Goal: Task Accomplishment & Management: Manage account settings

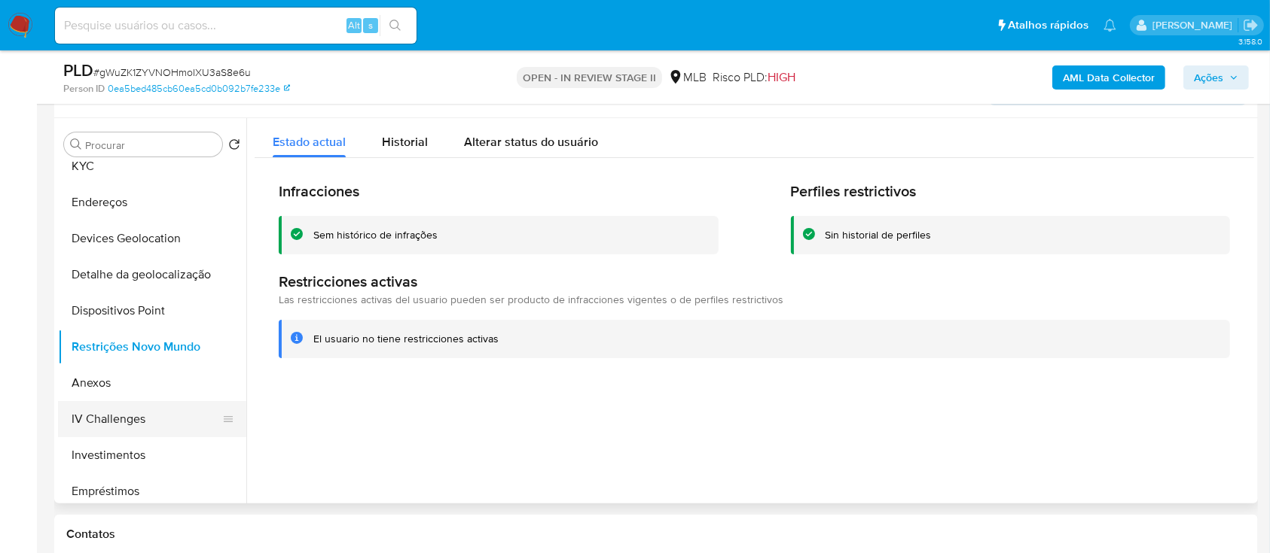
scroll to position [200, 0]
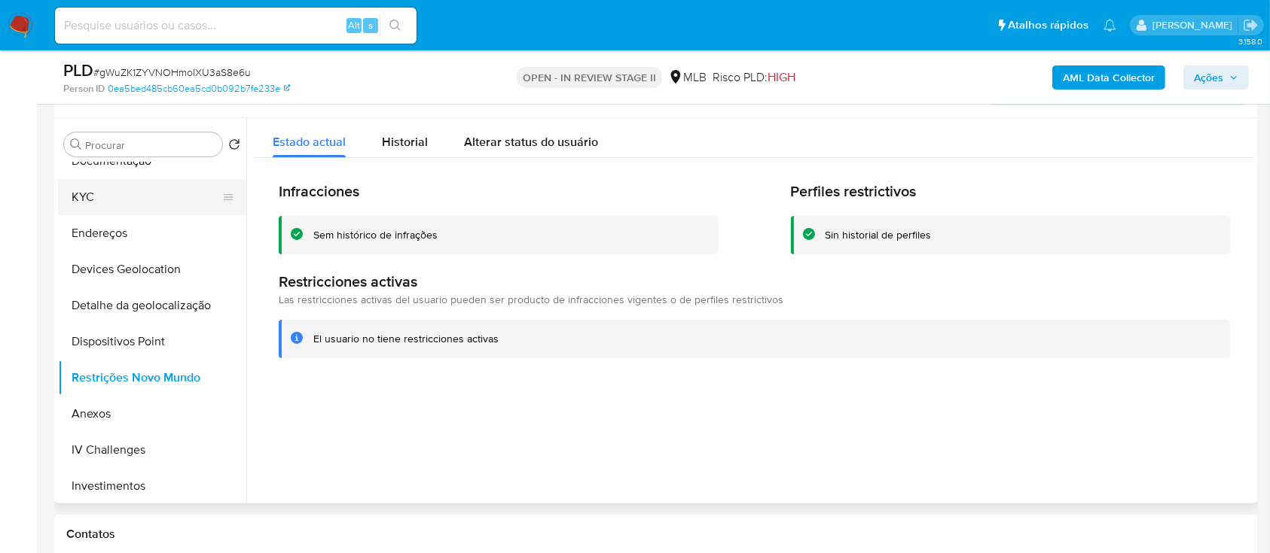
click at [136, 187] on button "KYC" at bounding box center [146, 197] width 176 height 36
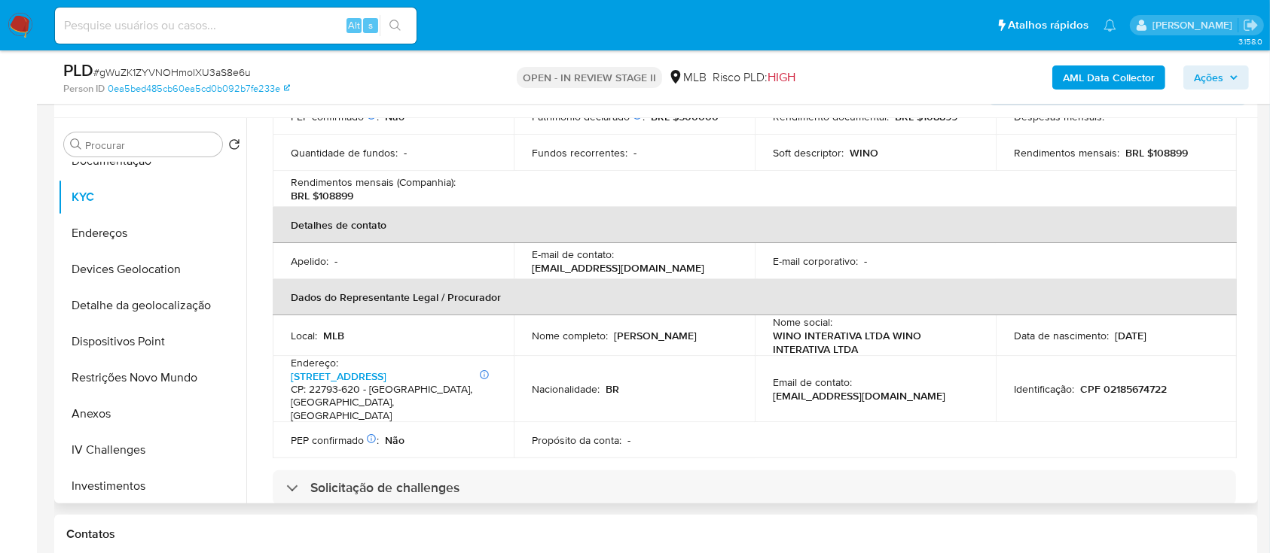
scroll to position [401, 0]
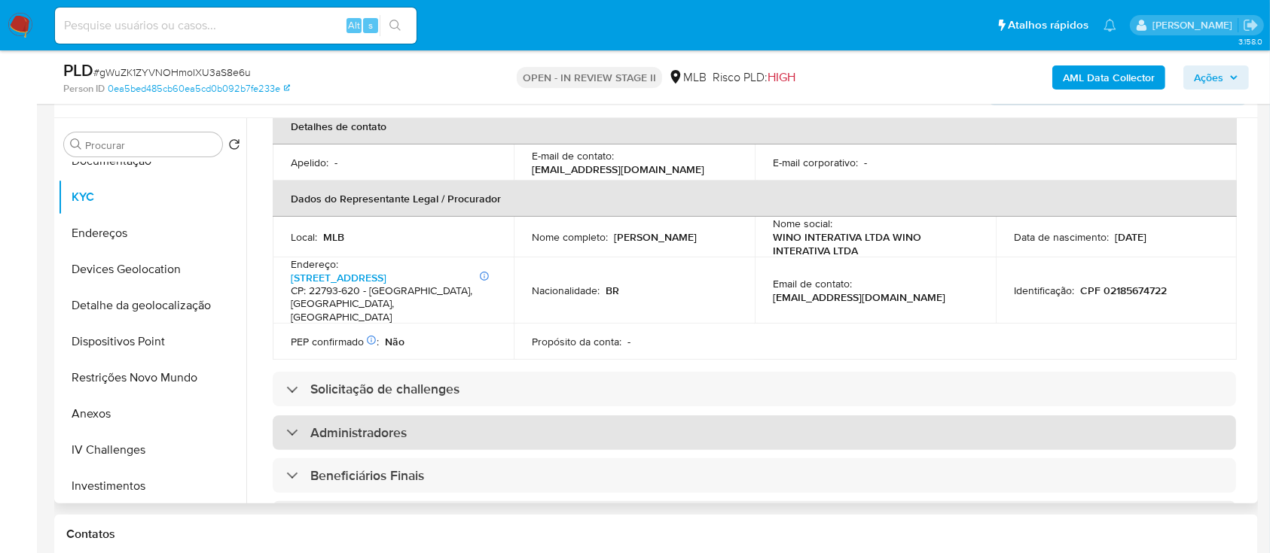
click at [369, 431] on h3 "Administradores" at bounding box center [358, 433] width 96 height 17
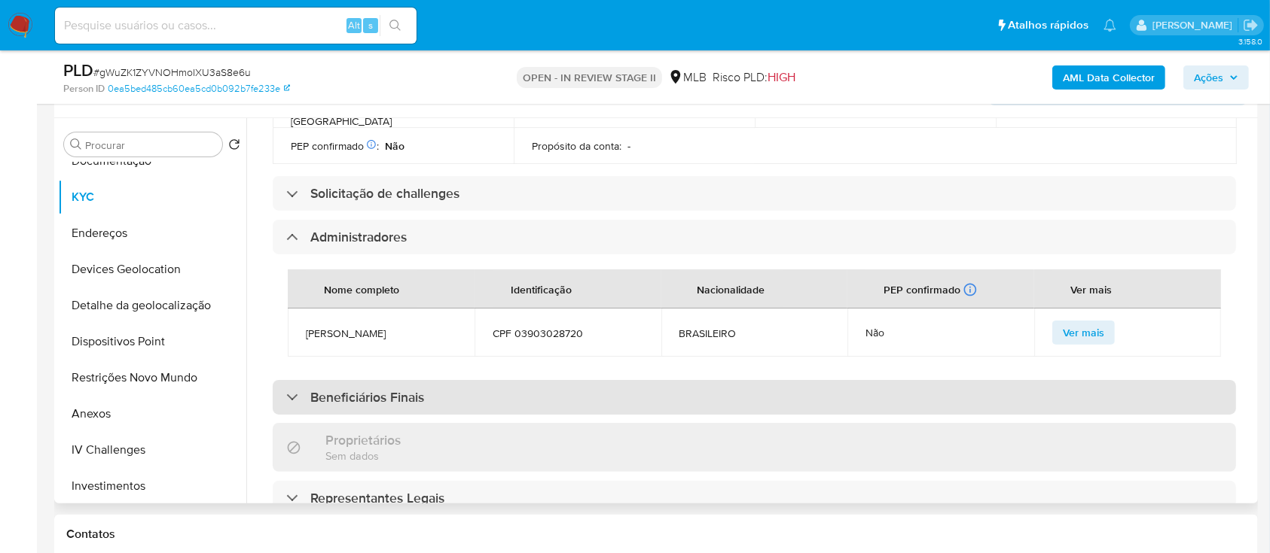
scroll to position [602, 0]
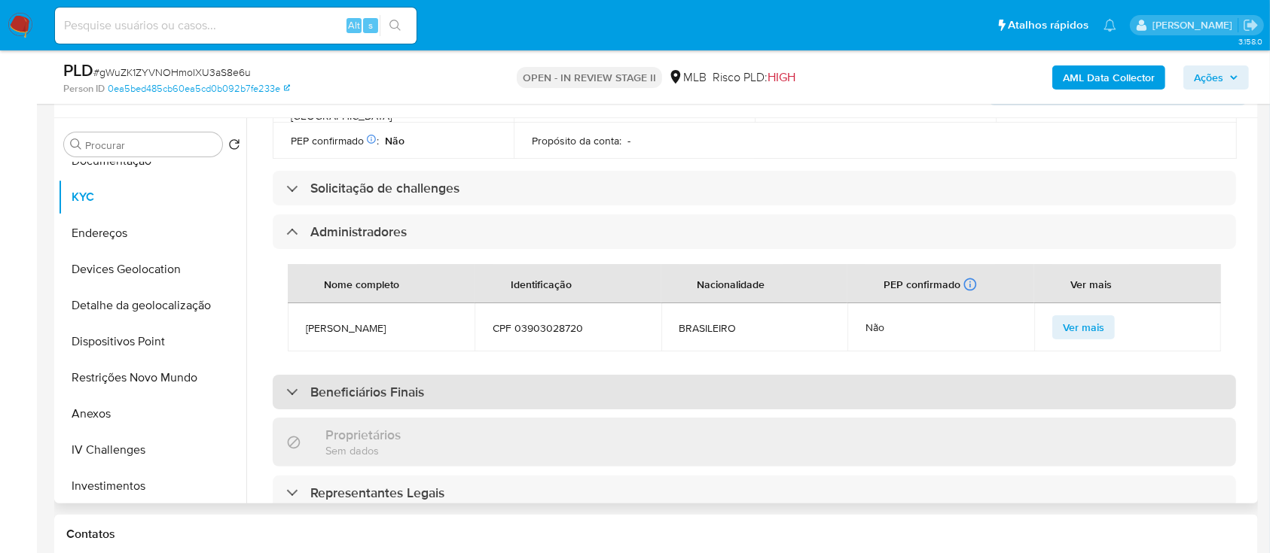
click at [383, 401] on h3 "Beneficiários Finais" at bounding box center [367, 392] width 114 height 17
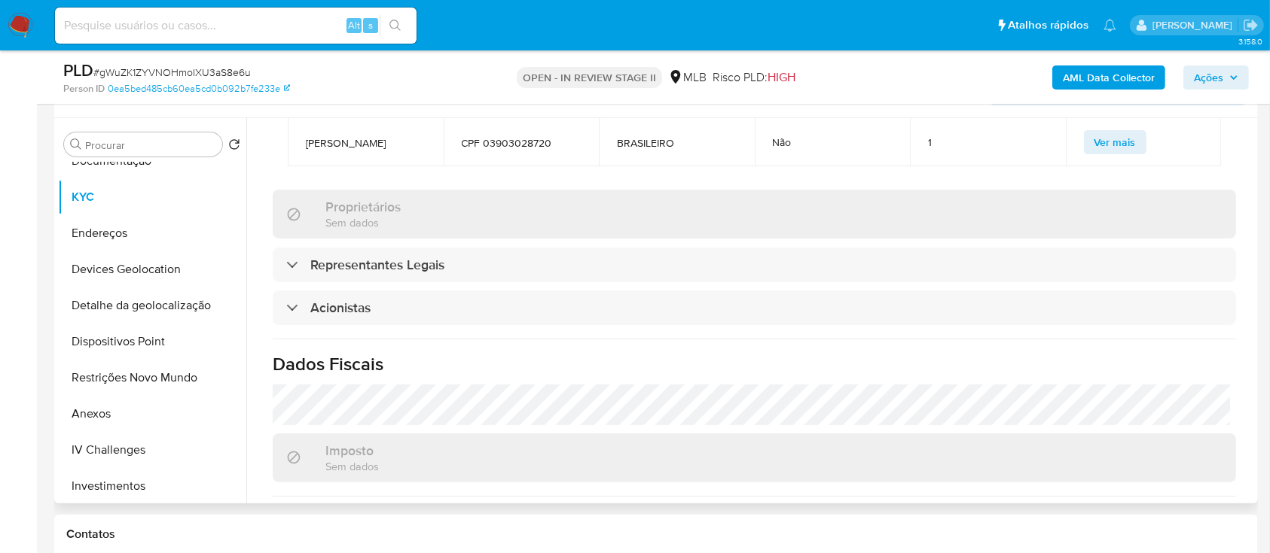
scroll to position [1004, 0]
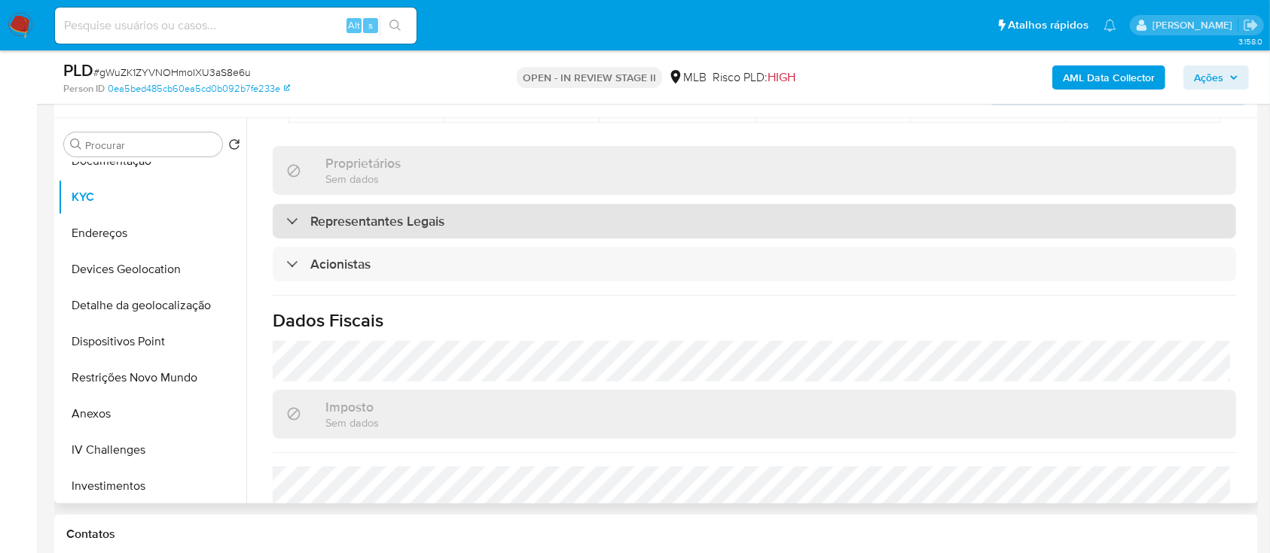
click at [419, 230] on h3 "Representantes Legais" at bounding box center [377, 221] width 134 height 17
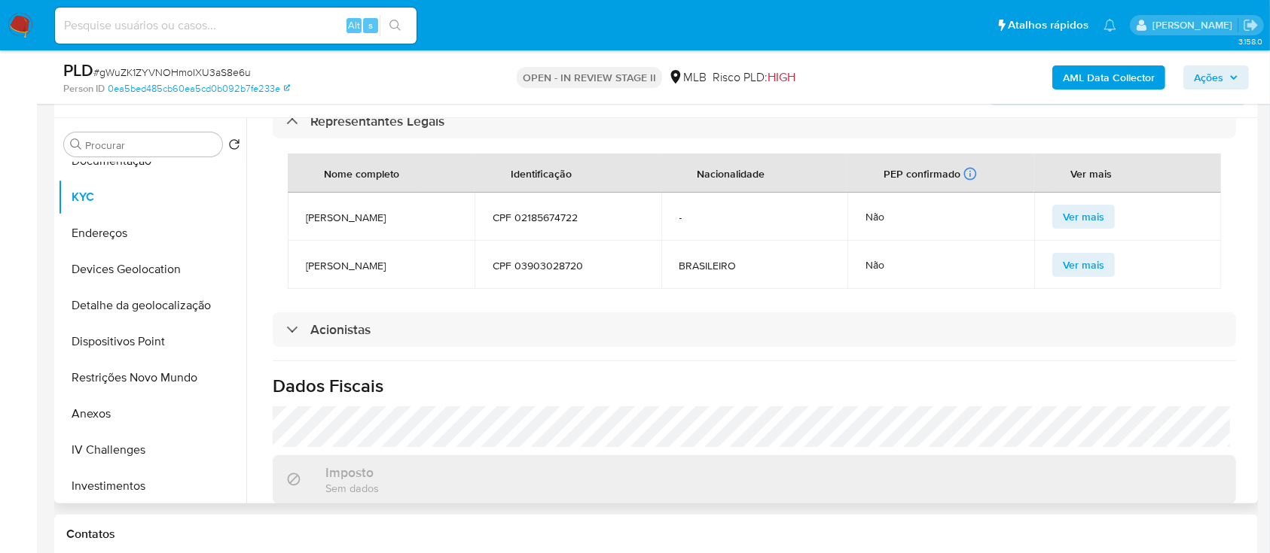
scroll to position [1205, 0]
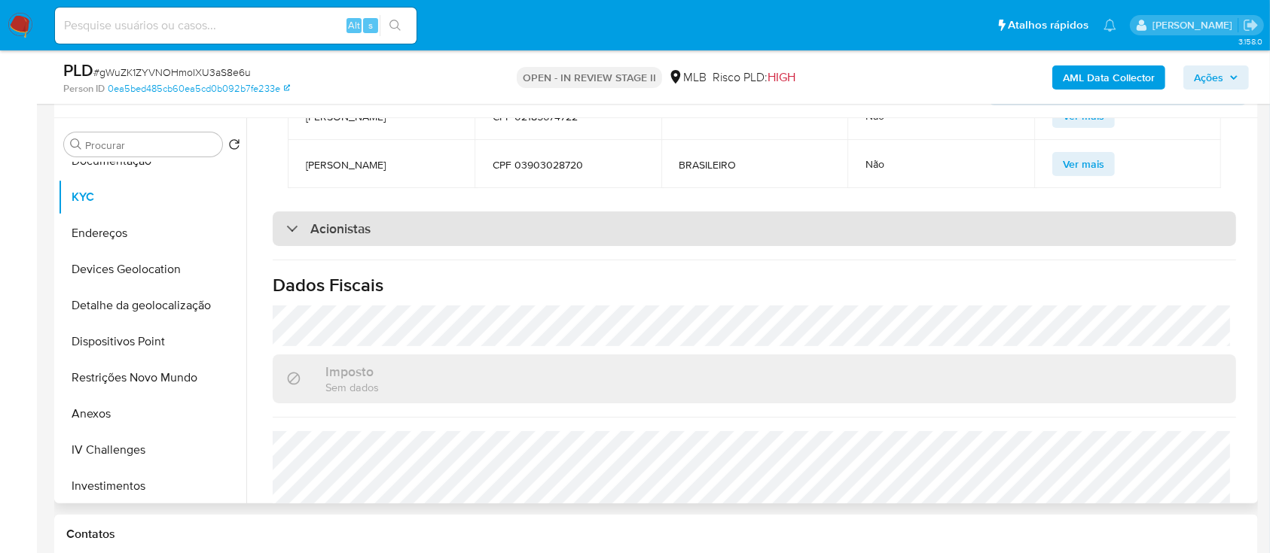
click at [383, 246] on div "Acionistas" at bounding box center [754, 229] width 963 height 35
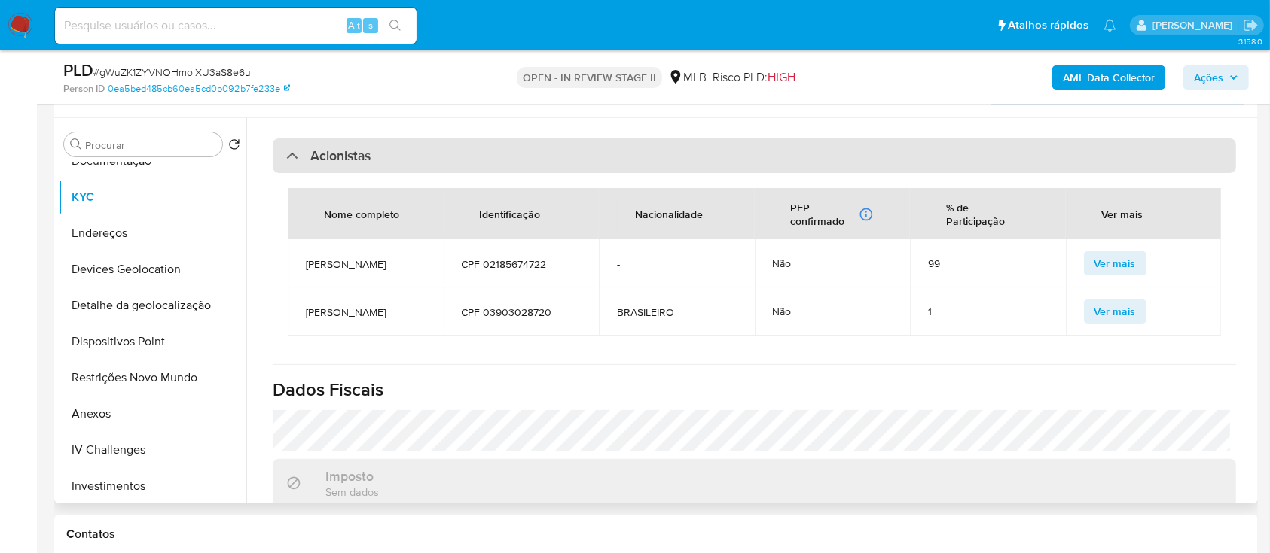
scroll to position [1305, 0]
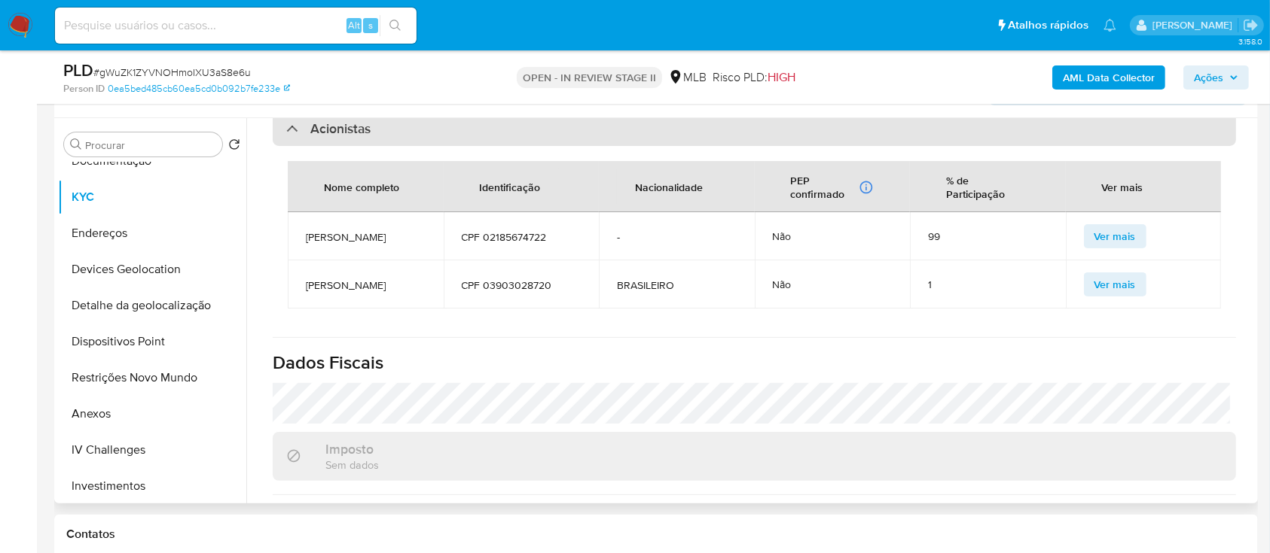
click at [293, 137] on div "Acionistas" at bounding box center [328, 128] width 84 height 17
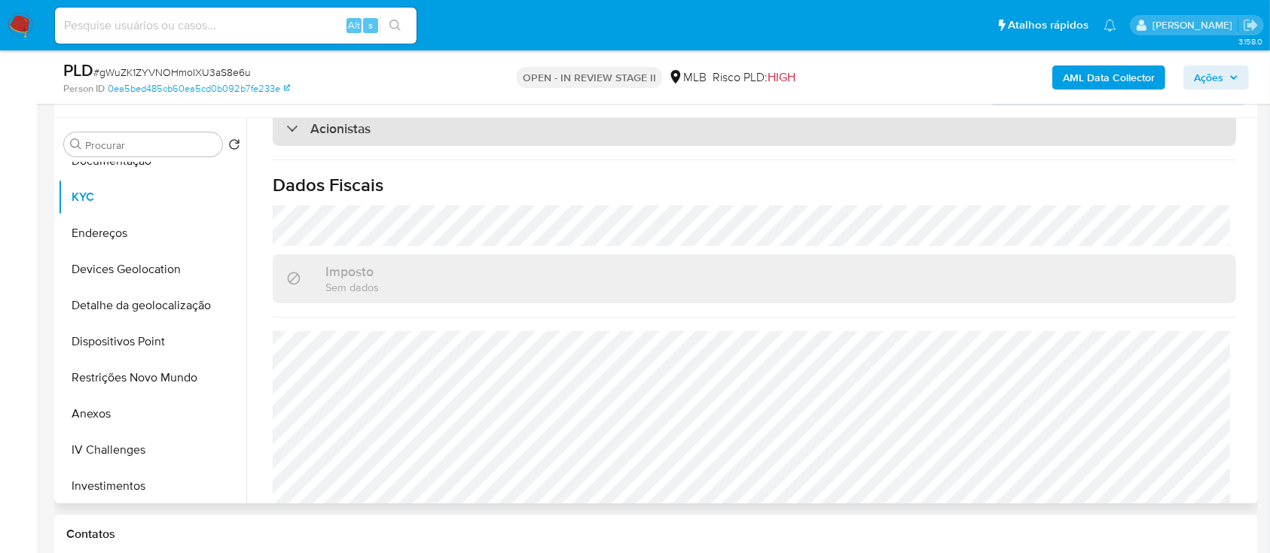
click at [295, 137] on div "Acionistas" at bounding box center [328, 128] width 84 height 17
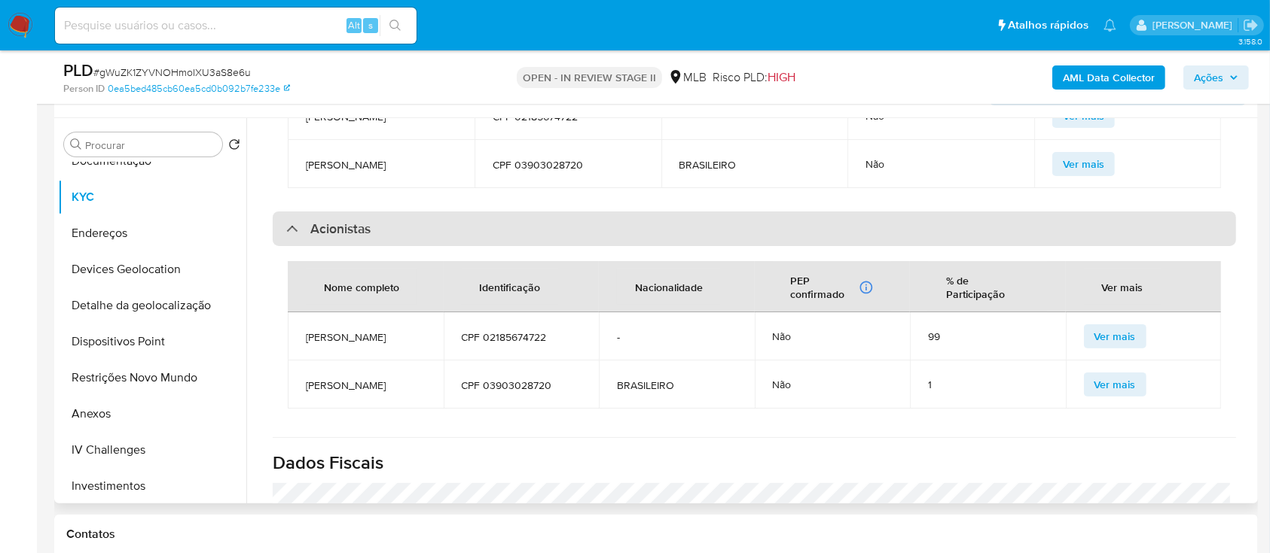
scroll to position [1104, 0]
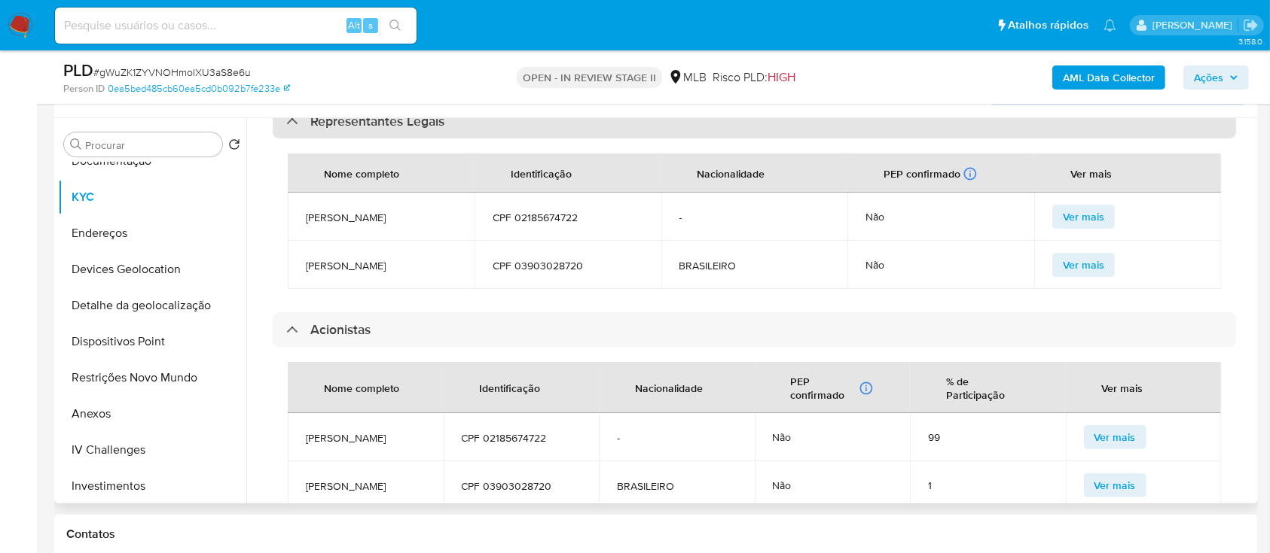
click at [300, 130] on div "Representantes Legais" at bounding box center [365, 121] width 158 height 17
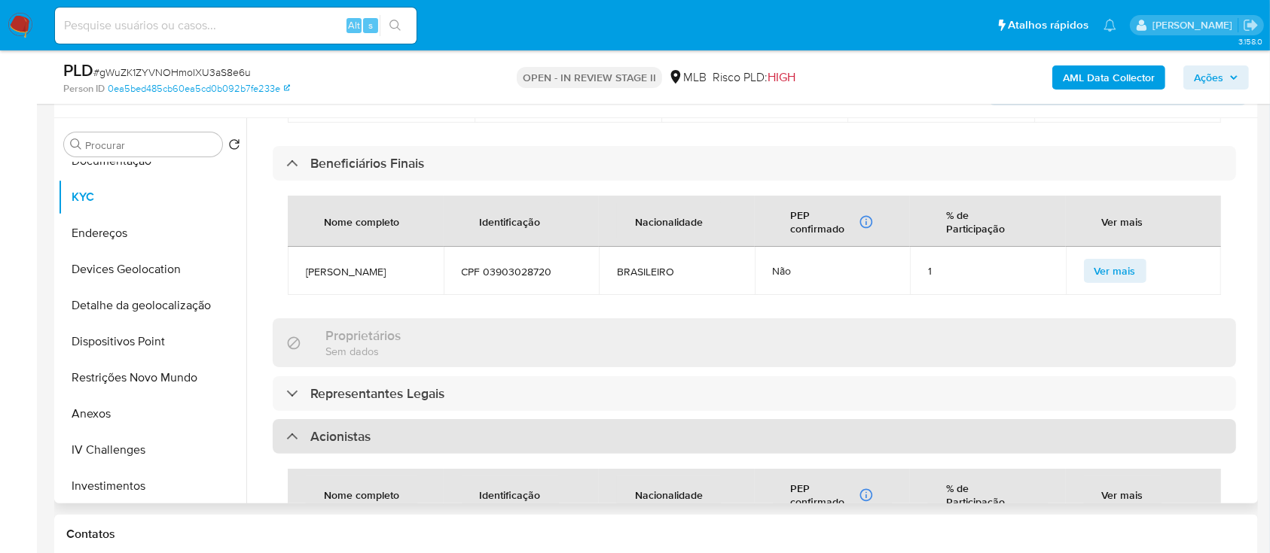
scroll to position [803, 0]
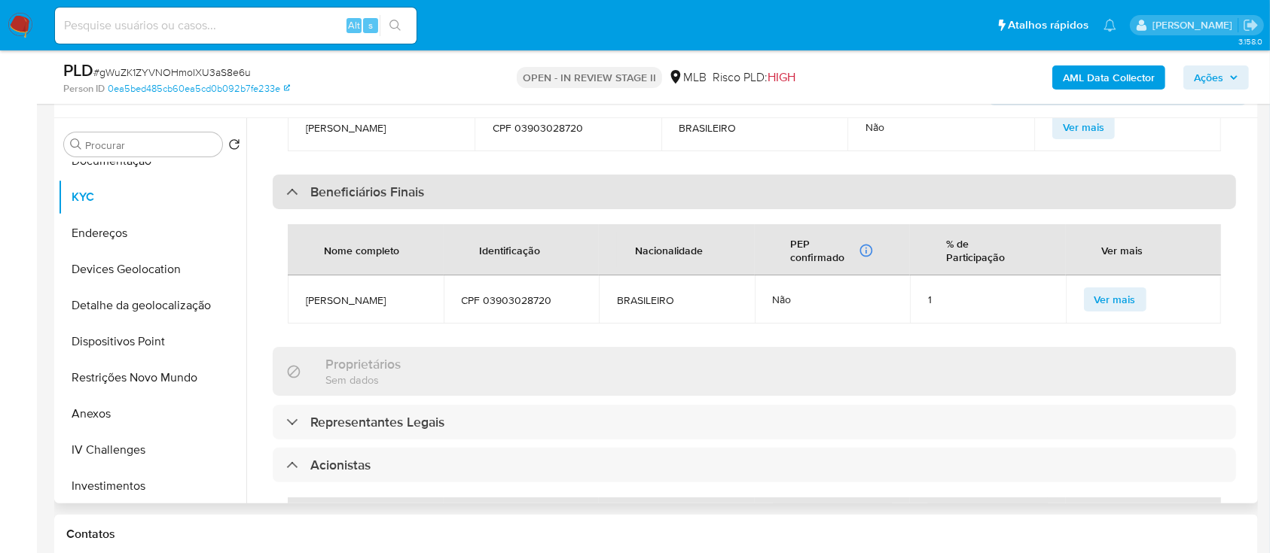
click at [301, 200] on div "Beneficiários Finais" at bounding box center [355, 192] width 138 height 17
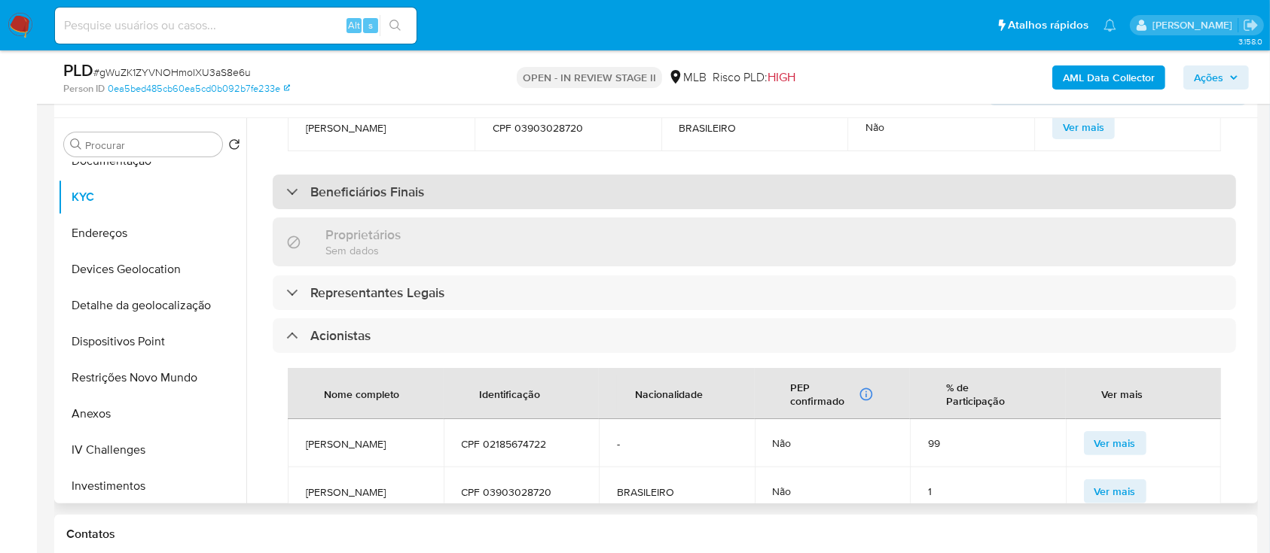
click at [301, 200] on div "Beneficiários Finais" at bounding box center [355, 192] width 138 height 17
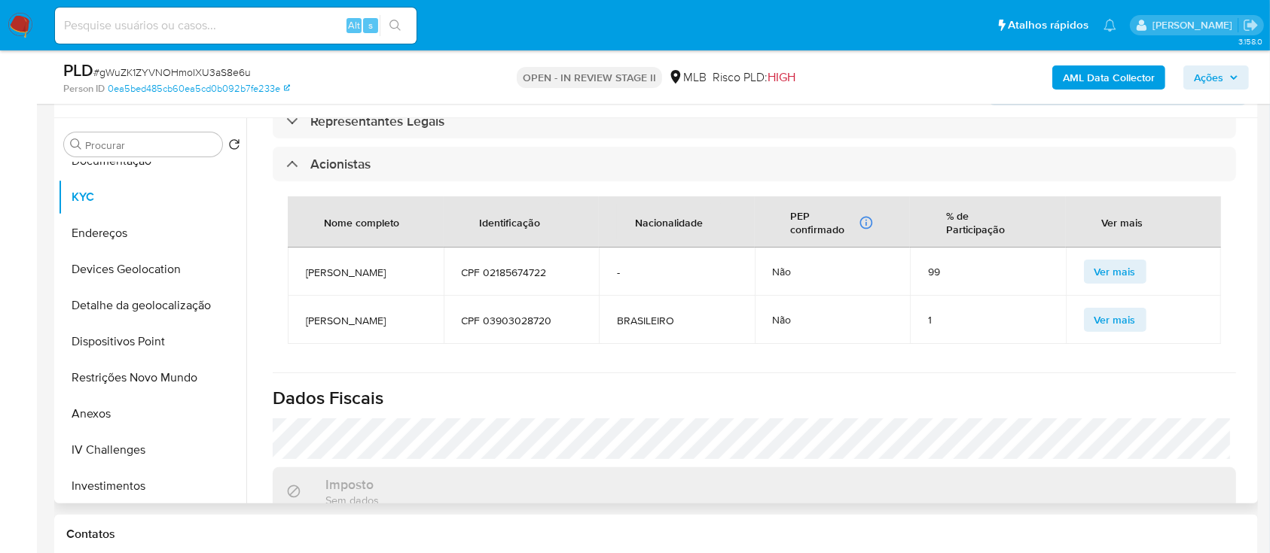
scroll to position [1004, 0]
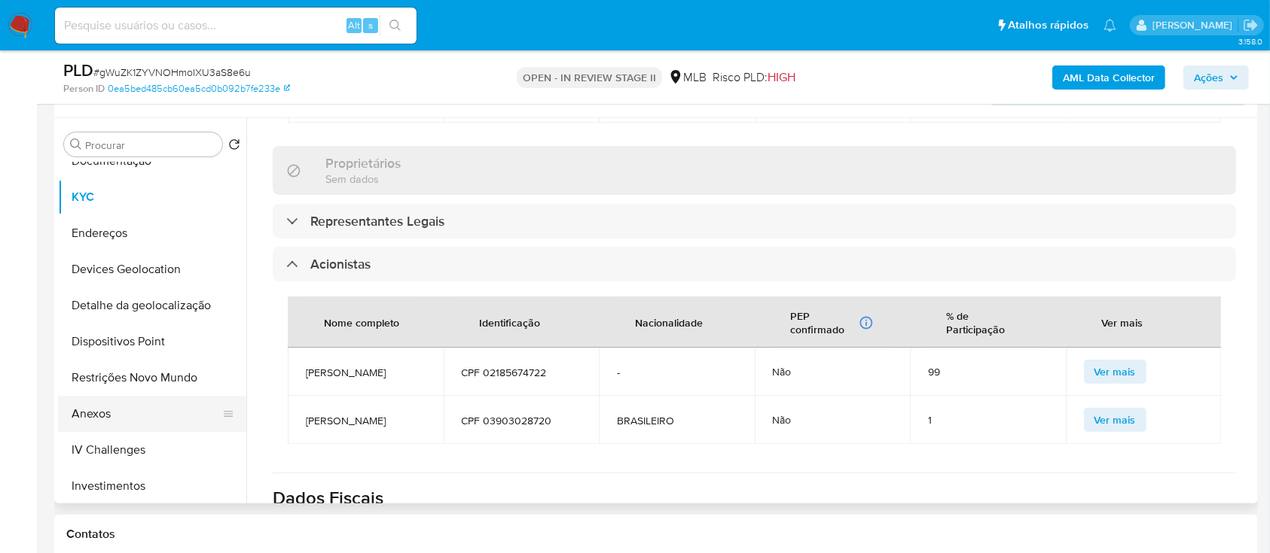
click at [102, 410] on button "Anexos" at bounding box center [146, 414] width 176 height 36
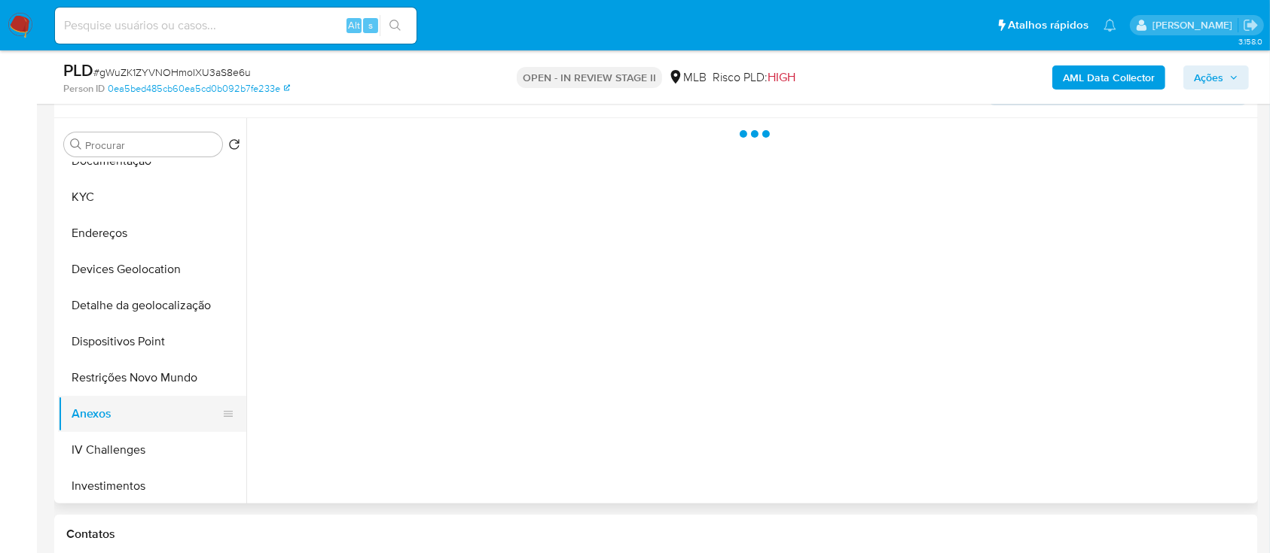
scroll to position [0, 0]
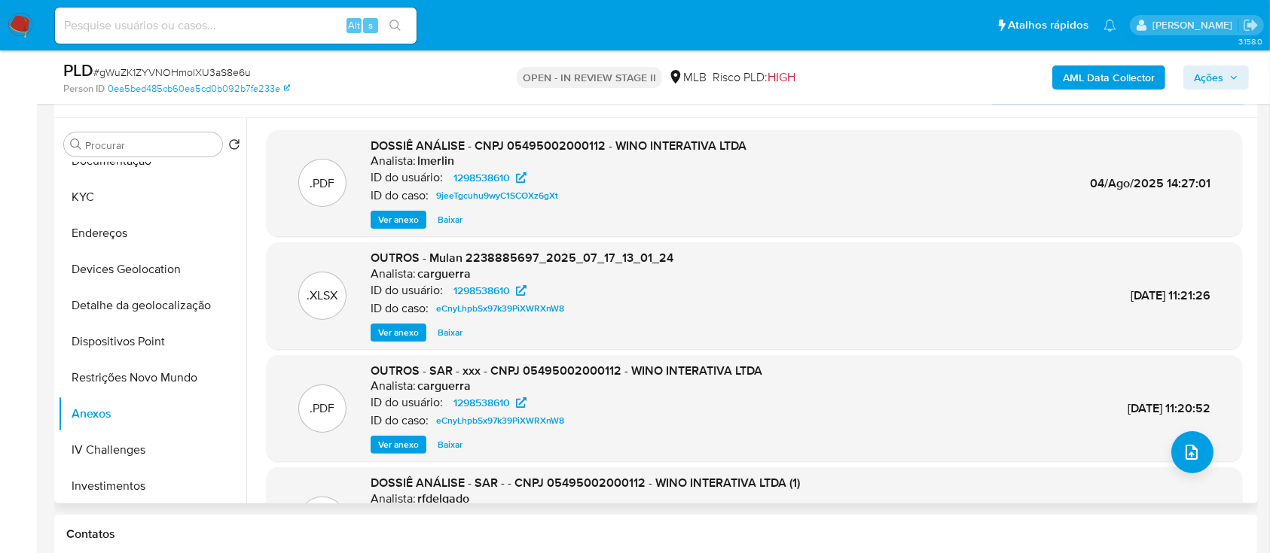
click at [400, 215] on span "Ver anexo" at bounding box center [398, 219] width 41 height 15
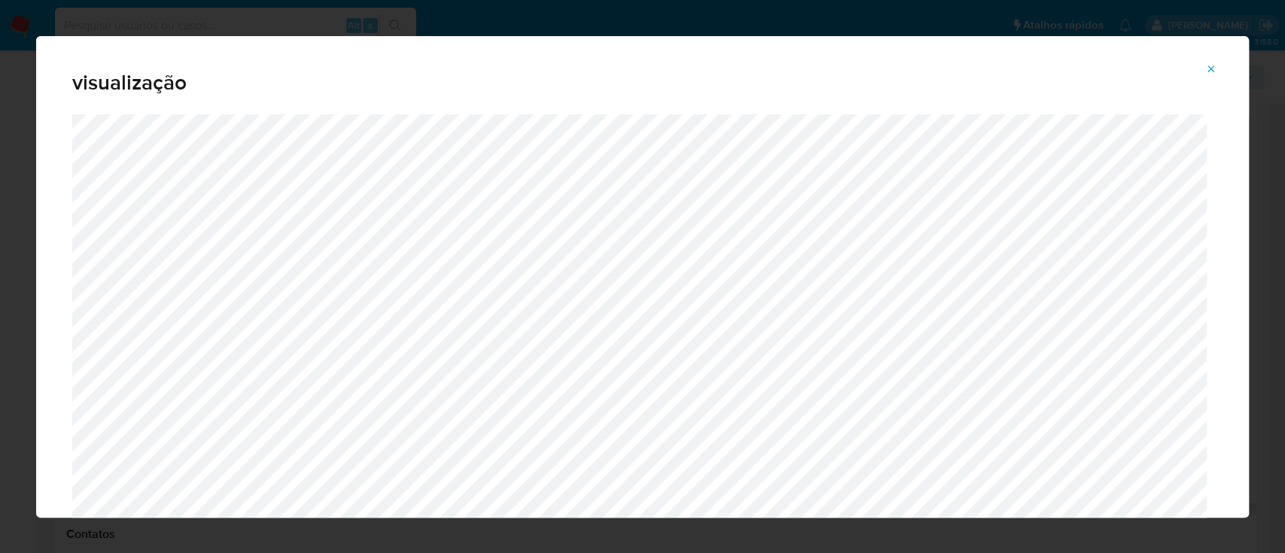
click at [1212, 71] on icon "Attachment preview" at bounding box center [1212, 69] width 12 height 12
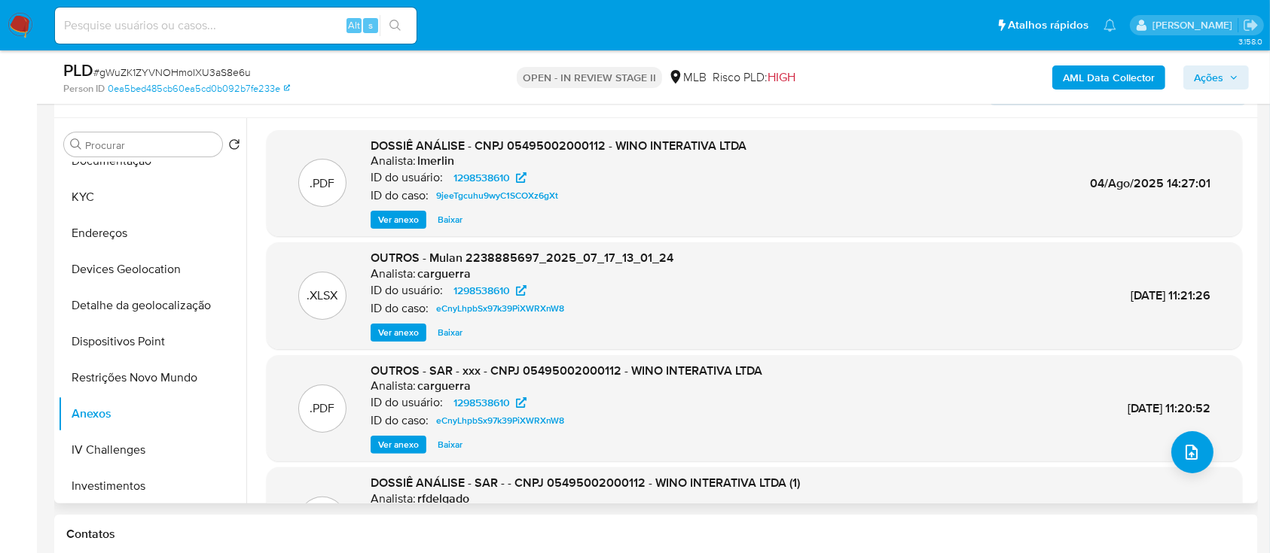
scroll to position [100, 0]
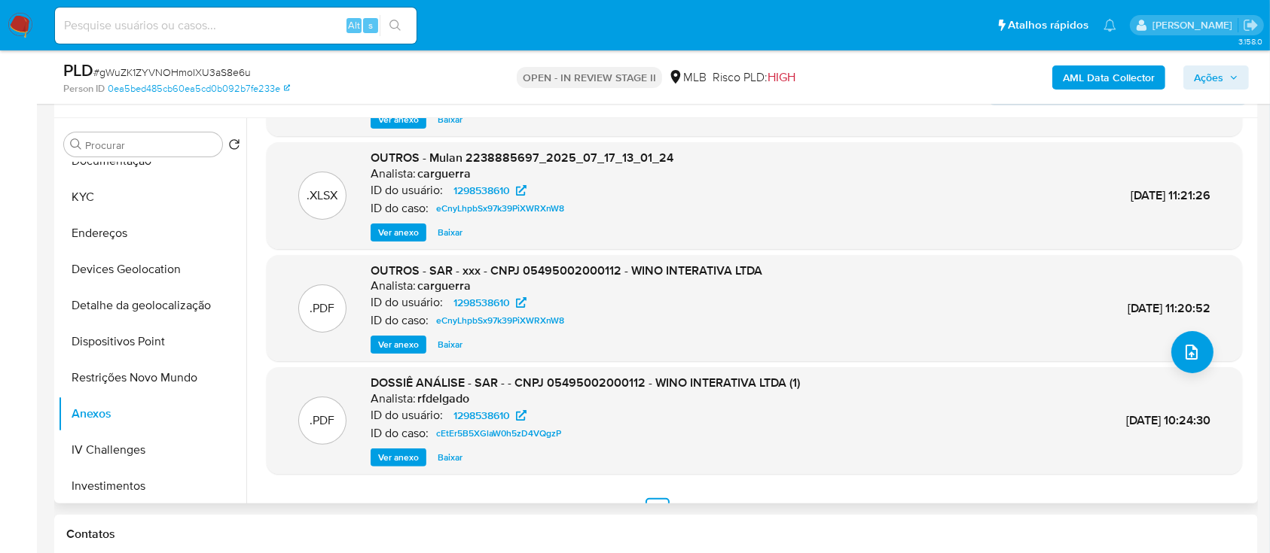
click at [401, 453] on span "Ver anexo" at bounding box center [398, 457] width 41 height 15
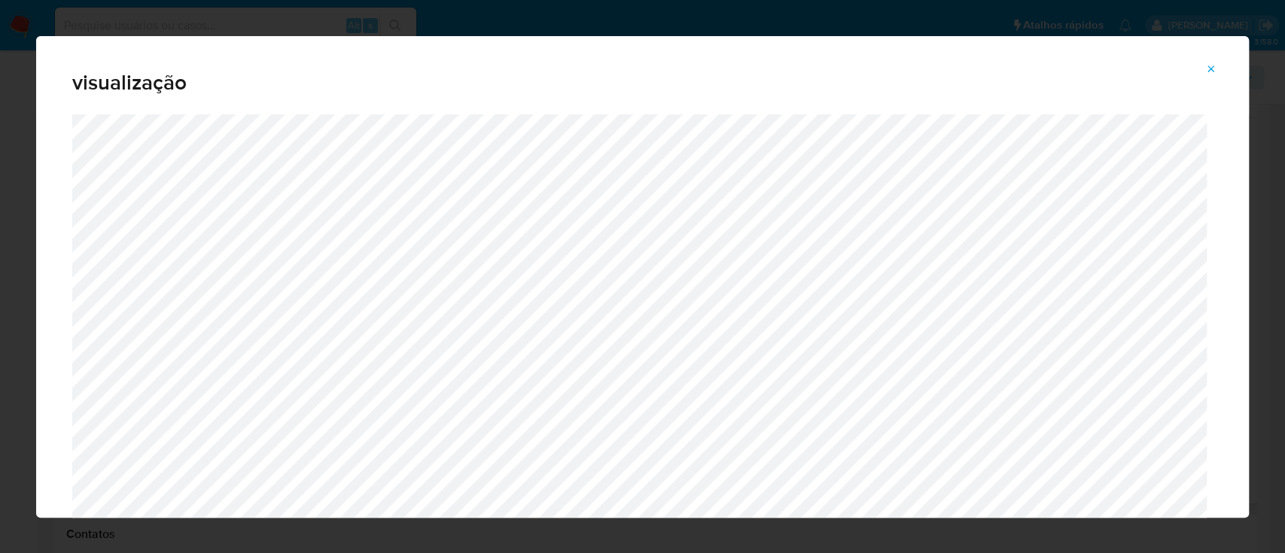
click at [1209, 67] on icon "Attachment preview" at bounding box center [1212, 69] width 7 height 7
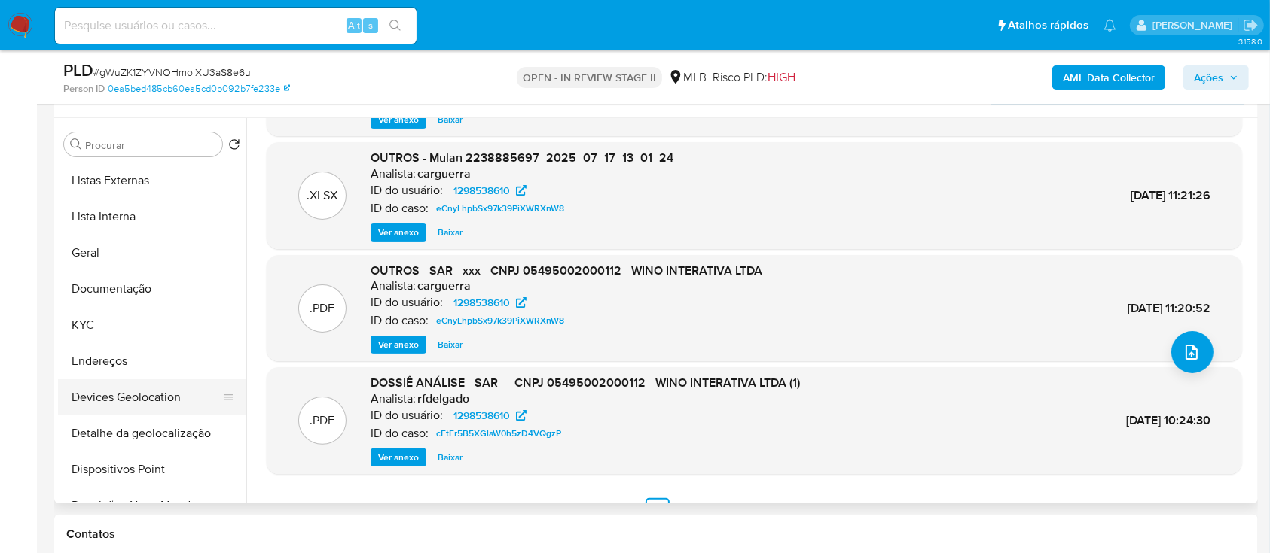
scroll to position [0, 0]
click at [403, 455] on span "Ver anexo" at bounding box center [398, 457] width 41 height 15
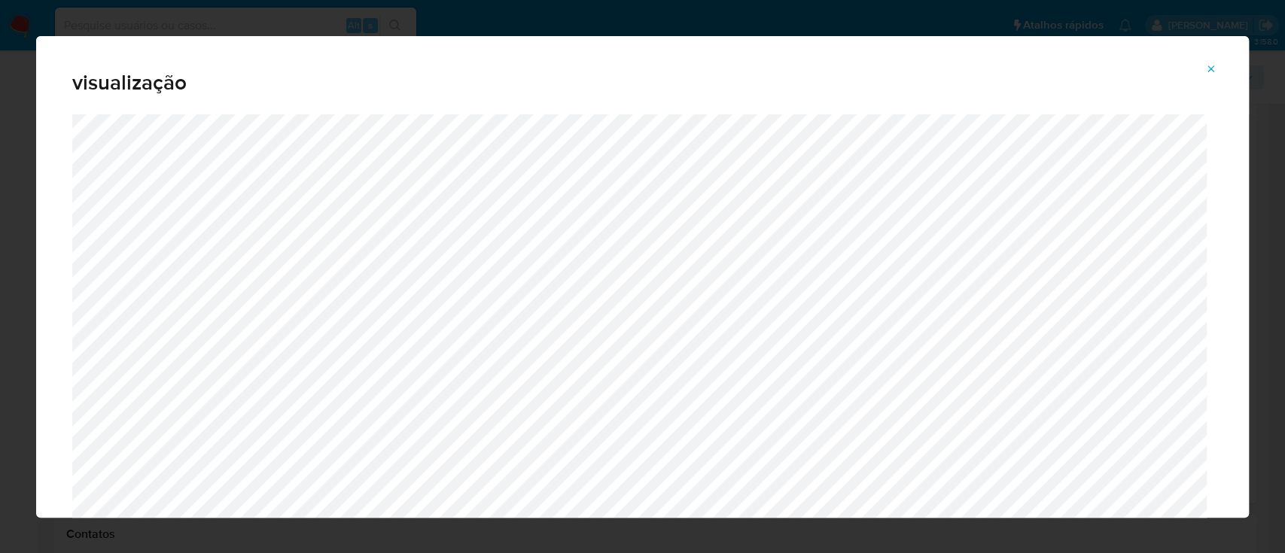
click at [1226, 71] on button "Attachment preview" at bounding box center [1211, 69] width 33 height 24
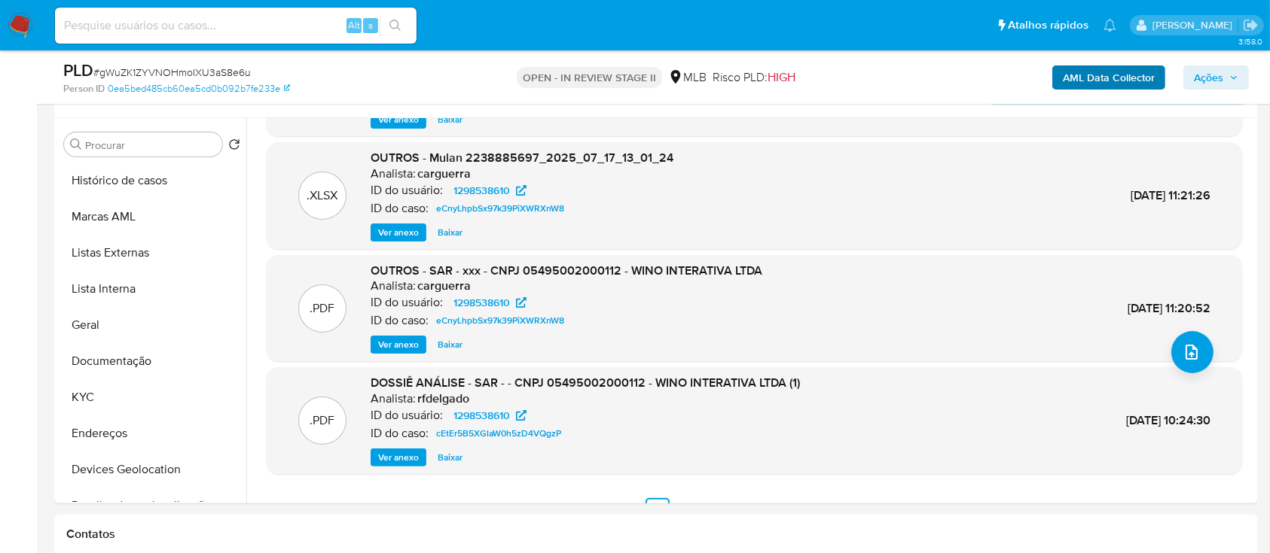
drag, startPoint x: 1218, startPoint y: 71, endPoint x: 1145, endPoint y: 72, distance: 73.8
click at [1219, 72] on span "Ações" at bounding box center [1208, 78] width 29 height 24
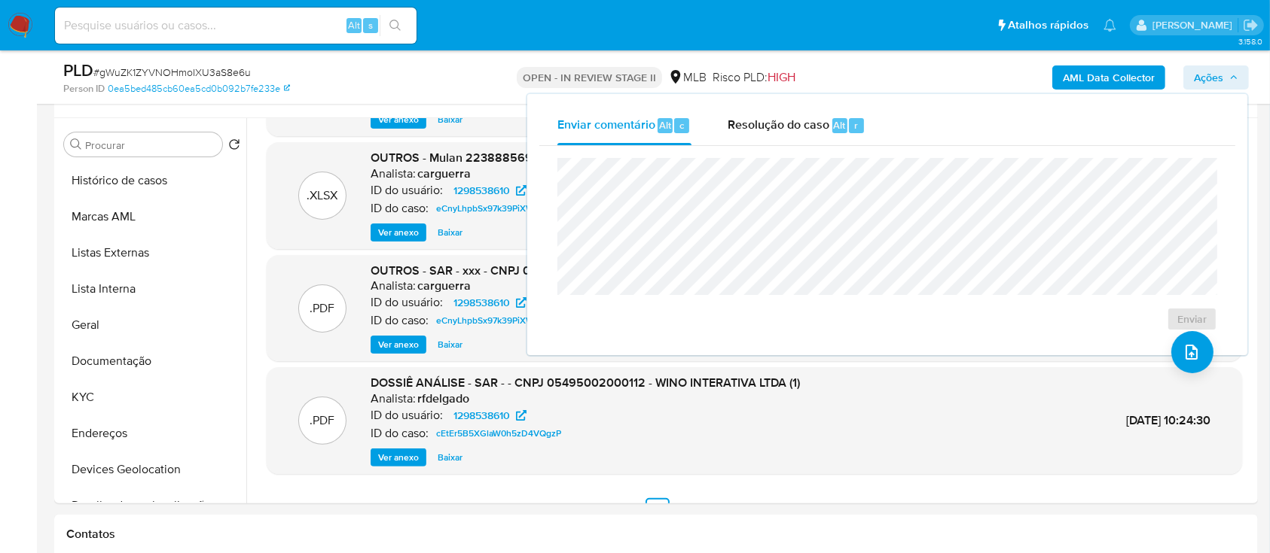
drag, startPoint x: 771, startPoint y: 122, endPoint x: 778, endPoint y: 157, distance: 35.3
click at [771, 122] on span "Resolução do caso" at bounding box center [778, 124] width 102 height 17
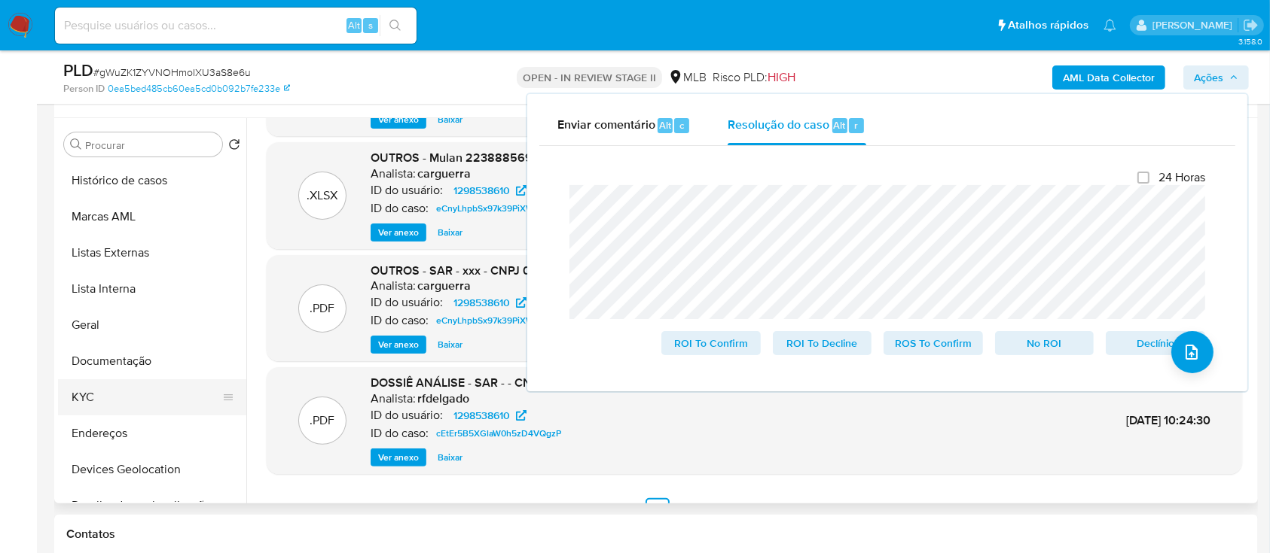
click at [108, 400] on button "KYC" at bounding box center [146, 398] width 176 height 36
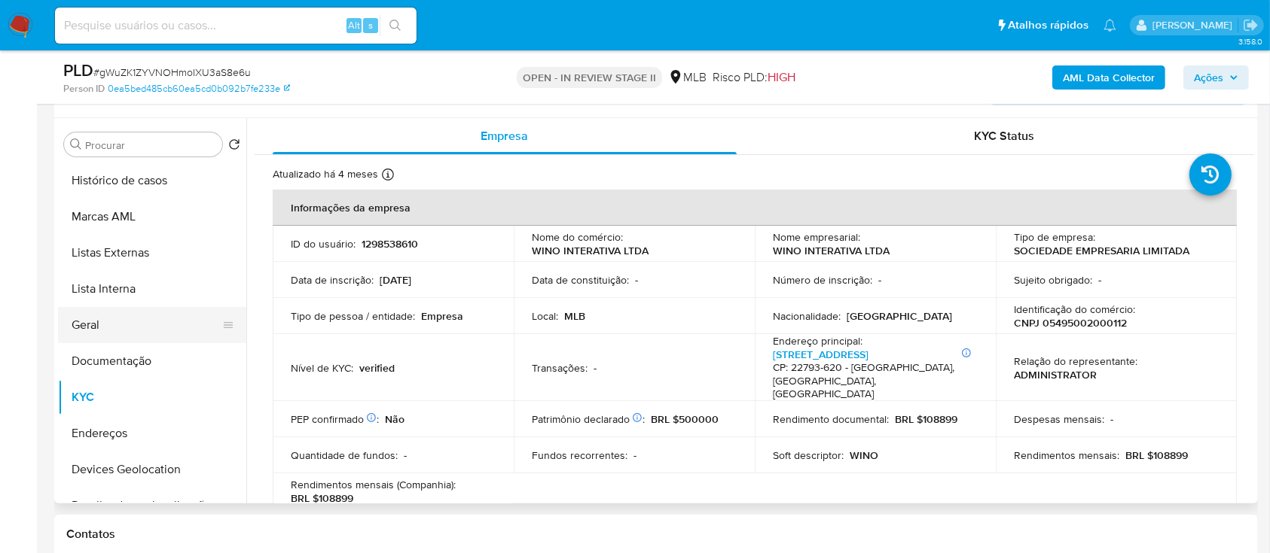
click at [107, 325] on button "Geral" at bounding box center [146, 325] width 176 height 36
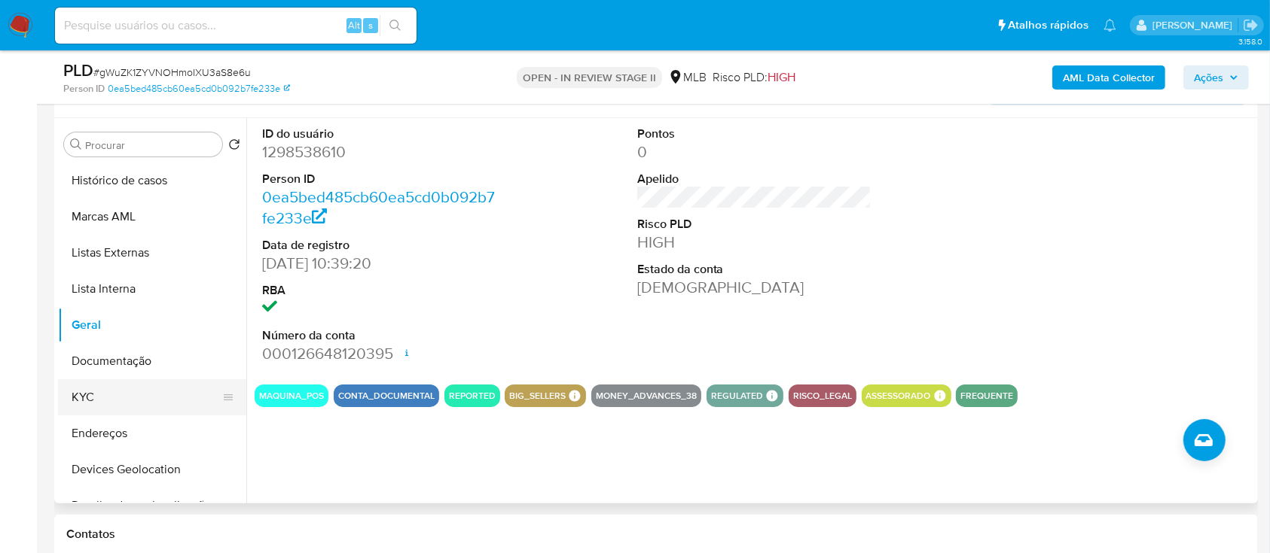
drag, startPoint x: 90, startPoint y: 395, endPoint x: 102, endPoint y: 395, distance: 11.3
click at [90, 395] on button "KYC" at bounding box center [146, 398] width 176 height 36
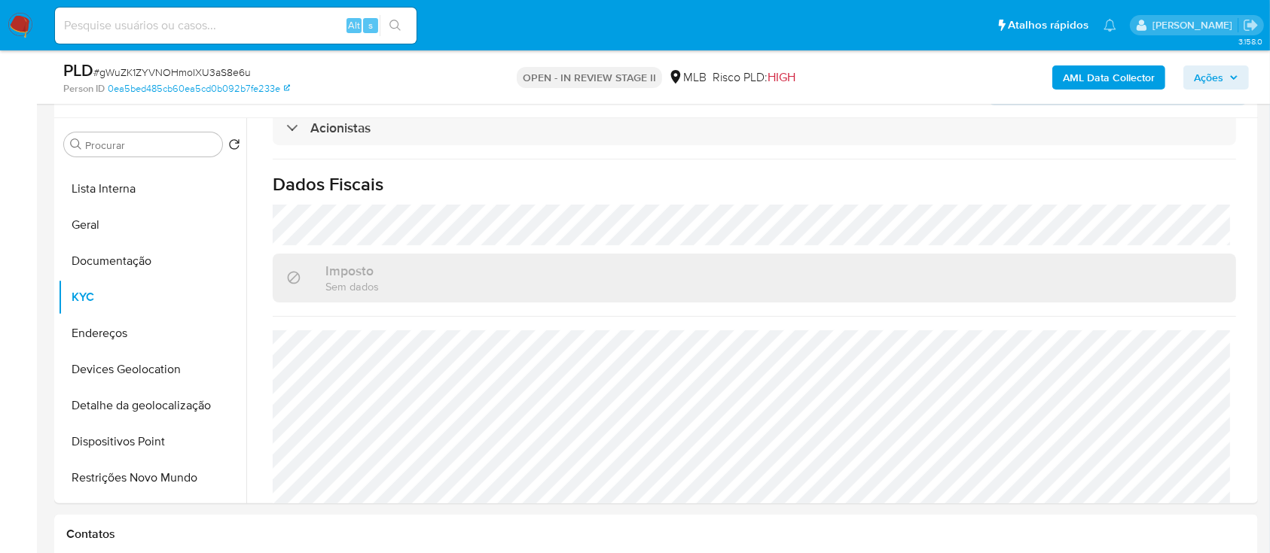
scroll to position [919, 0]
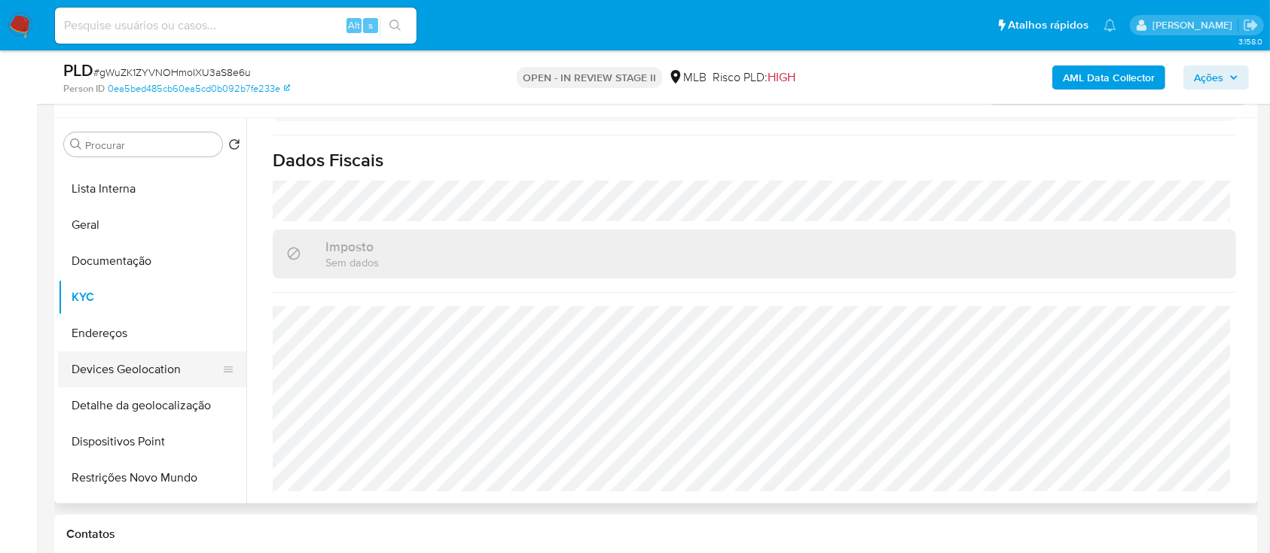
click at [132, 367] on button "Devices Geolocation" at bounding box center [146, 370] width 176 height 36
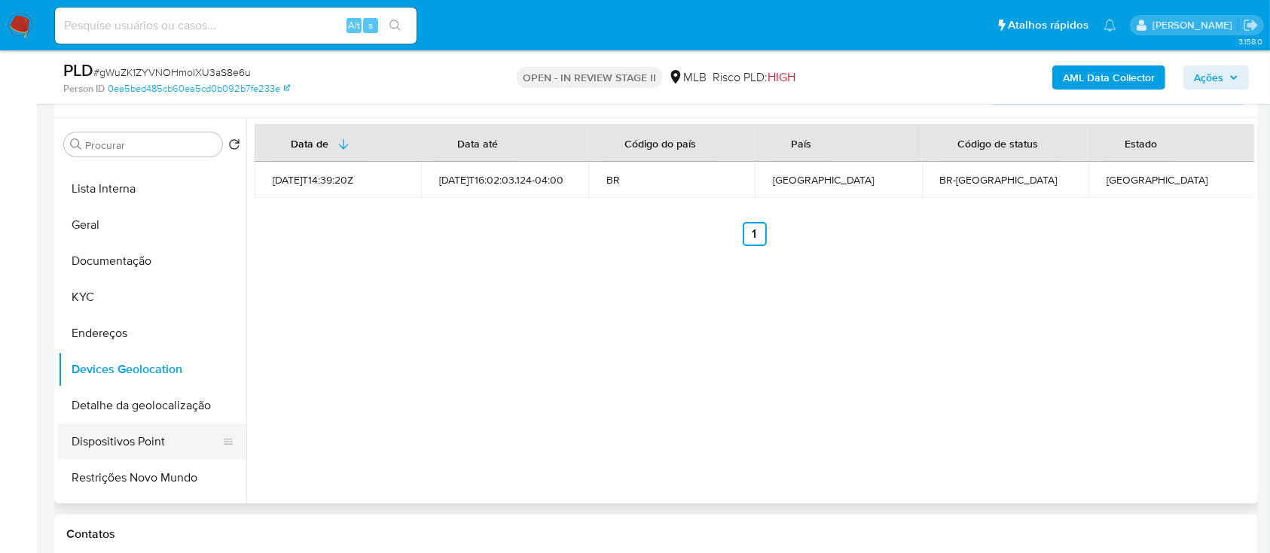
click at [178, 434] on button "Dispositivos Point" at bounding box center [146, 442] width 176 height 36
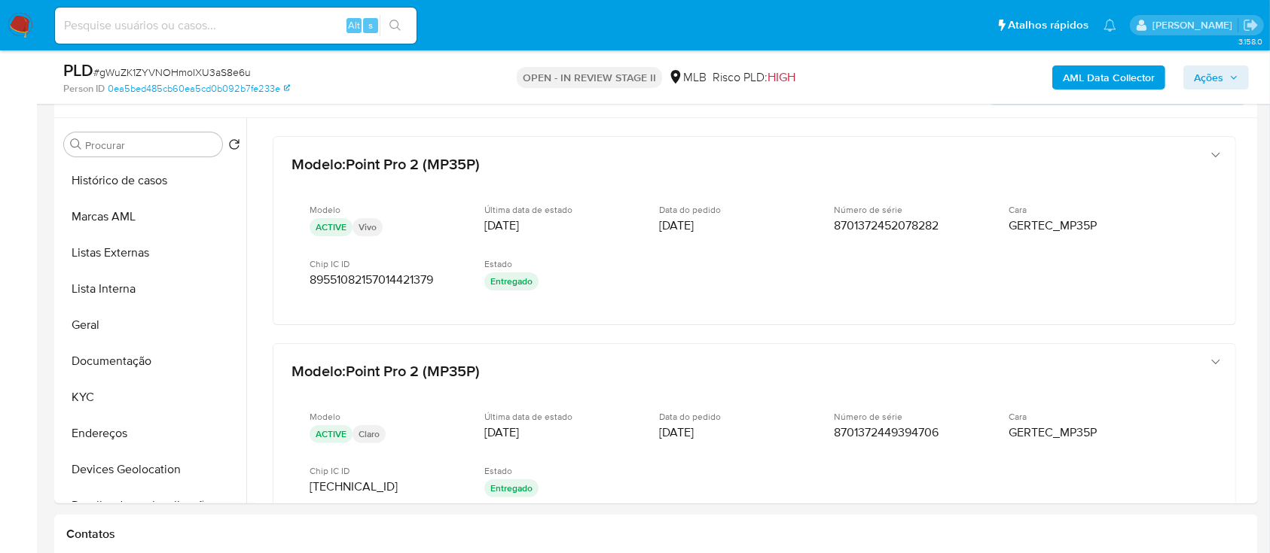
click at [1082, 81] on b "AML Data Collector" at bounding box center [1108, 78] width 92 height 24
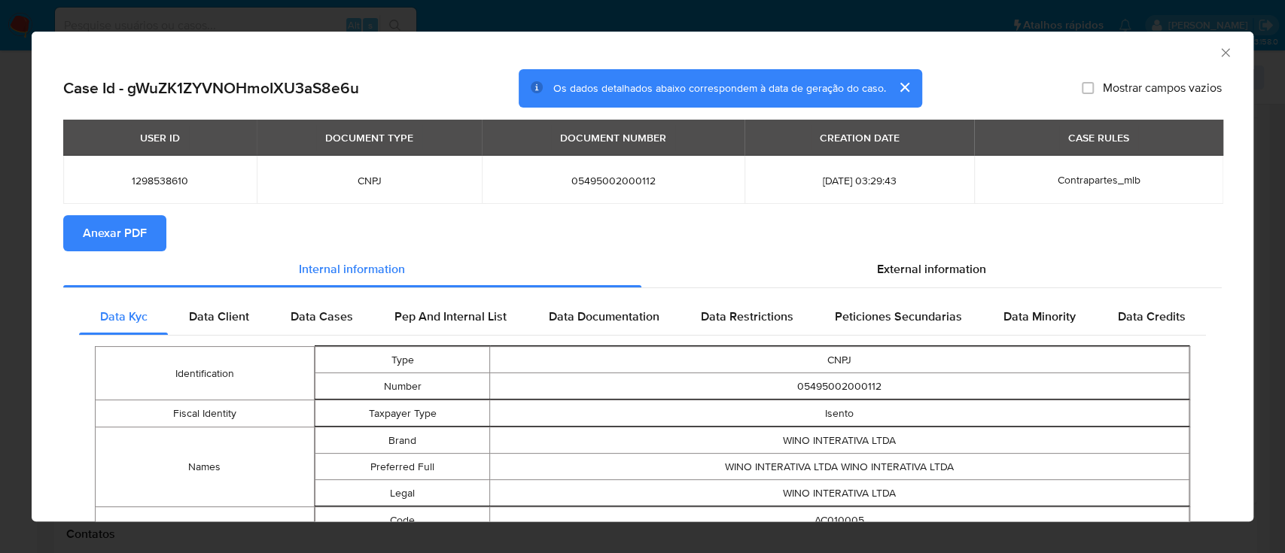
click at [110, 242] on span "Anexar PDF" at bounding box center [115, 233] width 64 height 33
drag, startPoint x: 795, startPoint y: 442, endPoint x: 773, endPoint y: 442, distance: 21.8
click at [773, 442] on td "WINO INTERATIVA LTDA" at bounding box center [840, 441] width 700 height 26
copy td "WINO"
click at [1218, 56] on icon "Fechar a janela" at bounding box center [1225, 52] width 15 height 15
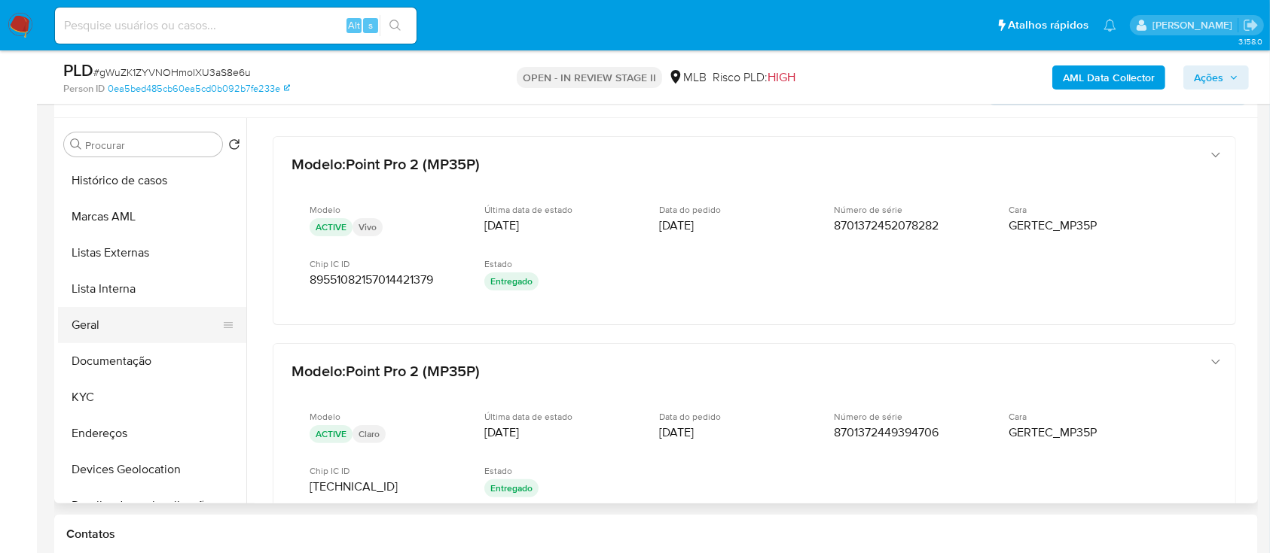
drag, startPoint x: 102, startPoint y: 322, endPoint x: 186, endPoint y: 306, distance: 84.9
click at [103, 321] on button "Geral" at bounding box center [146, 325] width 176 height 36
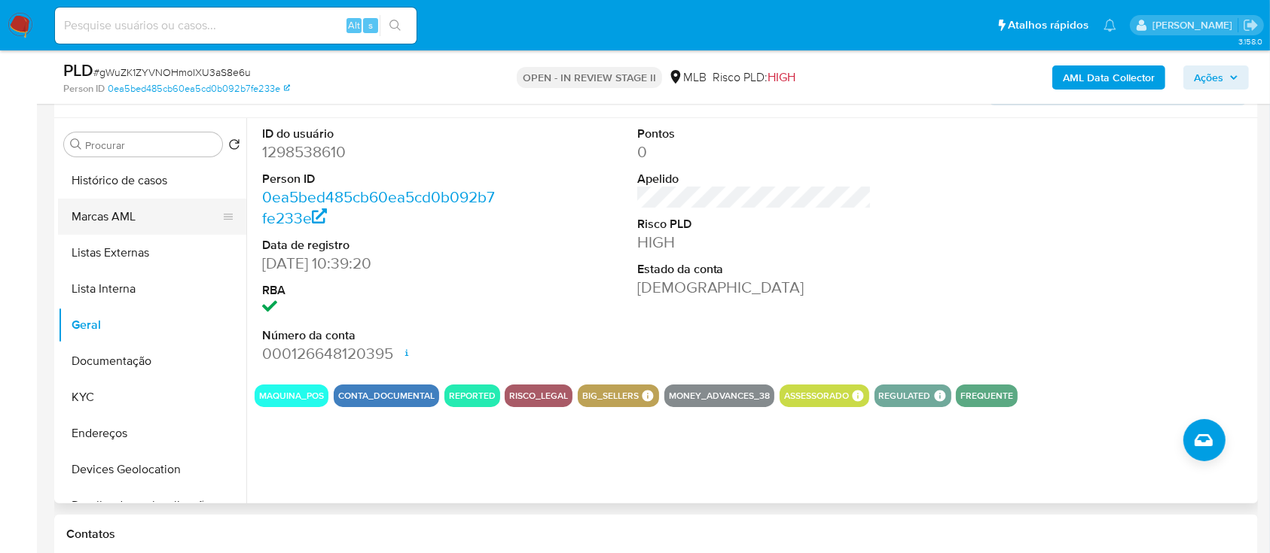
click at [111, 221] on button "Marcas AML" at bounding box center [146, 217] width 176 height 36
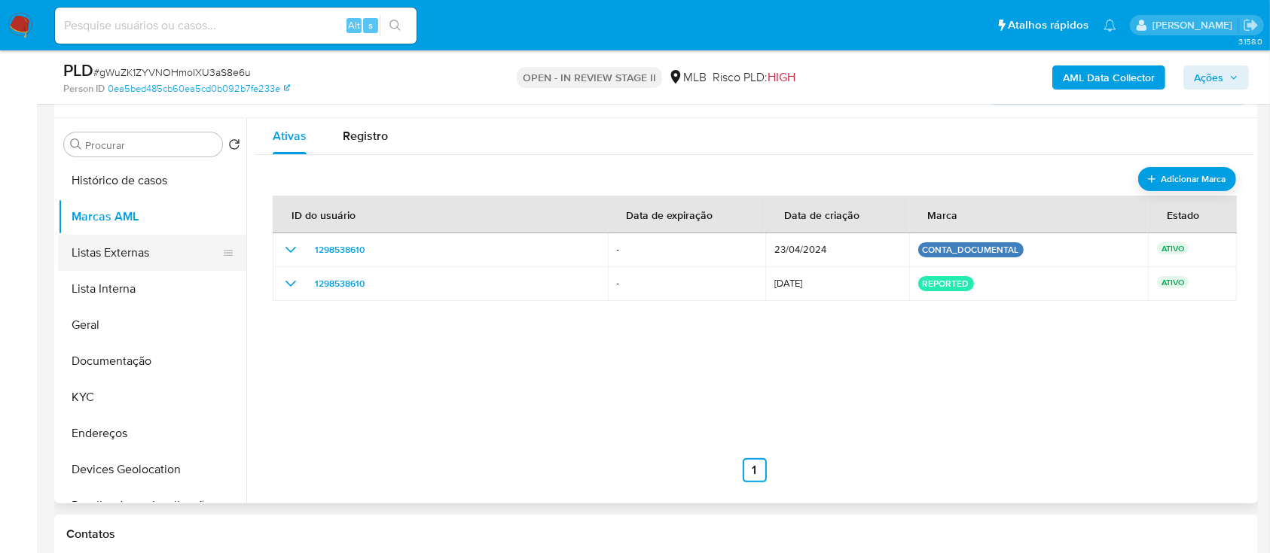
click at [128, 256] on button "Listas Externas" at bounding box center [146, 253] width 176 height 36
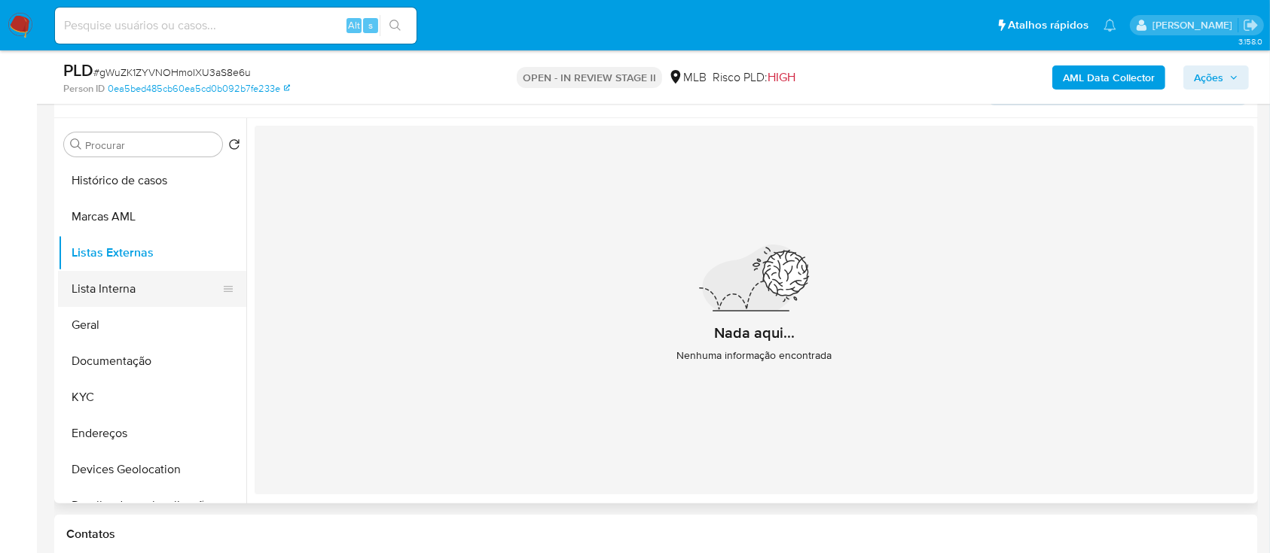
click at [125, 291] on button "Lista Interna" at bounding box center [146, 289] width 176 height 36
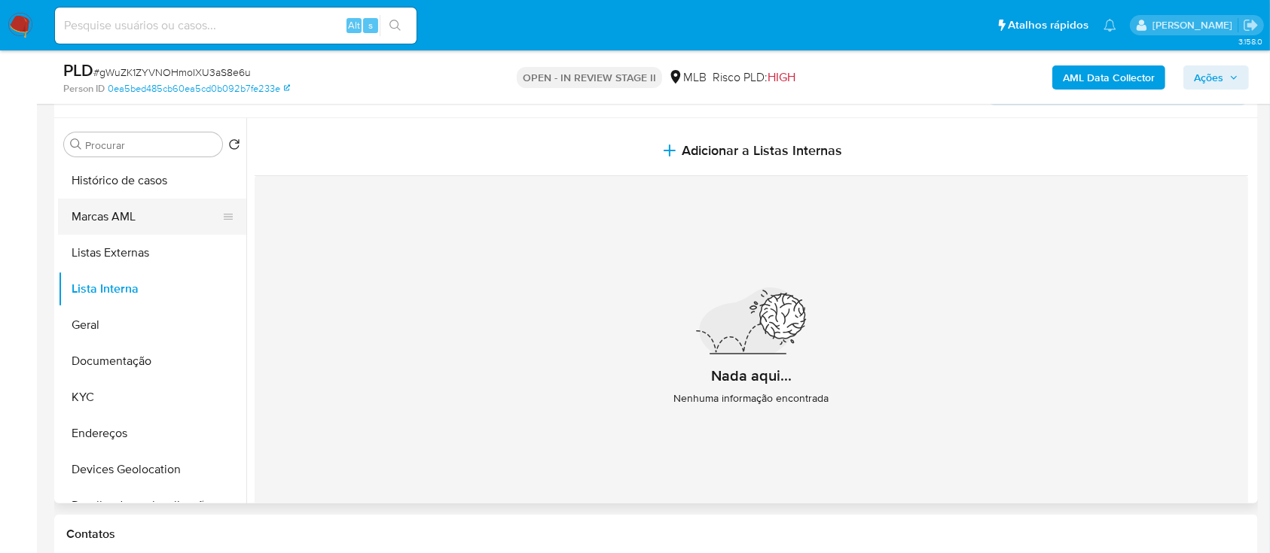
click at [120, 214] on button "Marcas AML" at bounding box center [146, 217] width 176 height 36
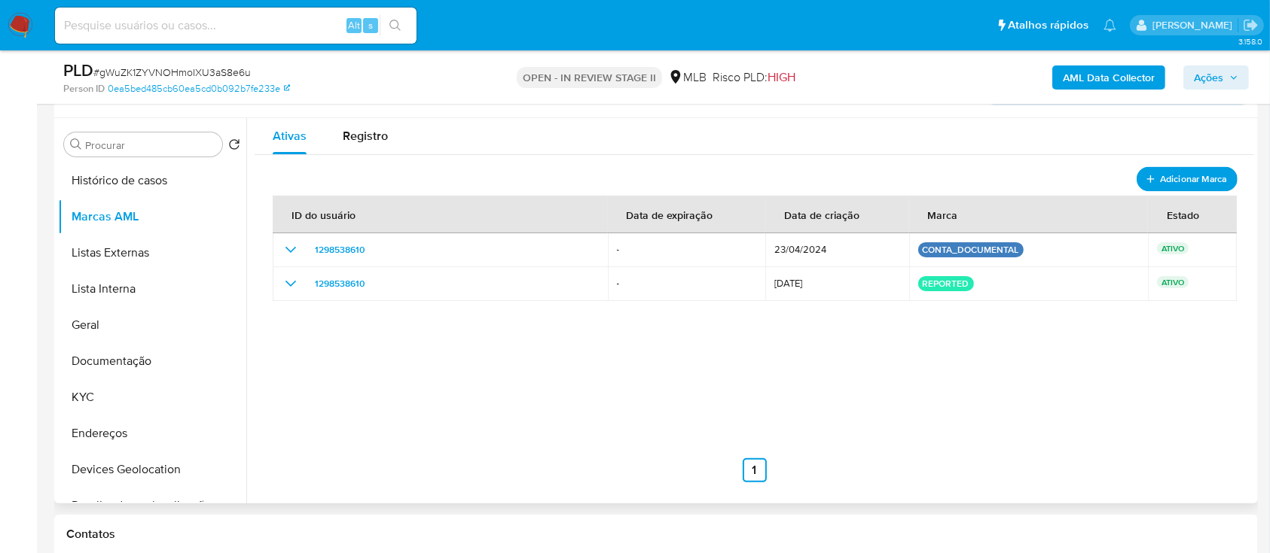
click at [1185, 176] on span "Adicionar Marca" at bounding box center [1193, 178] width 67 height 19
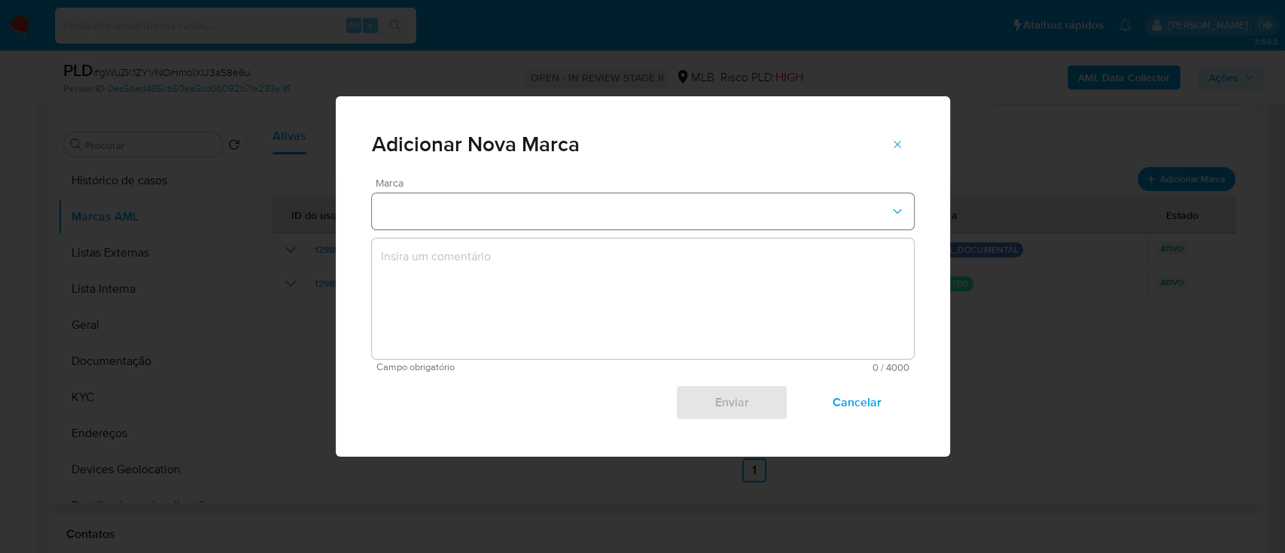
click at [486, 209] on button "marks-modal" at bounding box center [643, 212] width 542 height 36
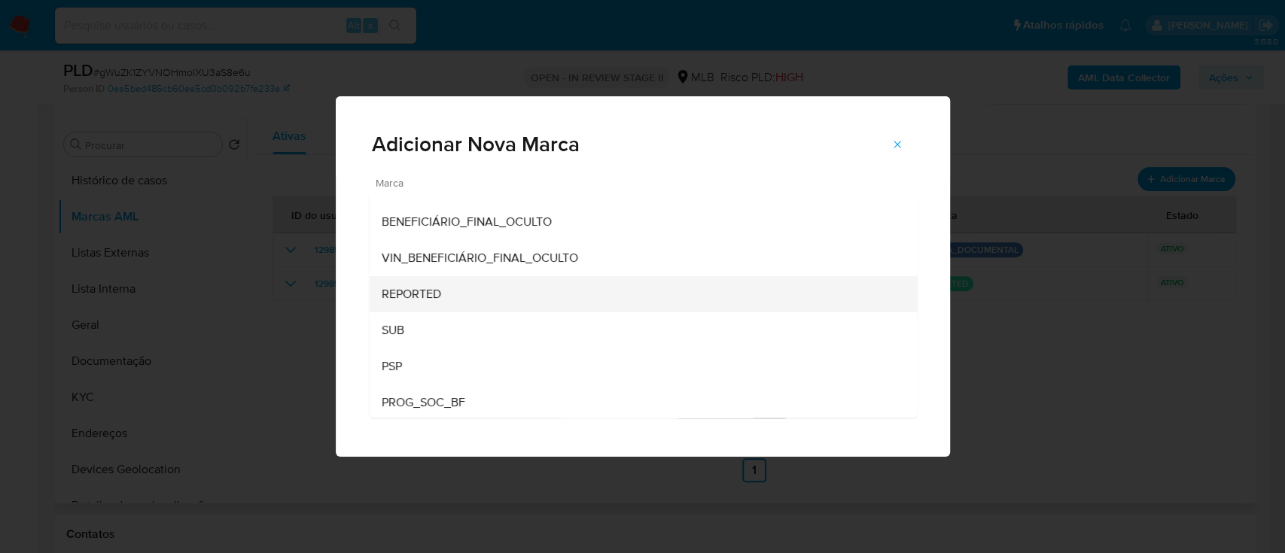
scroll to position [207, 0]
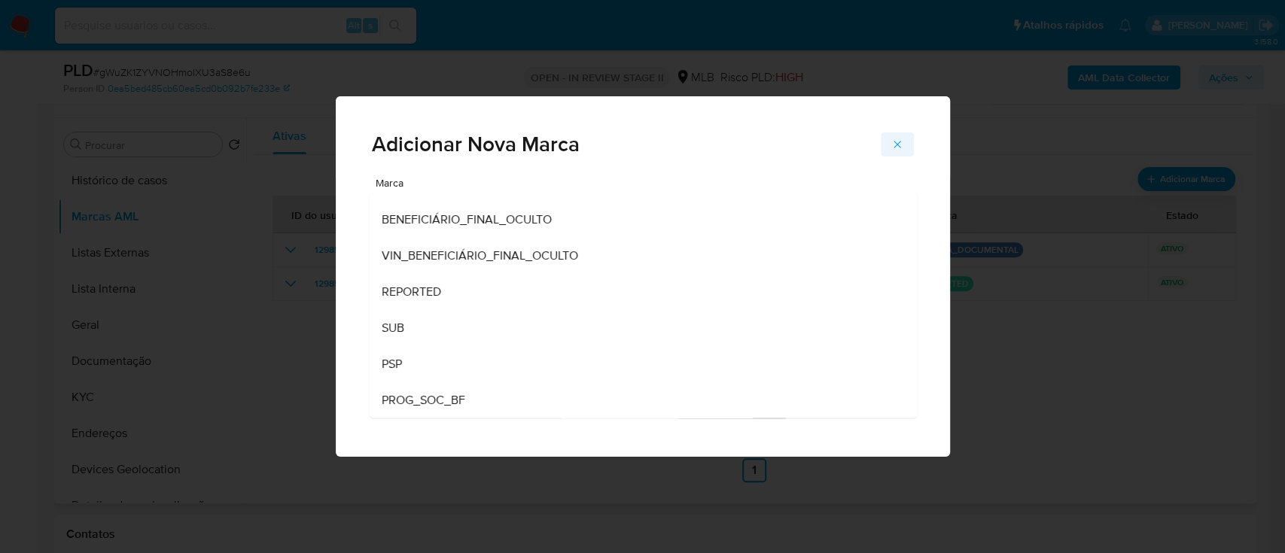
click at [898, 142] on icon "marks-modal" at bounding box center [898, 145] width 12 height 12
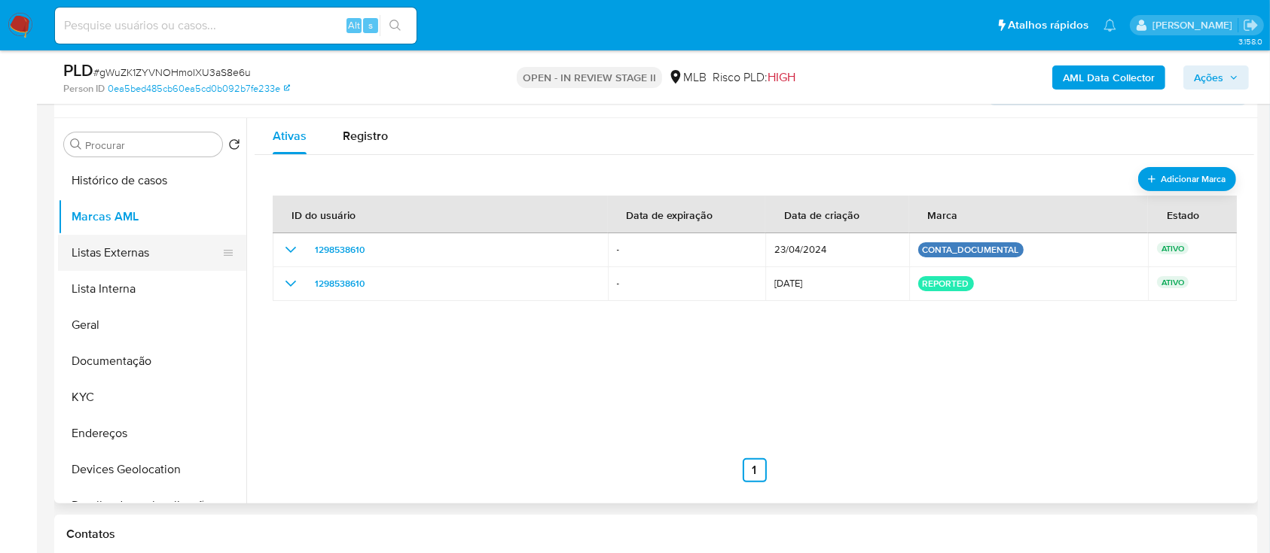
click at [148, 248] on button "Listas Externas" at bounding box center [146, 253] width 176 height 36
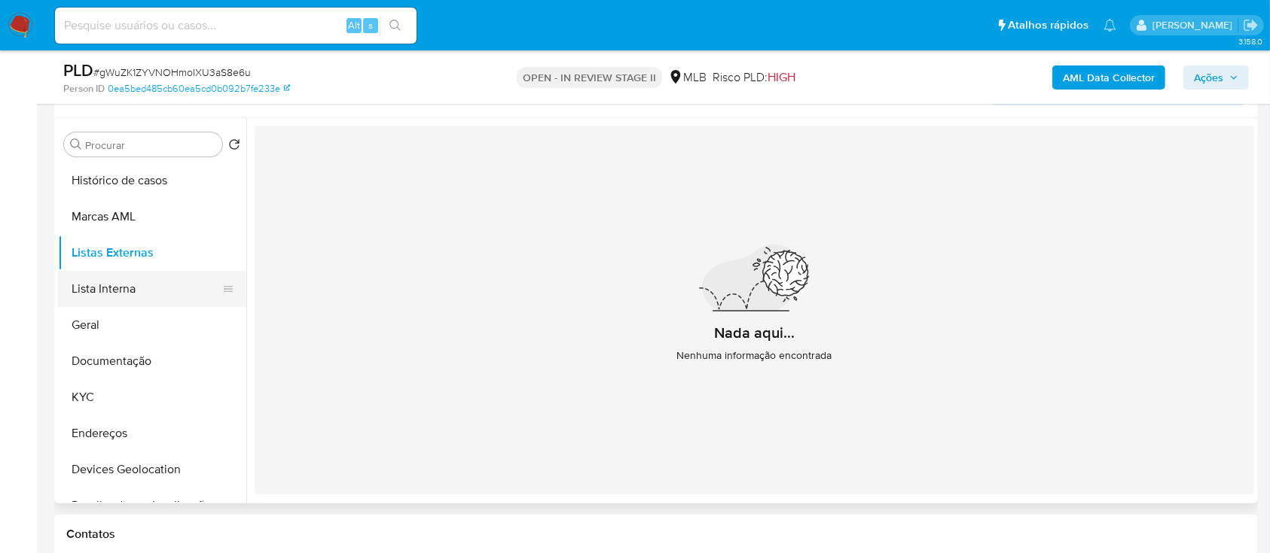
click at [131, 294] on button "Lista Interna" at bounding box center [146, 289] width 176 height 36
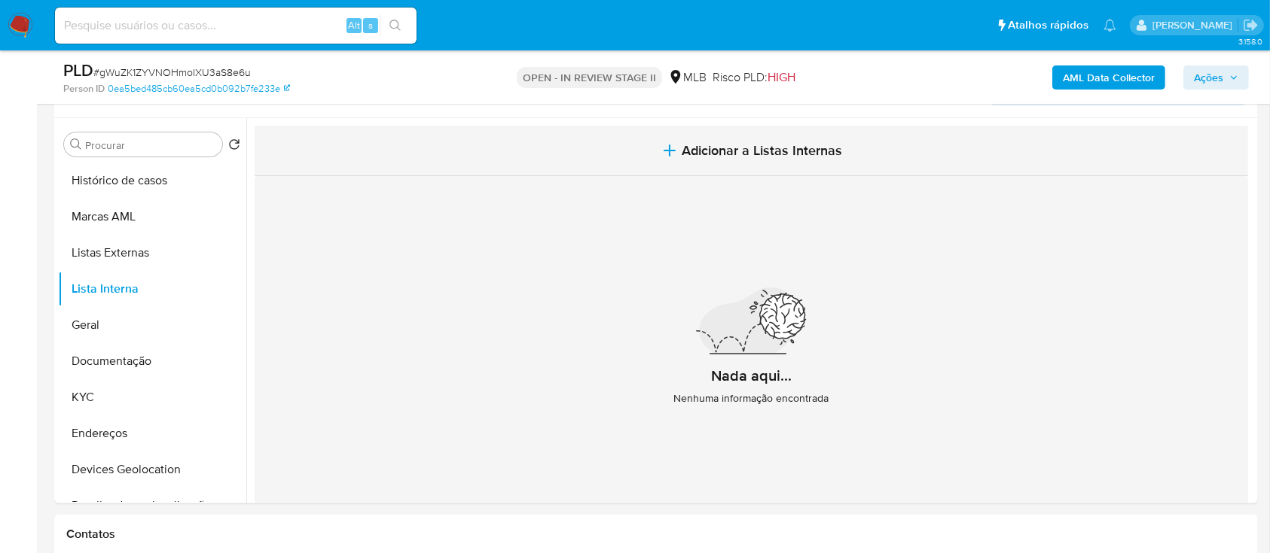
click at [663, 151] on icon "button" at bounding box center [669, 151] width 18 height 18
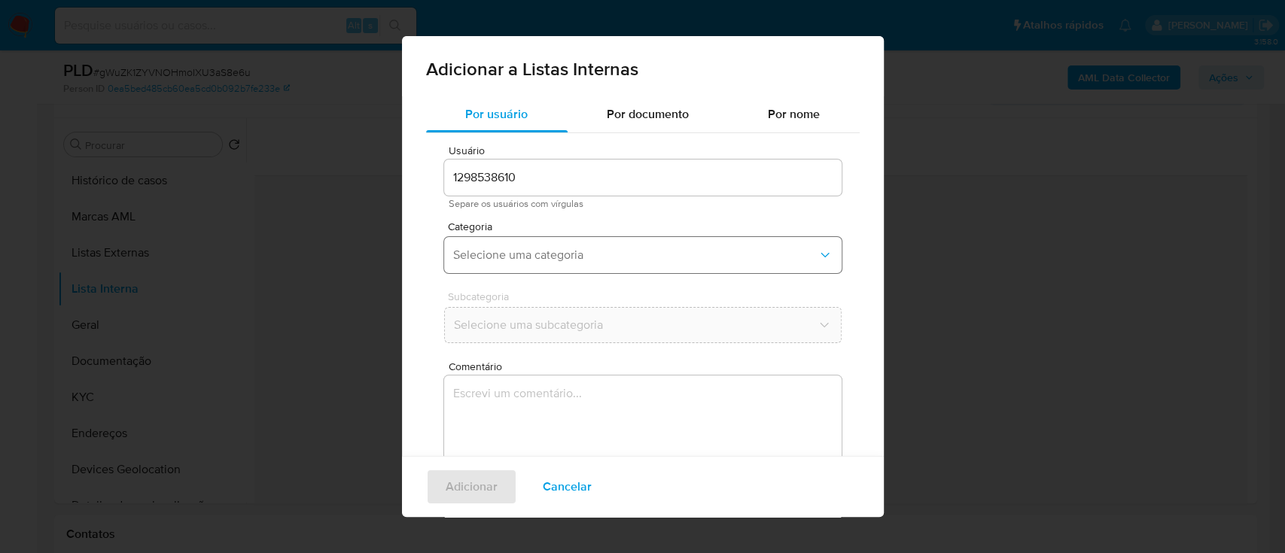
click at [599, 254] on span "Selecione uma categoria" at bounding box center [635, 255] width 364 height 15
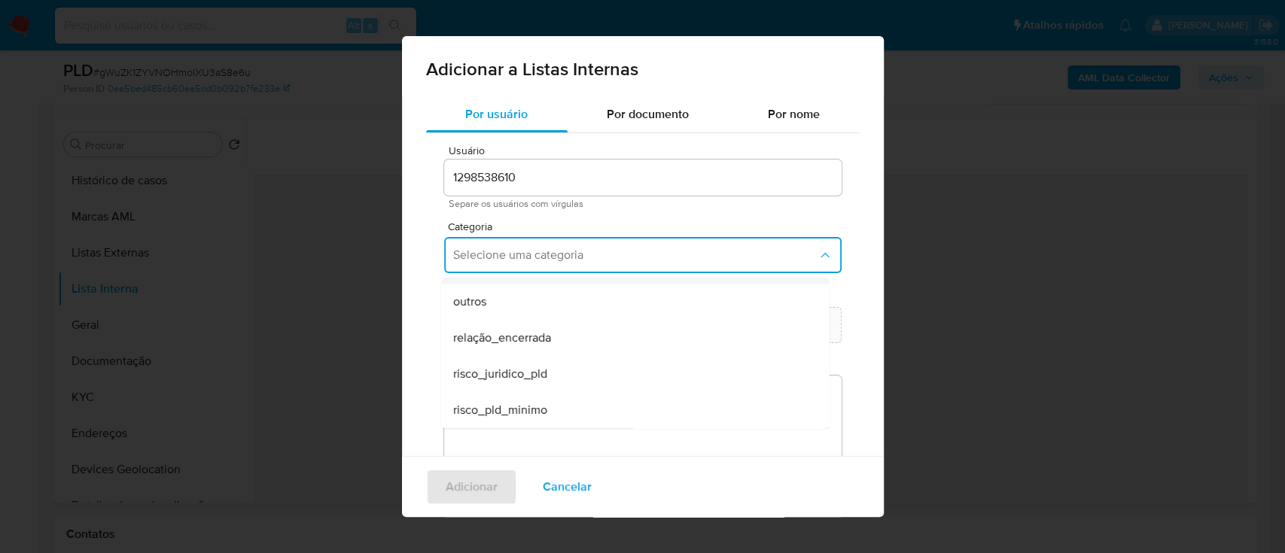
scroll to position [89, 0]
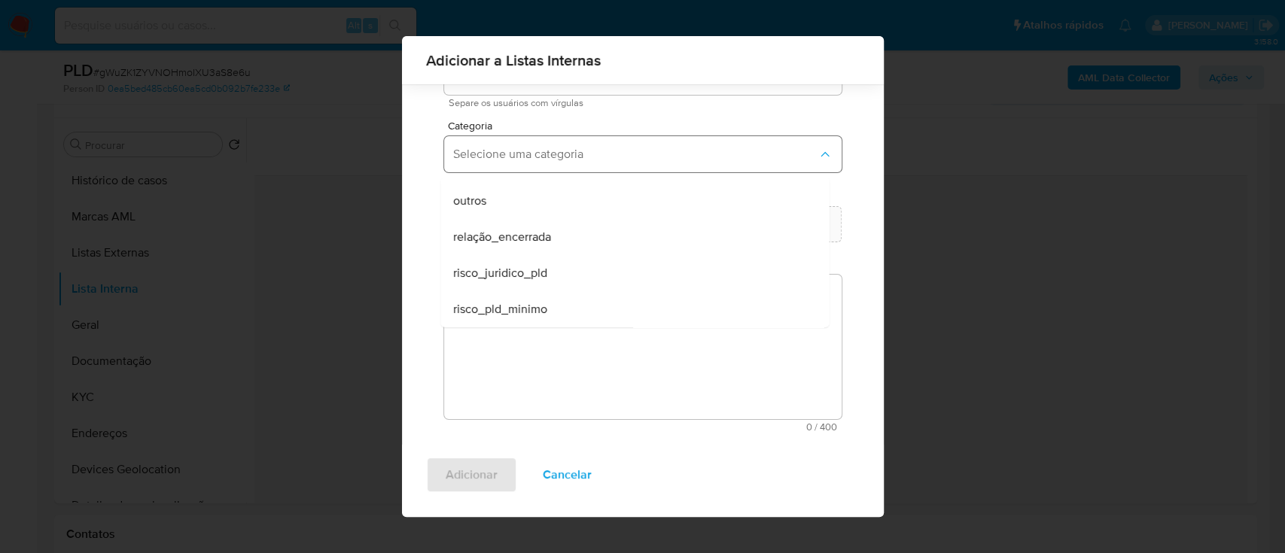
click at [546, 157] on span "Selecione uma categoria" at bounding box center [635, 154] width 364 height 15
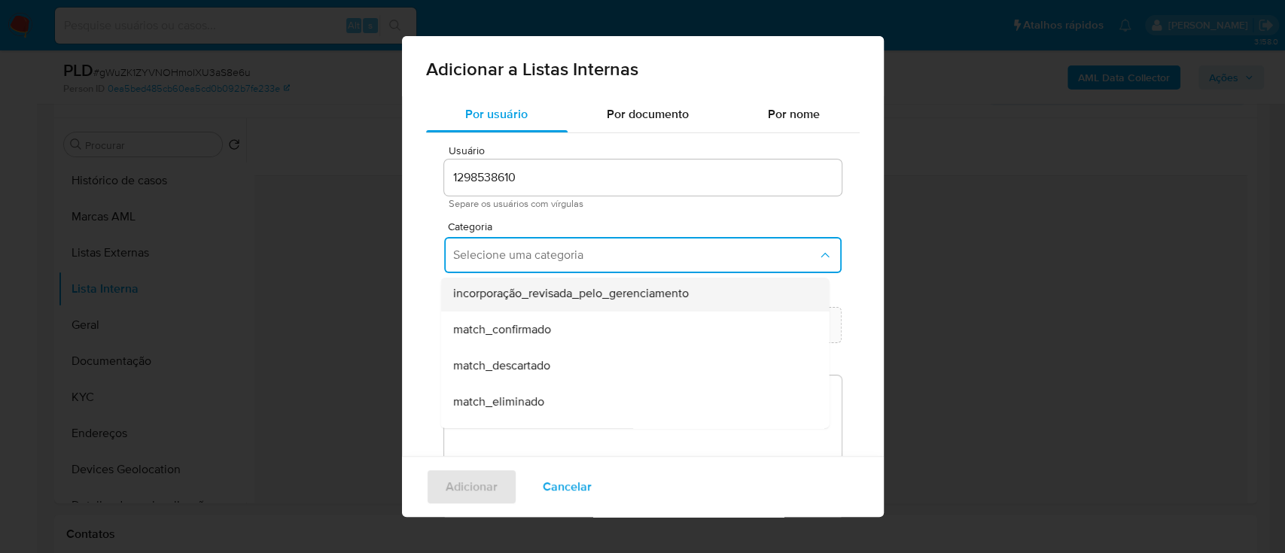
scroll to position [100, 0]
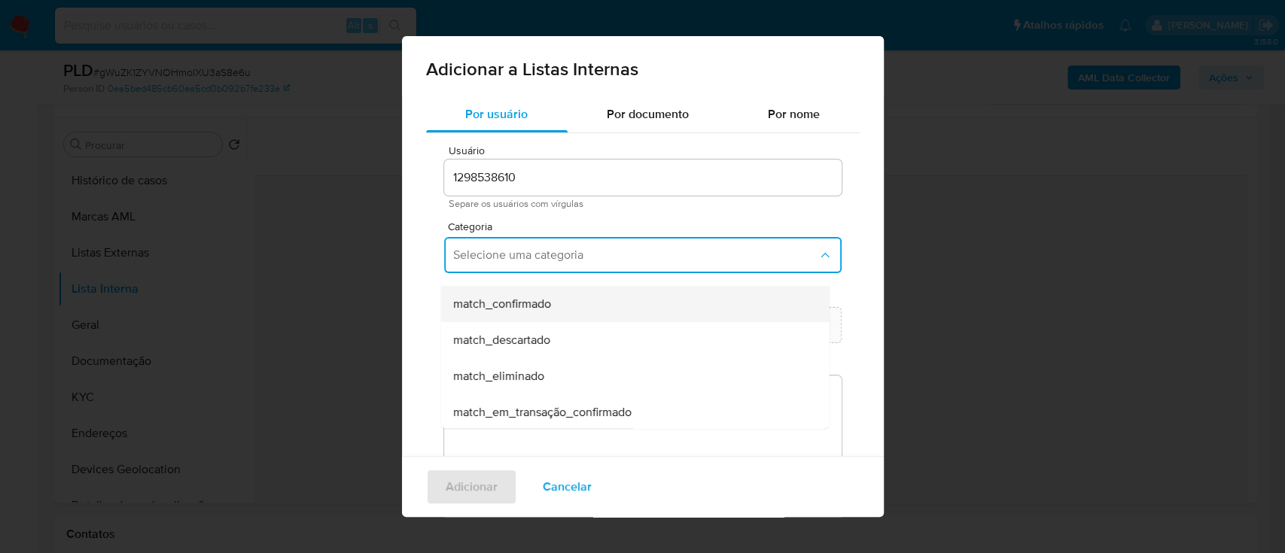
click at [553, 307] on div "match_confirmado" at bounding box center [630, 304] width 355 height 36
click at [536, 321] on span "Selecione uma subcategoria" at bounding box center [635, 325] width 364 height 15
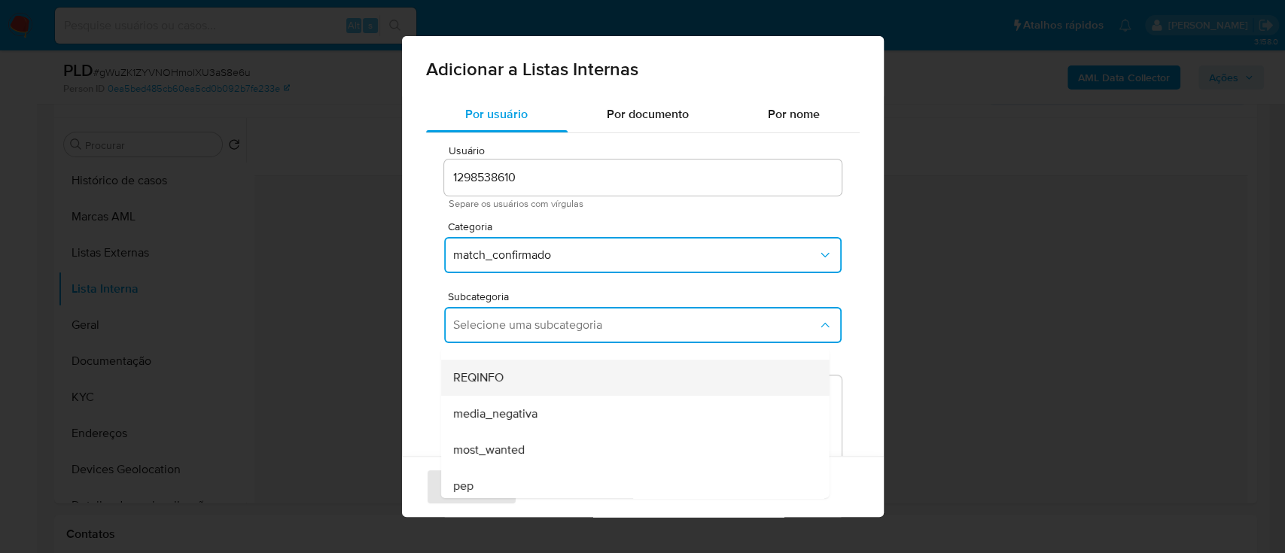
scroll to position [0, 0]
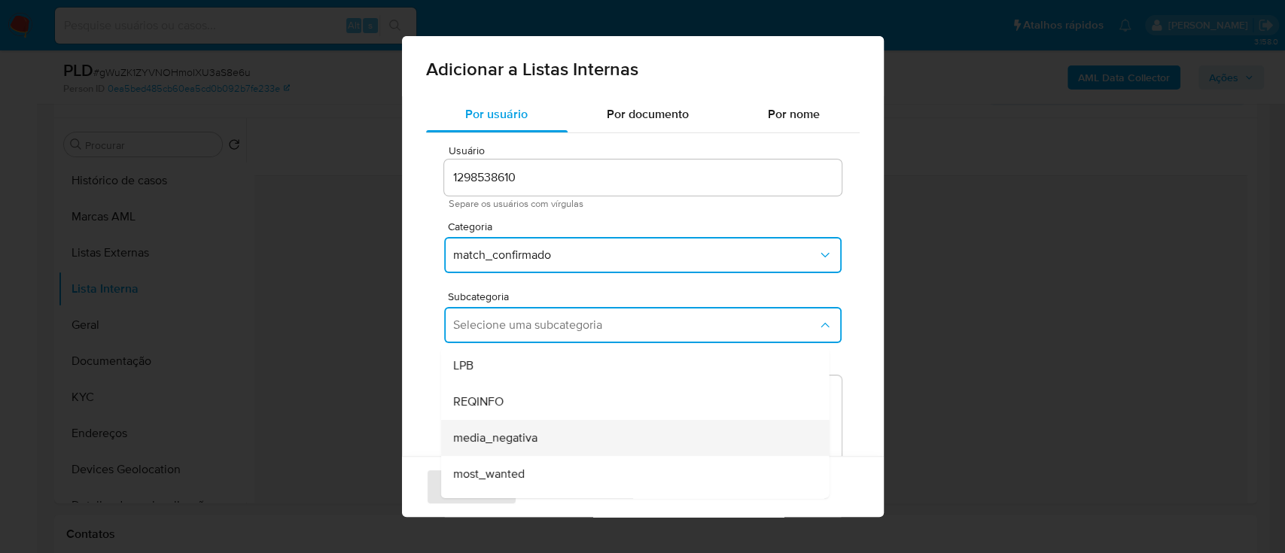
click at [532, 436] on span "media_negativa" at bounding box center [495, 438] width 84 height 15
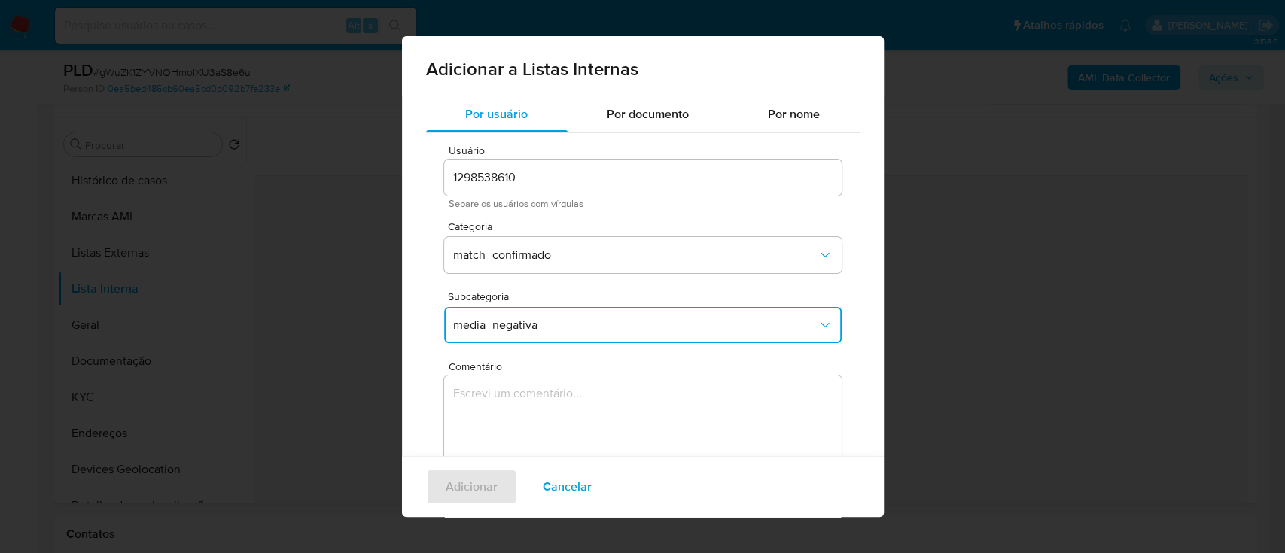
scroll to position [76, 0]
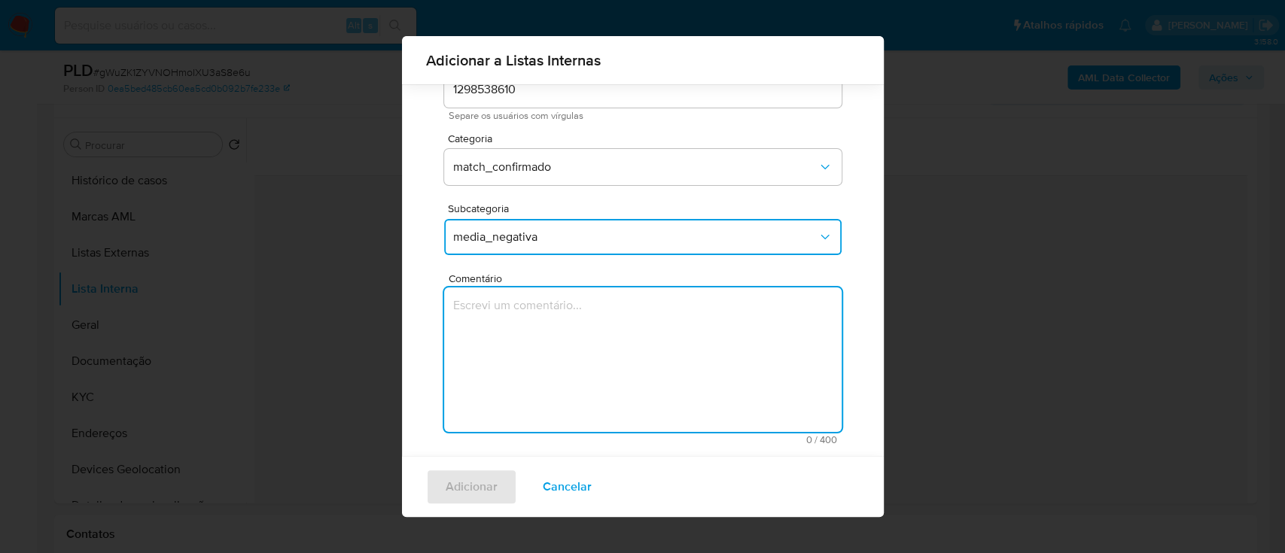
click at [458, 320] on textarea "Comentário" at bounding box center [643, 360] width 398 height 145
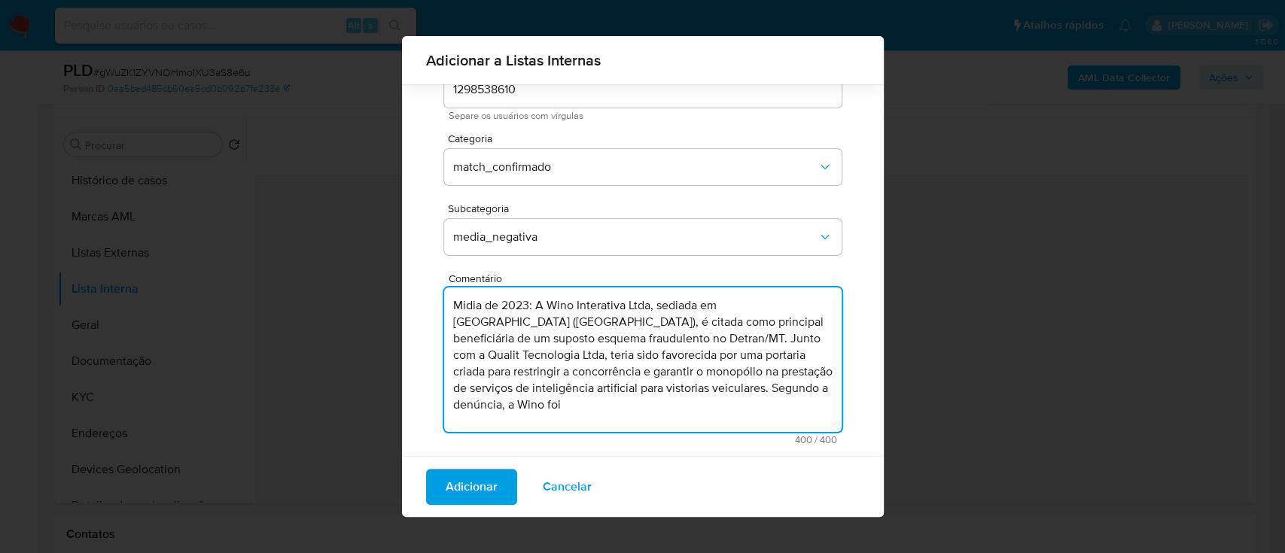
drag, startPoint x: 693, startPoint y: 389, endPoint x: 703, endPoint y: 404, distance: 18.0
click at [703, 404] on textarea "Midia de 2023: A Wino Interativa Ltda, sediada em Além Paraíba (MG), é citada c…" at bounding box center [643, 360] width 398 height 145
click at [514, 412] on textarea "Midia de 2023: A Wino Interativa Ltda, sediada em Além Paraíba (MG), é citada c…" at bounding box center [643, 360] width 398 height 145
drag, startPoint x: 660, startPoint y: 306, endPoint x: 477, endPoint y: 323, distance: 184.5
click at [477, 323] on textarea "Midia de 2023: A Wino Interativa Ltda, sediada em Além Paraíba (MG), é citada c…" at bounding box center [643, 360] width 398 height 145
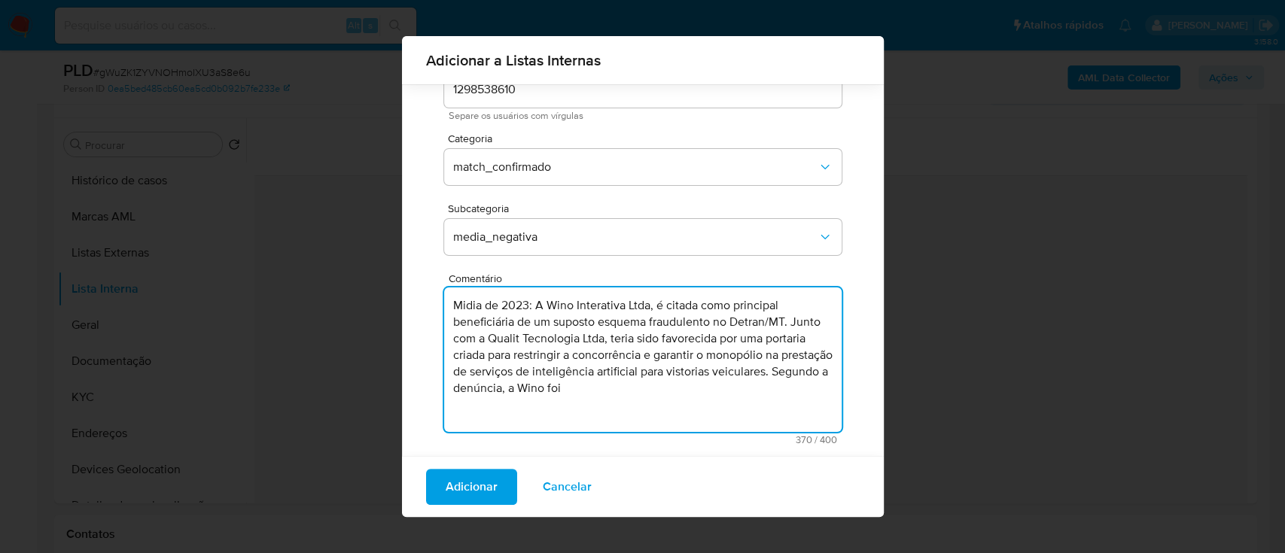
drag, startPoint x: 685, startPoint y: 391, endPoint x: 648, endPoint y: 389, distance: 37.0
click at [648, 389] on textarea "Midia de 2023: A Wino Interativa Ltda, é citada como principal beneficiária de …" at bounding box center [643, 360] width 398 height 145
click at [682, 387] on textarea "Midia de 2023: A Wino Interativa Ltda, é citada como principal beneficiária de …" at bounding box center [643, 360] width 398 height 145
drag, startPoint x: 694, startPoint y: 392, endPoint x: 626, endPoint y: 394, distance: 67.8
click at [626, 394] on textarea "Midia de 2023: A Wino Interativa Ltda, é citada como principal beneficiária de …" at bounding box center [643, 360] width 398 height 145
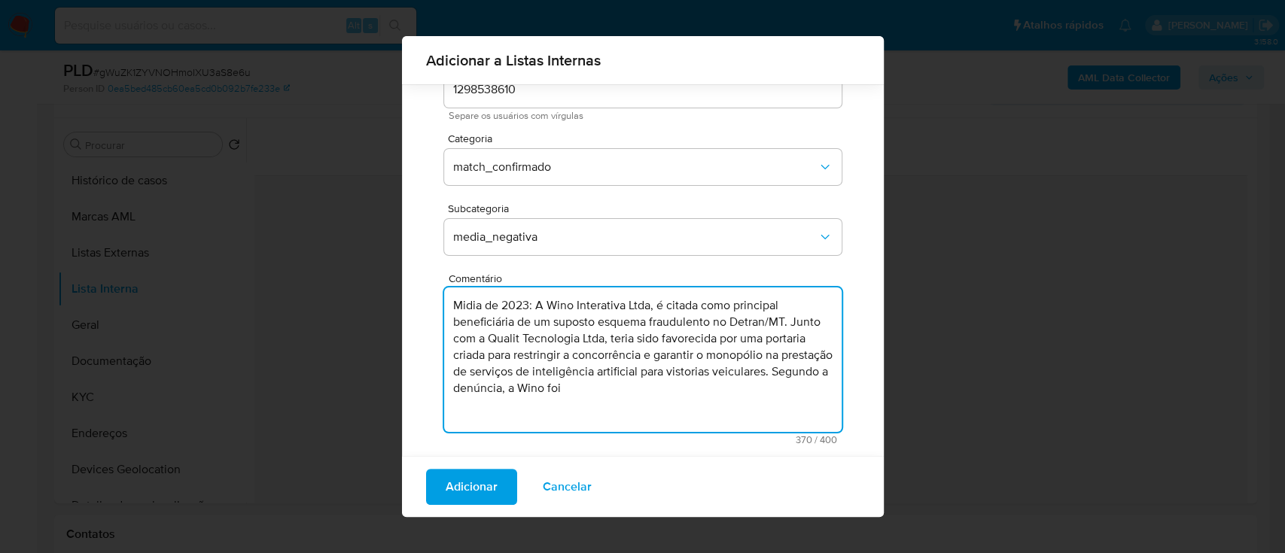
paste textarea "Segundo a denúncia, a Wino foi credenciad"
drag, startPoint x: 625, startPoint y: 389, endPoint x: 472, endPoint y: 389, distance: 152.9
click at [542, 389] on textarea "Midia de 2023: A Wino Interativa Ltda, é citada como principal beneficiária de …" at bounding box center [643, 360] width 398 height 145
drag, startPoint x: 516, startPoint y: 388, endPoint x: 517, endPoint y: 401, distance: 12.9
click at [517, 401] on textarea "Midia de 2023: A Wino Interativa Ltda, é citada como principal beneficiária de …" at bounding box center [643, 360] width 398 height 145
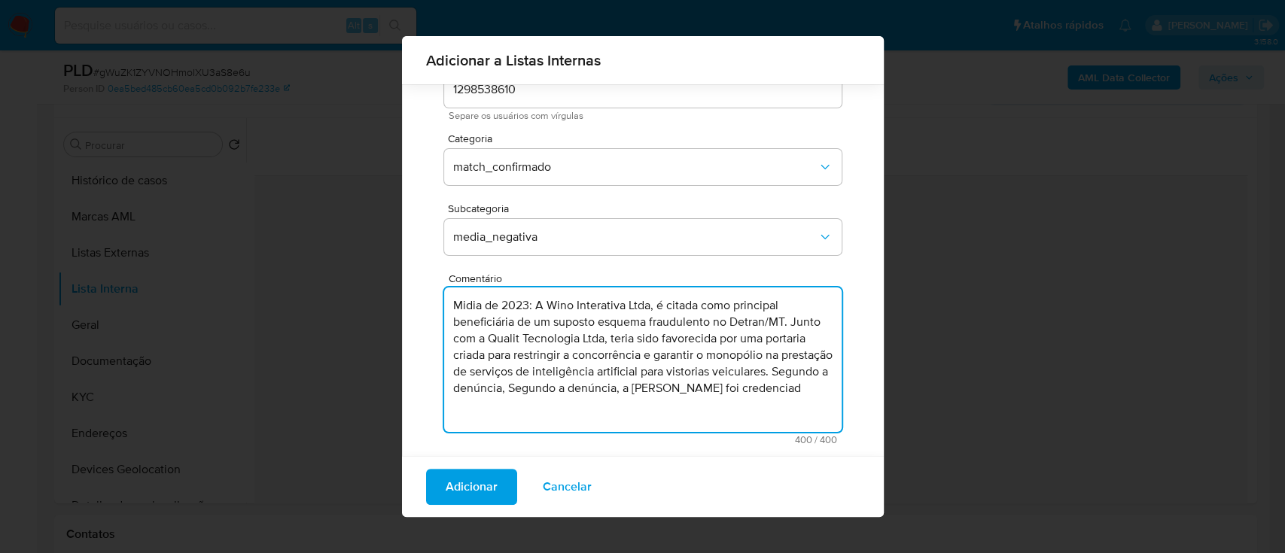
drag, startPoint x: 513, startPoint y: 391, endPoint x: 517, endPoint y: 410, distance: 19.2
click at [517, 410] on textarea "Midia de 2023: A Wino Interativa Ltda, é citada como principal beneficiária de …" at bounding box center [643, 360] width 398 height 145
paste textarea "a Wino foi credenciada mesmo sem atender"
drag, startPoint x: 648, startPoint y: 306, endPoint x: 626, endPoint y: 304, distance: 22.0
click at [625, 304] on textarea "Midia de 2023: A Wino Interativa Ltda, é citada como principal beneficiária de …" at bounding box center [643, 360] width 398 height 145
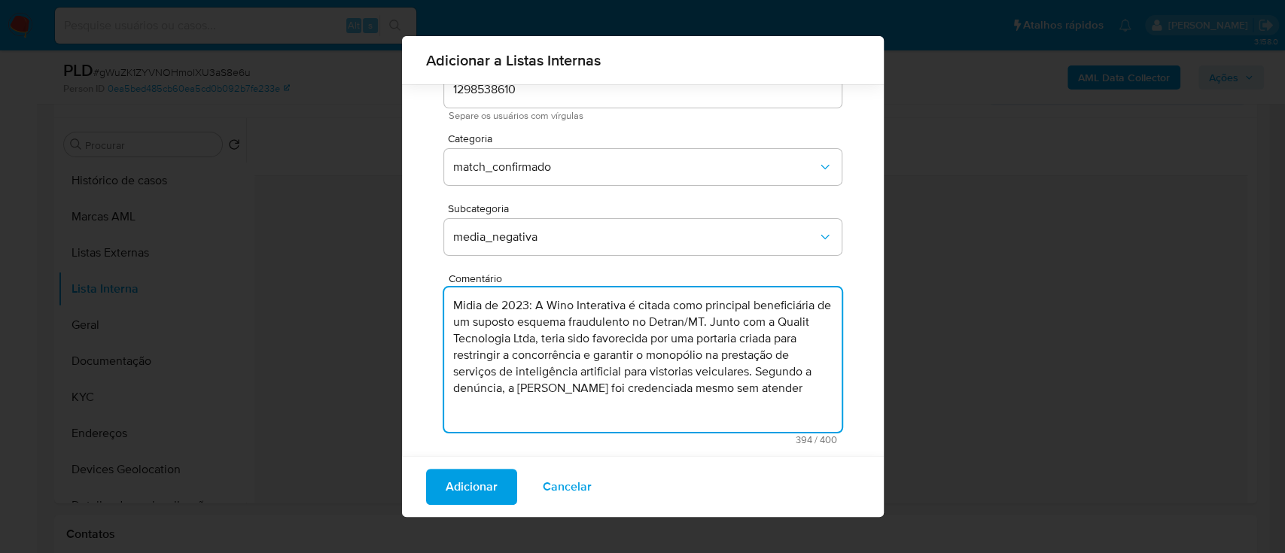
drag, startPoint x: 807, startPoint y: 390, endPoint x: 449, endPoint y: 389, distance: 358.4
click at [449, 389] on textarea "Midia de 2023: A Wino Interativa é citada como principal beneficiária de um sup…" at bounding box center [643, 360] width 398 height 145
paste textarea "requis"
drag, startPoint x: 569, startPoint y: 340, endPoint x: 548, endPoint y: 339, distance: 21.1
click at [548, 339] on textarea "Midia de 2023: A Wino Interativa é citada como principal beneficiária de um sup…" at bounding box center [643, 360] width 398 height 145
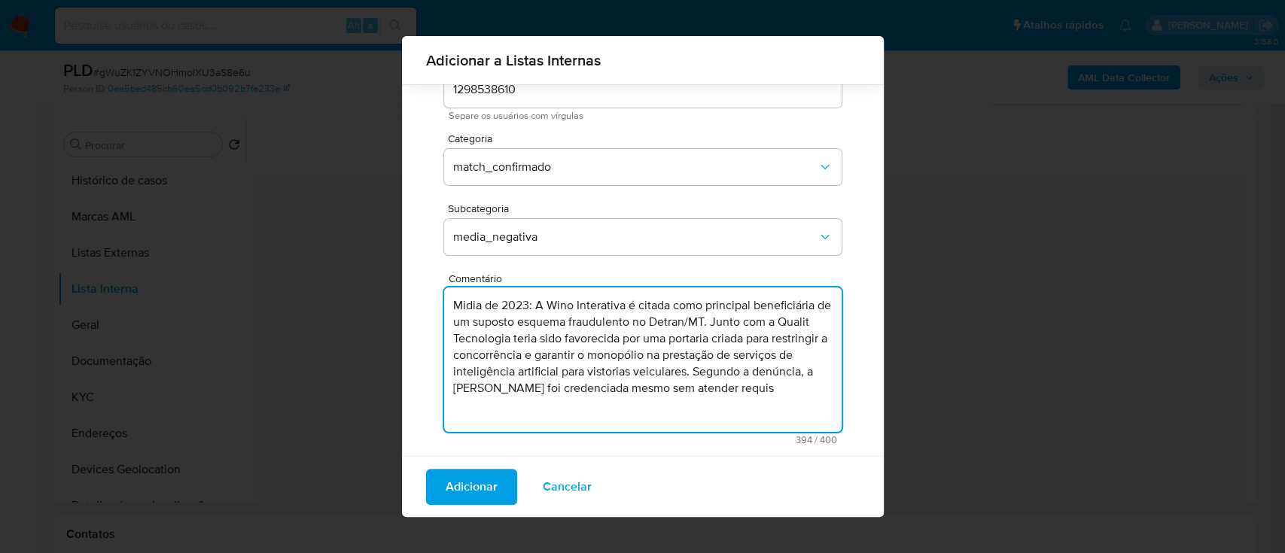
drag, startPoint x: 514, startPoint y: 373, endPoint x: 622, endPoint y: 367, distance: 107.8
click at [622, 367] on textarea "Midia de 2023: A Wino Interativa é citada como principal beneficiária de um sup…" at bounding box center [643, 360] width 398 height 145
drag, startPoint x: 697, startPoint y: 396, endPoint x: 663, endPoint y: 373, distance: 40.7
click at [663, 373] on textarea "Midia de 2023: A Wino Interativa é citada como principal beneficiária de um sup…" at bounding box center [643, 360] width 398 height 145
paste textarea "itos legais,"
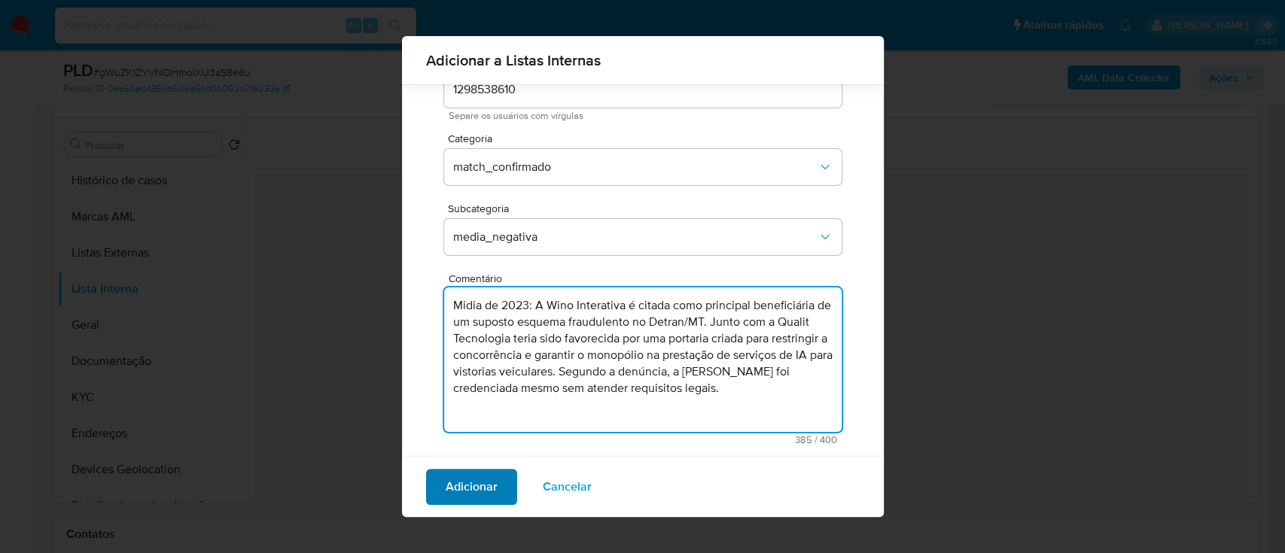
type textarea "Midia de 2023: A Wino Interativa é citada como principal beneficiária de um sup…"
click at [482, 485] on span "Adicionar" at bounding box center [472, 487] width 52 height 33
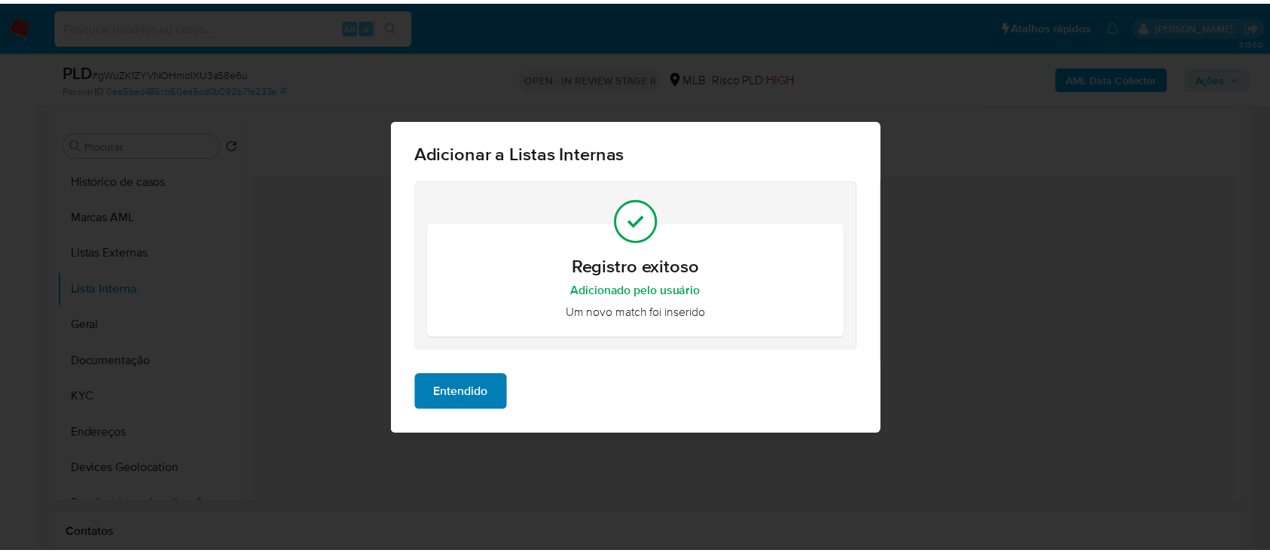
scroll to position [0, 0]
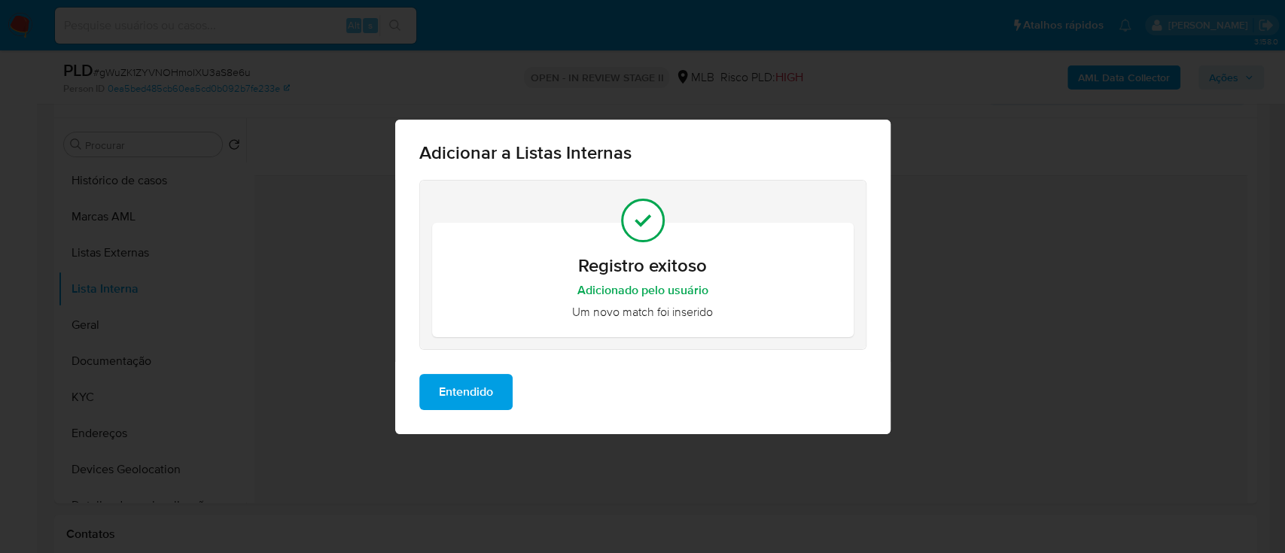
click at [468, 395] on span "Entendido" at bounding box center [466, 392] width 54 height 33
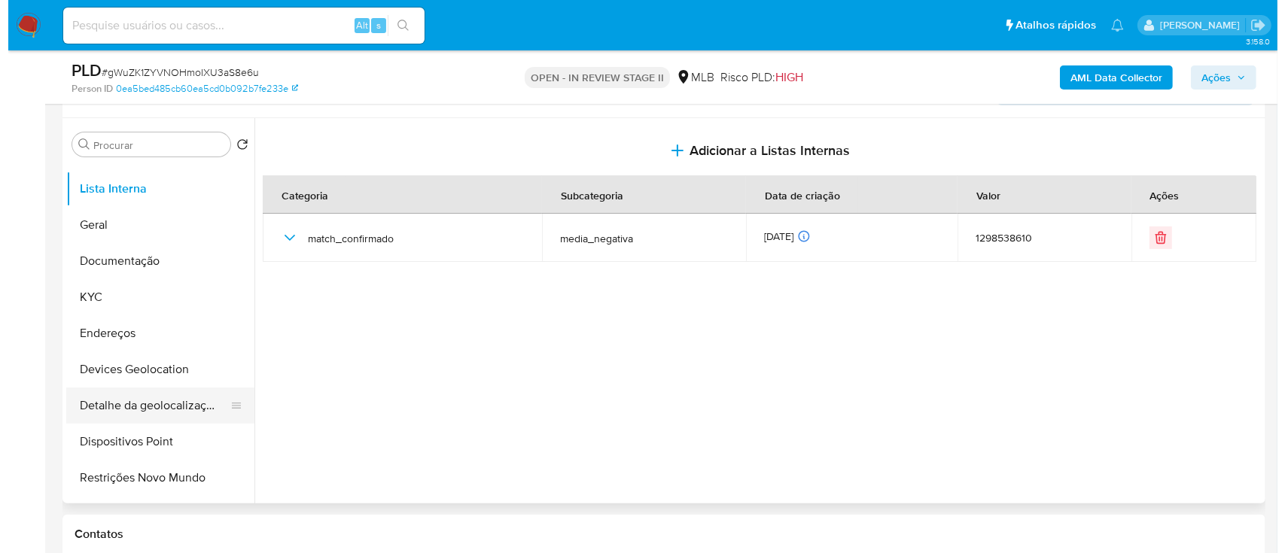
scroll to position [200, 0]
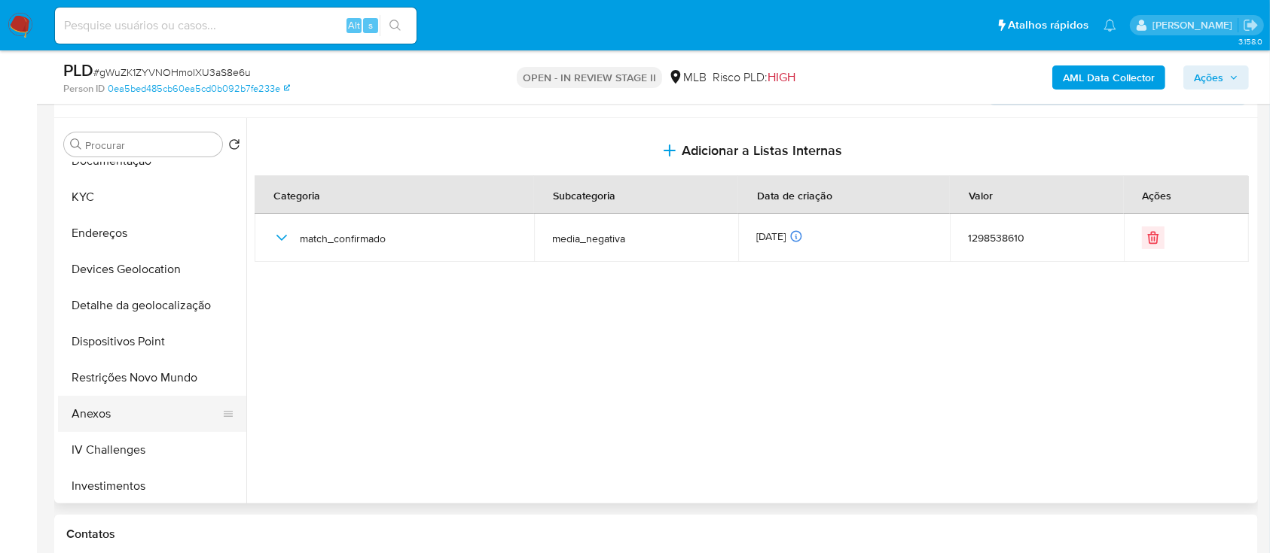
click at [136, 401] on button "Anexos" at bounding box center [146, 414] width 176 height 36
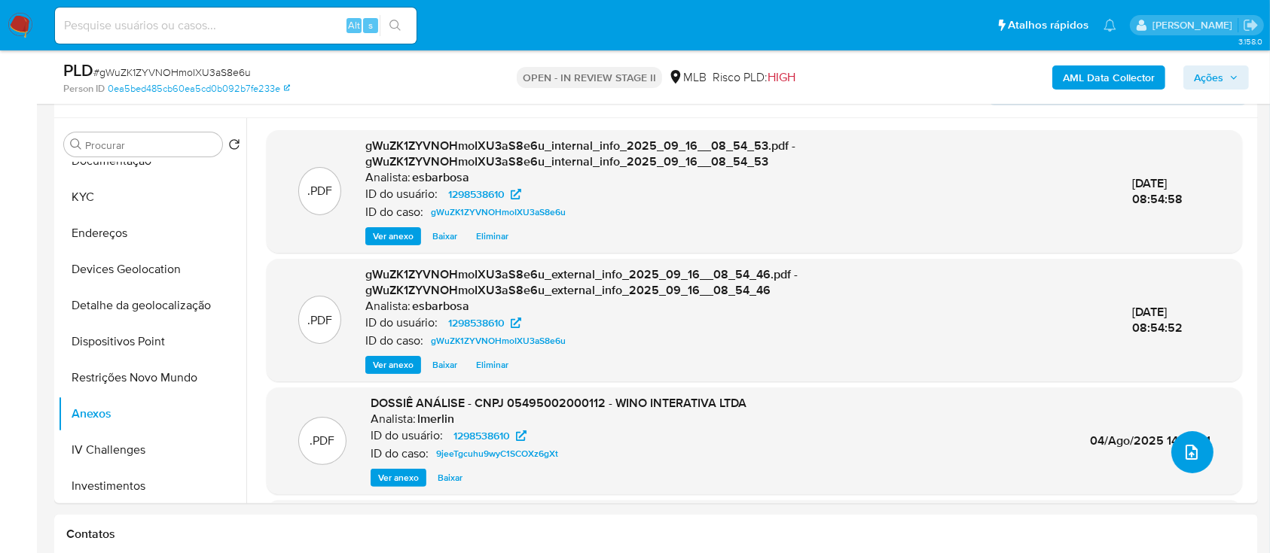
click at [1186, 452] on icon "upload-file" at bounding box center [1191, 453] width 18 height 18
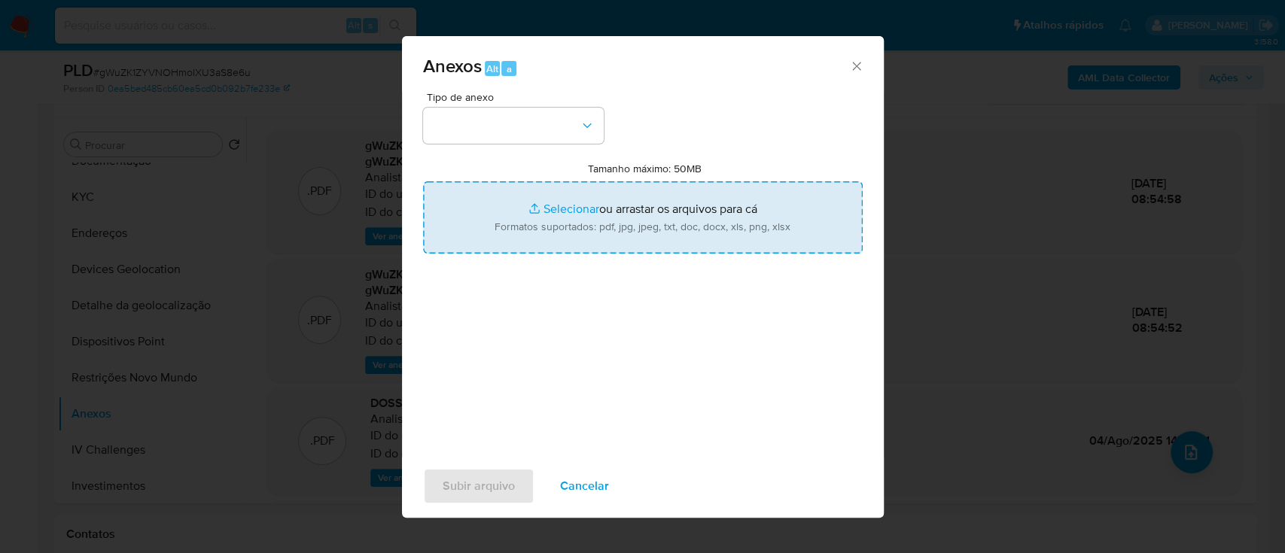
type input "C:\fakepath\3° SAR - XXXXX - CNPJ 05495002000112 - WINO INTERATIVA LTDA.pdf"
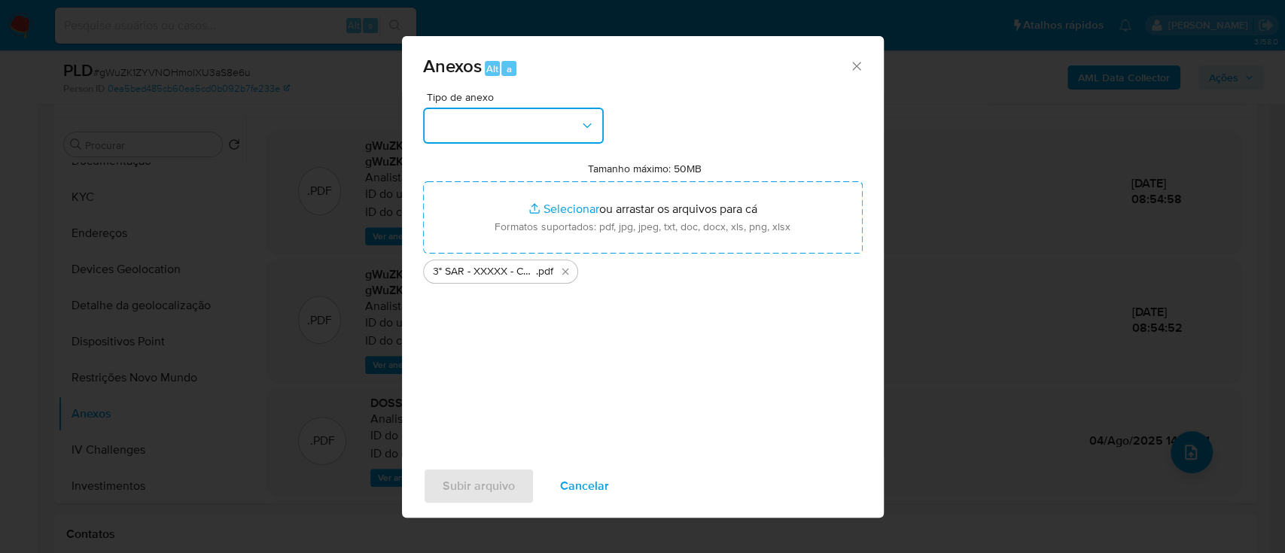
click at [560, 130] on button "button" at bounding box center [513, 126] width 181 height 36
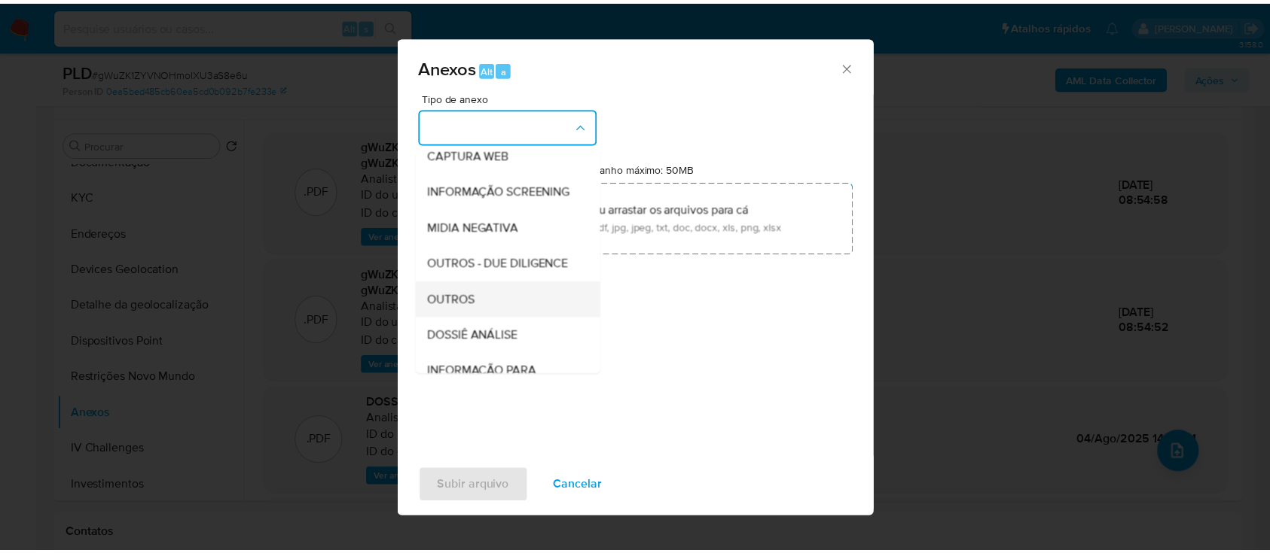
scroll to position [231, 0]
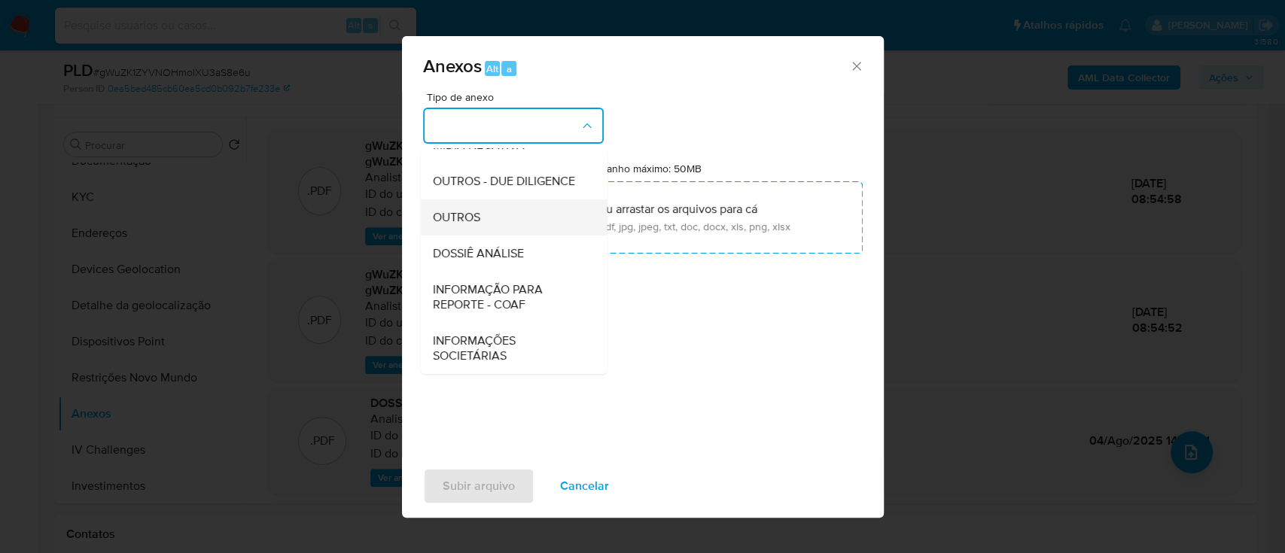
click at [488, 212] on div "OUTROS" at bounding box center [509, 218] width 154 height 36
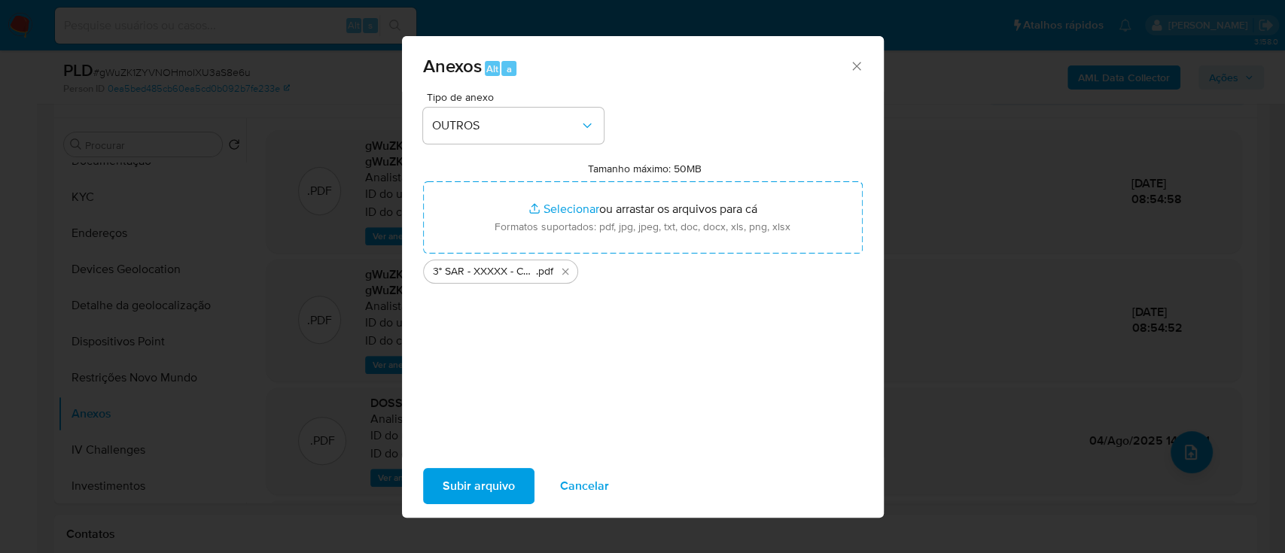
click at [489, 484] on span "Subir arquivo" at bounding box center [479, 486] width 72 height 33
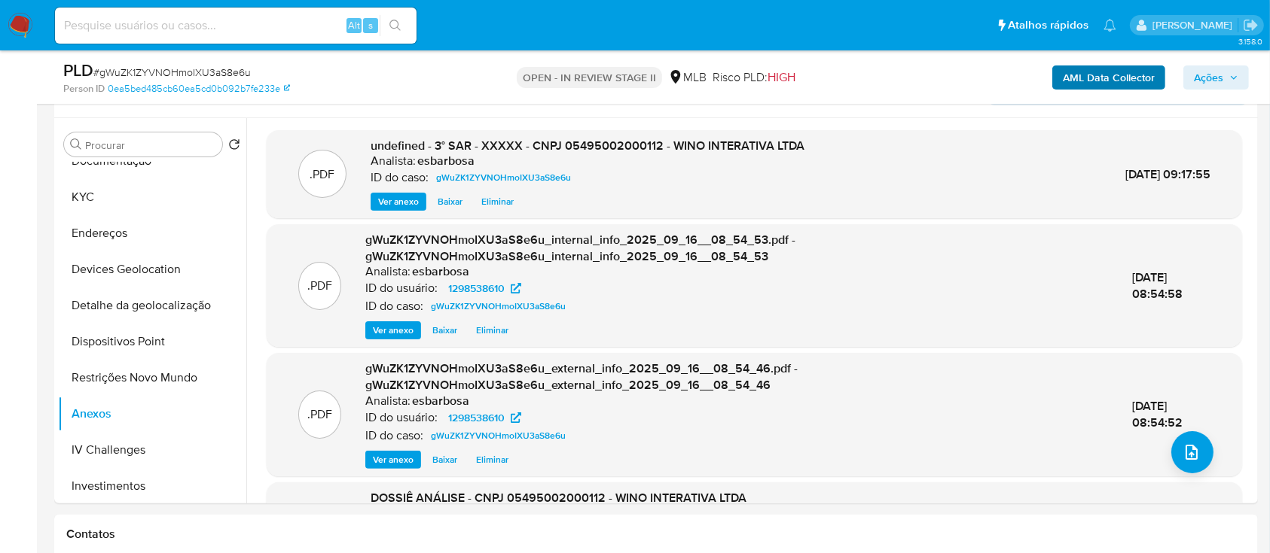
drag, startPoint x: 1194, startPoint y: 73, endPoint x: 1154, endPoint y: 78, distance: 41.0
click at [1195, 73] on span "Ações" at bounding box center [1208, 78] width 29 height 24
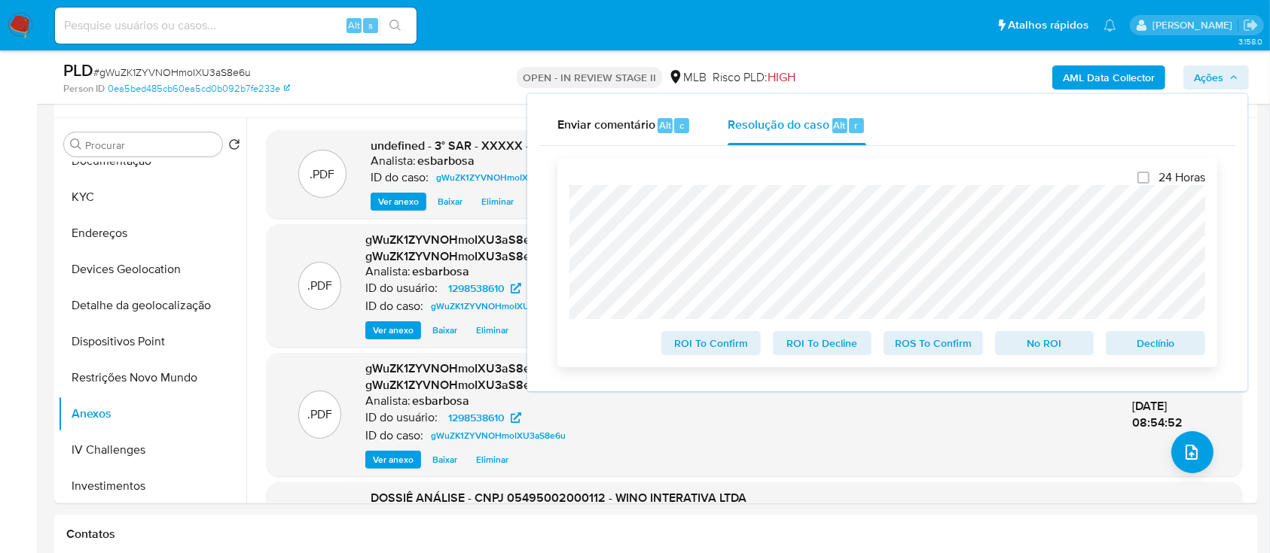
click at [938, 349] on span "ROS To Confirm" at bounding box center [933, 343] width 78 height 21
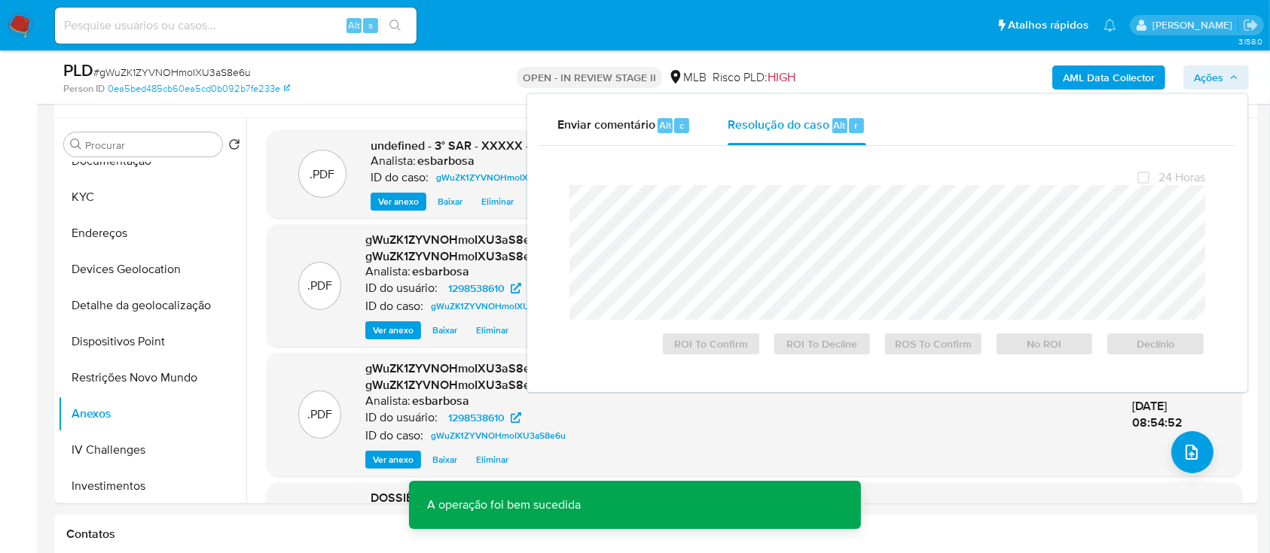
click at [206, 71] on span "# gWuZK1ZYVNOHmoIXU3aS8e6u" at bounding box center [171, 72] width 157 height 15
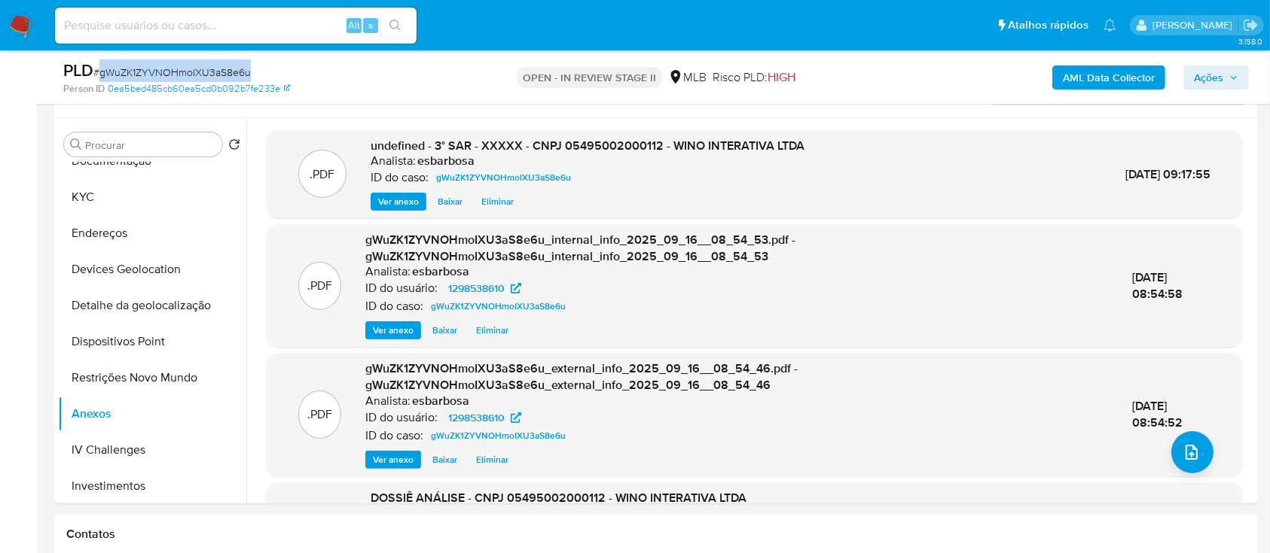
copy span "gWuZK1ZYVNOHmoIXU3aS8e6u"
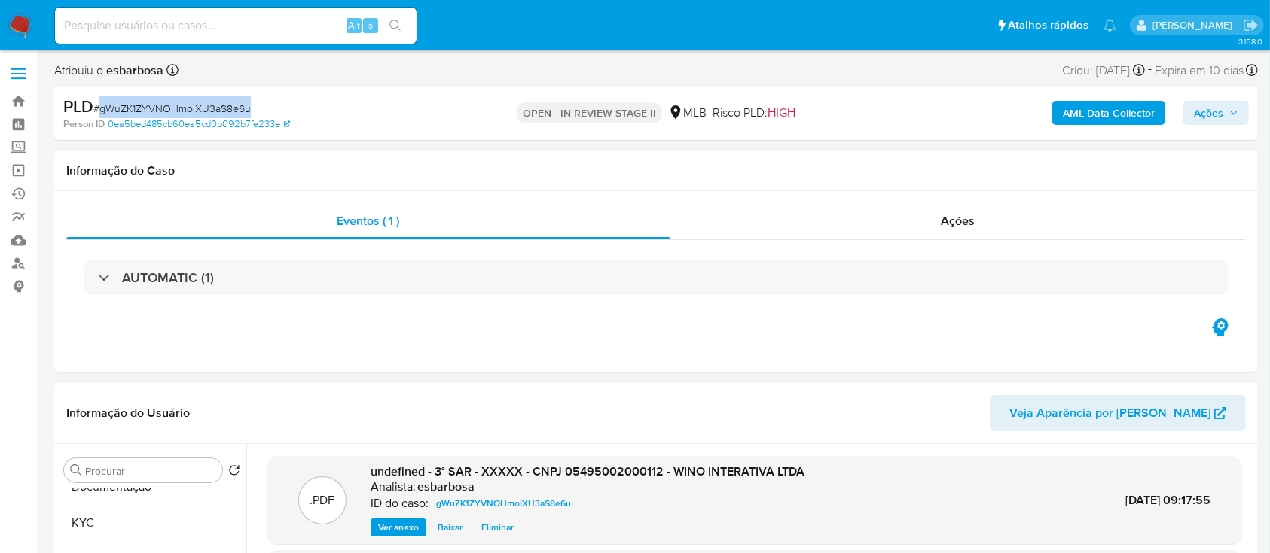
click at [1211, 115] on span "Ações" at bounding box center [1208, 113] width 29 height 24
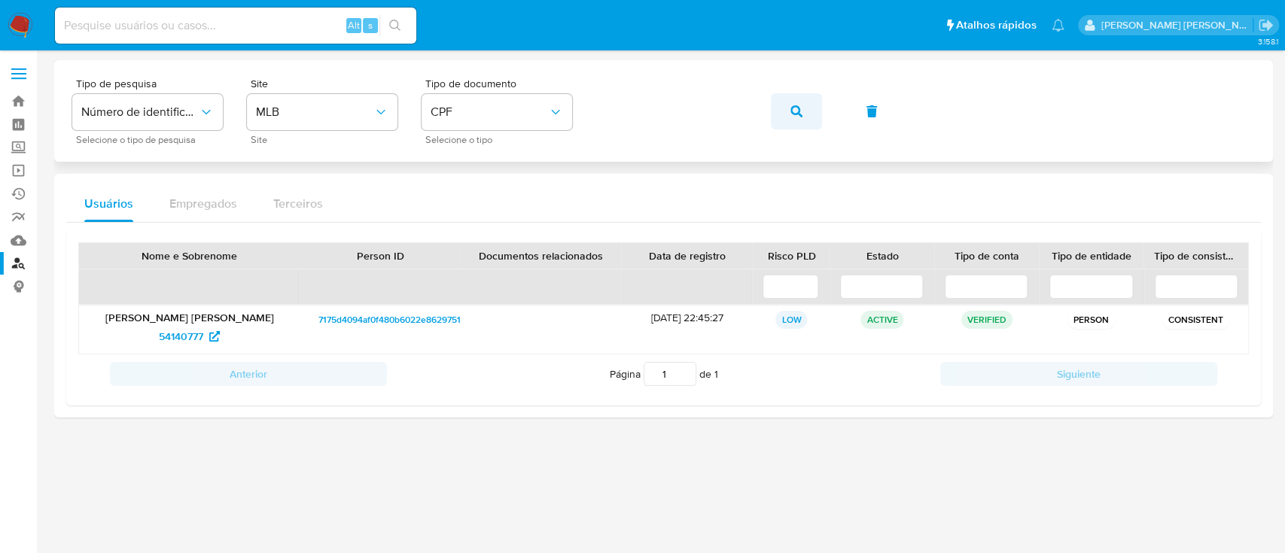
click at [800, 112] on icon "button" at bounding box center [797, 111] width 12 height 12
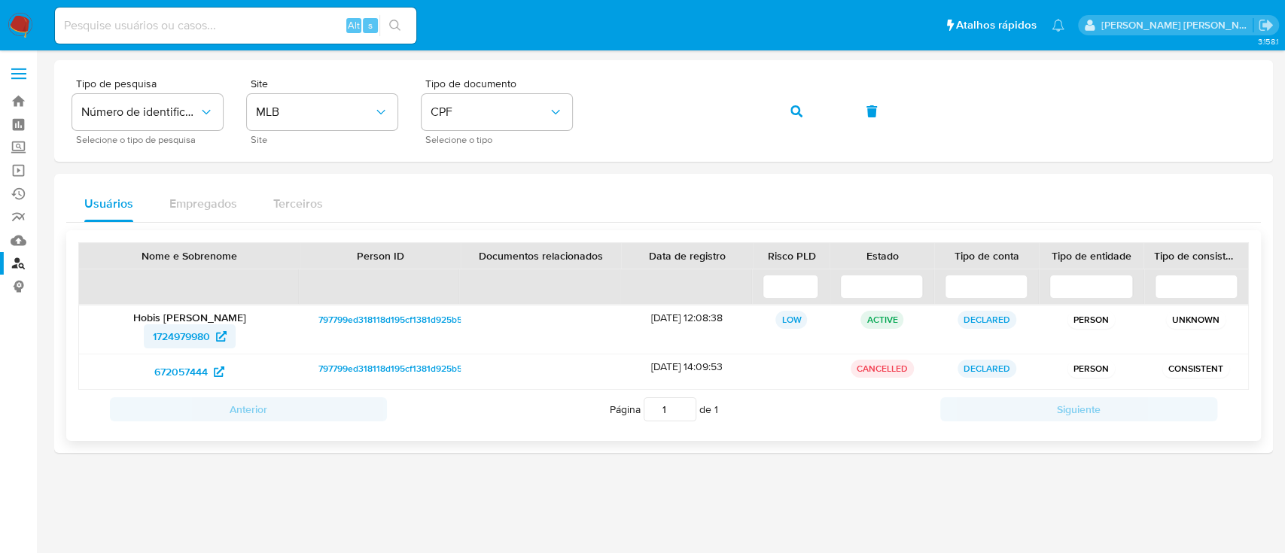
click at [175, 334] on span "1724979980" at bounding box center [181, 337] width 57 height 24
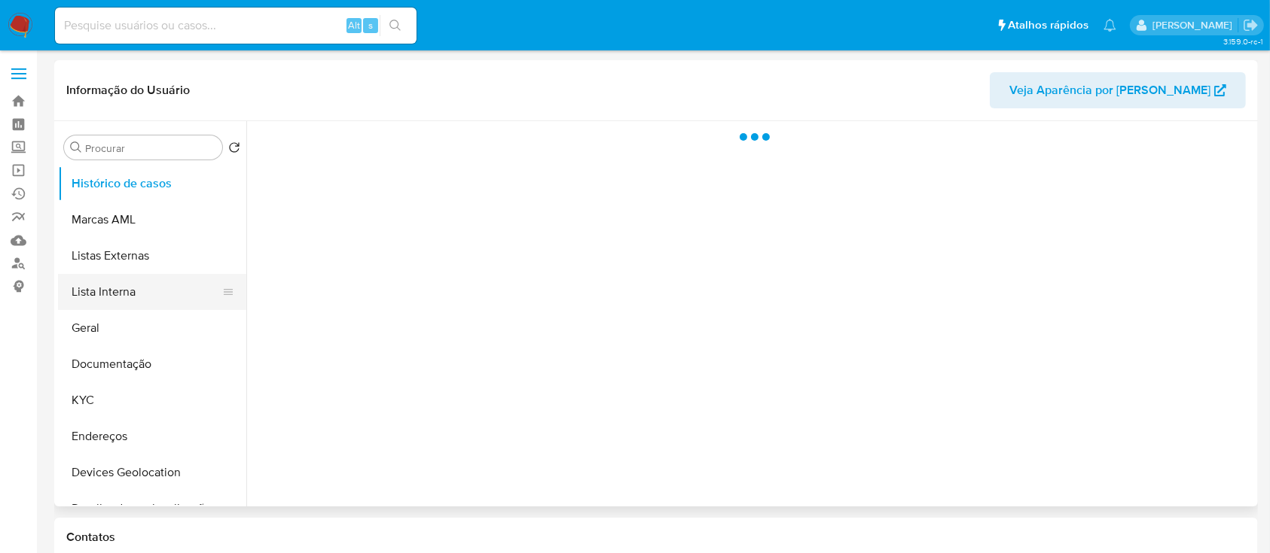
select select "10"
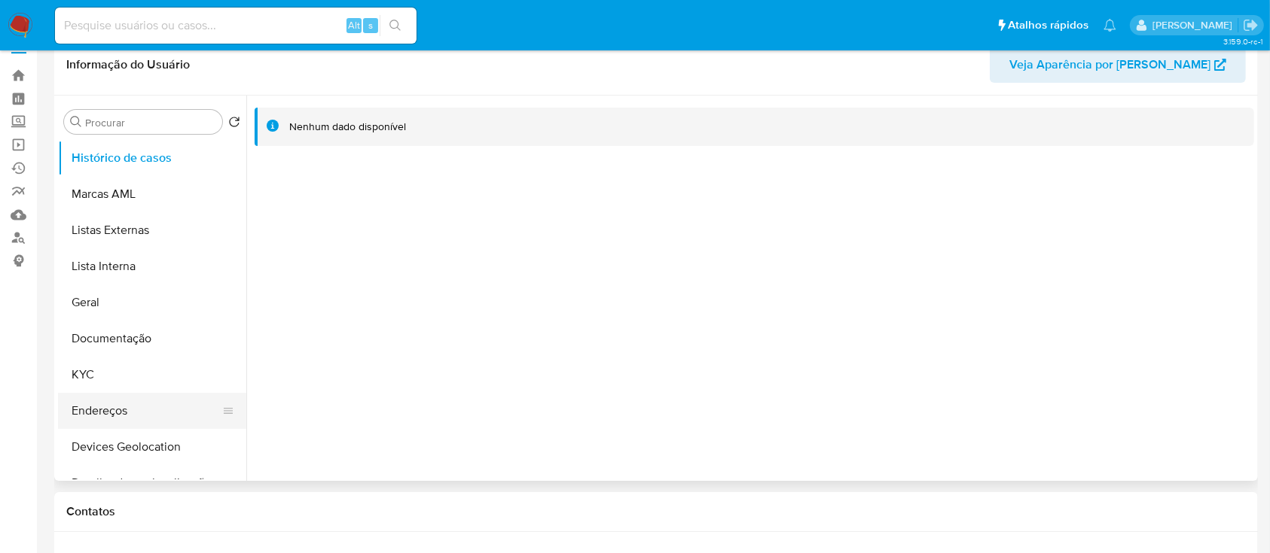
scroll to position [100, 0]
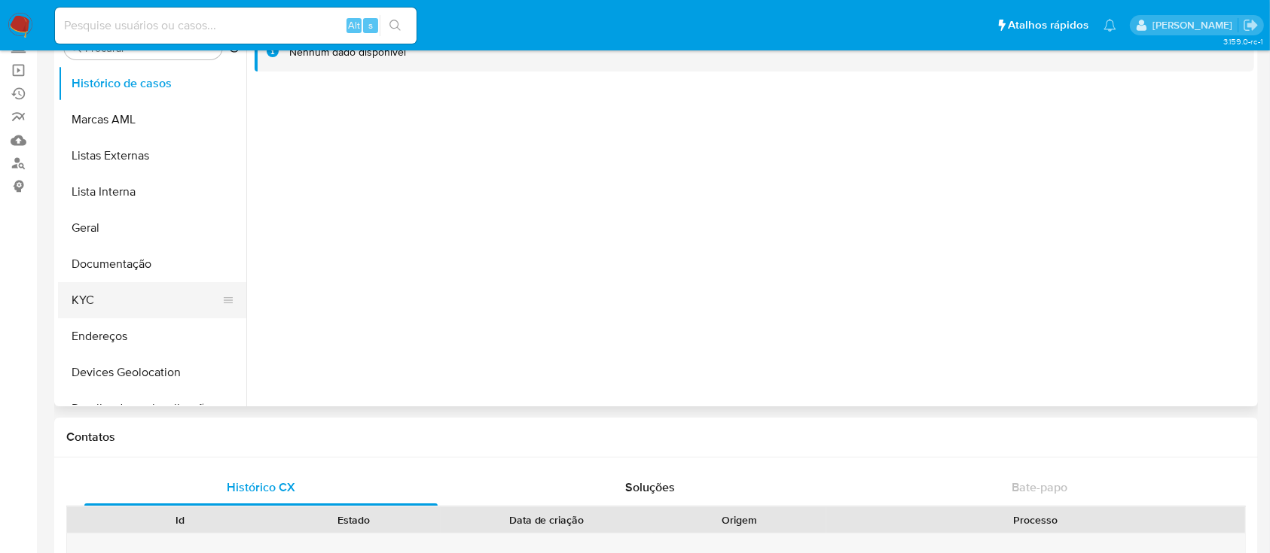
click at [99, 303] on button "KYC" at bounding box center [146, 300] width 176 height 36
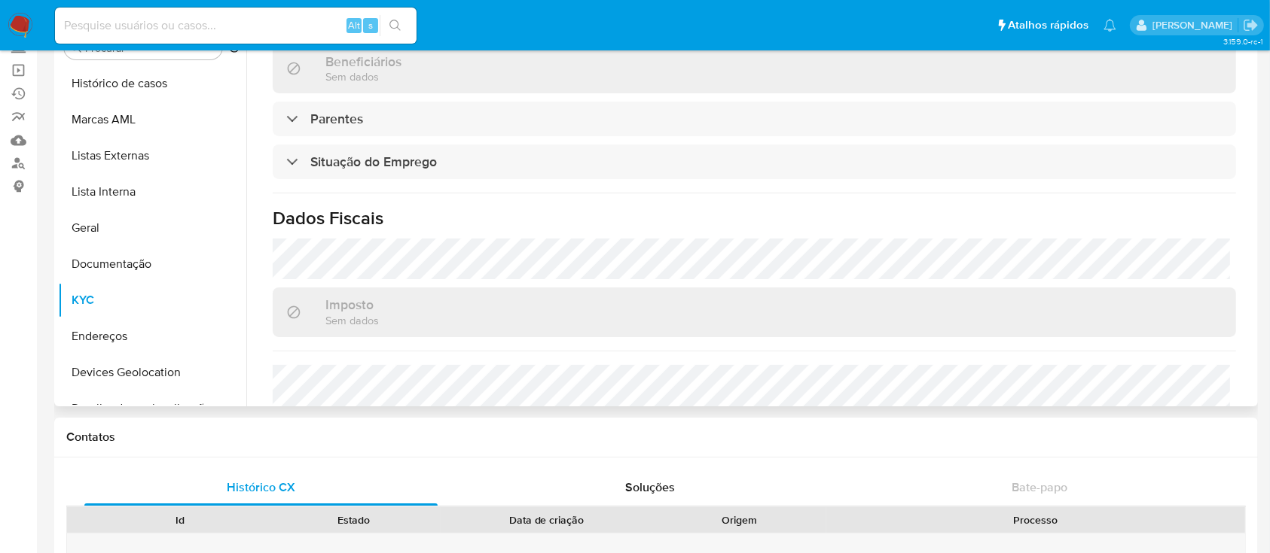
scroll to position [660, 0]
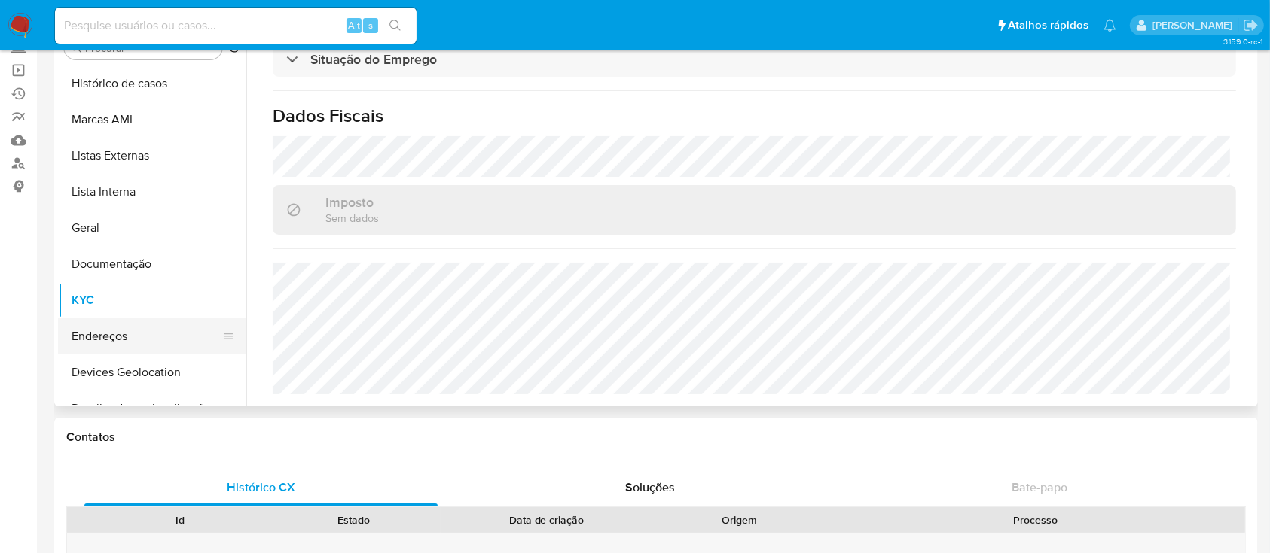
click at [131, 331] on button "Endereços" at bounding box center [146, 337] width 176 height 36
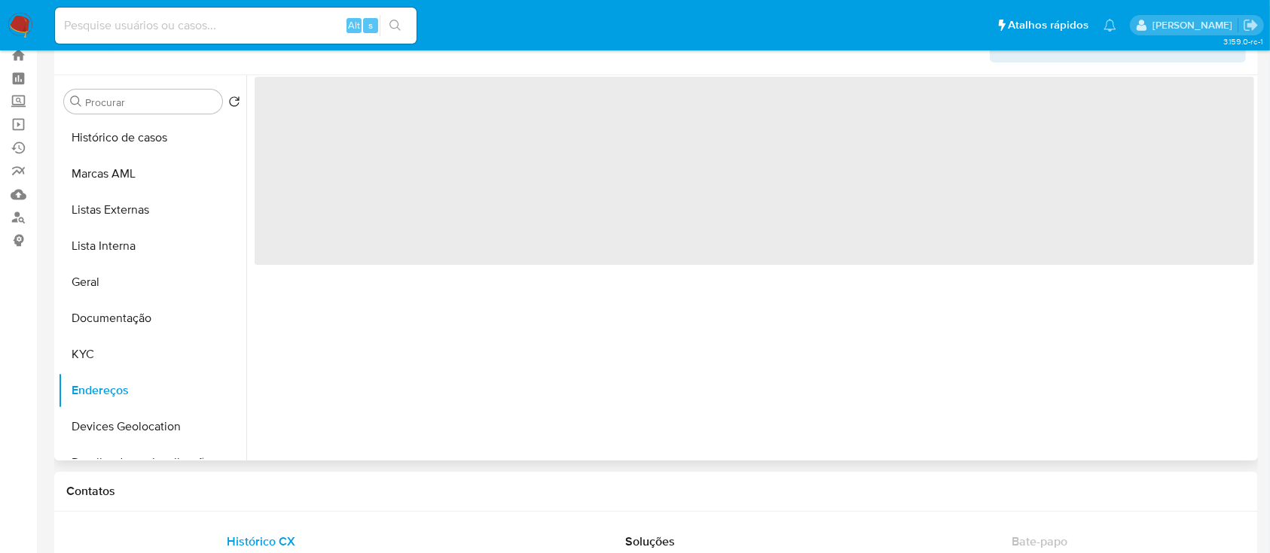
scroll to position [0, 0]
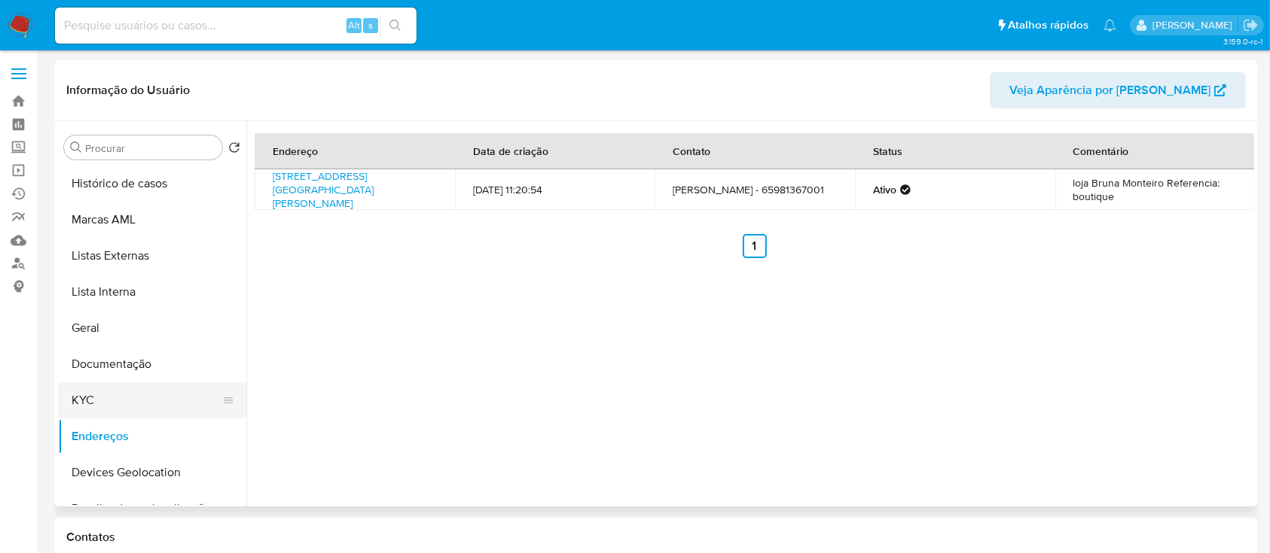
click at [113, 391] on button "KYC" at bounding box center [146, 401] width 176 height 36
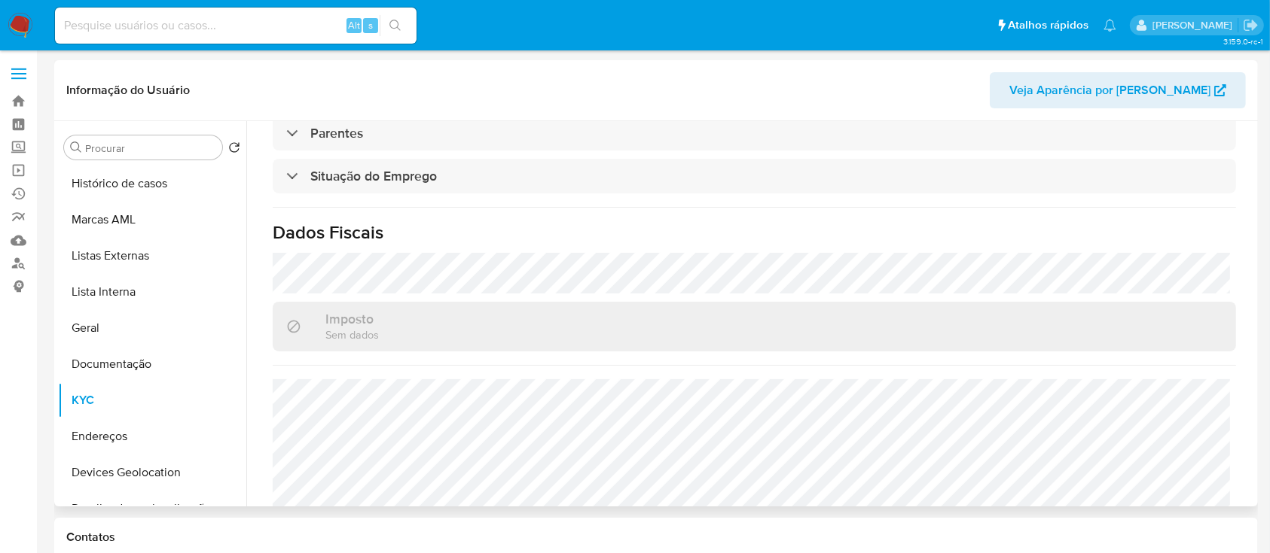
scroll to position [660, 0]
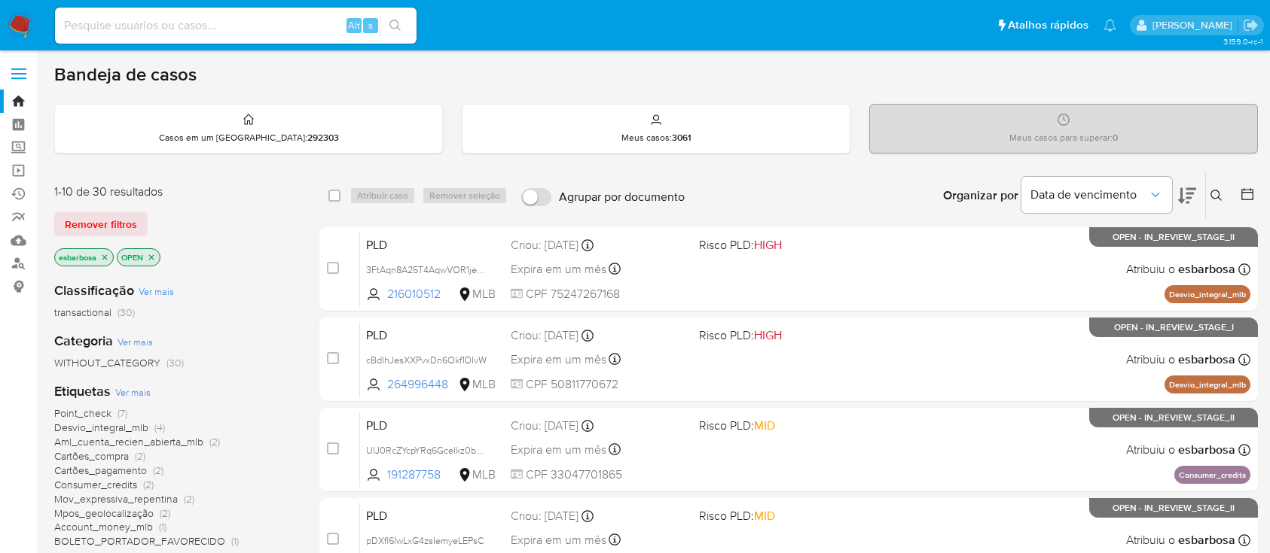
click at [16, 20] on img at bounding box center [21, 26] width 26 height 26
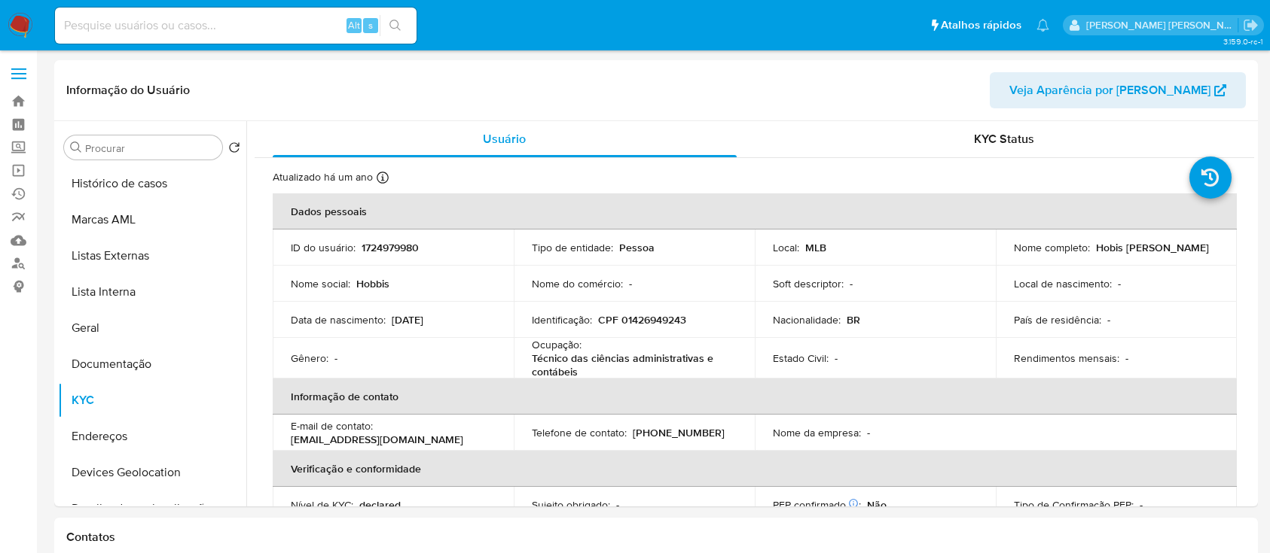
select select "10"
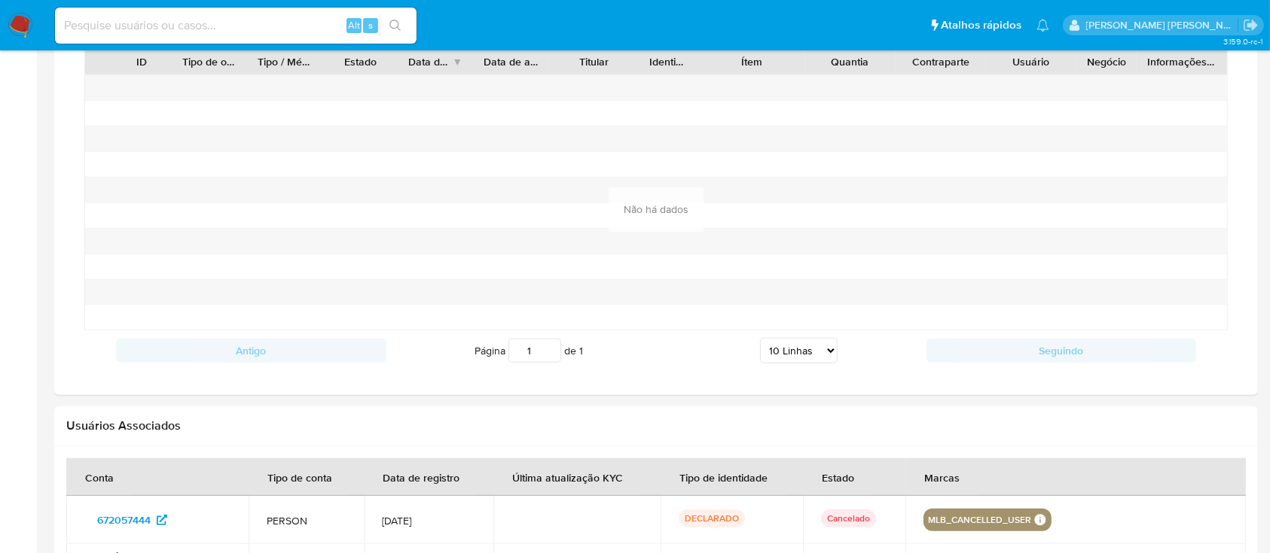
scroll to position [1311, 0]
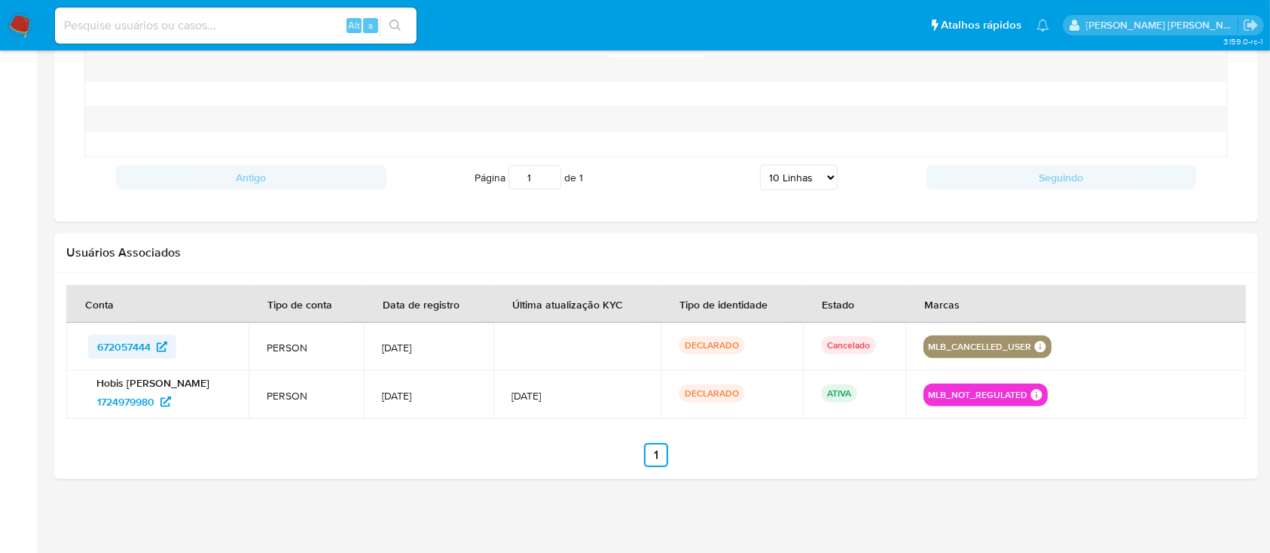
click at [134, 343] on span "672057444" at bounding box center [123, 347] width 53 height 24
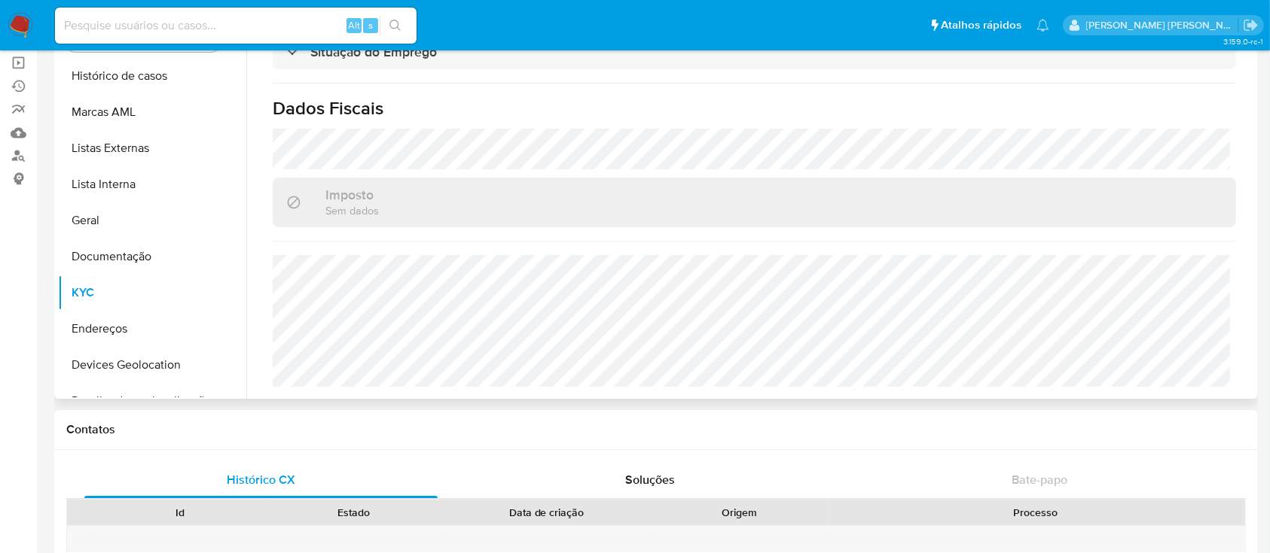
scroll to position [0, 0]
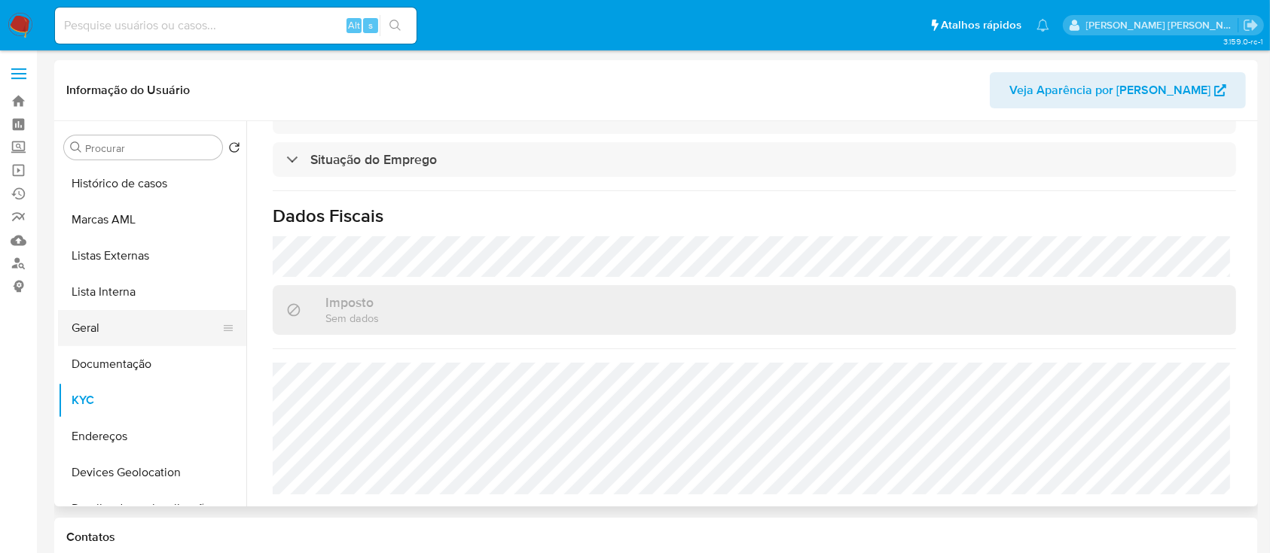
click at [112, 332] on button "Geral" at bounding box center [146, 328] width 176 height 36
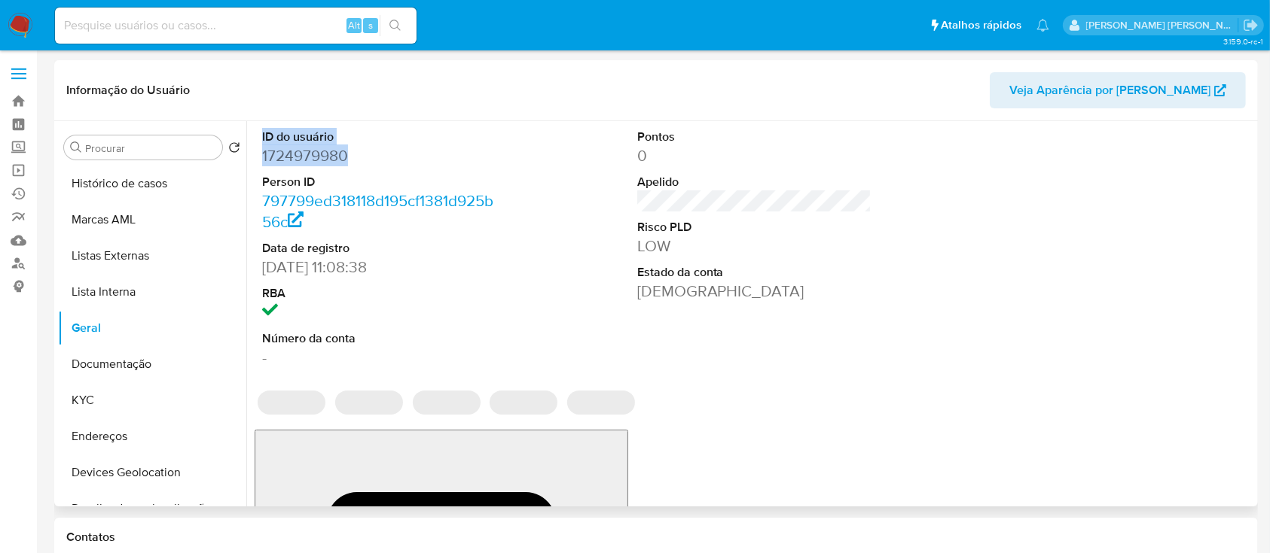
drag, startPoint x: 367, startPoint y: 159, endPoint x: 259, endPoint y: 138, distance: 109.7
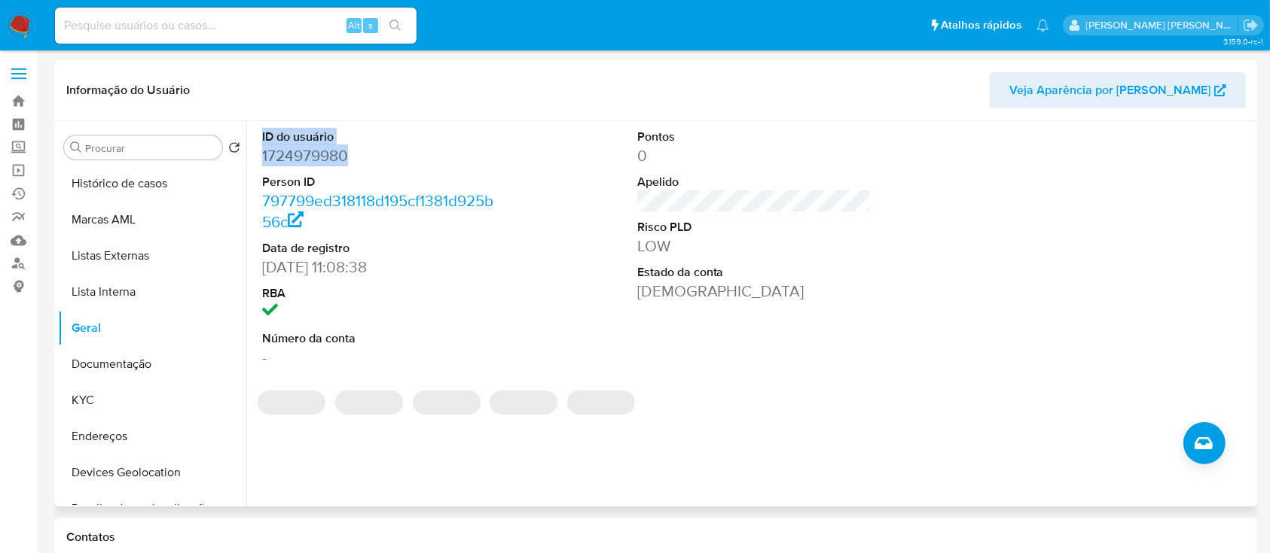
click at [259, 138] on div "ID do usuário 1724979980 Person ID 797799ed318118d195cf1381d925b56c Data de reg…" at bounding box center [380, 248] width 250 height 255
copy dl "ID do usuário 1724979980"
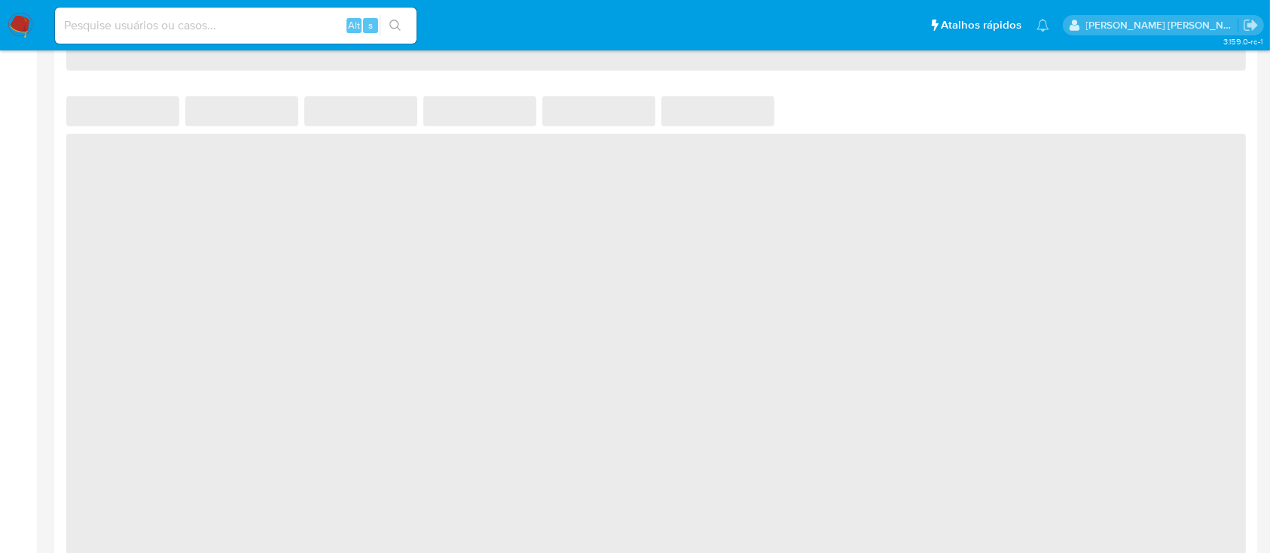
select select "10"
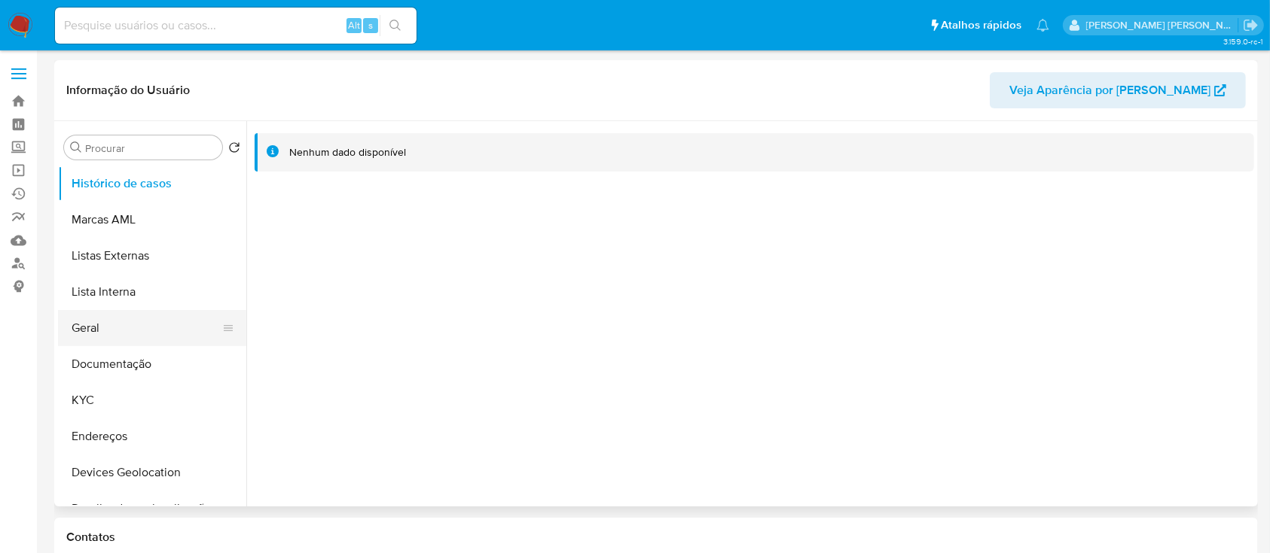
click at [125, 325] on button "Geral" at bounding box center [146, 328] width 176 height 36
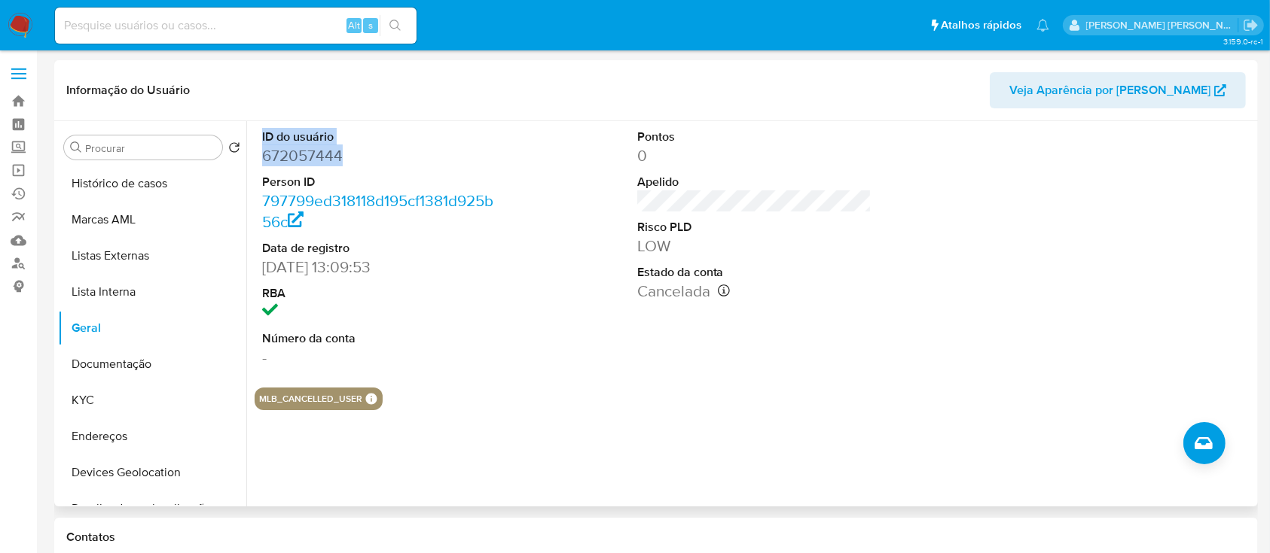
drag, startPoint x: 345, startPoint y: 154, endPoint x: 261, endPoint y: 136, distance: 86.4
click at [261, 136] on div "ID do usuário 672057444 Person ID 797799ed318118d195cf1381d925b56c Data de regi…" at bounding box center [380, 248] width 250 height 255
copy dl "ID do usuário 672057444"
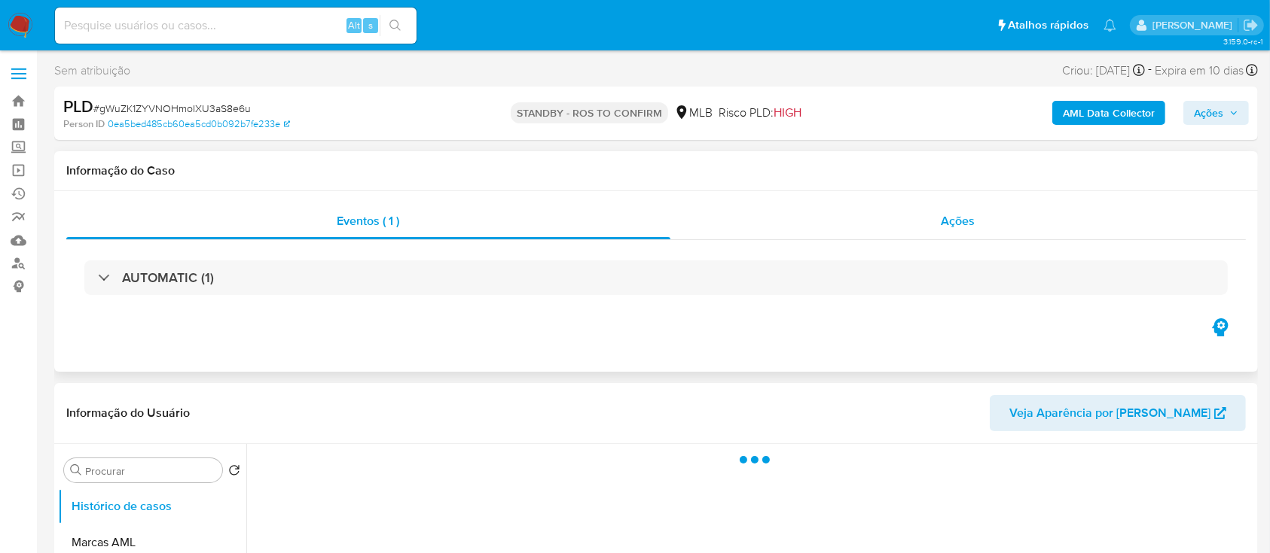
click at [797, 233] on div "Ações" at bounding box center [957, 221] width 575 height 36
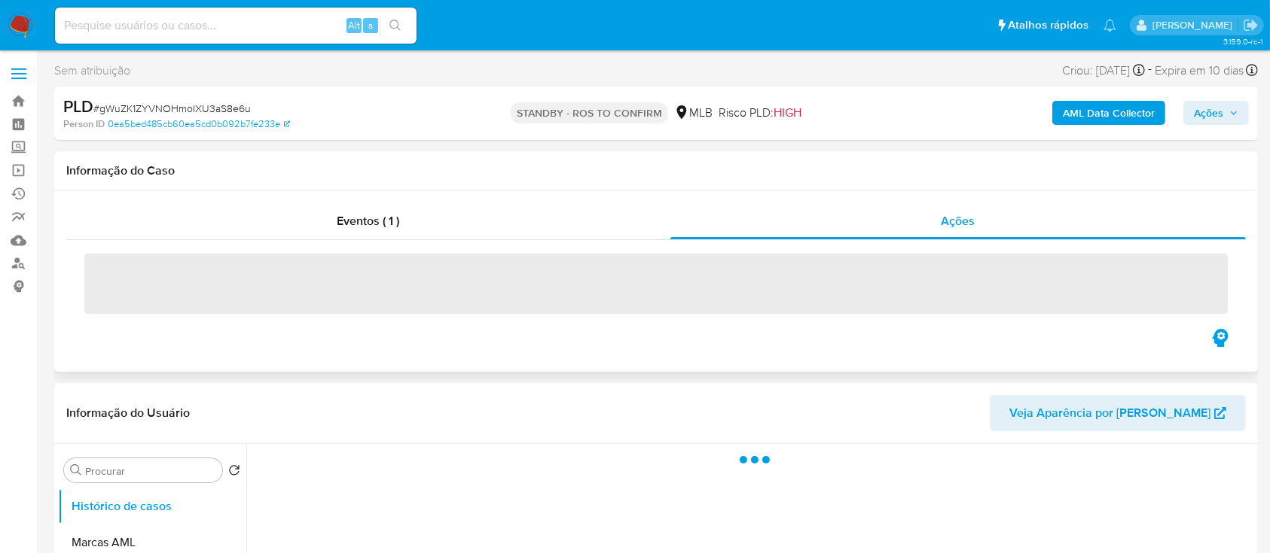
select select "10"
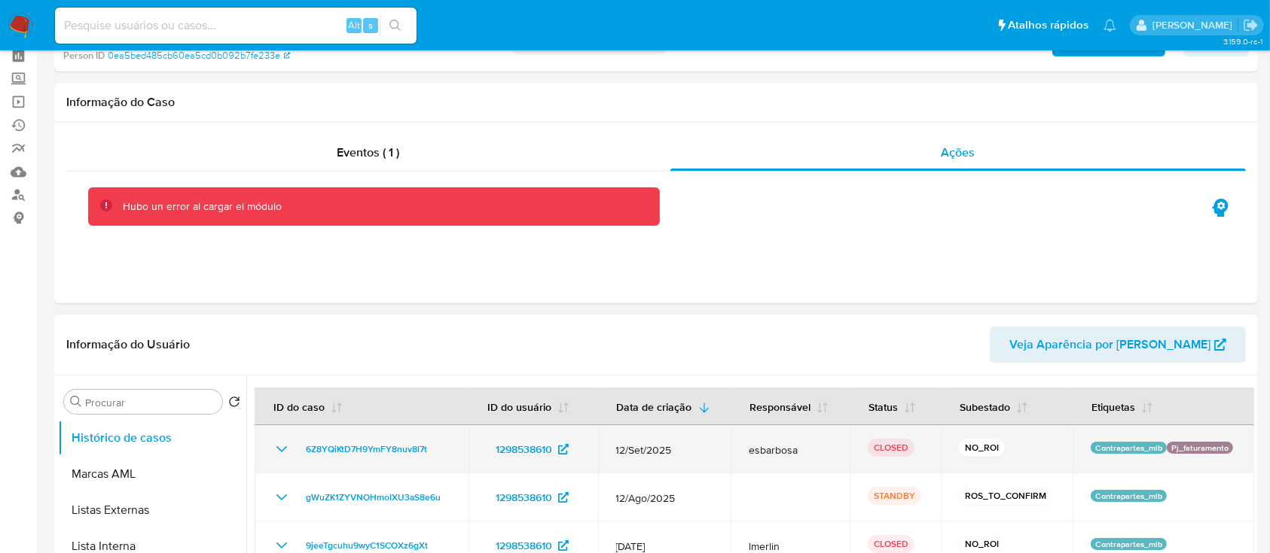
scroll to position [100, 0]
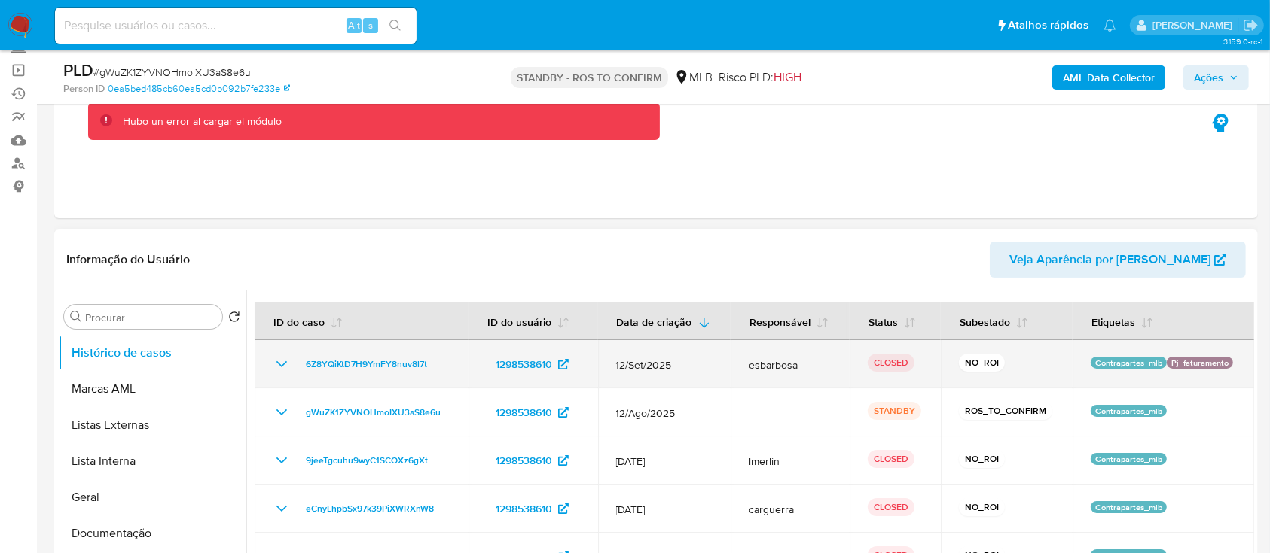
click at [274, 358] on icon "Mostrar/Ocultar" at bounding box center [282, 364] width 18 height 18
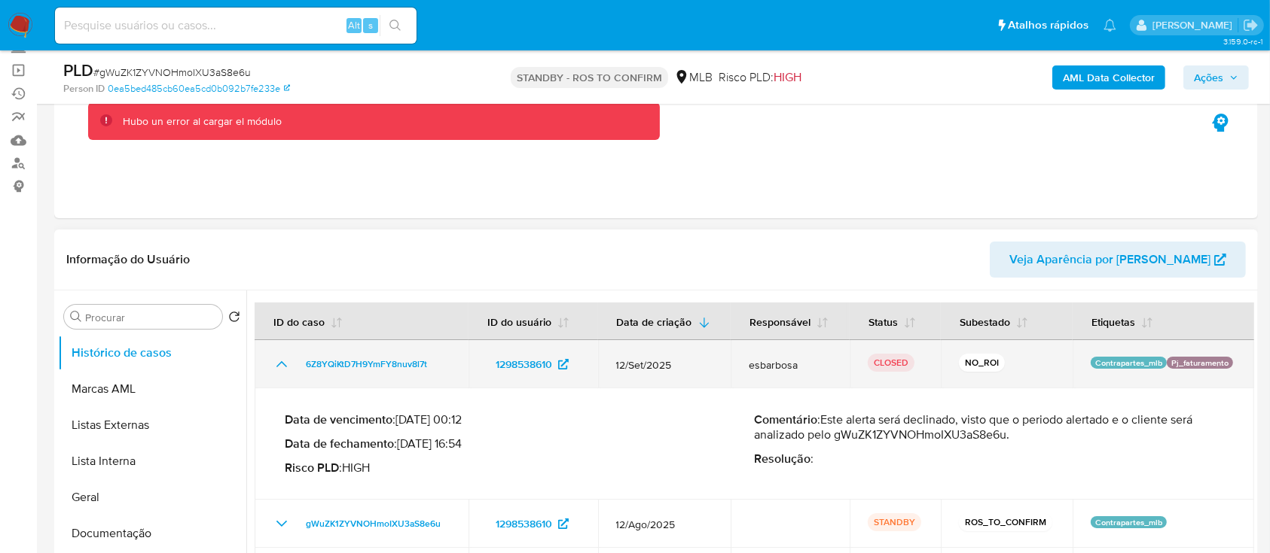
click at [275, 360] on icon "Mostrar/Ocultar" at bounding box center [282, 364] width 18 height 18
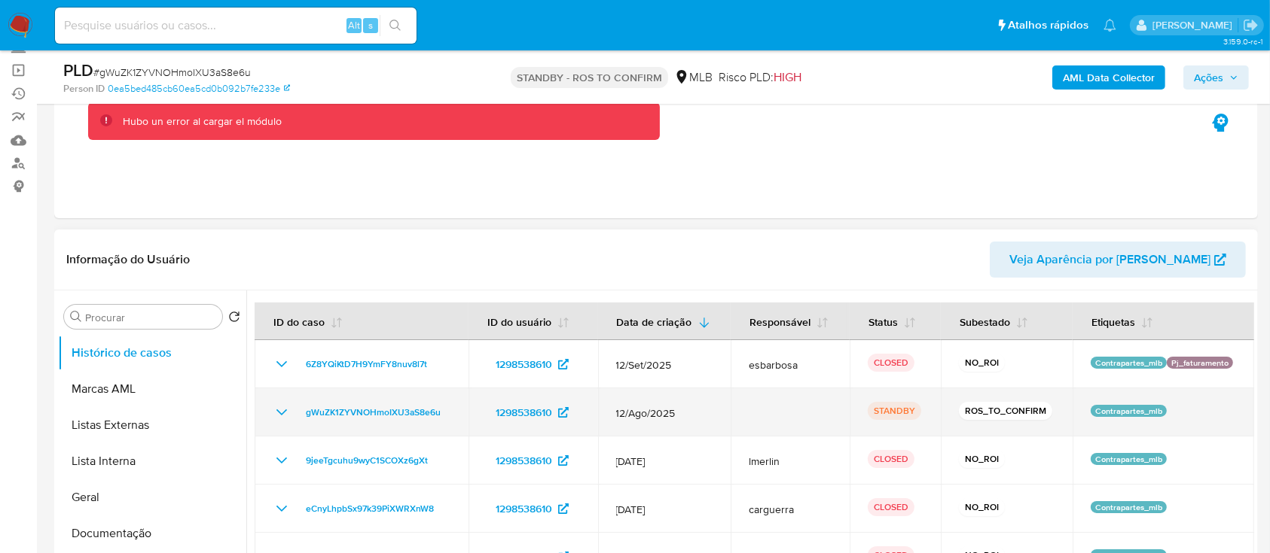
click at [285, 410] on icon "Mostrar/Ocultar" at bounding box center [281, 413] width 11 height 6
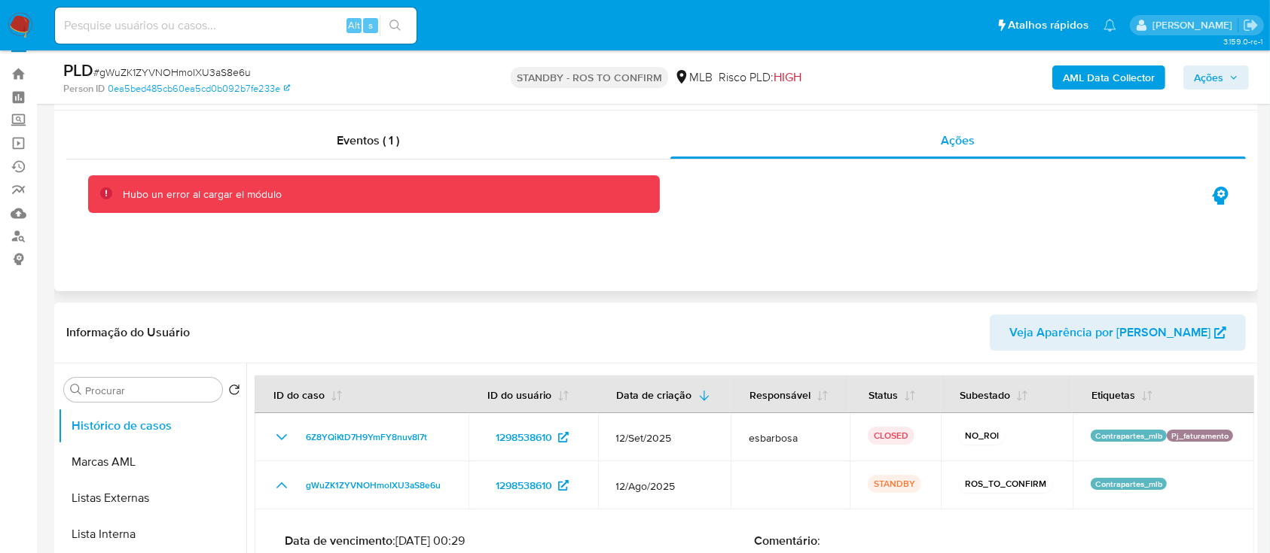
scroll to position [0, 0]
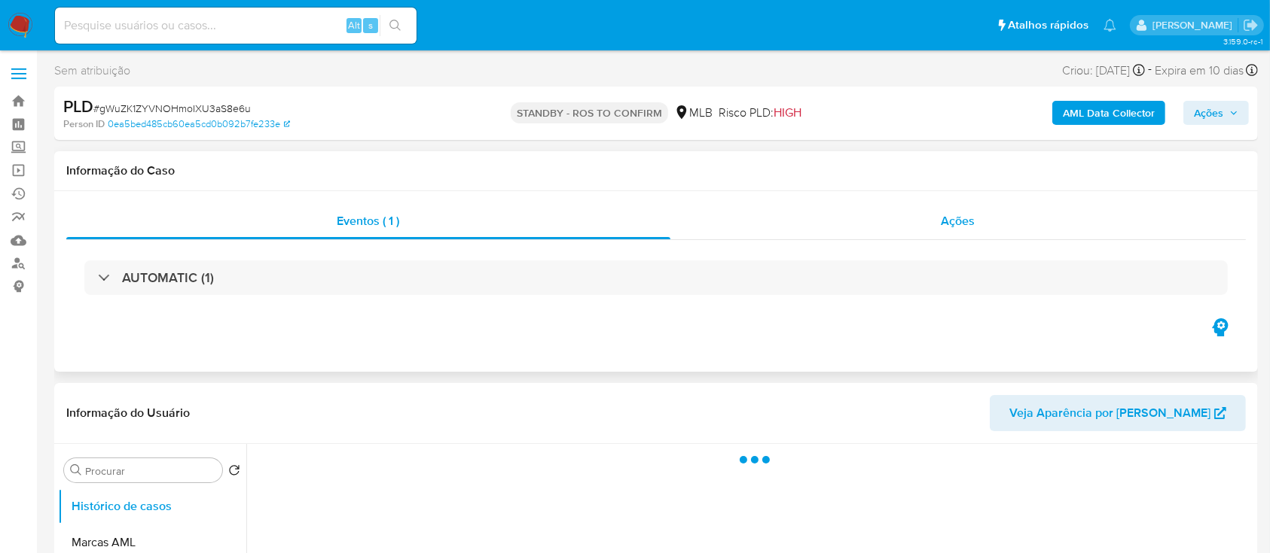
click at [855, 226] on div "Ações" at bounding box center [957, 221] width 575 height 36
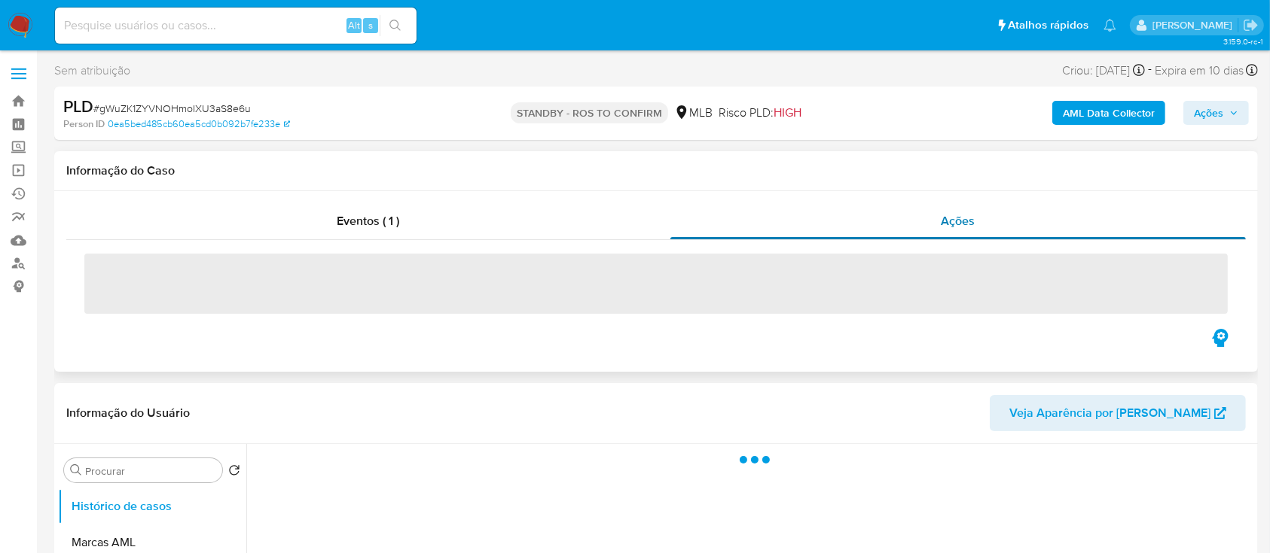
select select "10"
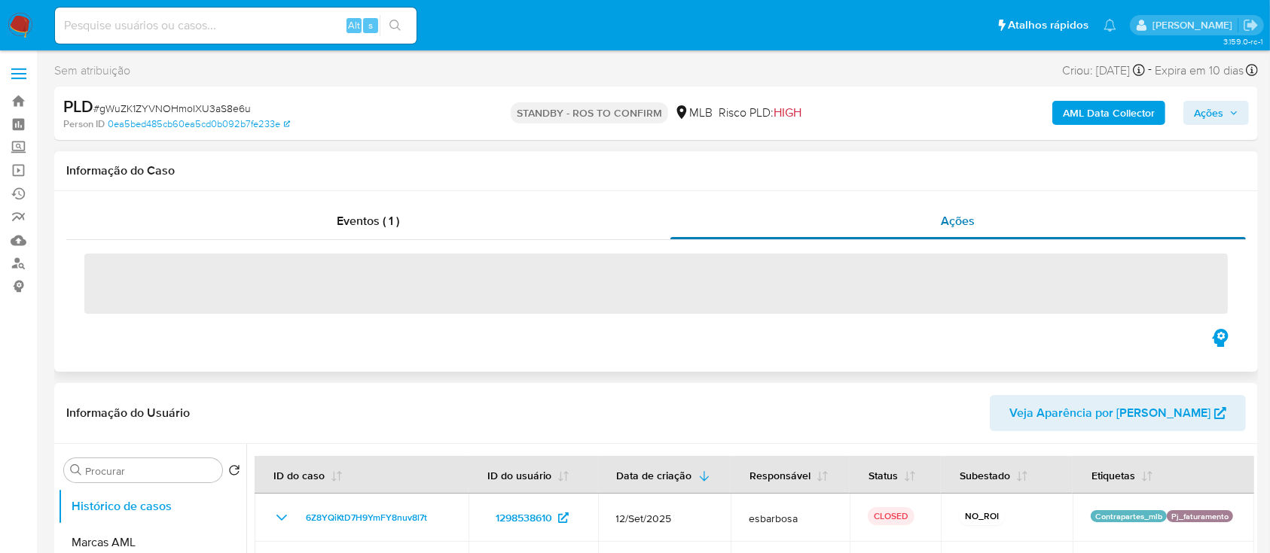
click at [855, 226] on div "Ações" at bounding box center [957, 221] width 575 height 36
click at [460, 228] on div "Eventos ( 1 )" at bounding box center [368, 221] width 604 height 36
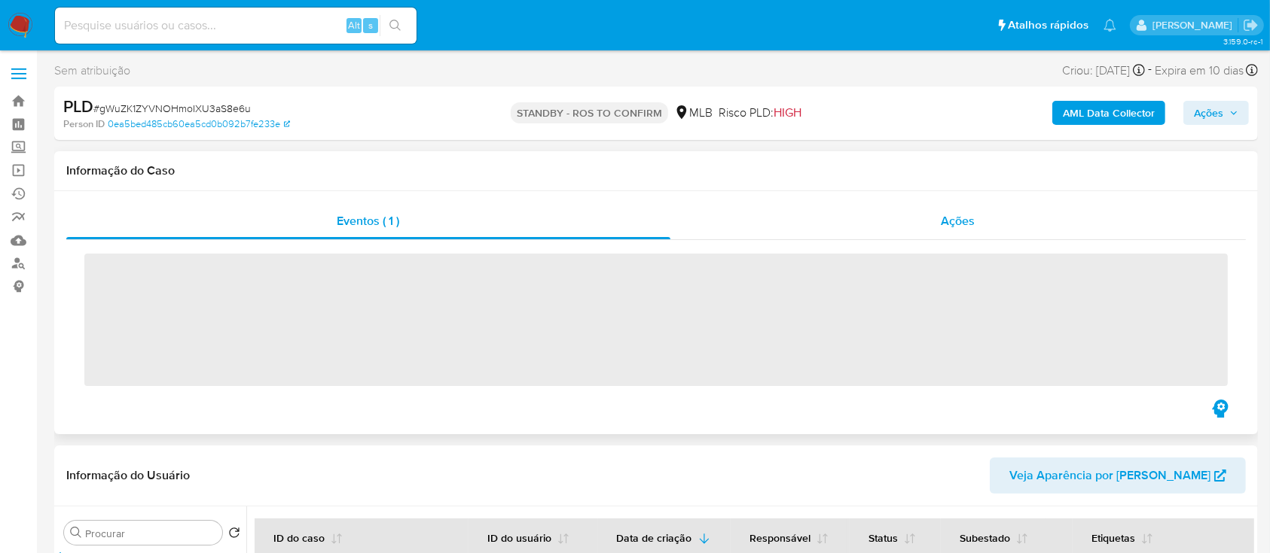
click at [801, 223] on div "Ações" at bounding box center [957, 221] width 575 height 36
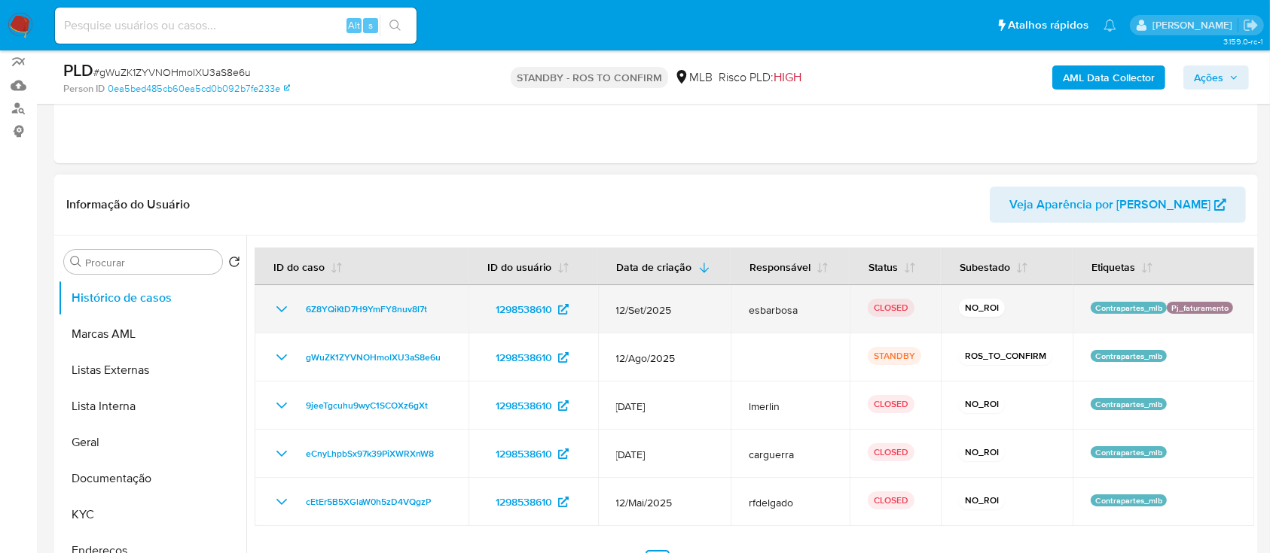
scroll to position [200, 0]
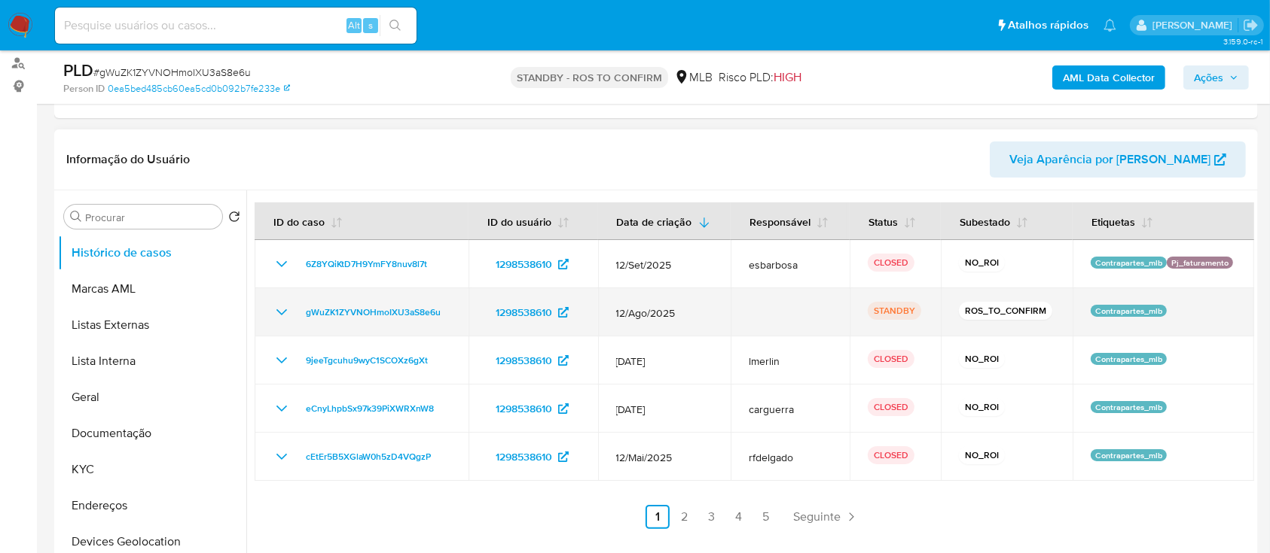
click at [280, 315] on icon "Mostrar/Ocultar" at bounding box center [282, 312] width 18 height 18
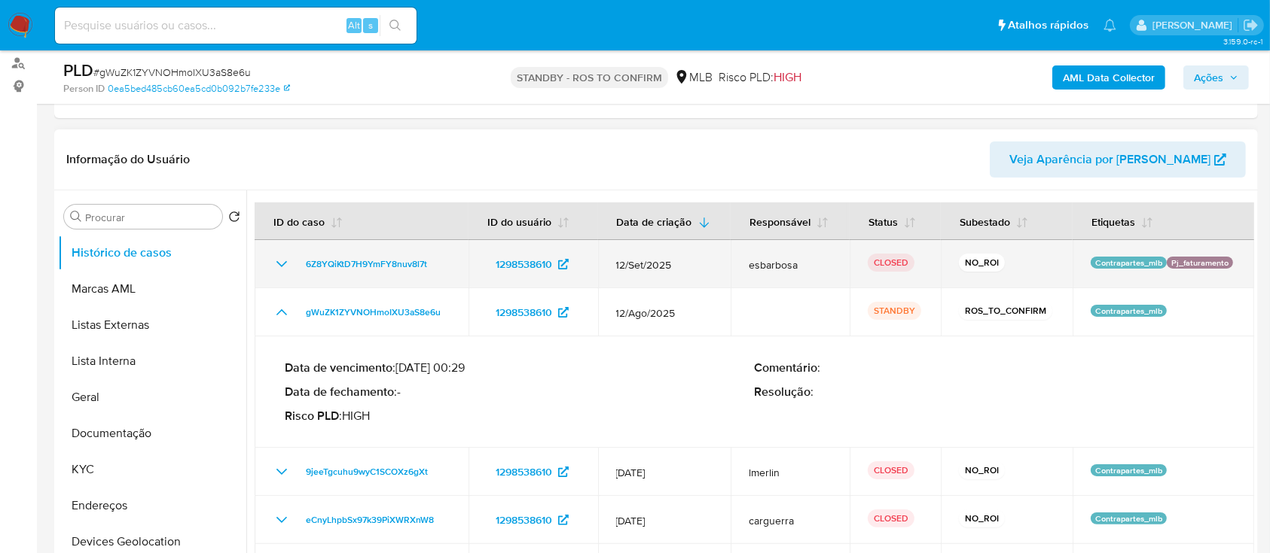
click at [286, 267] on icon "Mostrar/Ocultar" at bounding box center [282, 264] width 18 height 18
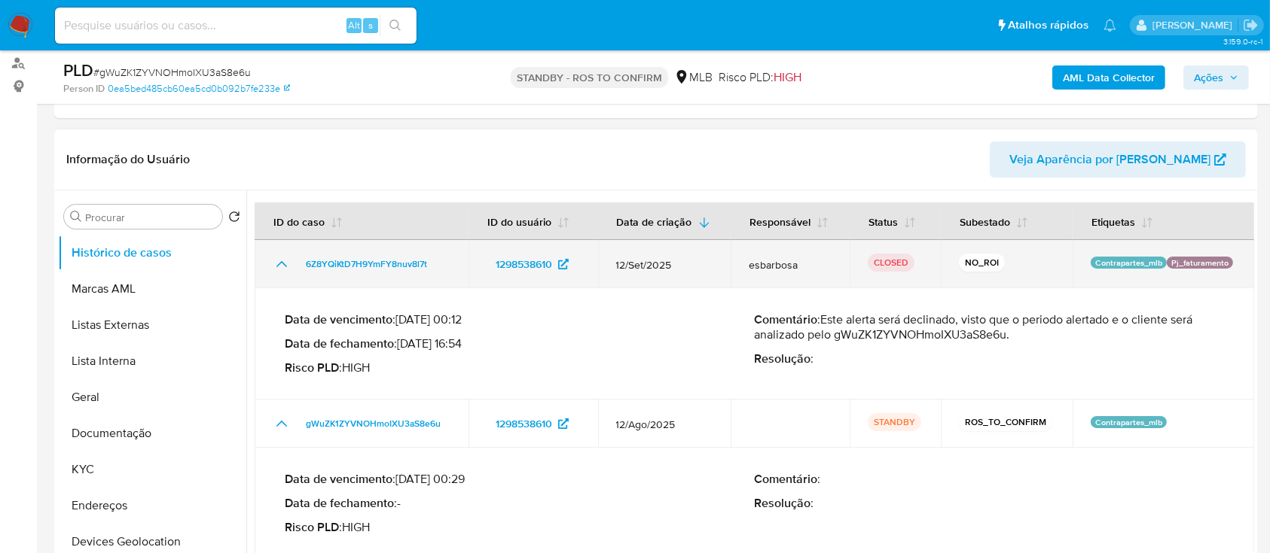
click at [286, 267] on icon "Mostrar/Ocultar" at bounding box center [282, 264] width 18 height 18
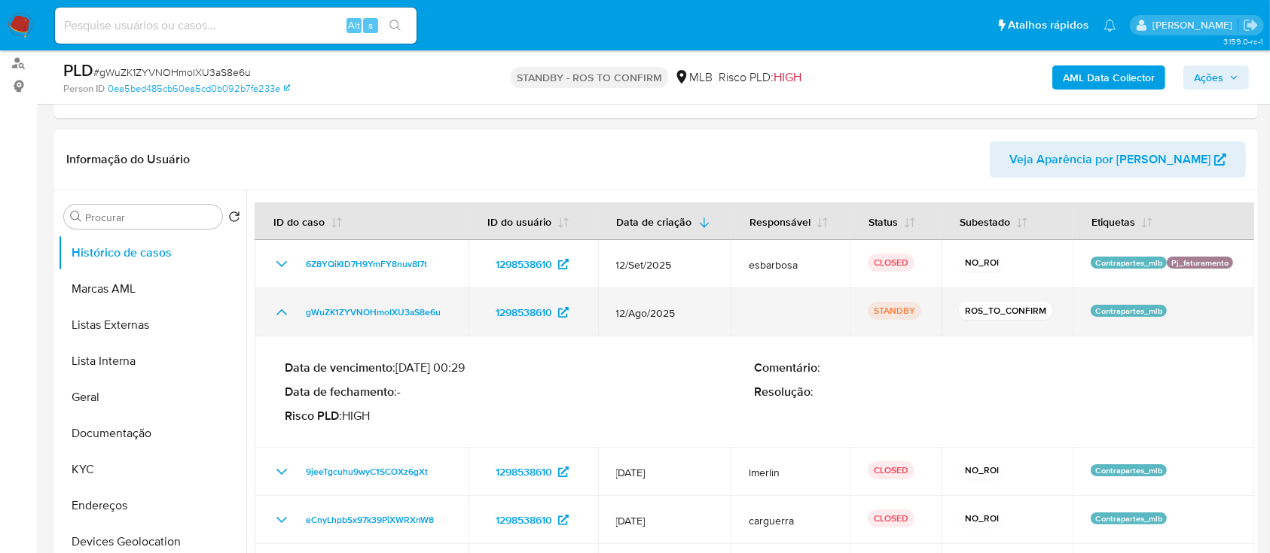
scroll to position [0, 0]
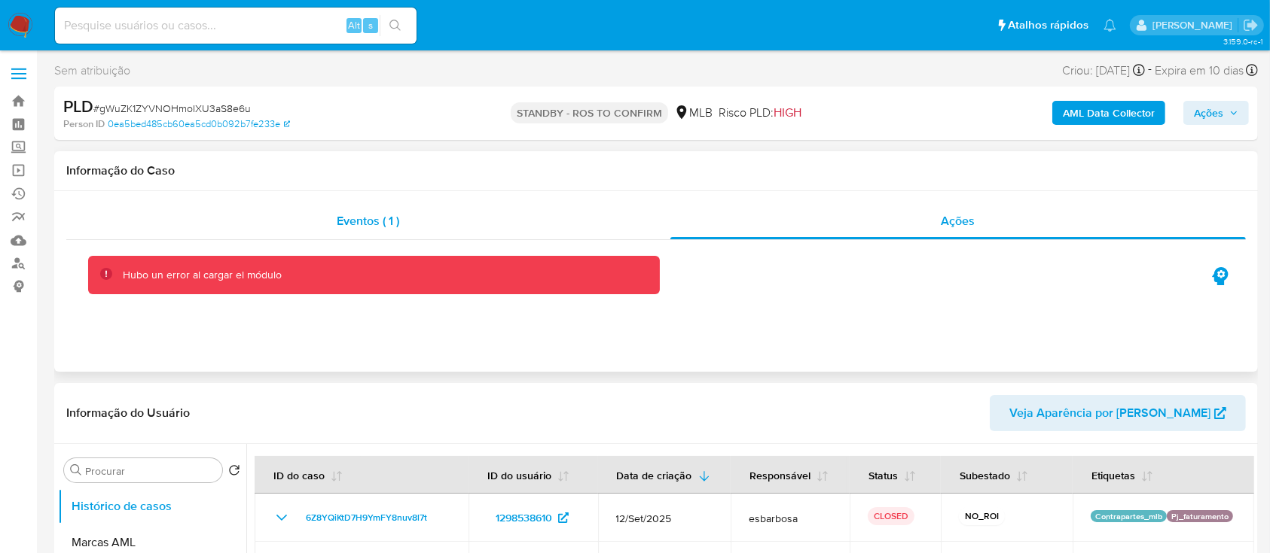
click at [571, 229] on div "Eventos ( 1 )" at bounding box center [368, 221] width 604 height 36
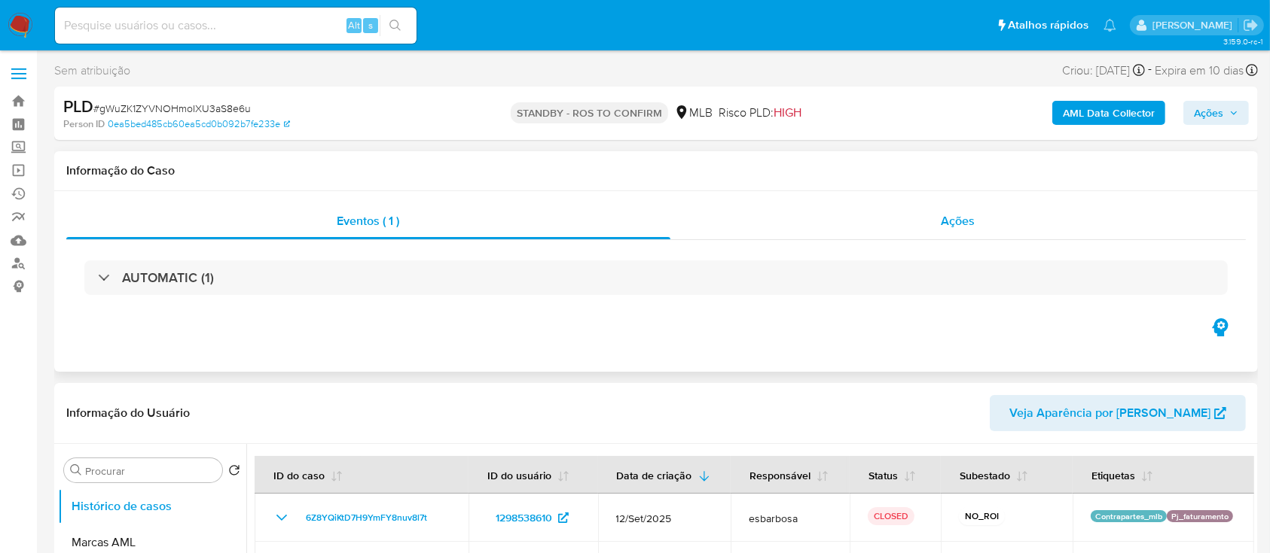
click at [779, 228] on div "Ações" at bounding box center [957, 221] width 575 height 36
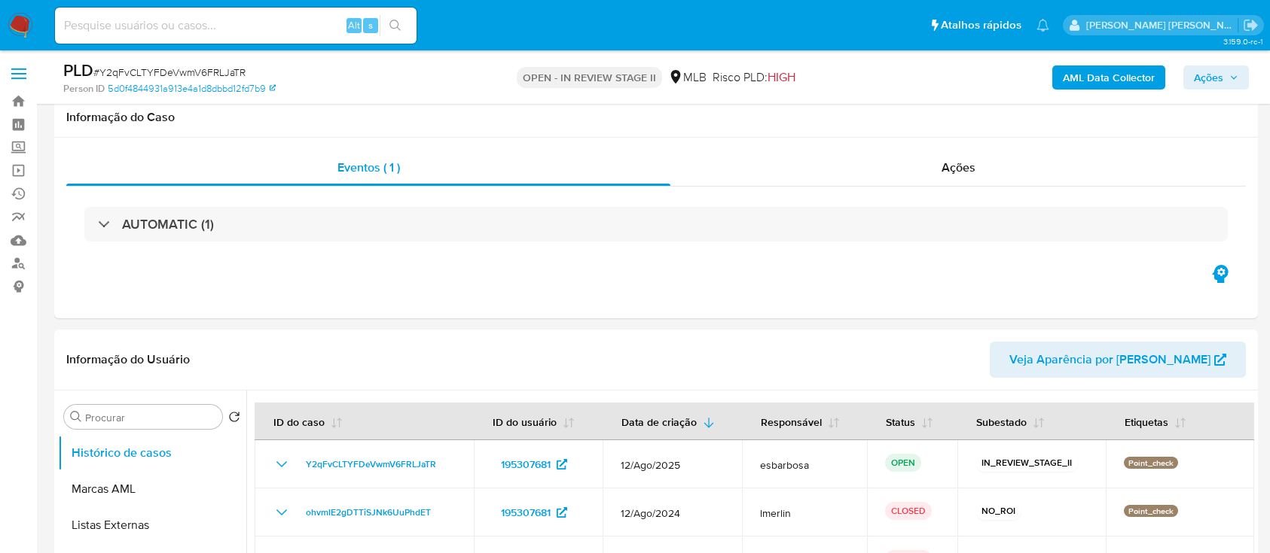
scroll to position [200, 0]
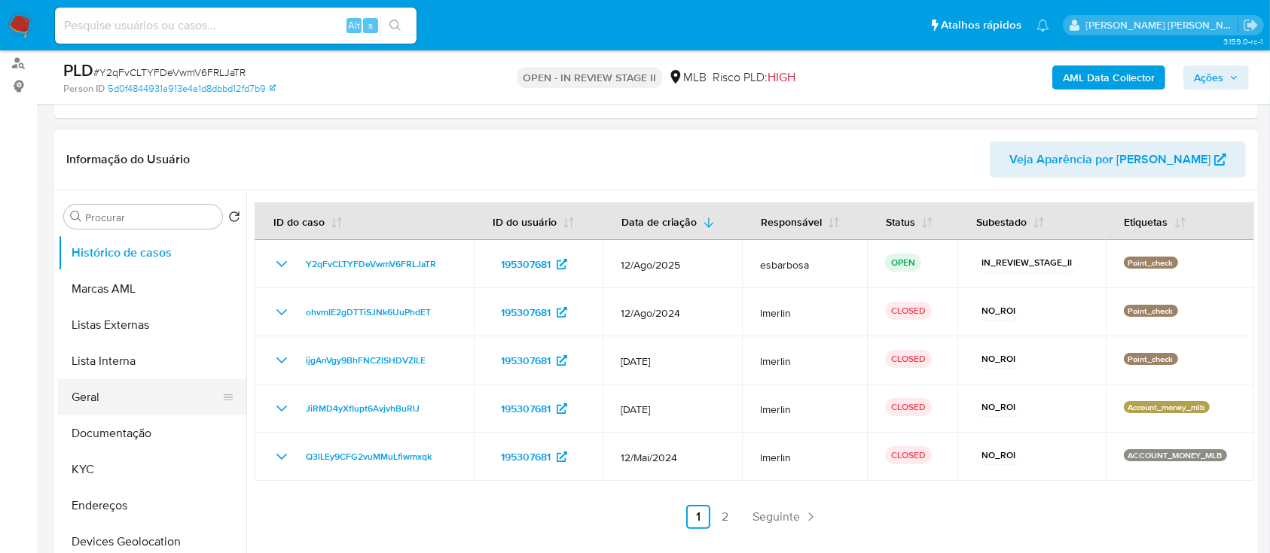
click at [96, 397] on button "Geral" at bounding box center [146, 398] width 176 height 36
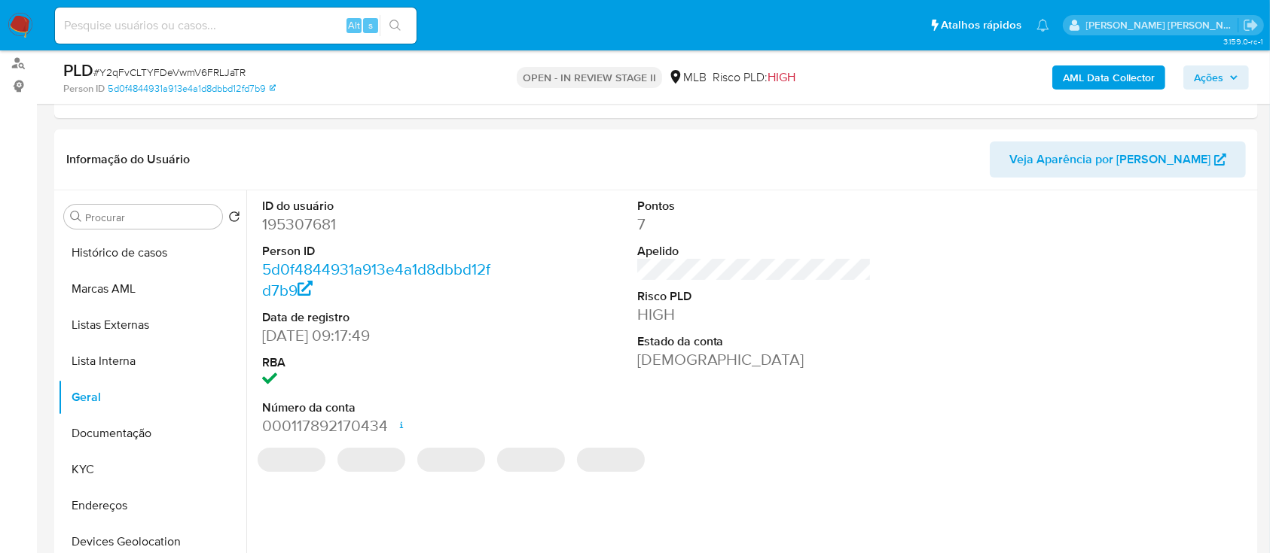
click at [212, 71] on span "# Y2qFvCLTYFDeVwmV6FRLJaTR" at bounding box center [169, 72] width 152 height 15
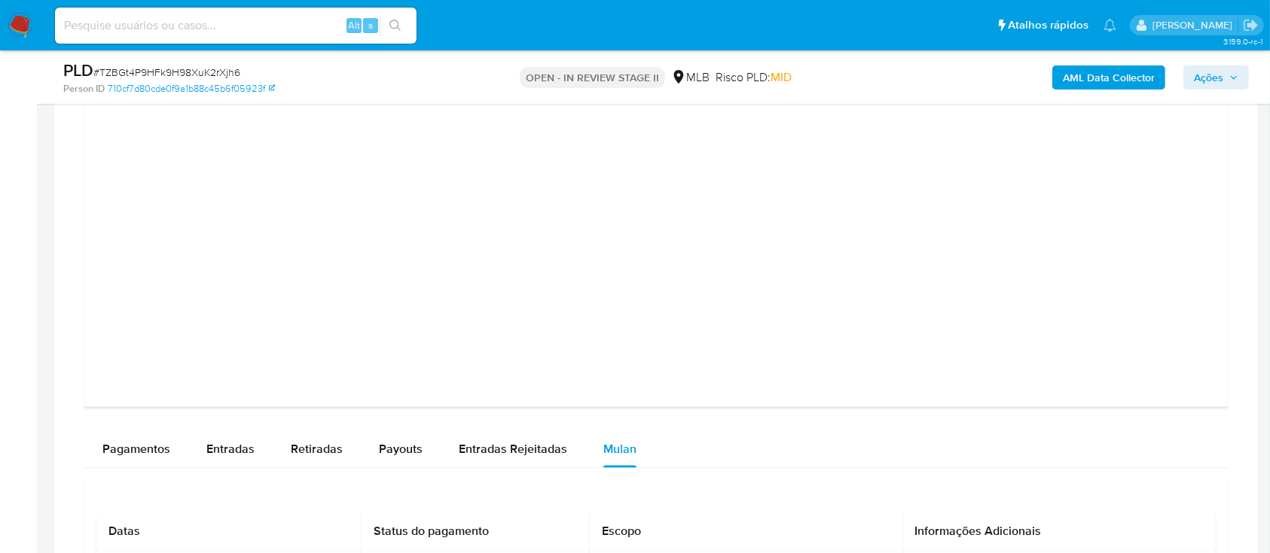
scroll to position [127, 0]
click at [1093, 75] on b "AML Data Collector" at bounding box center [1108, 78] width 92 height 24
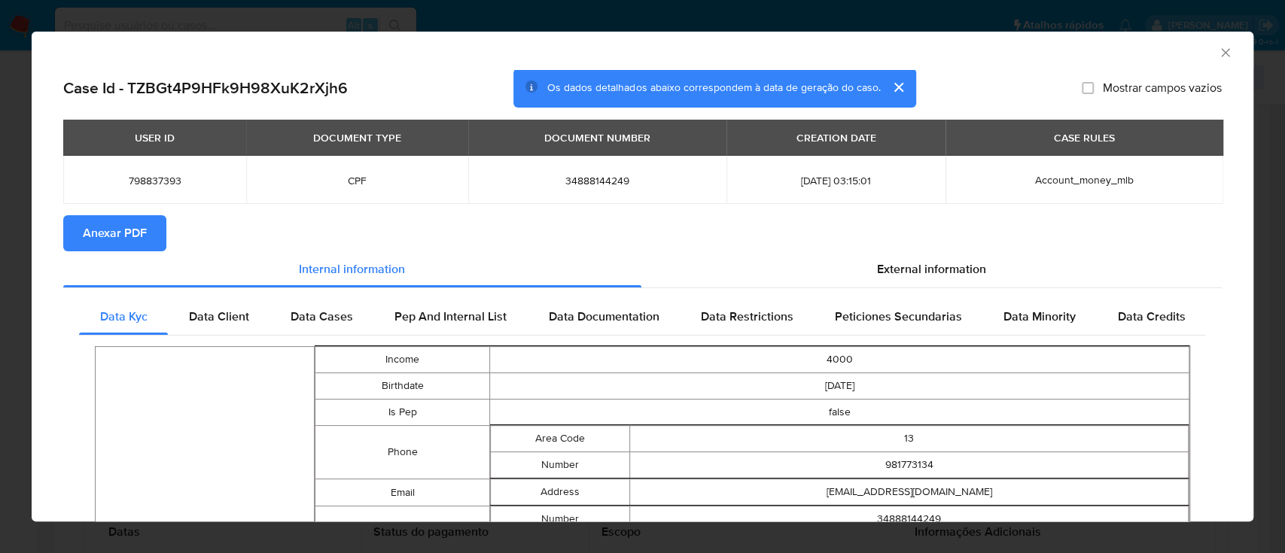
click at [114, 234] on span "Anexar PDF" at bounding box center [115, 233] width 64 height 33
click at [1218, 51] on icon "Fechar a janela" at bounding box center [1225, 52] width 15 height 15
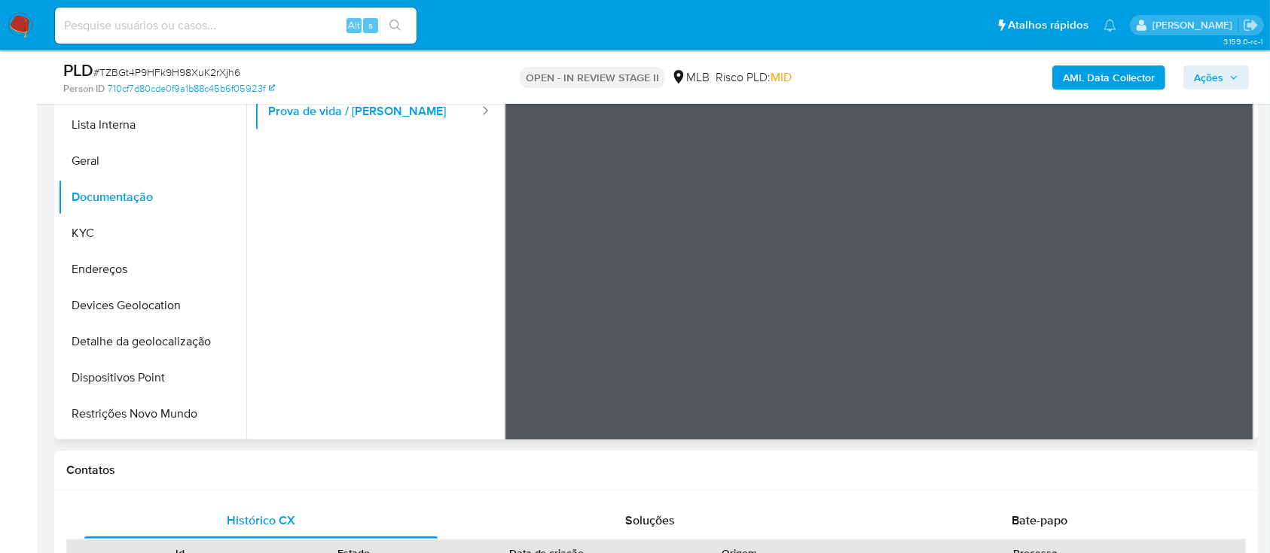
scroll to position [26, 0]
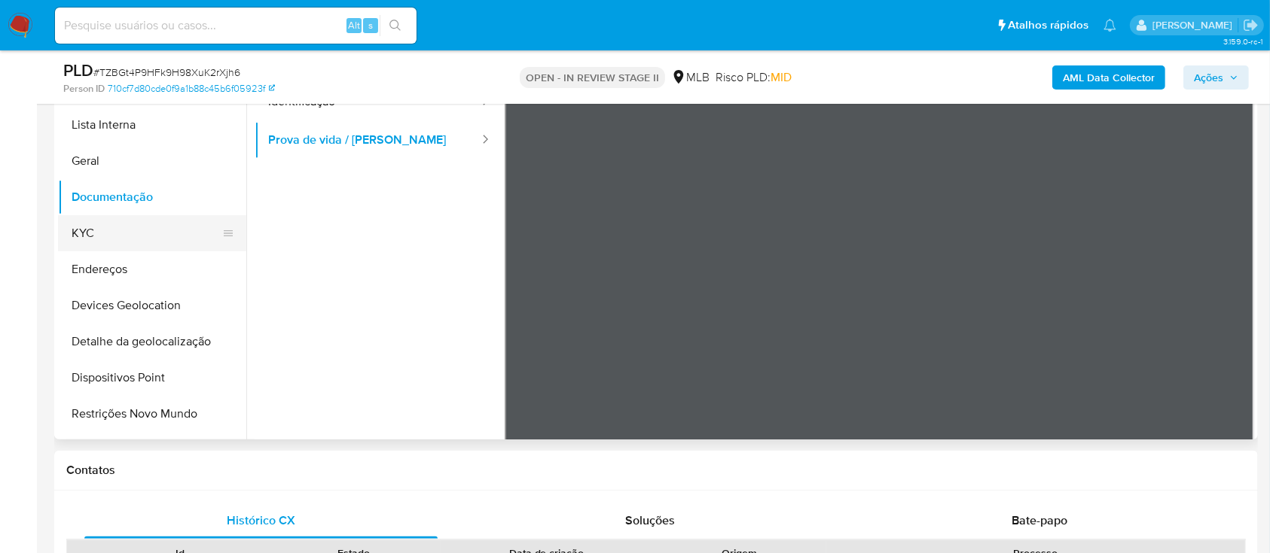
click at [102, 242] on button "KYC" at bounding box center [146, 233] width 176 height 36
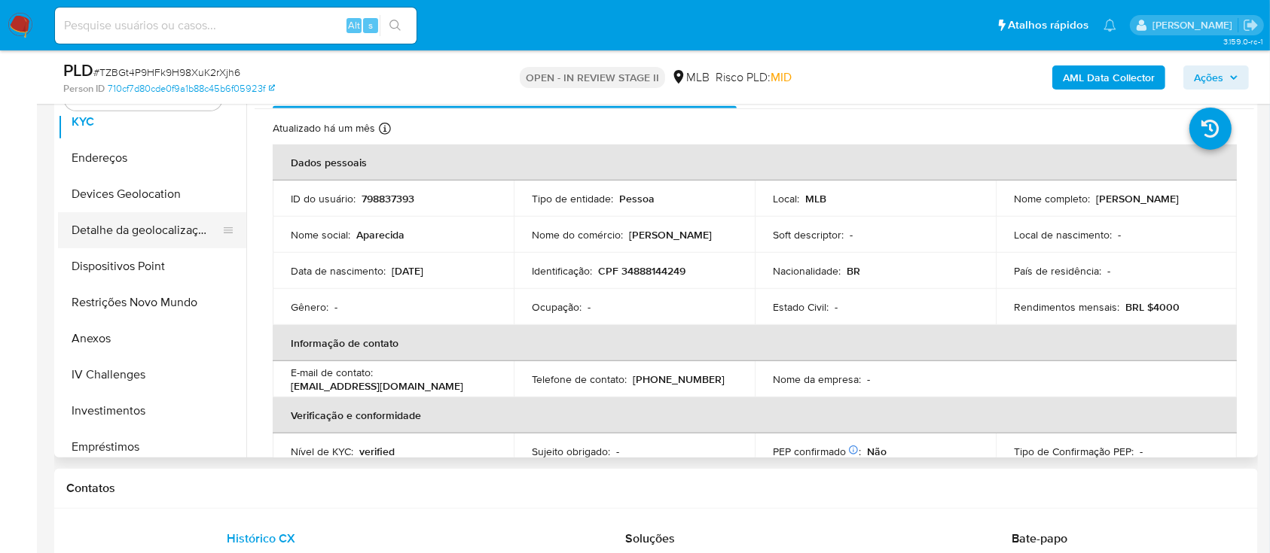
scroll to position [301, 0]
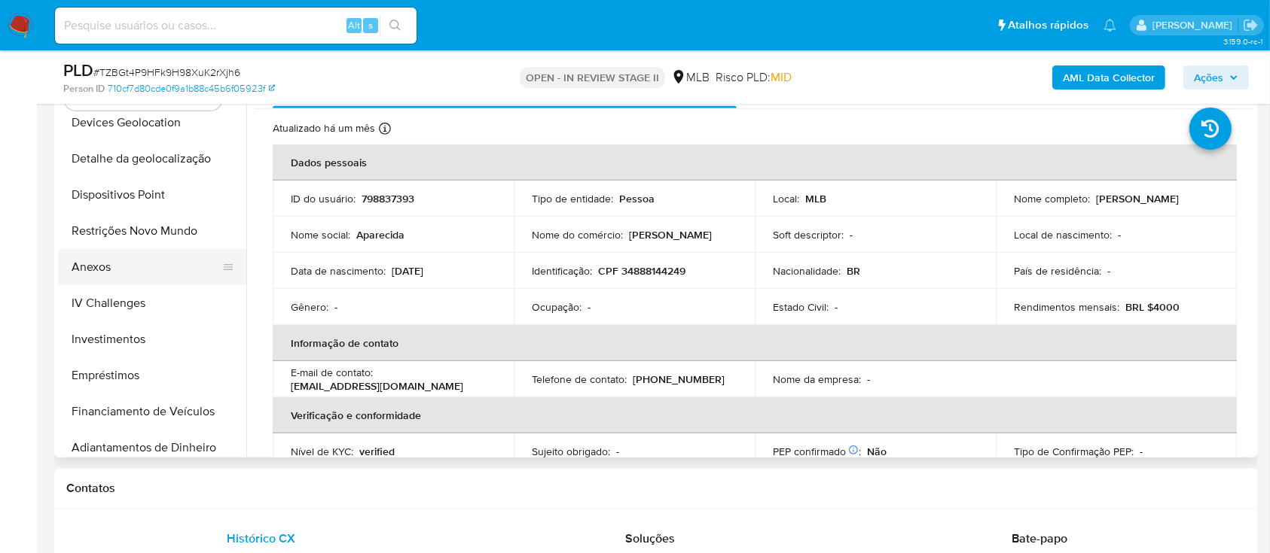
click at [121, 276] on button "Anexos" at bounding box center [146, 267] width 176 height 36
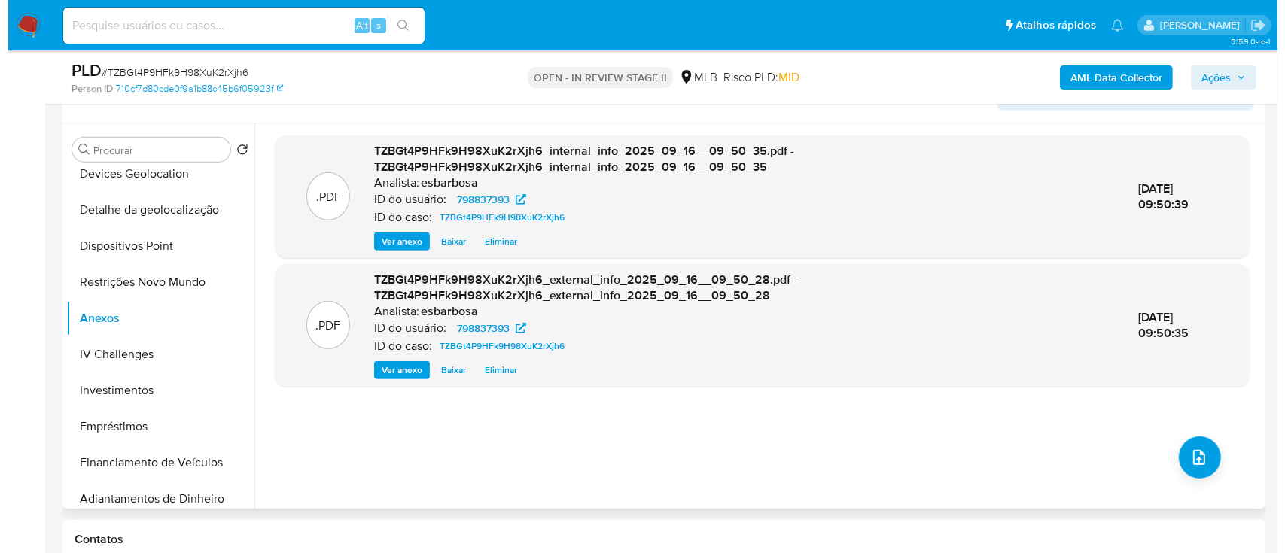
scroll to position [612, 0]
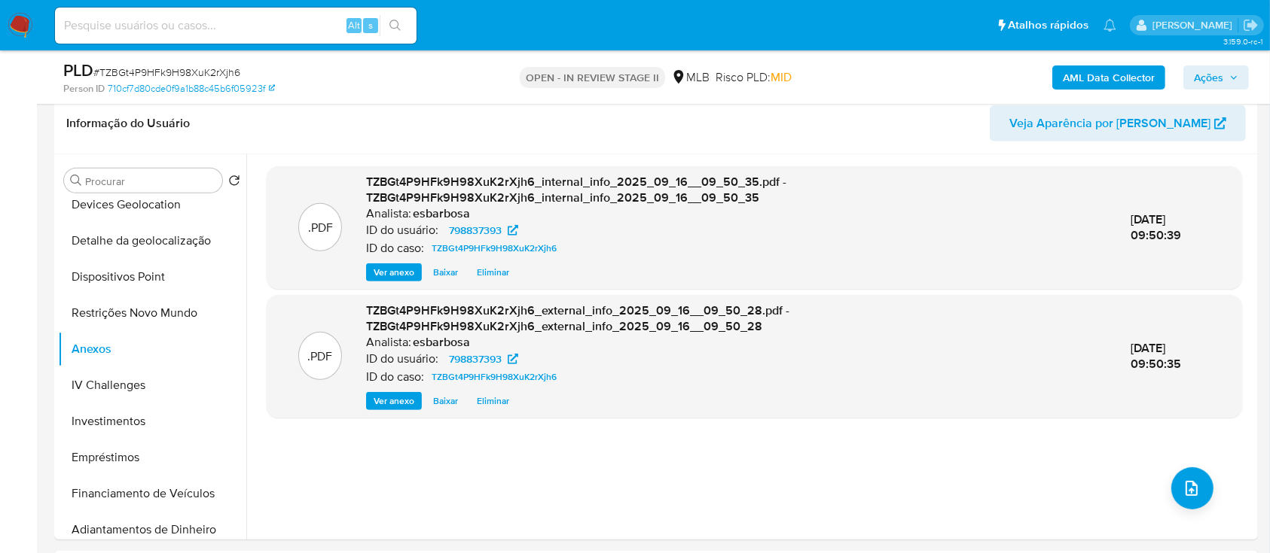
click at [1096, 72] on b "AML Data Collector" at bounding box center [1108, 78] width 92 height 24
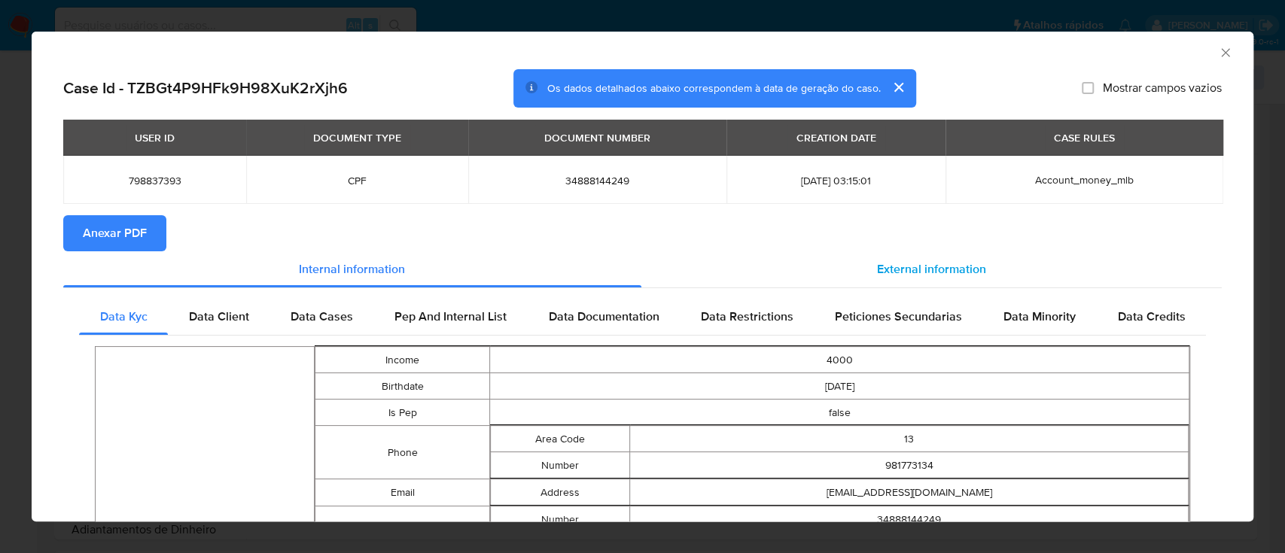
click at [895, 261] on span "External information" at bounding box center [931, 269] width 109 height 17
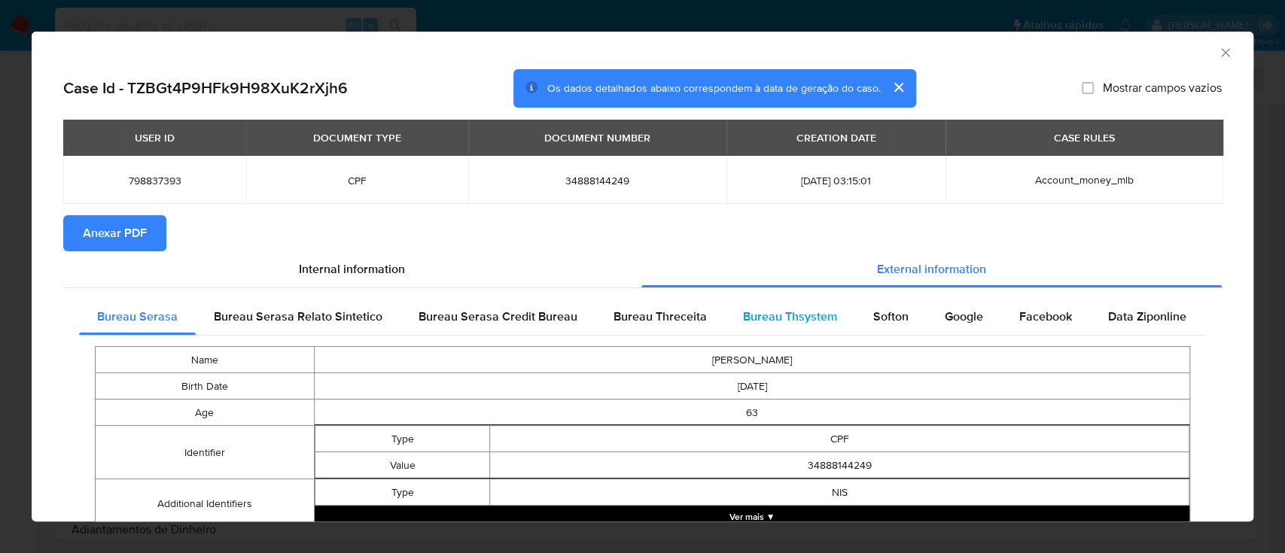
click at [781, 320] on span "Bureau Thsystem" at bounding box center [790, 316] width 94 height 17
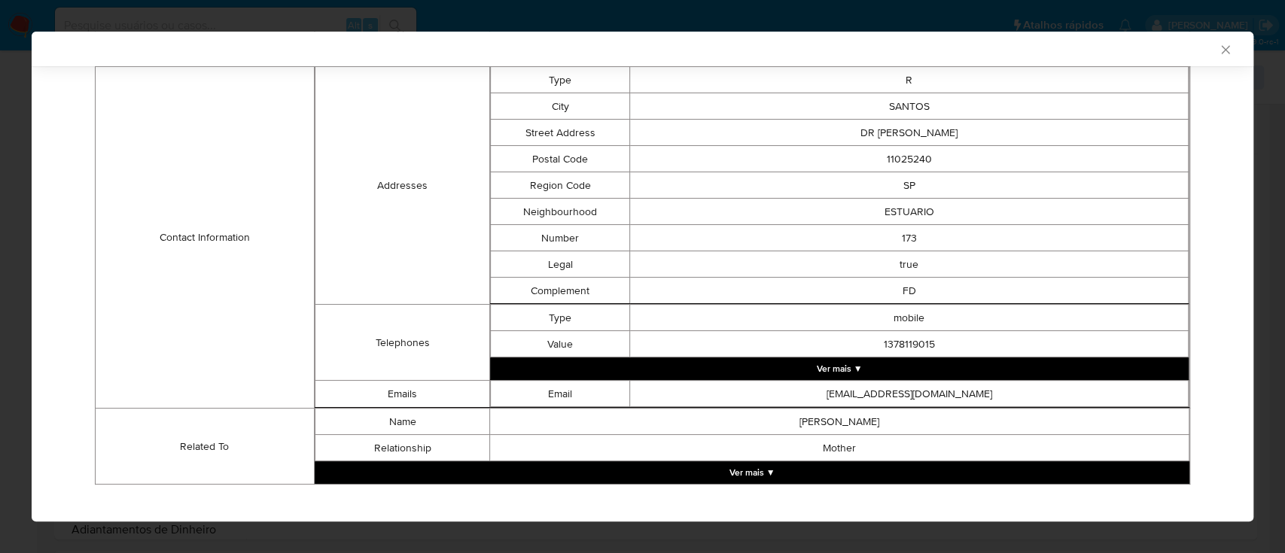
scroll to position [529, 0]
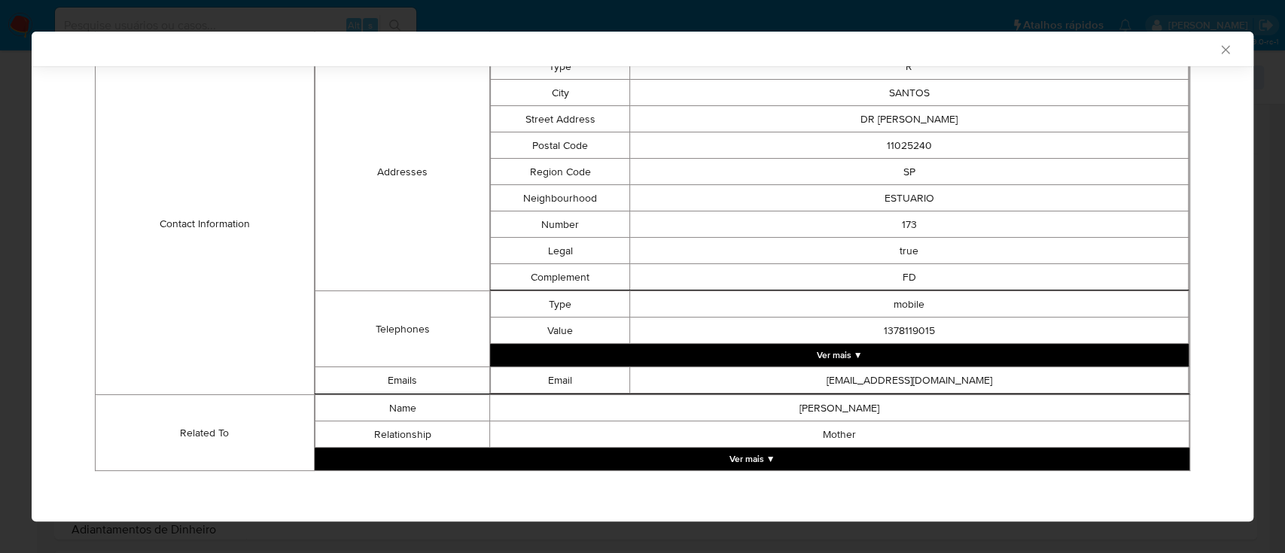
click at [1218, 45] on icon "Fechar a janela" at bounding box center [1225, 49] width 15 height 15
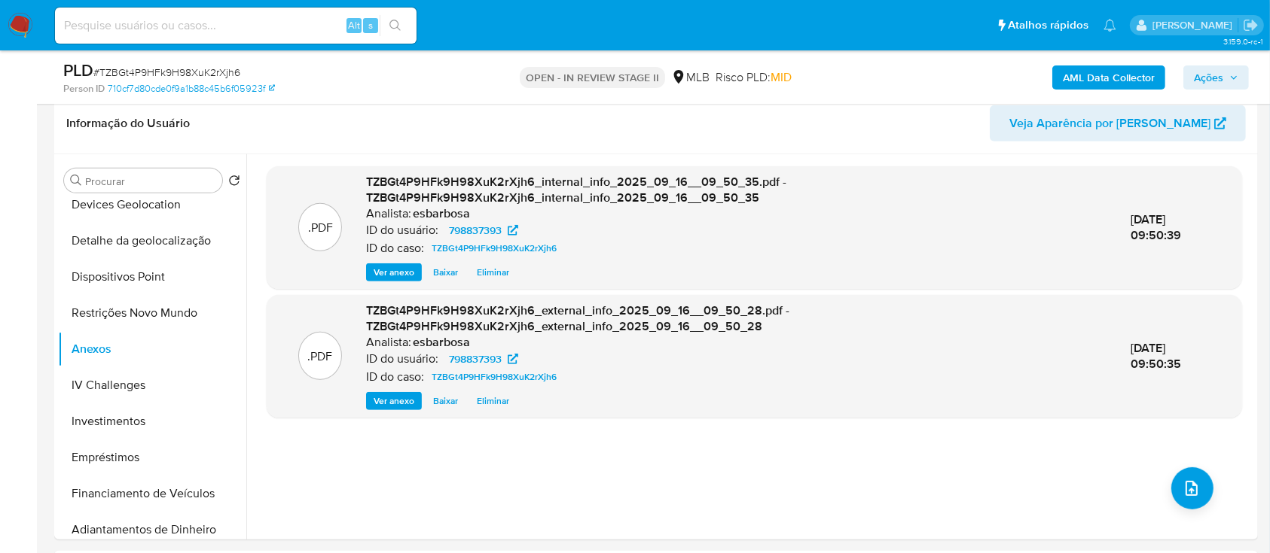
drag, startPoint x: 1200, startPoint y: 72, endPoint x: 1169, endPoint y: 75, distance: 31.7
click at [1200, 72] on span "Ações" at bounding box center [1208, 78] width 29 height 24
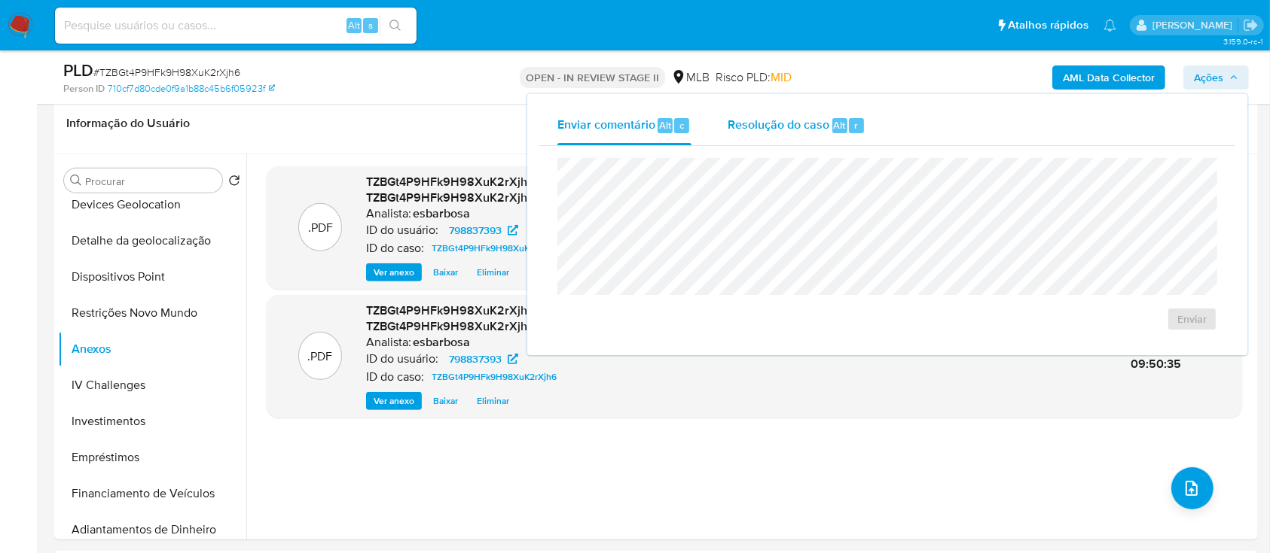
click at [782, 127] on span "Resolução do caso" at bounding box center [778, 124] width 102 height 17
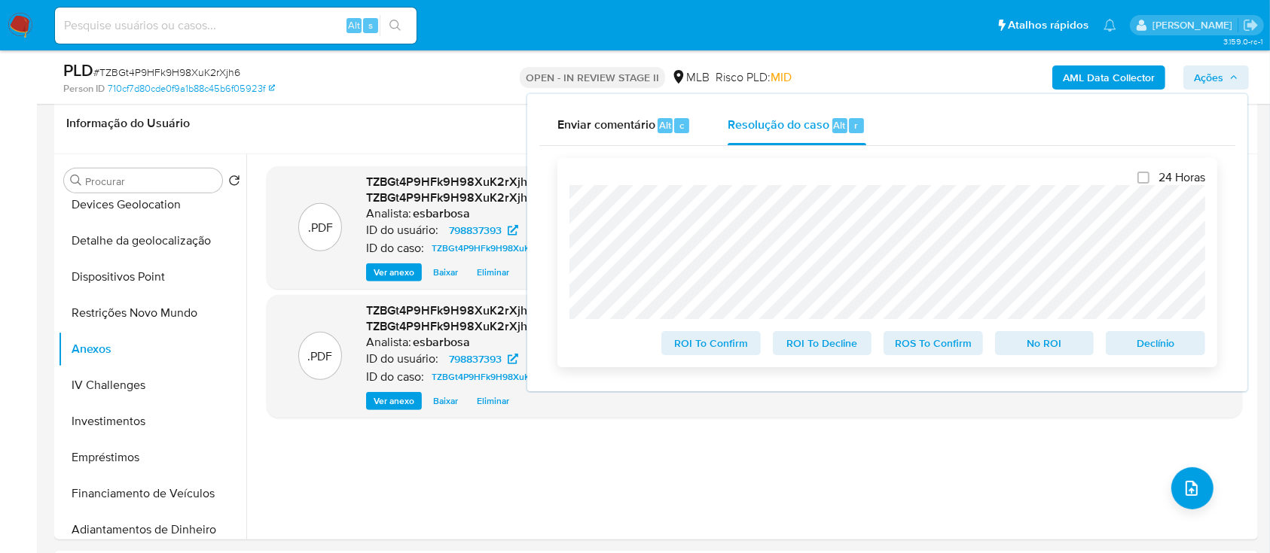
click at [565, 200] on div "24 Horas ROI To Confirm ROI To Decline ROS To Confirm No ROI Declínio" at bounding box center [887, 262] width 660 height 209
click at [537, 205] on div "Enviar comentário Alt c Resolução do caso Alt r Fechamento do caso 24 Horas ROI…" at bounding box center [887, 242] width 720 height 297
click at [0, 0] on lt-span "retiradas ," at bounding box center [0, 0] width 0 height 0
click at [693, 479] on div ".PDF TZBGt4P9HFk9H98XuK2rXjh6_internal_info_2025_09_16__09_50_35.pdf - TZBGt4P9…" at bounding box center [754, 346] width 975 height 361
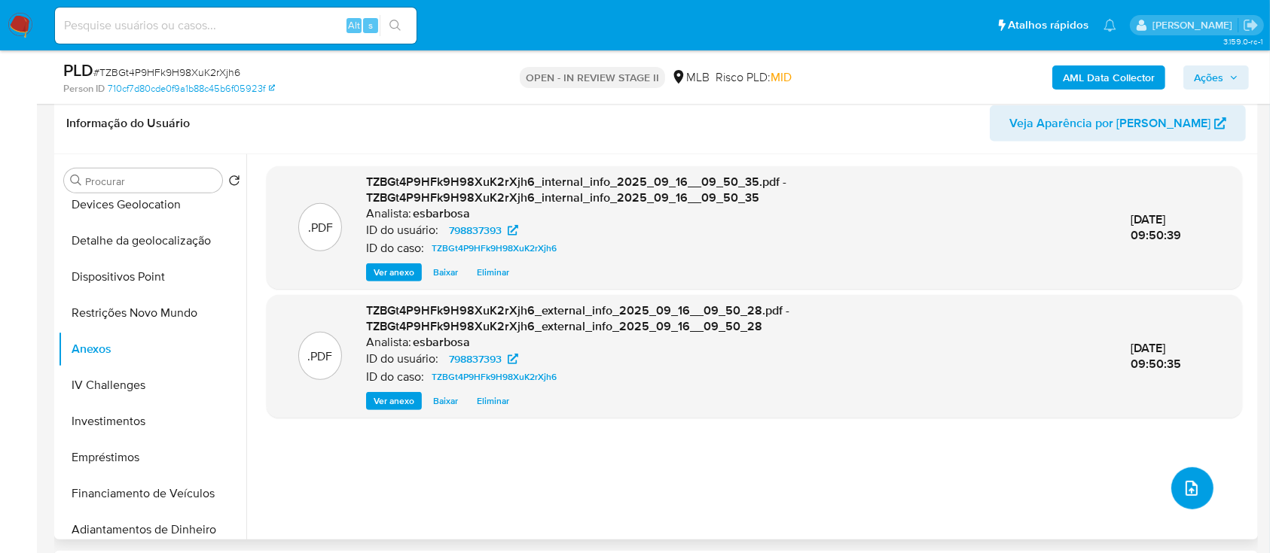
click at [1189, 481] on icon "upload-file" at bounding box center [1191, 488] width 12 height 15
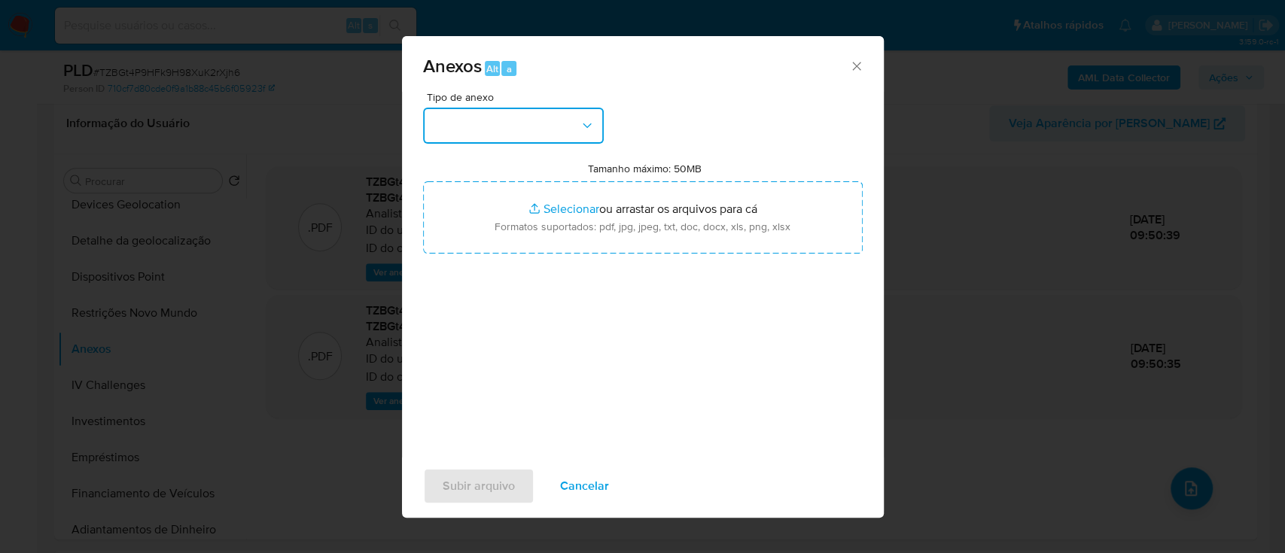
click at [493, 130] on button "button" at bounding box center [513, 126] width 181 height 36
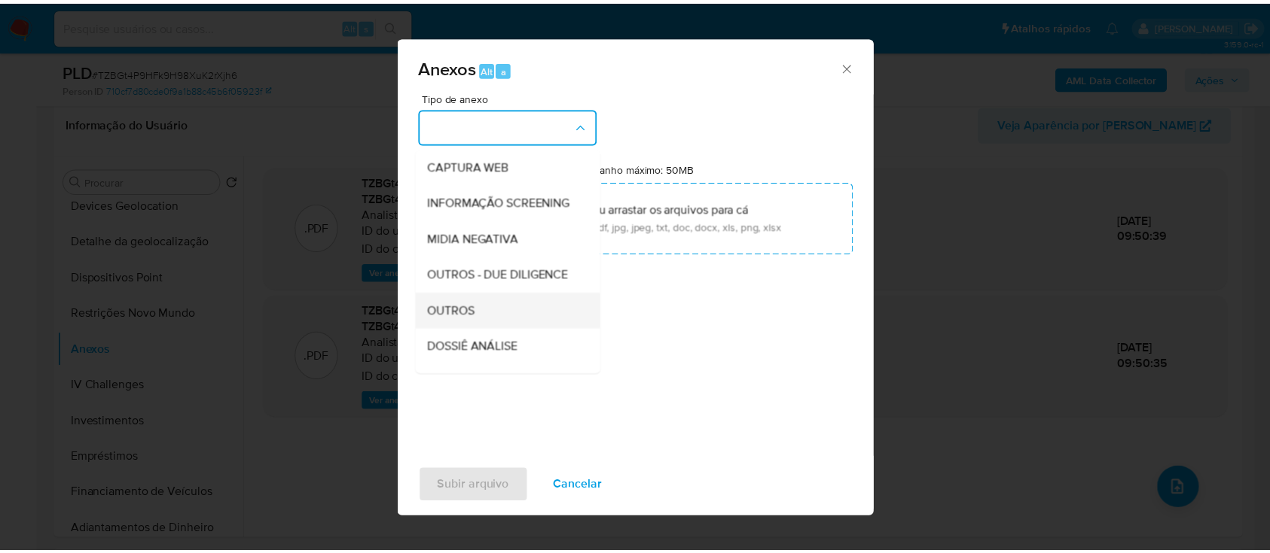
scroll to position [231, 0]
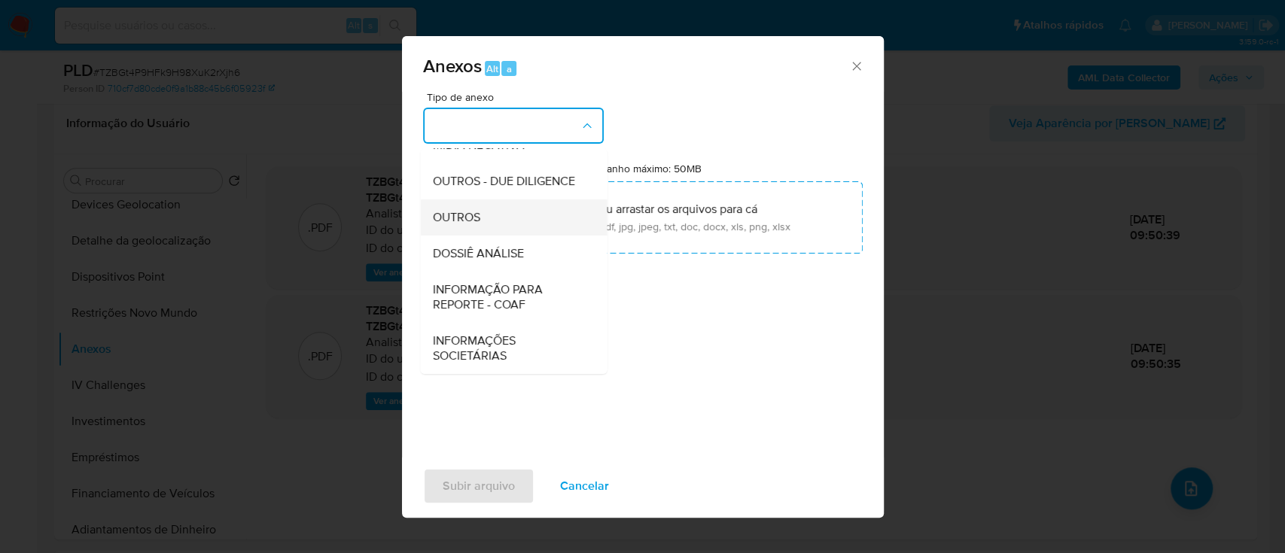
click at [463, 227] on div "OUTROS" at bounding box center [509, 218] width 154 height 36
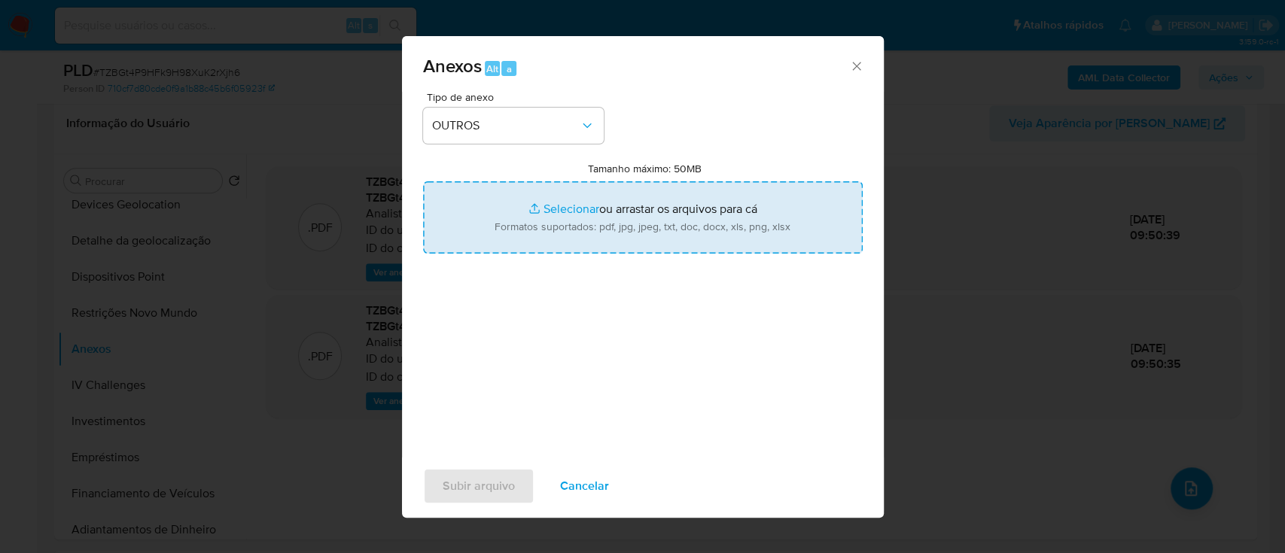
click at [572, 211] on input "Tamanho máximo: 50MB Selecionar arquivos" at bounding box center [643, 217] width 440 height 72
type input "C:\fakepath\SAR - XXXX - CPF 34888144249 - APARECIDA SANTOS PINHEIRO.pdf"
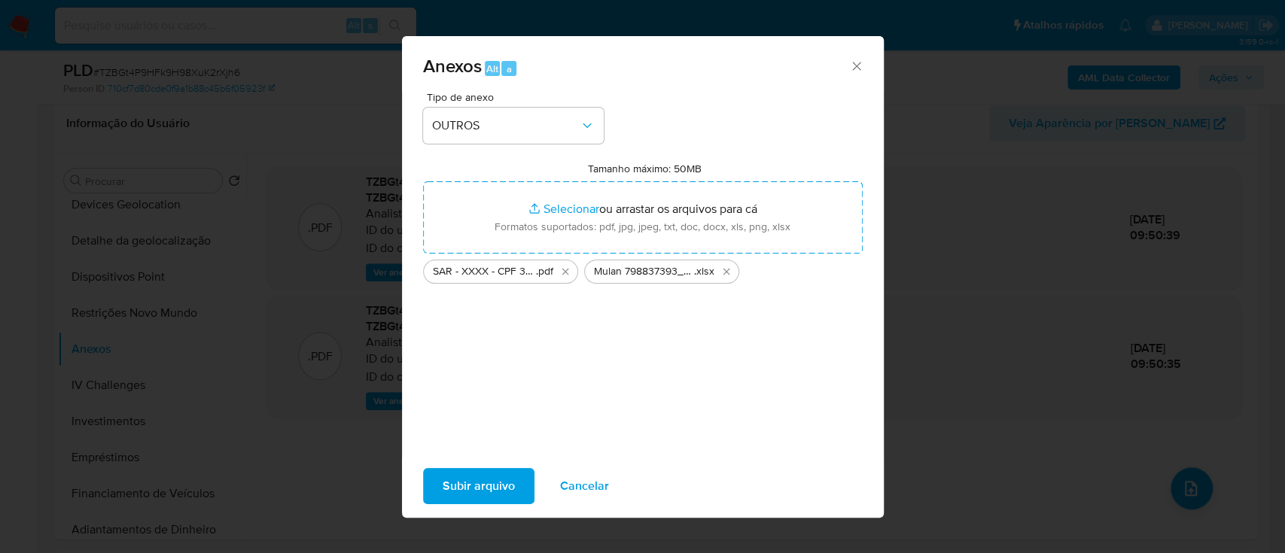
drag, startPoint x: 572, startPoint y: 211, endPoint x: 477, endPoint y: 481, distance: 286.5
click at [477, 481] on span "Subir arquivo" at bounding box center [479, 486] width 72 height 33
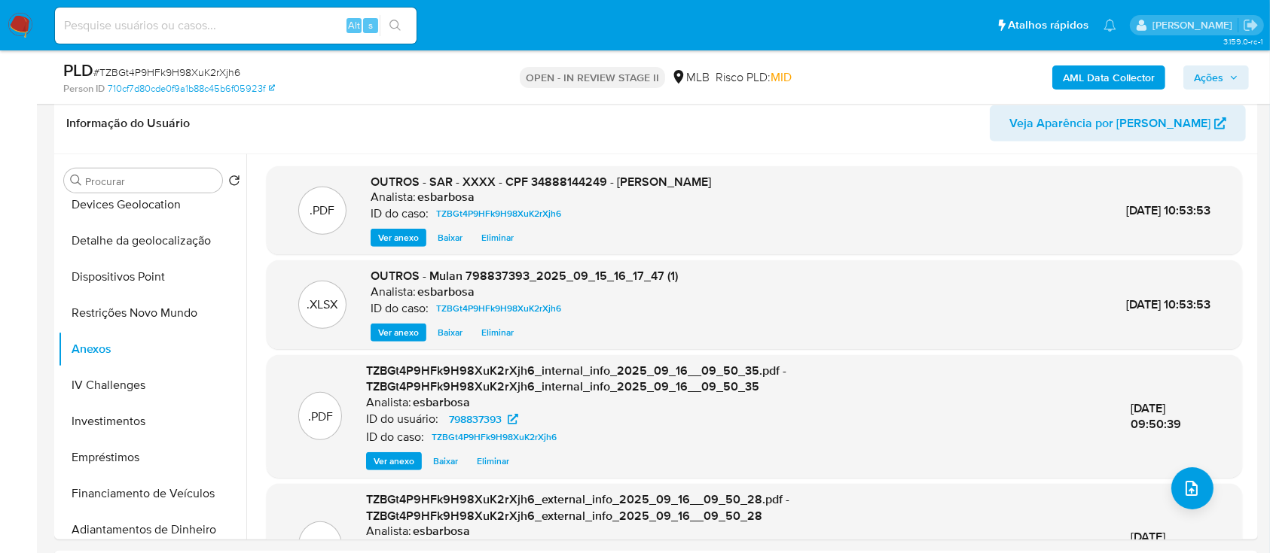
click at [188, 72] on span "# TZBGt4P9HFk9H98XuK2rXjh6" at bounding box center [166, 72] width 147 height 15
copy span "TZBGt4P9HFk9H98XuK2rXjh6"
click at [1203, 78] on span "Ações" at bounding box center [1208, 78] width 29 height 24
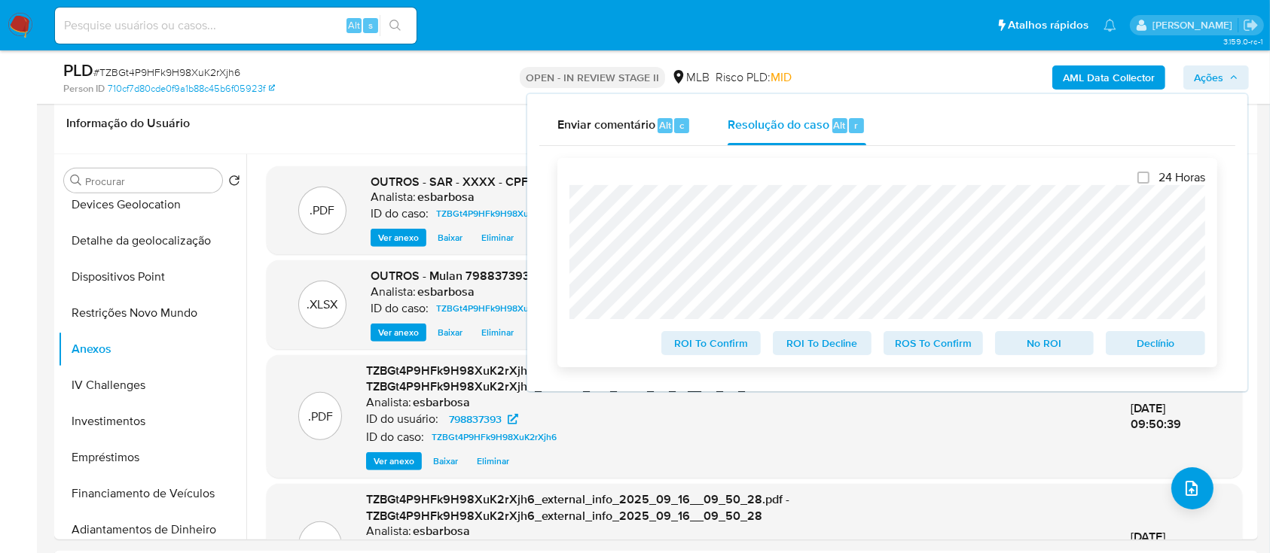
click at [926, 344] on span "ROS To Confirm" at bounding box center [933, 343] width 78 height 21
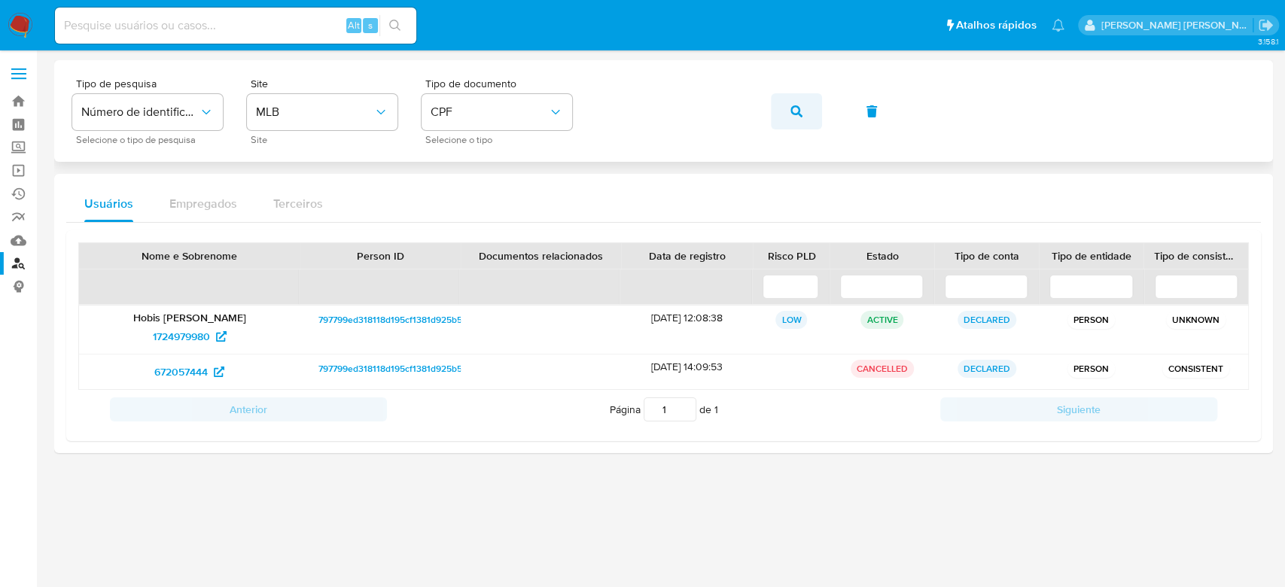
click at [808, 109] on button "button" at bounding box center [796, 111] width 51 height 36
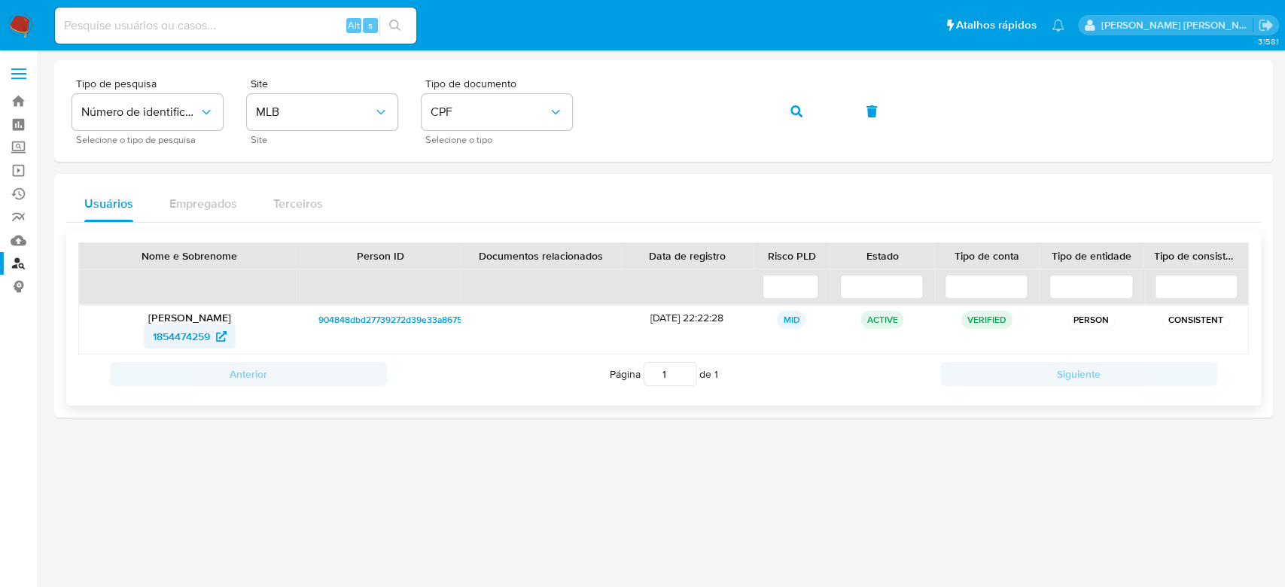
click at [181, 331] on span "1854474259" at bounding box center [181, 337] width 57 height 24
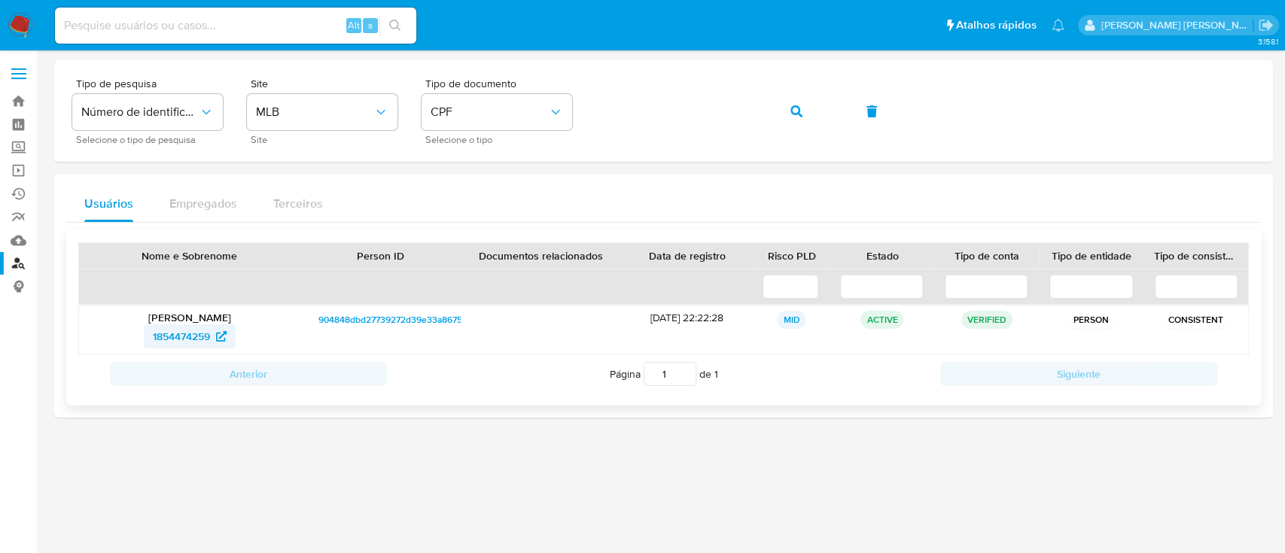
click at [188, 338] on span "1854474259" at bounding box center [181, 337] width 57 height 24
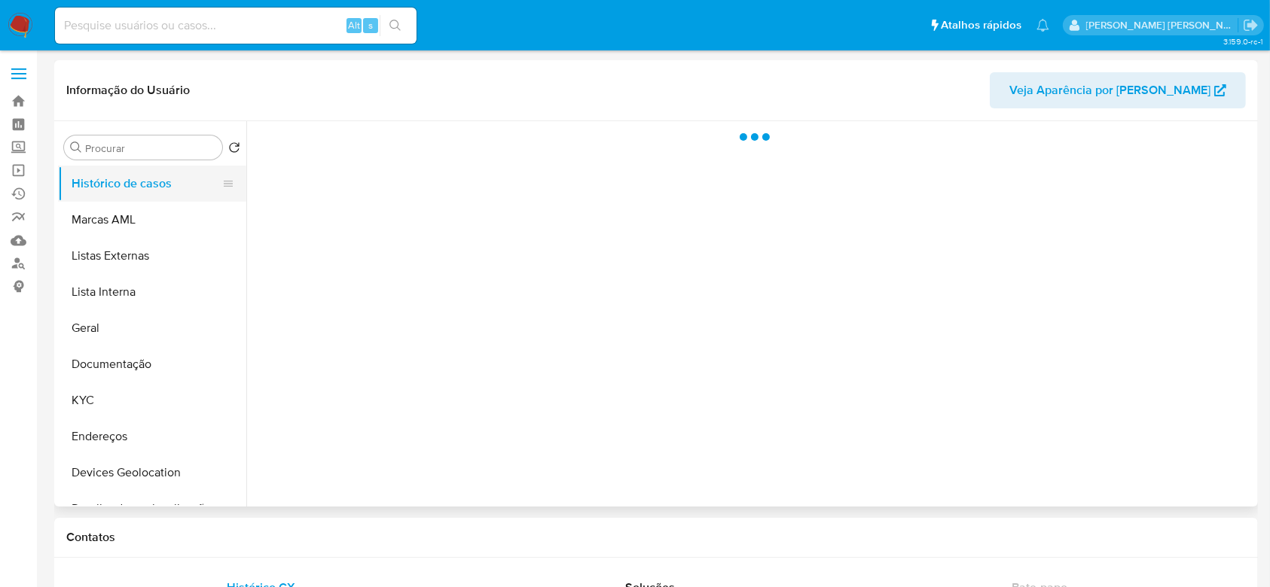
select select "10"
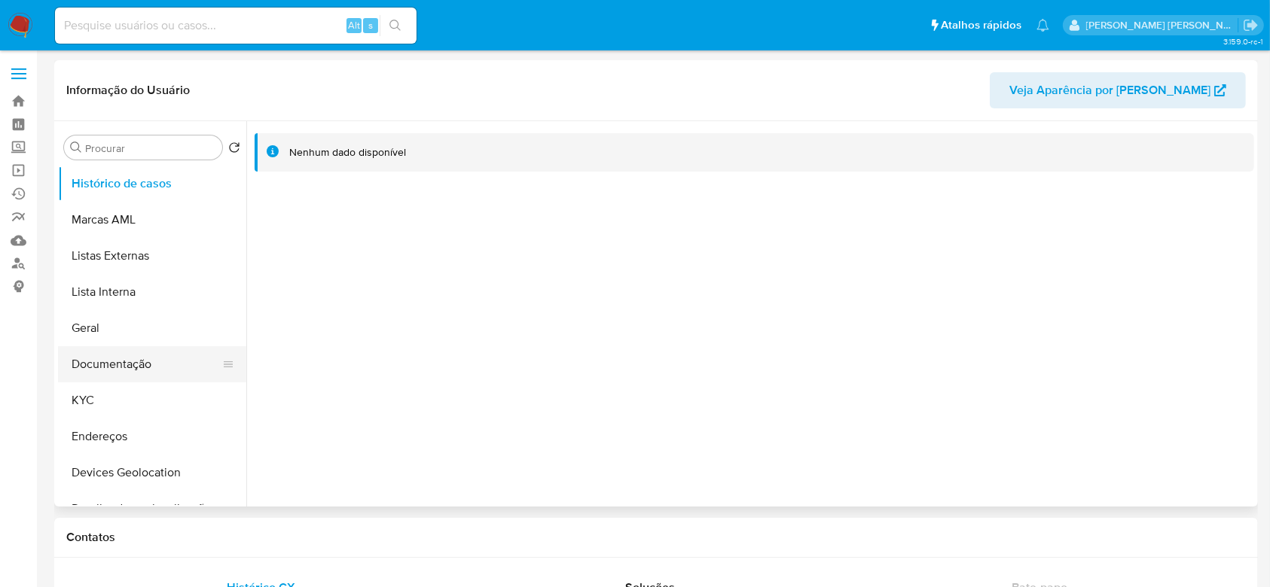
click at [114, 367] on button "Documentação" at bounding box center [146, 364] width 176 height 36
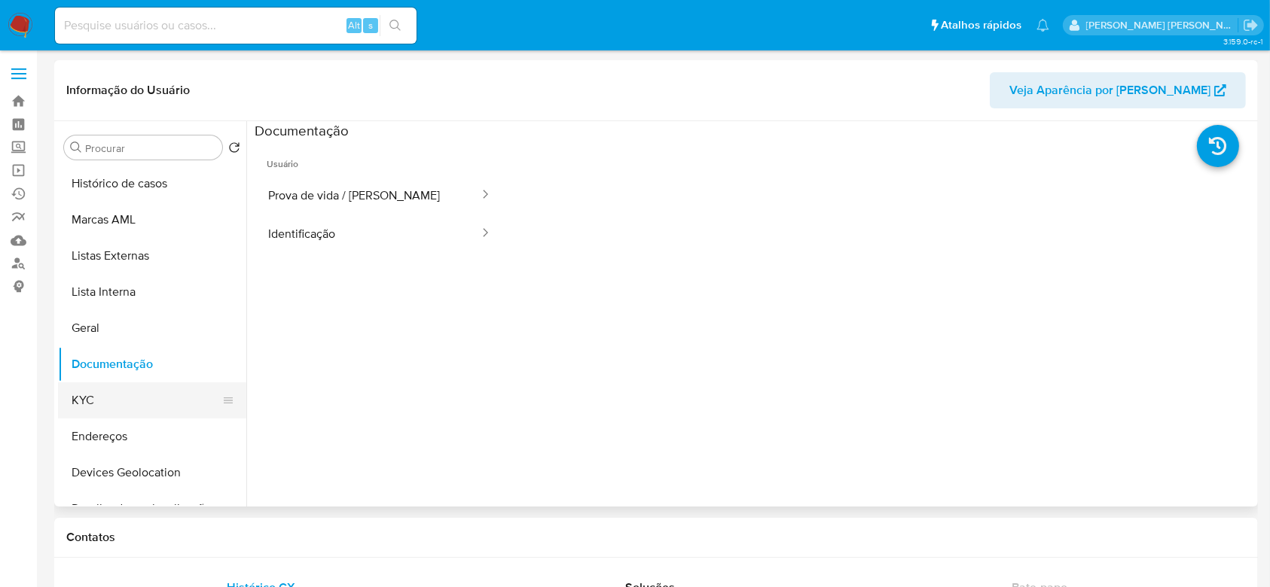
click at [105, 395] on button "KYC" at bounding box center [146, 401] width 176 height 36
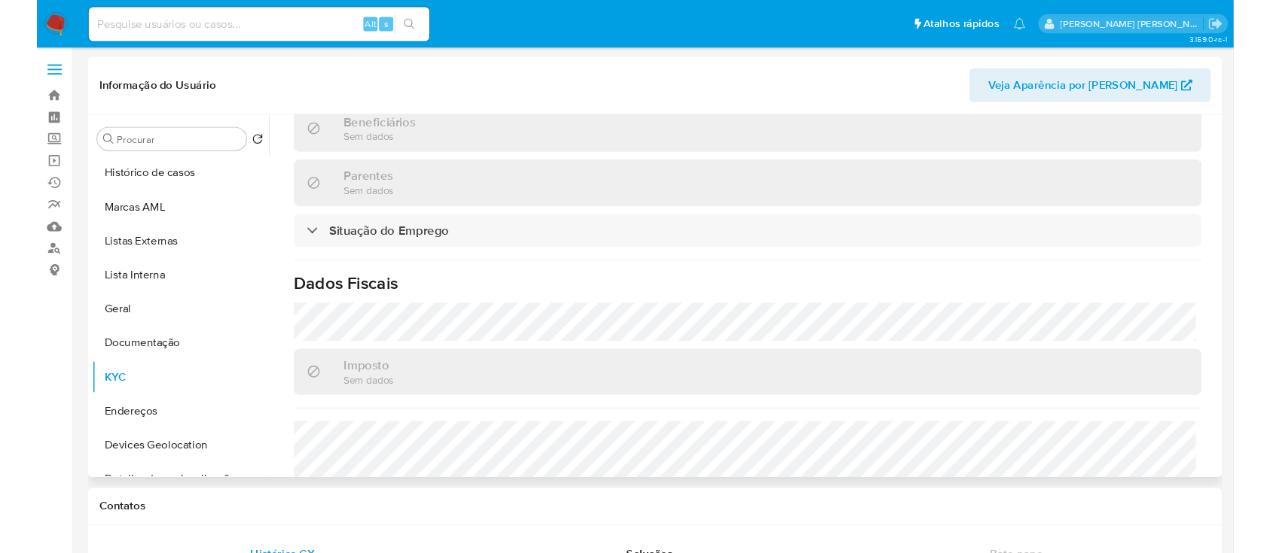
scroll to position [669, 0]
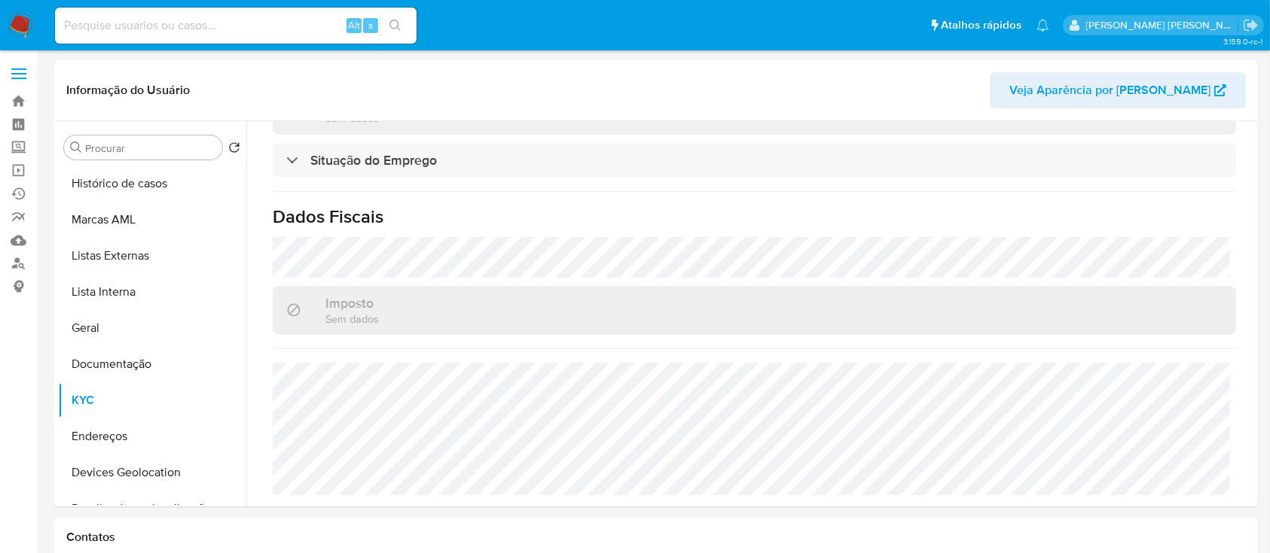
click at [261, 12] on div "Alt s" at bounding box center [235, 26] width 361 height 36
click at [258, 18] on input at bounding box center [235, 26] width 361 height 20
paste input "2519914800"
type input "2519914800"
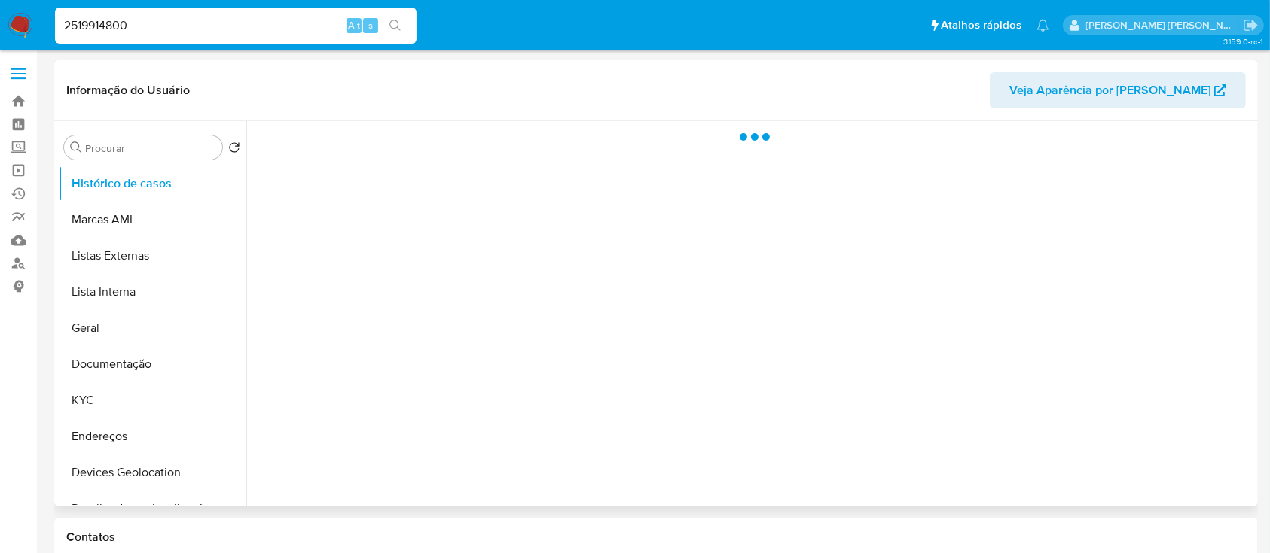
select select "10"
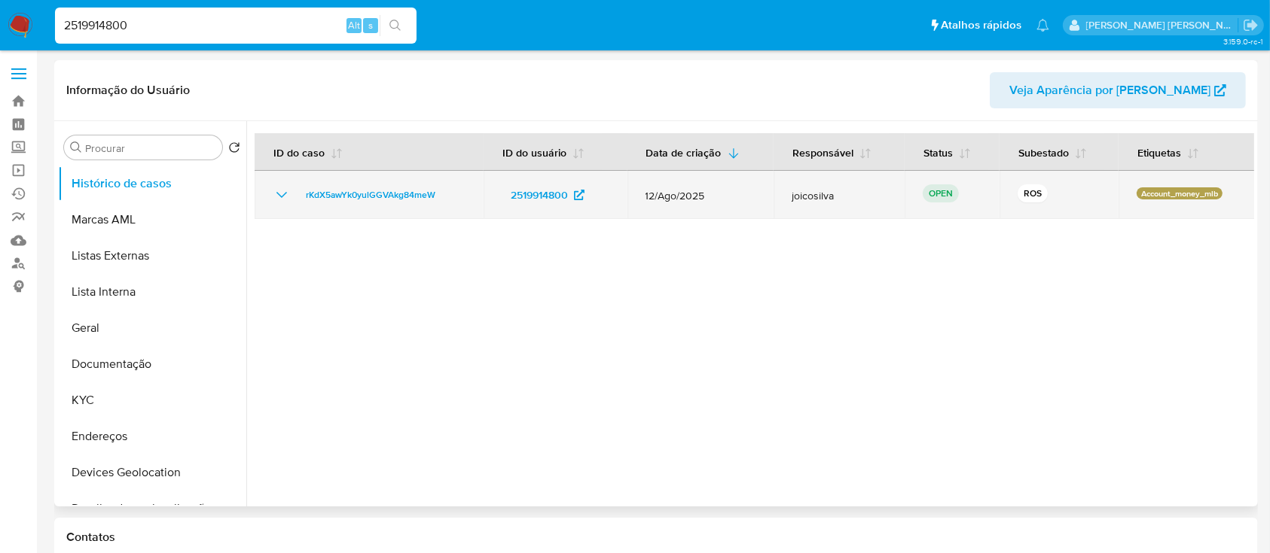
click at [281, 192] on icon "Mostrar/Ocultar" at bounding box center [282, 195] width 18 height 18
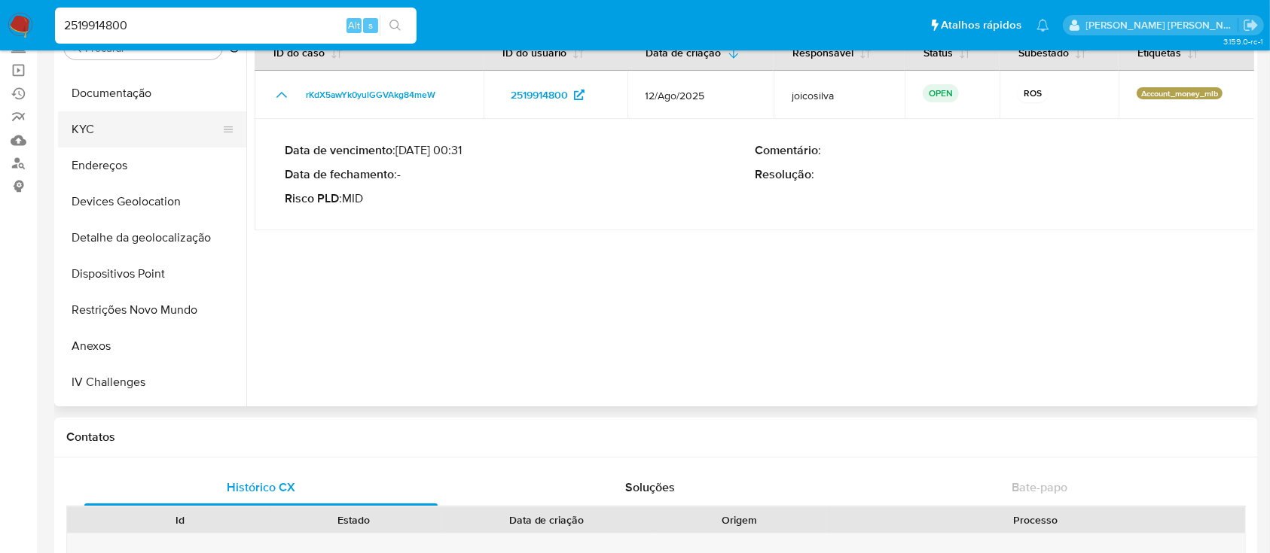
scroll to position [200, 0]
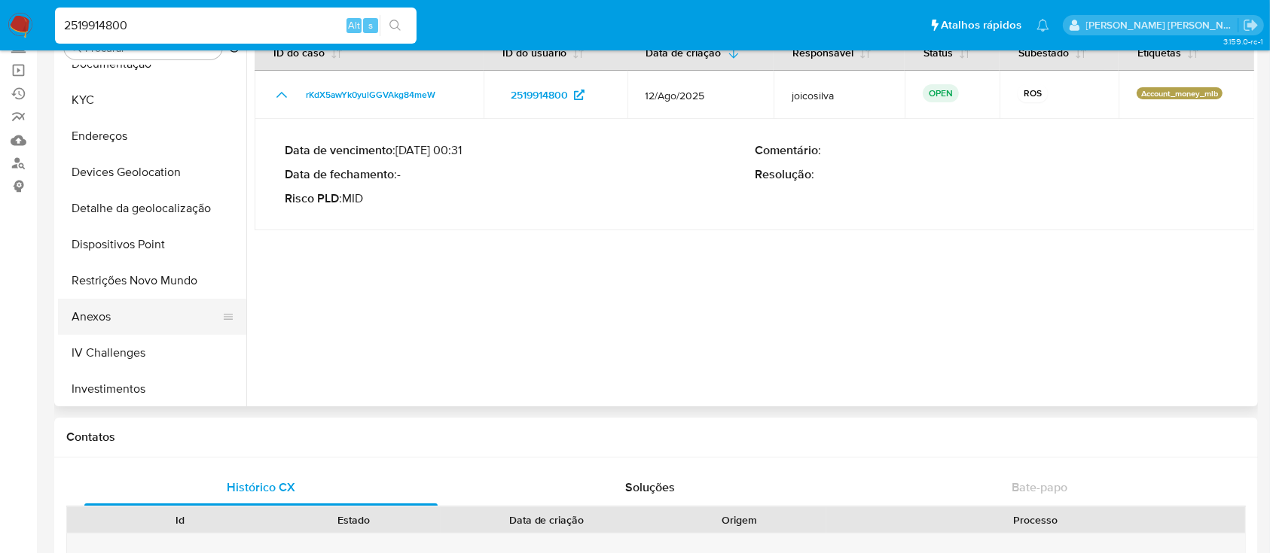
click at [115, 309] on button "Anexos" at bounding box center [146, 317] width 176 height 36
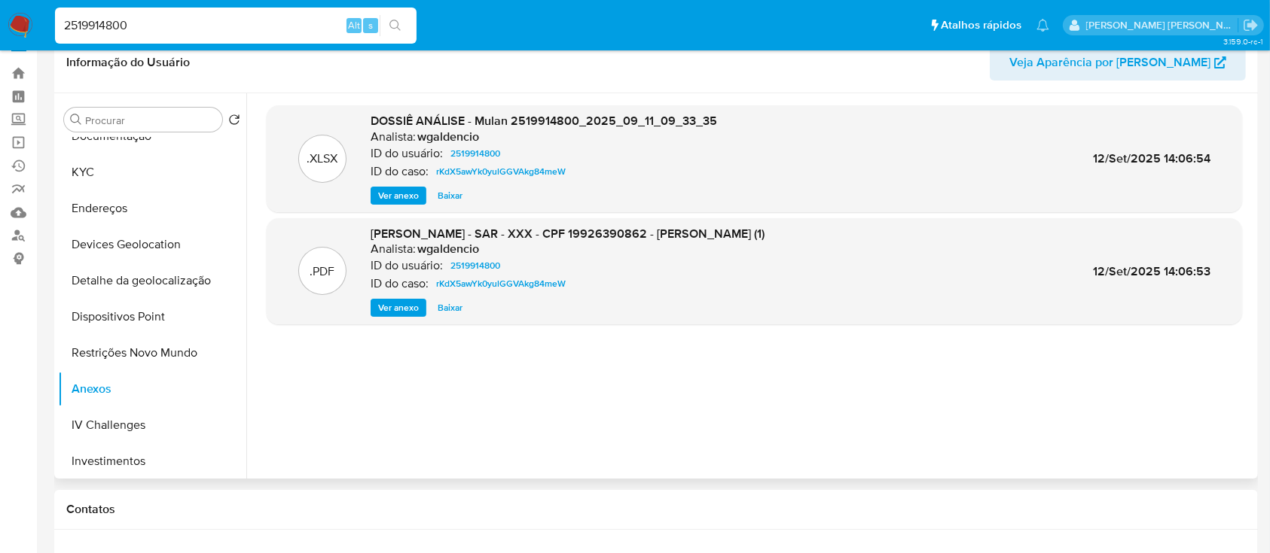
scroll to position [0, 0]
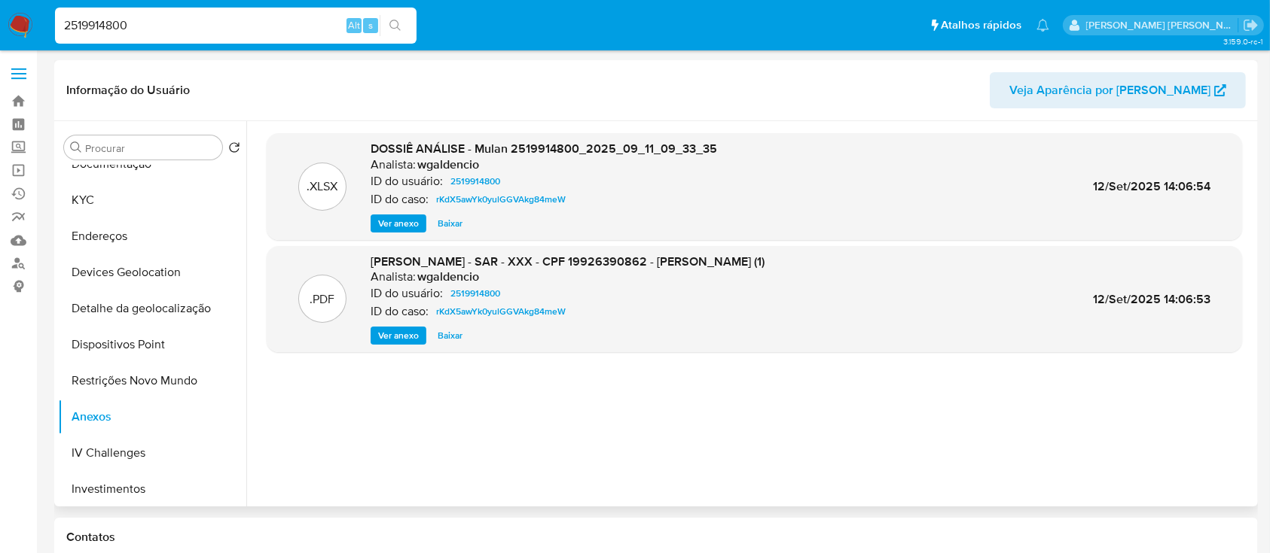
click at [405, 221] on span "Ver anexo" at bounding box center [398, 223] width 41 height 15
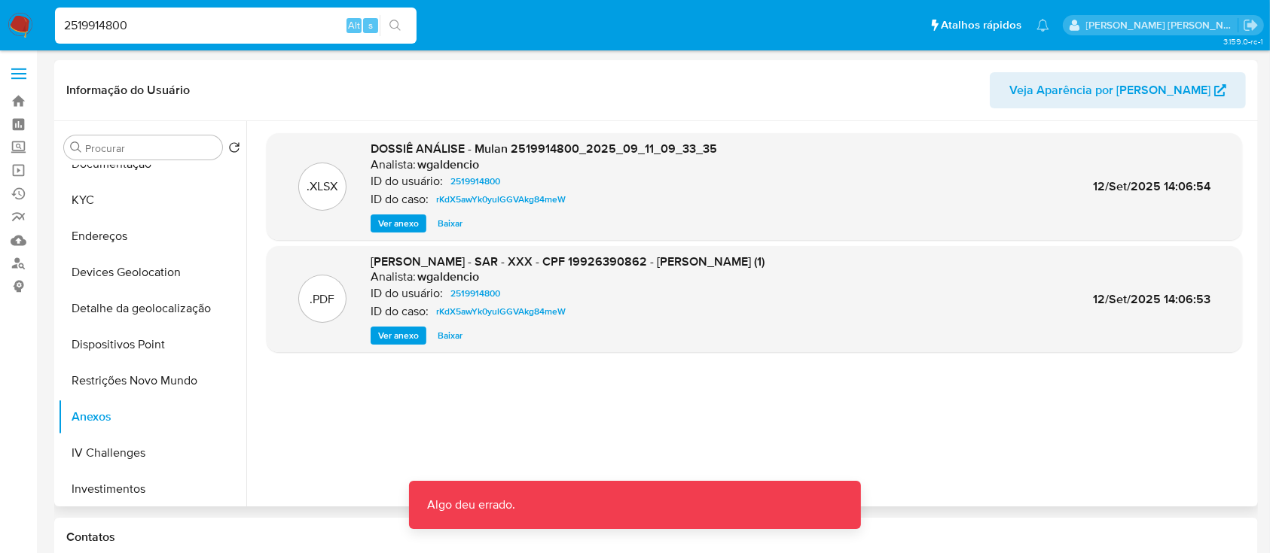
click at [405, 221] on span "Ver anexo" at bounding box center [398, 223] width 41 height 15
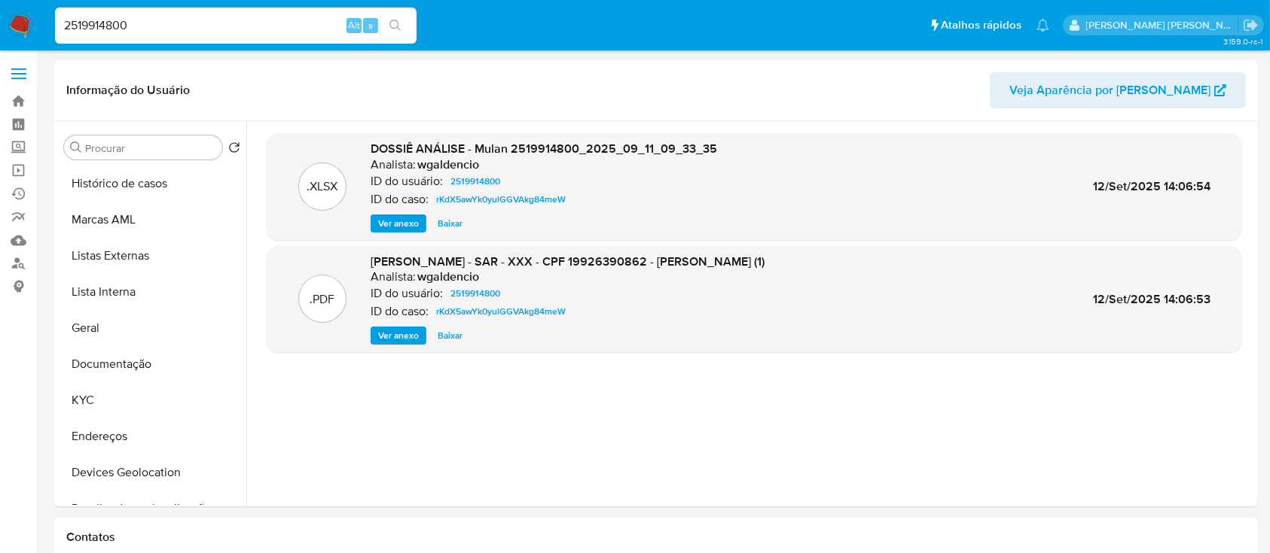
click at [175, 27] on input "2519914800" at bounding box center [235, 26] width 361 height 20
click at [136, 188] on button "Histórico de casos" at bounding box center [146, 184] width 176 height 36
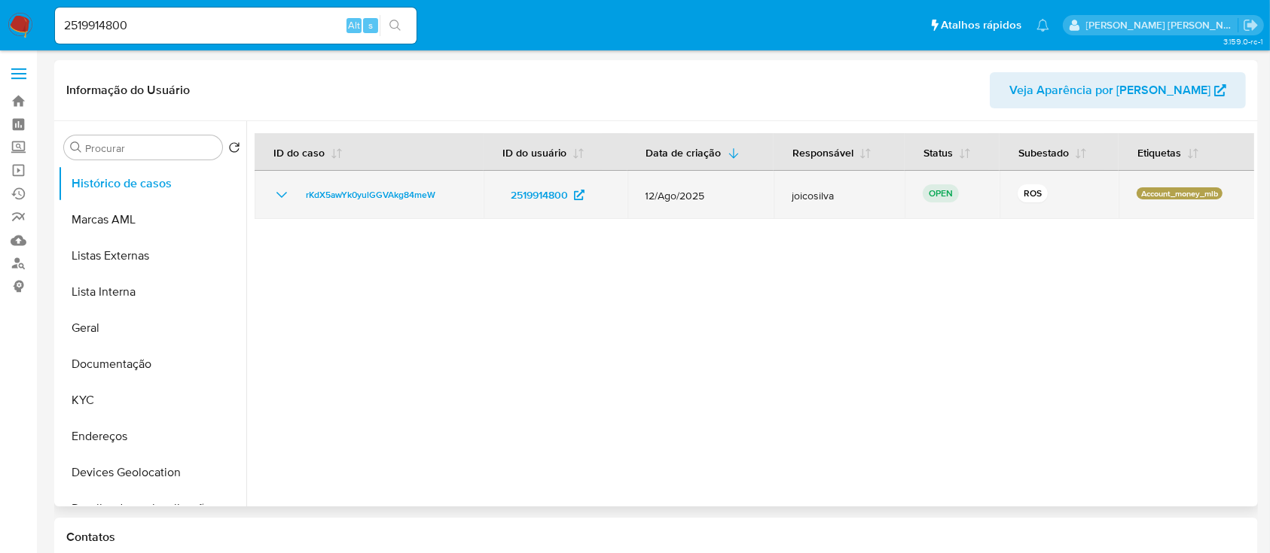
click at [279, 195] on icon "Mostrar/Ocultar" at bounding box center [281, 195] width 11 height 6
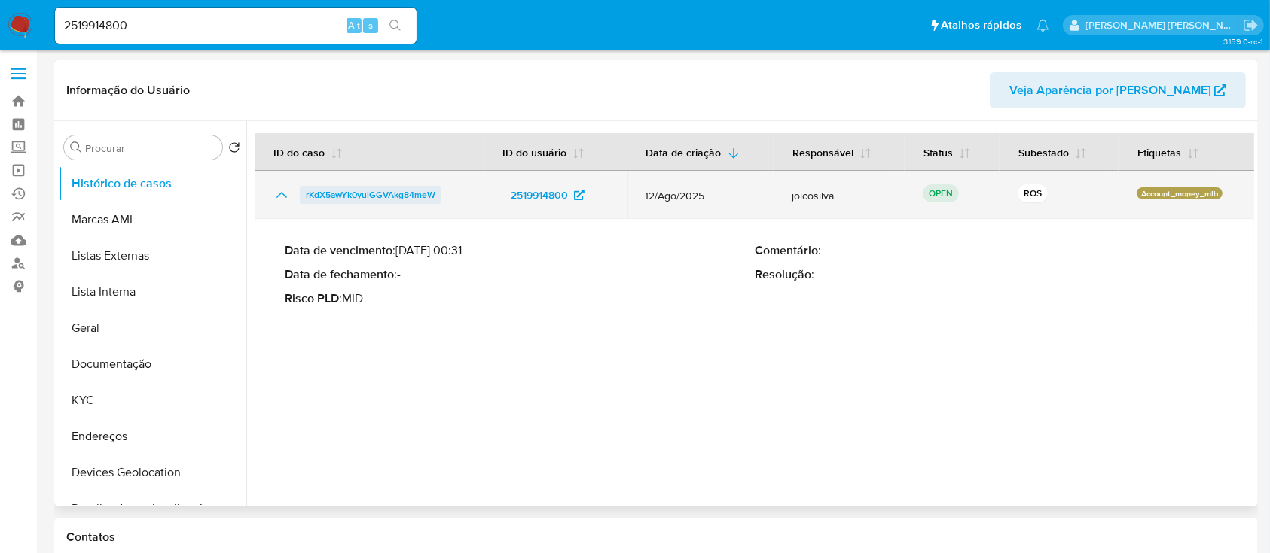
click at [353, 196] on span "rKdX5awYk0yulGGVAkg84meW" at bounding box center [371, 195] width 130 height 18
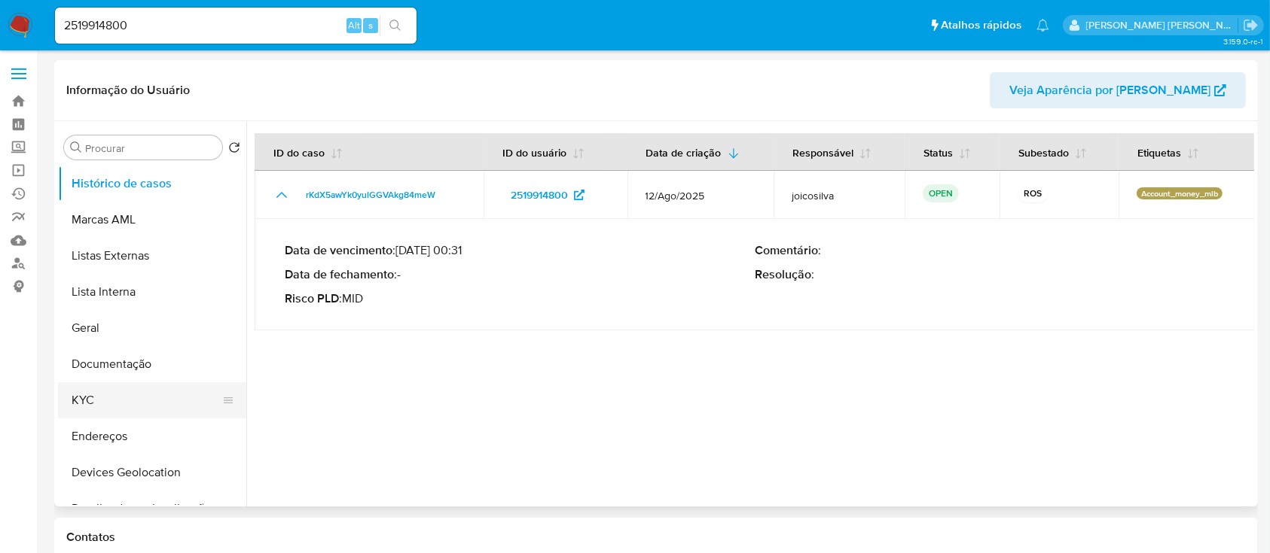
click at [111, 386] on button "KYC" at bounding box center [146, 401] width 176 height 36
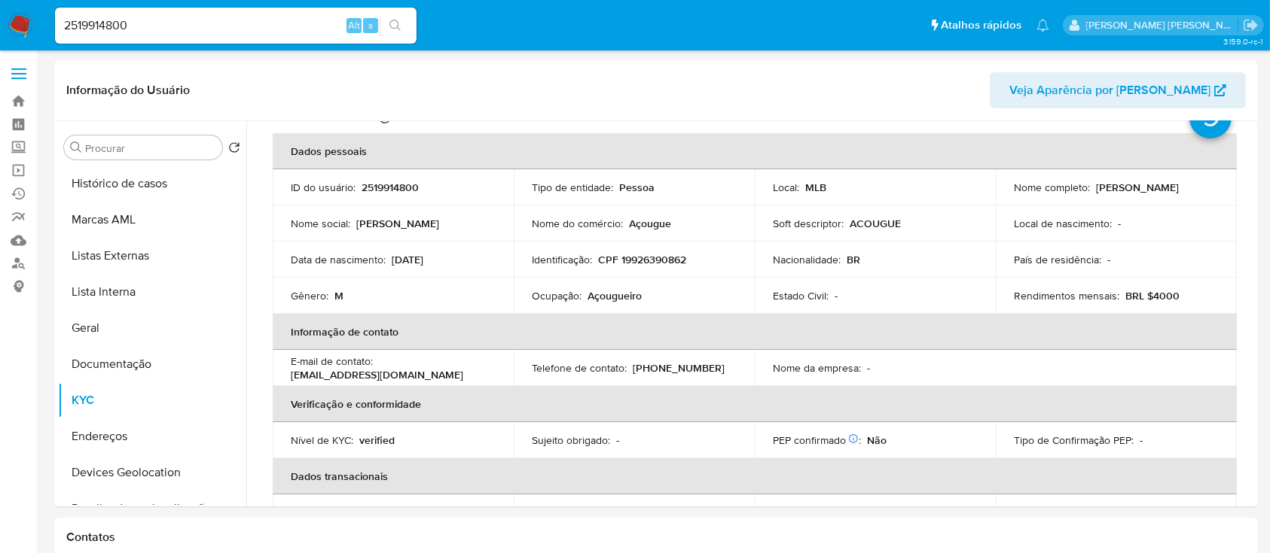
scroll to position [100, 0]
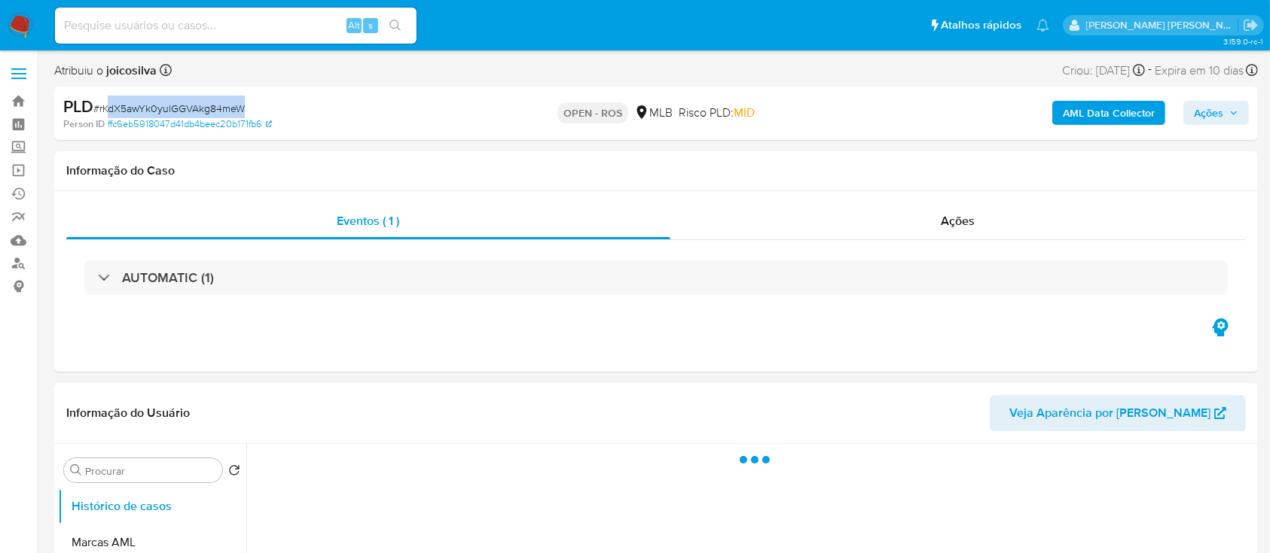
select select "10"
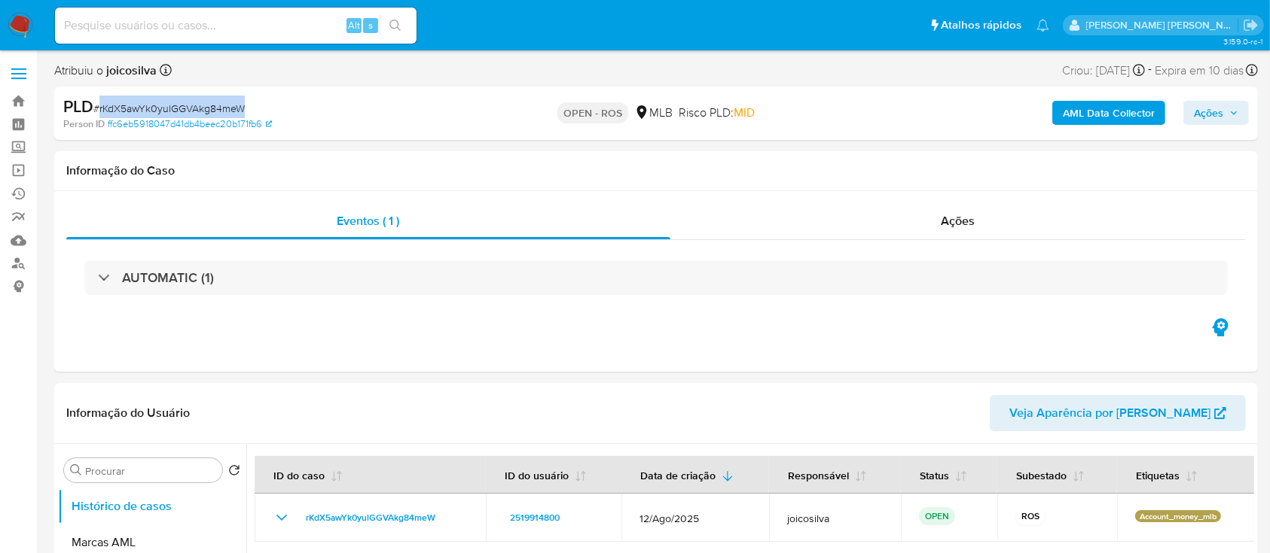
drag, startPoint x: 239, startPoint y: 109, endPoint x: 97, endPoint y: 111, distance: 141.6
click at [97, 111] on div "PLD # rKdX5awYk0yulGGVAkg84meW" at bounding box center [257, 107] width 389 height 23
copy span "rKdX5awYk0yulGGVAkg84meW"
click at [204, 26] on input at bounding box center [235, 26] width 361 height 20
paste input "2470753818"
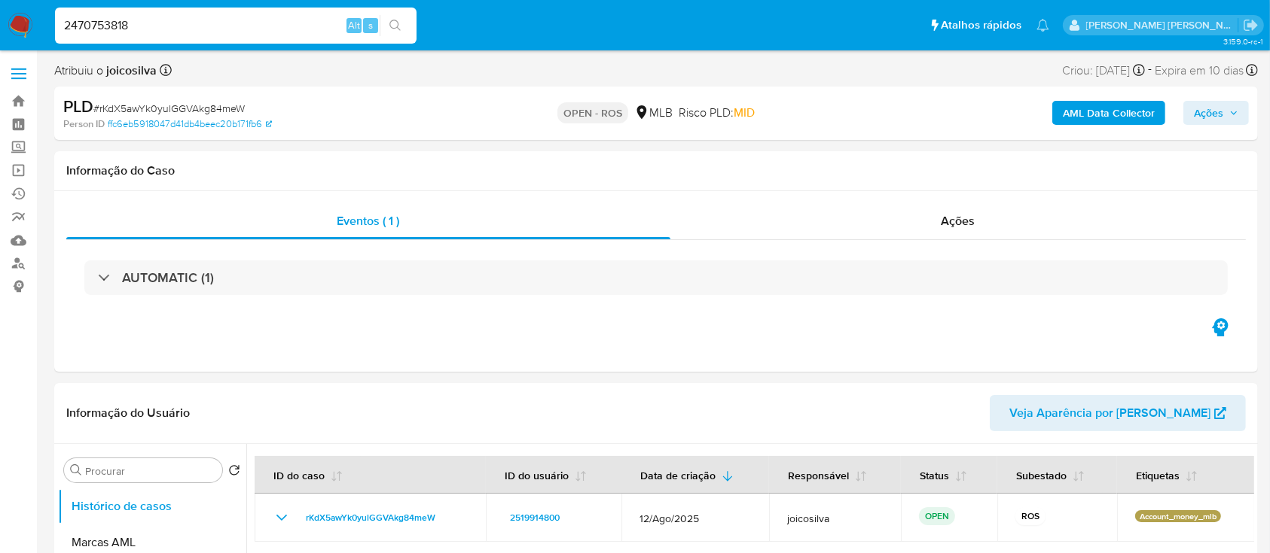
type input "2470753818"
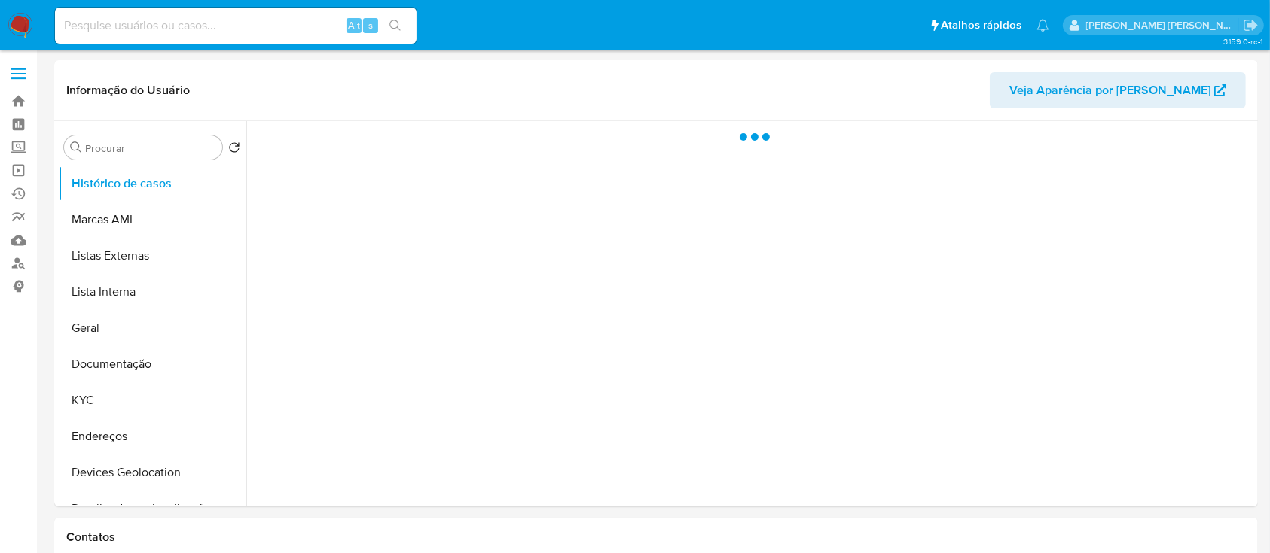
select select "10"
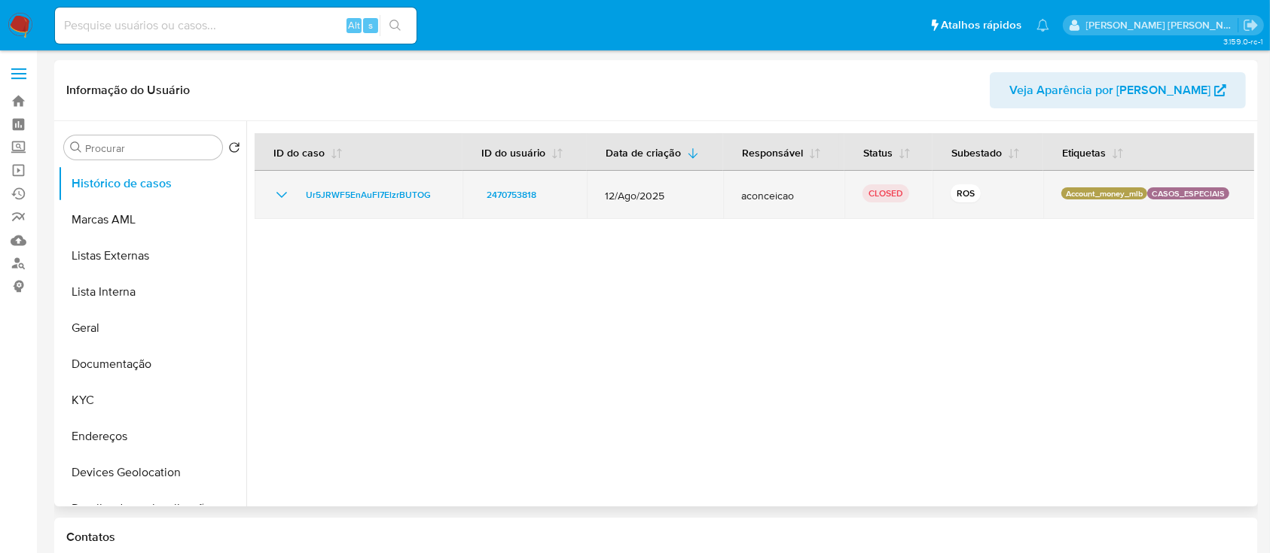
click at [286, 196] on icon "Mostrar/Ocultar" at bounding box center [282, 195] width 18 height 18
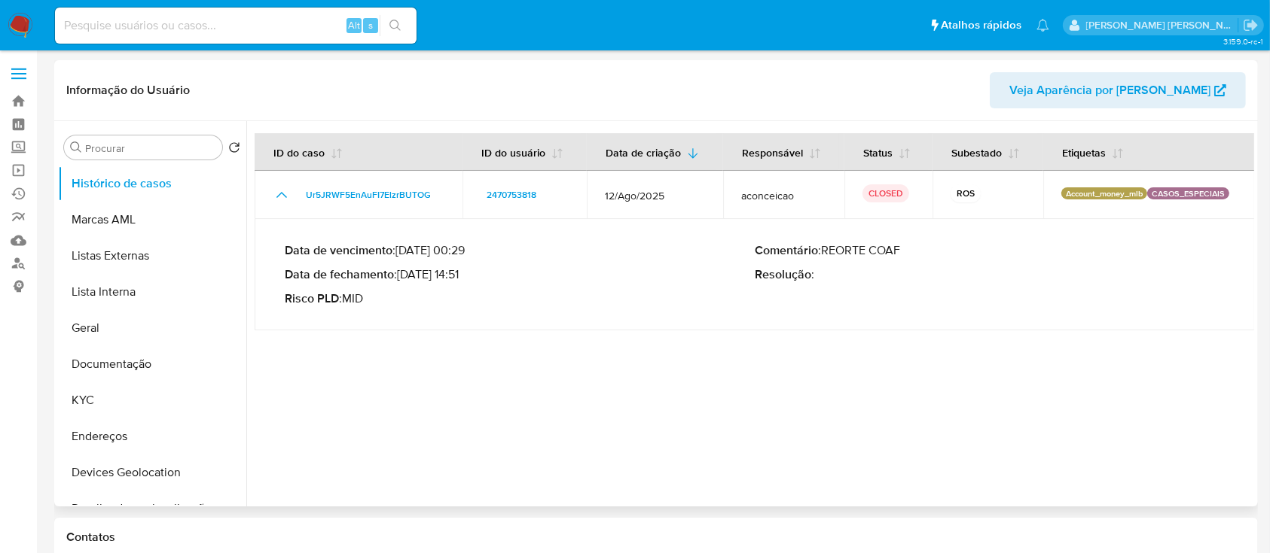
drag, startPoint x: 468, startPoint y: 274, endPoint x: 404, endPoint y: 277, distance: 64.8
click at [404, 277] on p "Data de fechamento : 27/08/2025 14:51" at bounding box center [520, 274] width 470 height 15
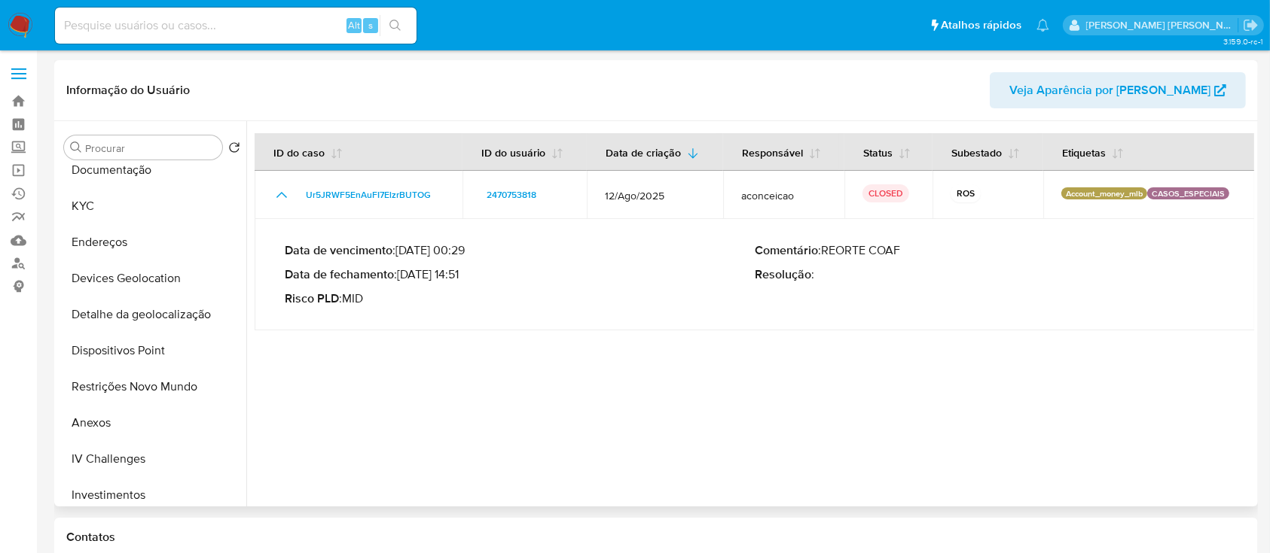
scroll to position [200, 0]
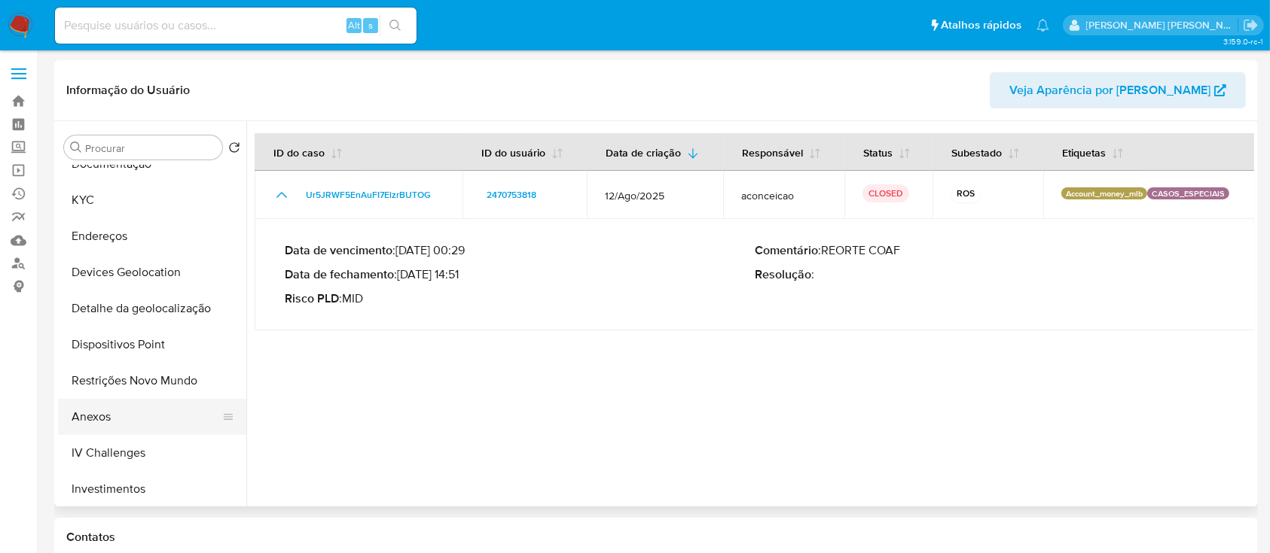
click at [120, 413] on button "Anexos" at bounding box center [146, 417] width 176 height 36
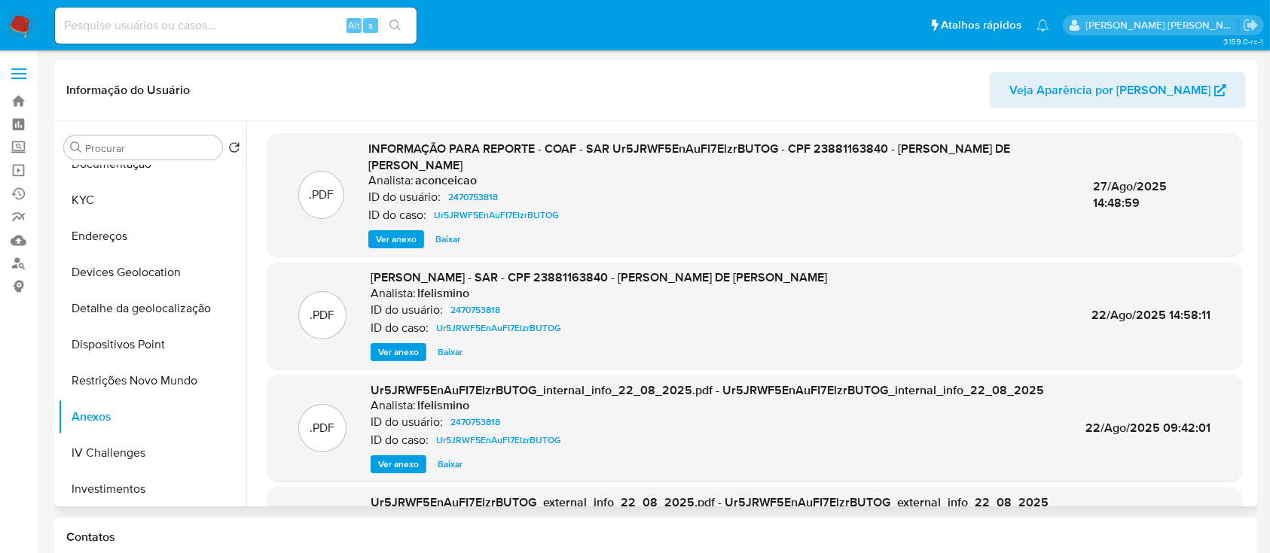
click at [395, 238] on span "Ver anexo" at bounding box center [396, 239] width 41 height 15
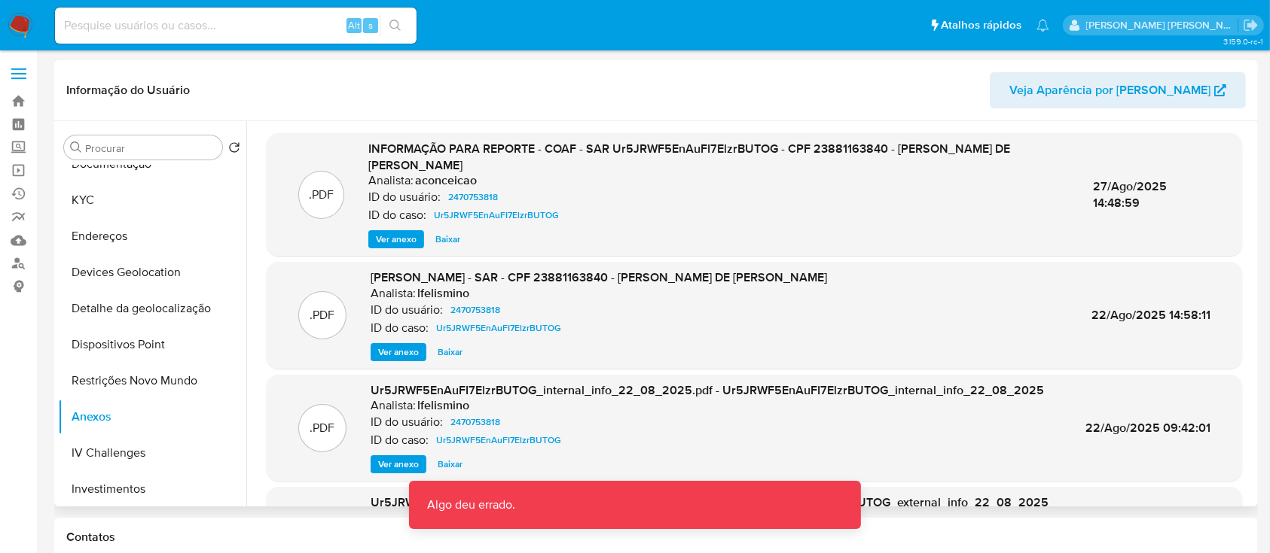
click at [393, 238] on span "Ver anexo" at bounding box center [396, 239] width 41 height 15
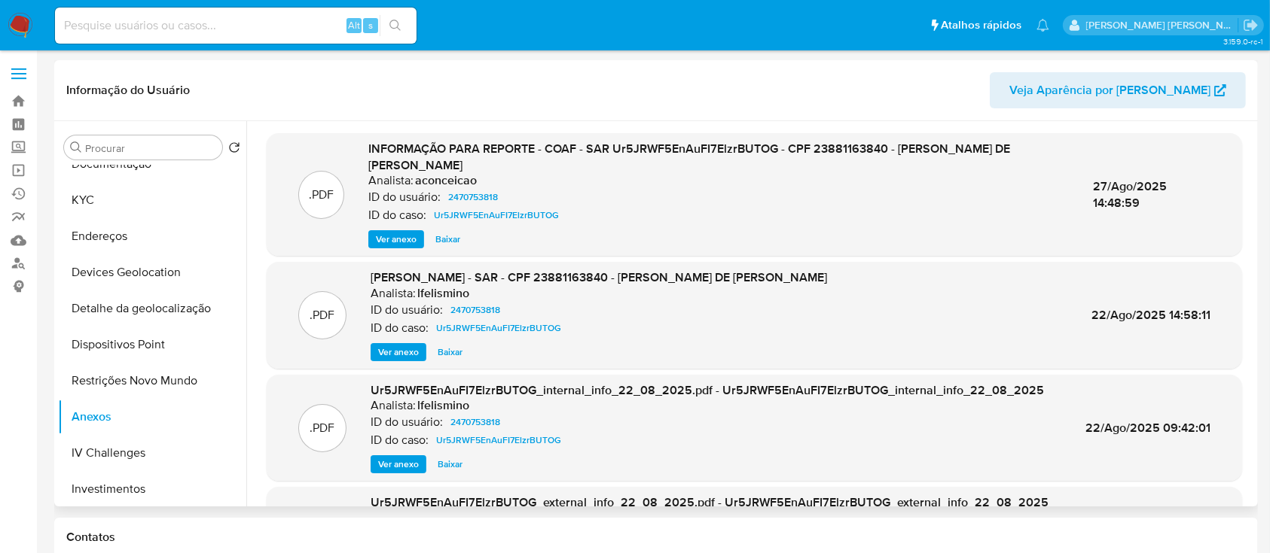
click at [398, 351] on span "Ver anexo" at bounding box center [398, 352] width 41 height 15
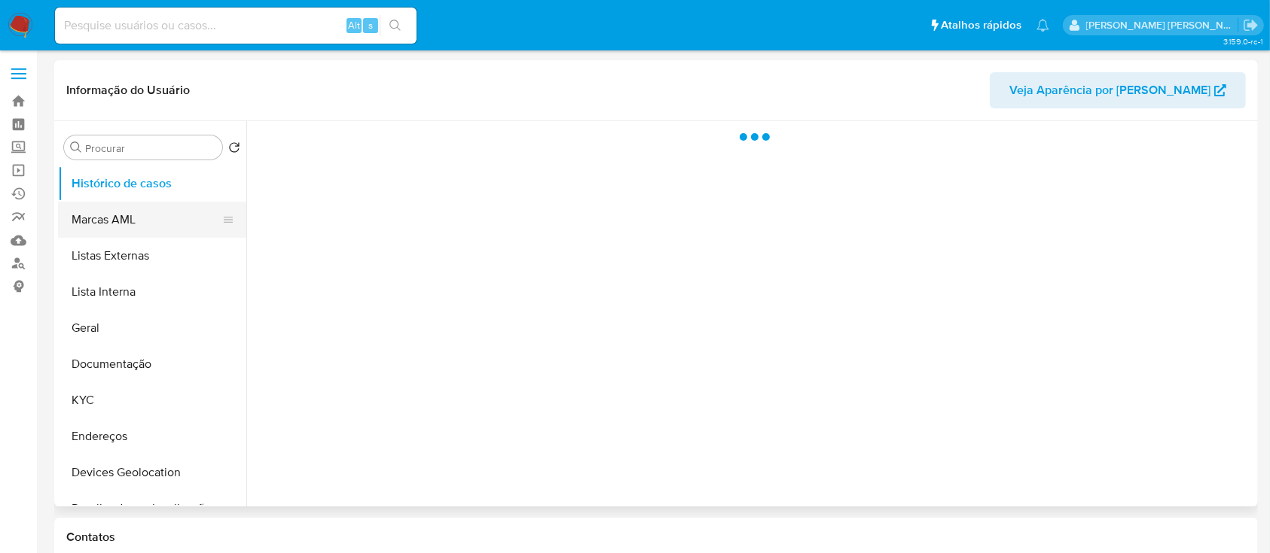
select select "10"
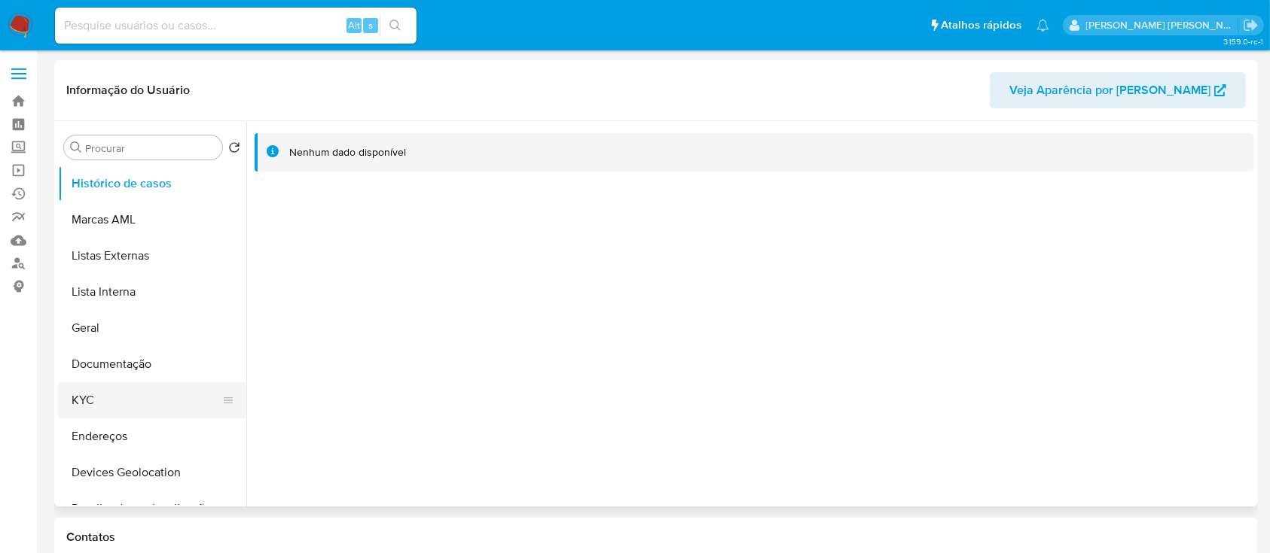
click at [114, 395] on button "KYC" at bounding box center [146, 401] width 176 height 36
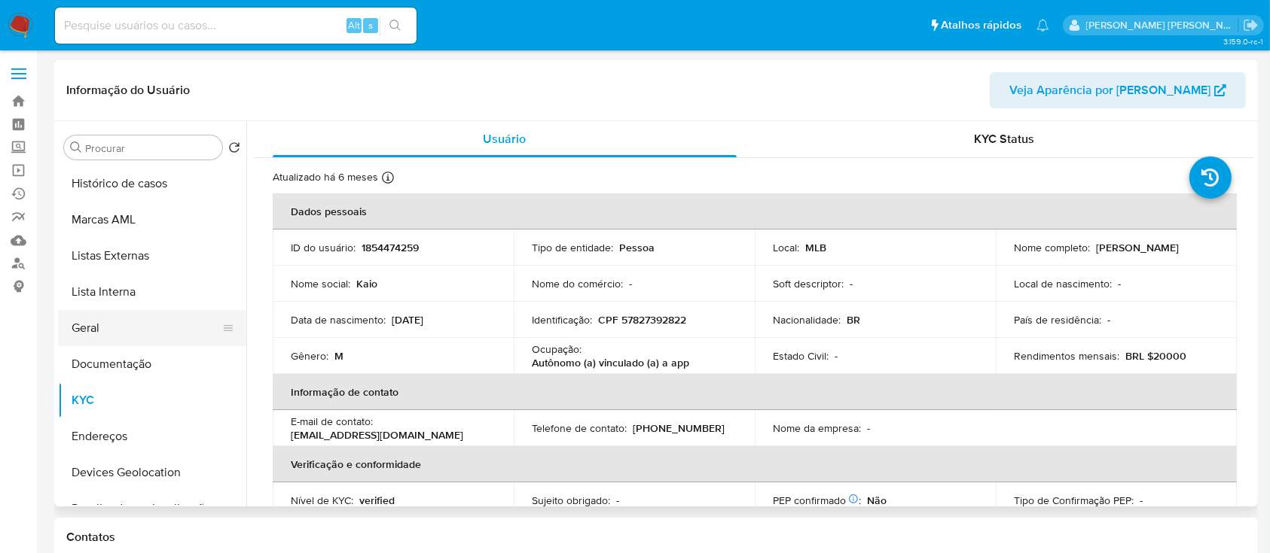
click at [145, 333] on button "Geral" at bounding box center [146, 328] width 176 height 36
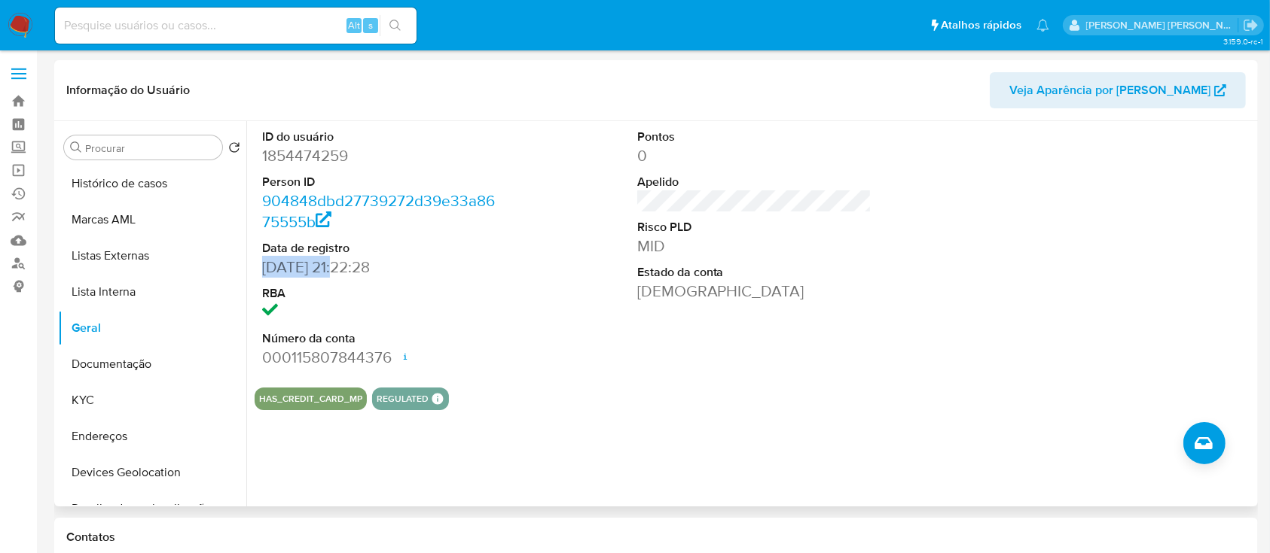
drag, startPoint x: 342, startPoint y: 270, endPoint x: 264, endPoint y: 264, distance: 78.5
click at [264, 264] on dd "[DATE] 21:22:28" at bounding box center [379, 267] width 235 height 21
copy dd "[DATE]"
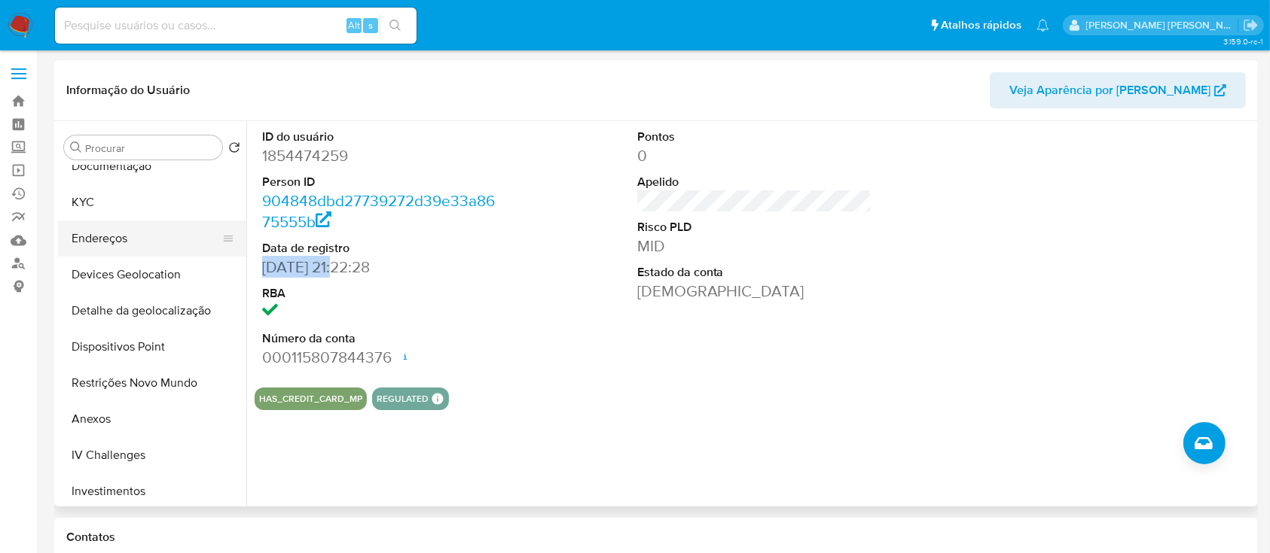
scroll to position [200, 0]
click at [132, 378] on button "Restrições Novo Mundo" at bounding box center [146, 381] width 176 height 36
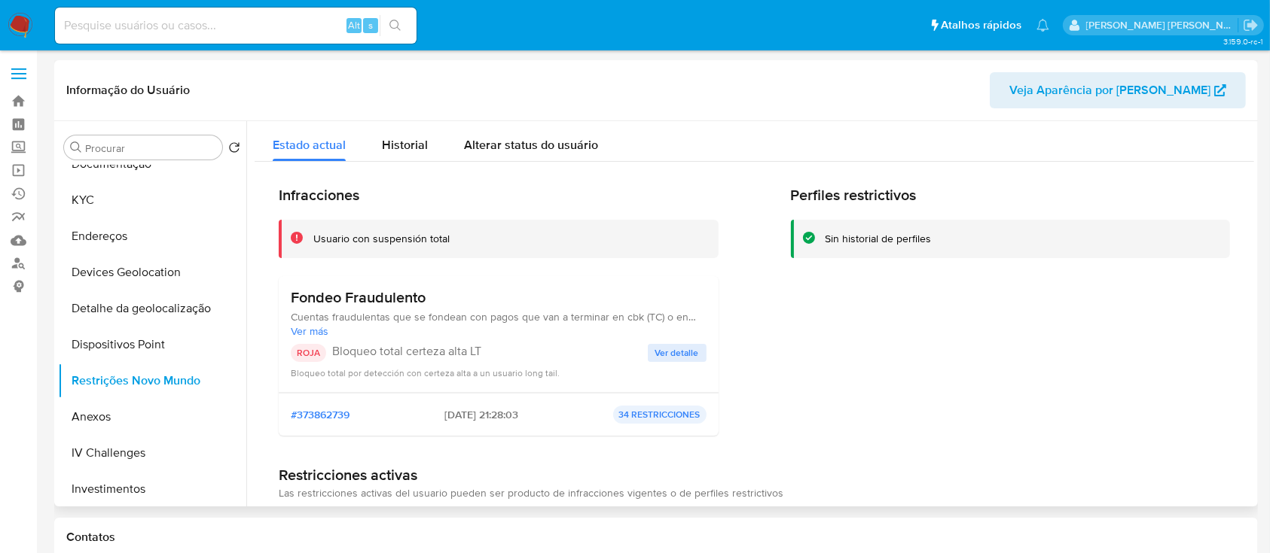
click at [666, 352] on span "Ver detalle" at bounding box center [677, 353] width 44 height 15
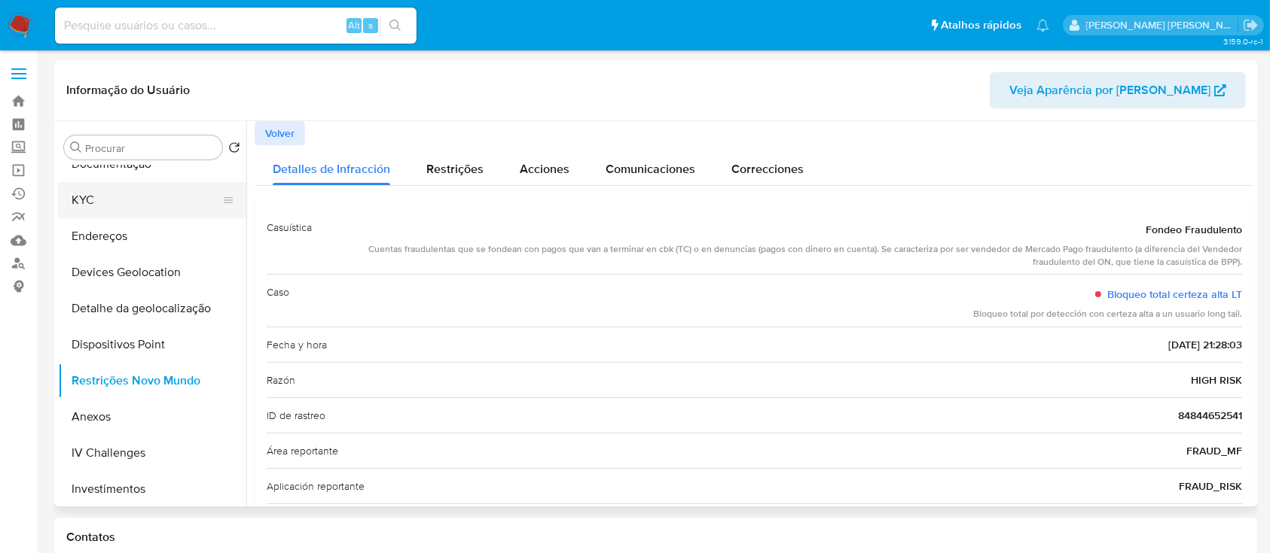
drag, startPoint x: 78, startPoint y: 207, endPoint x: 127, endPoint y: 202, distance: 49.2
click at [80, 207] on button "KYC" at bounding box center [146, 200] width 176 height 36
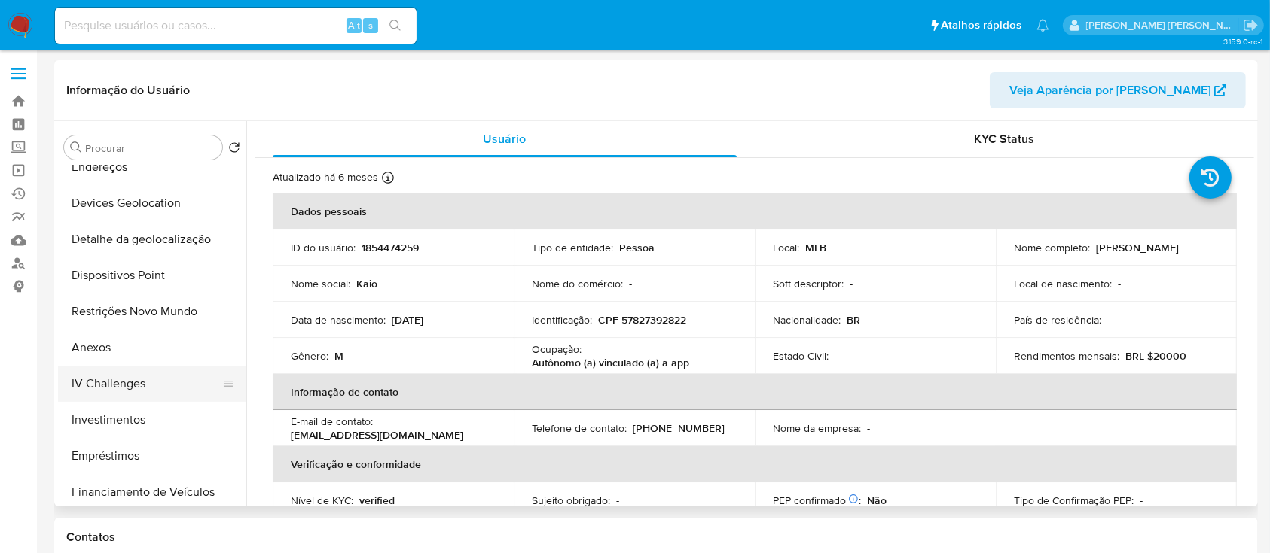
scroll to position [301, 0]
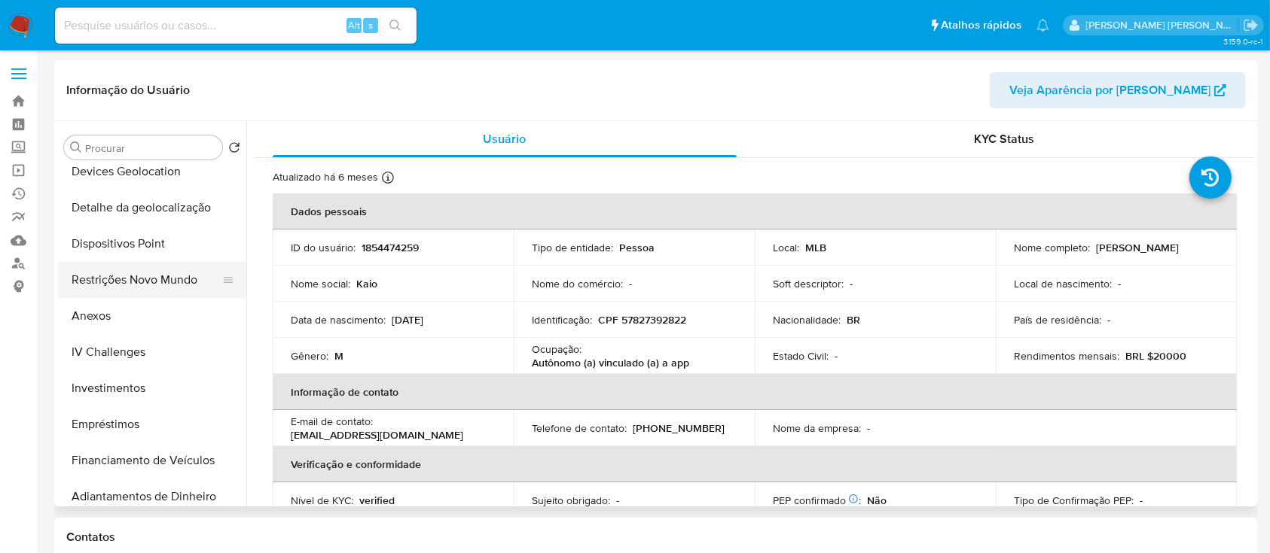
click at [146, 273] on button "Restrições Novo Mundo" at bounding box center [146, 280] width 176 height 36
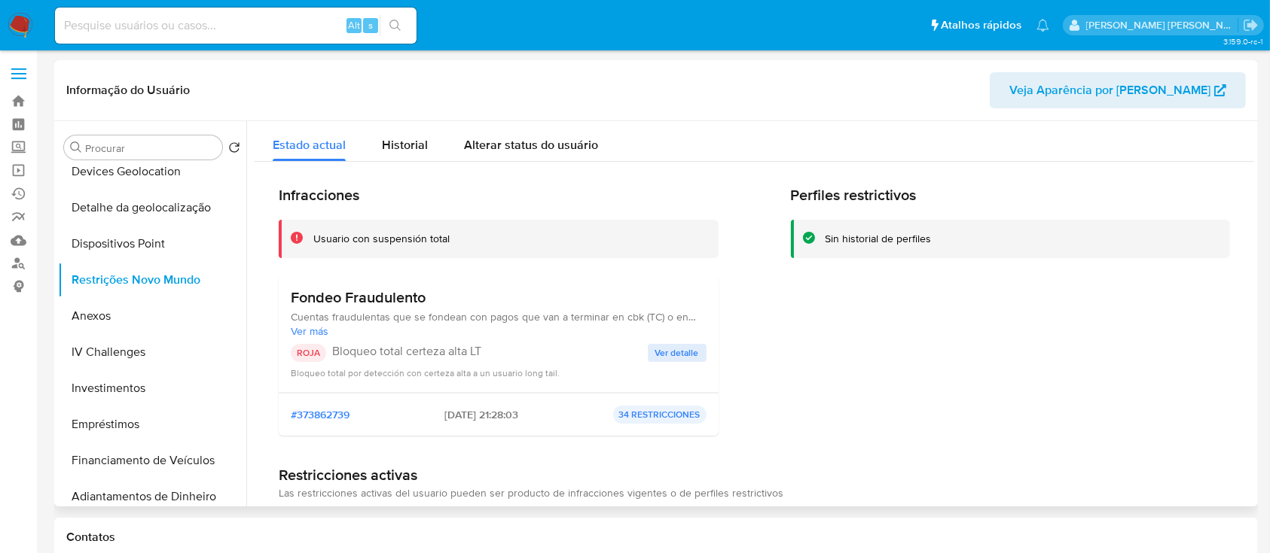
click at [681, 358] on span "Ver detalle" at bounding box center [677, 353] width 44 height 15
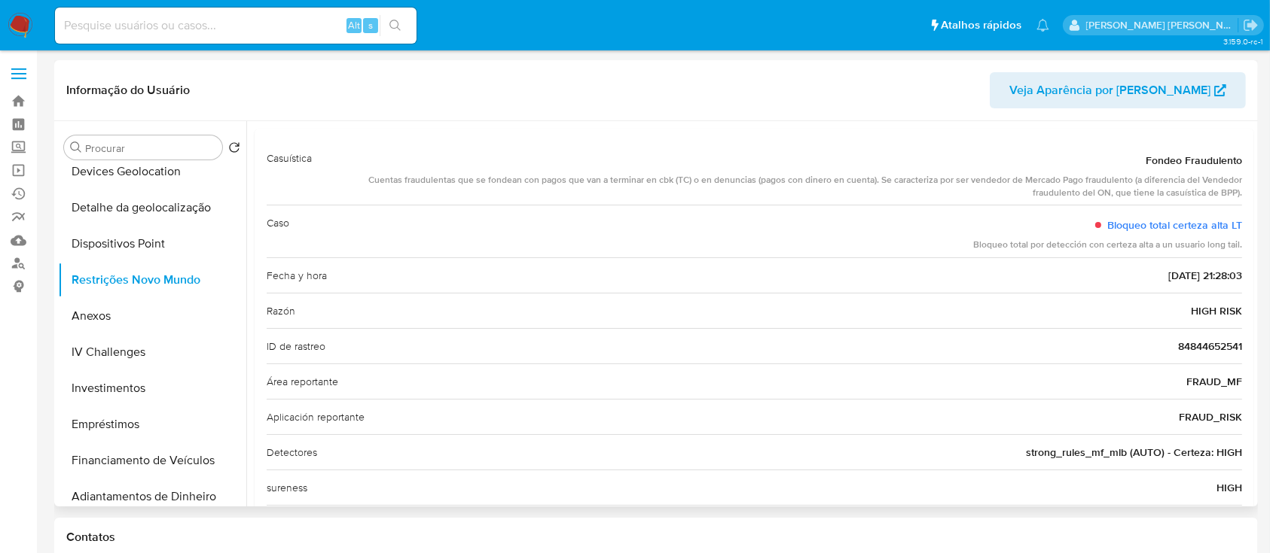
scroll to position [133, 0]
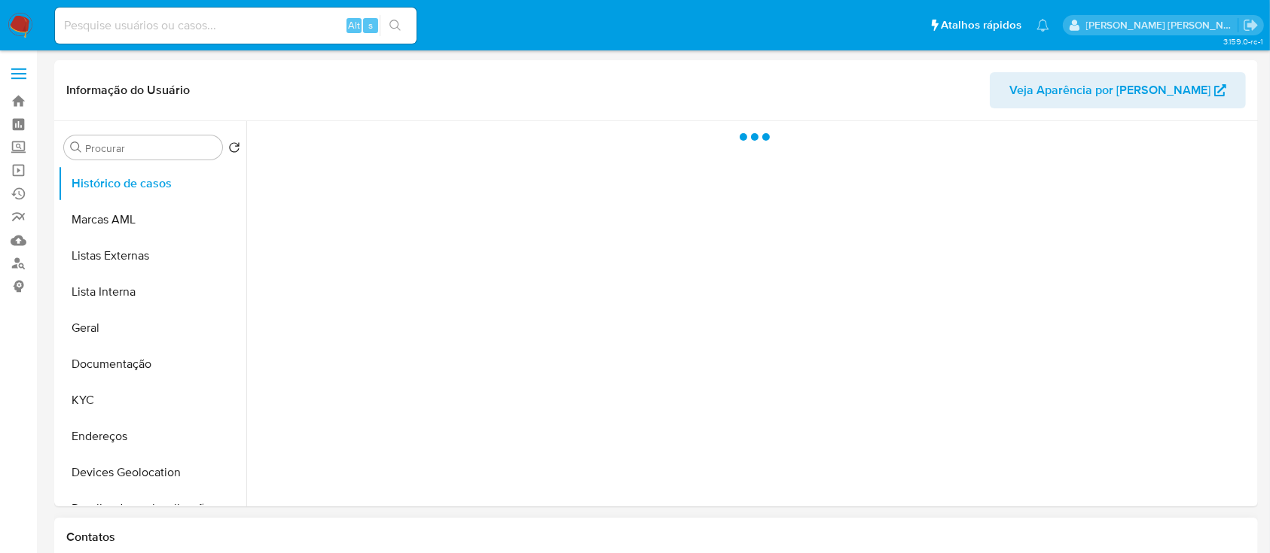
select select "10"
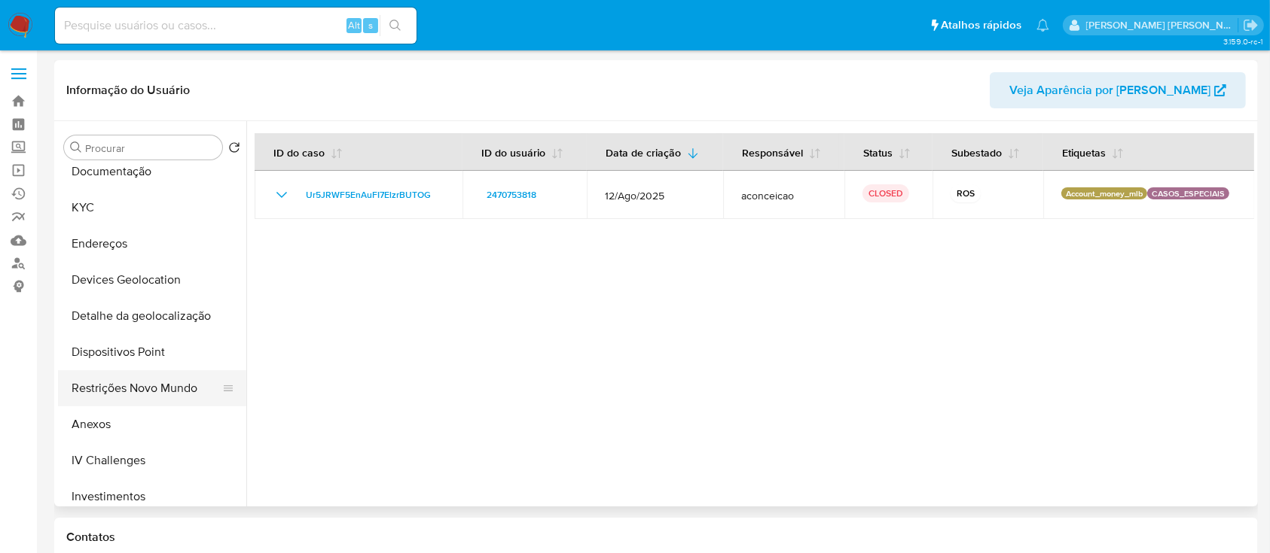
scroll to position [200, 0]
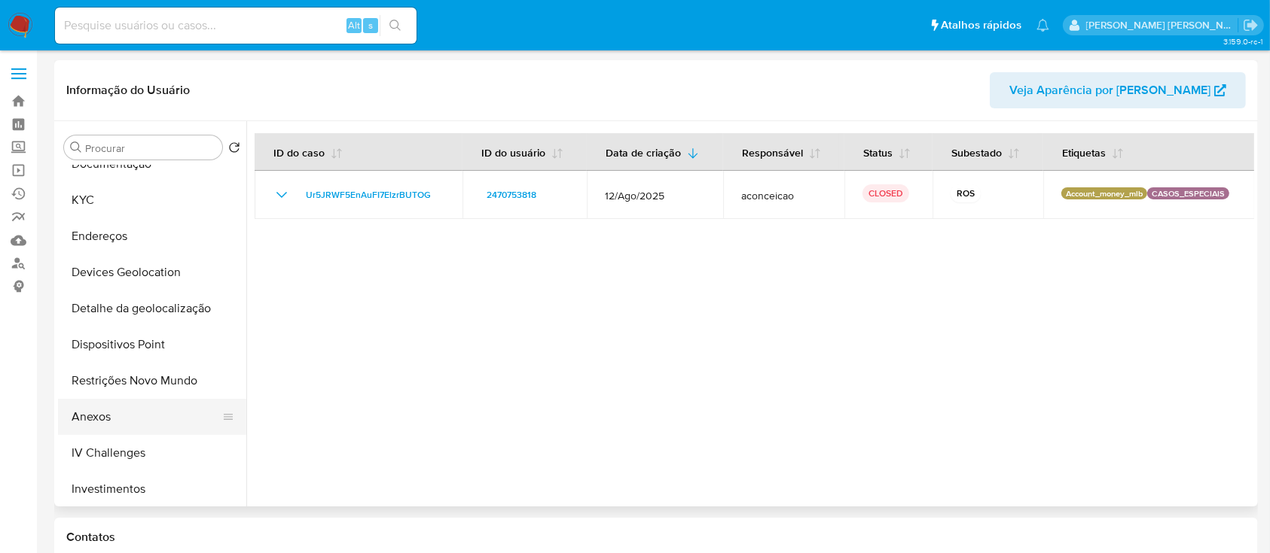
click at [111, 416] on button "Anexos" at bounding box center [146, 417] width 176 height 36
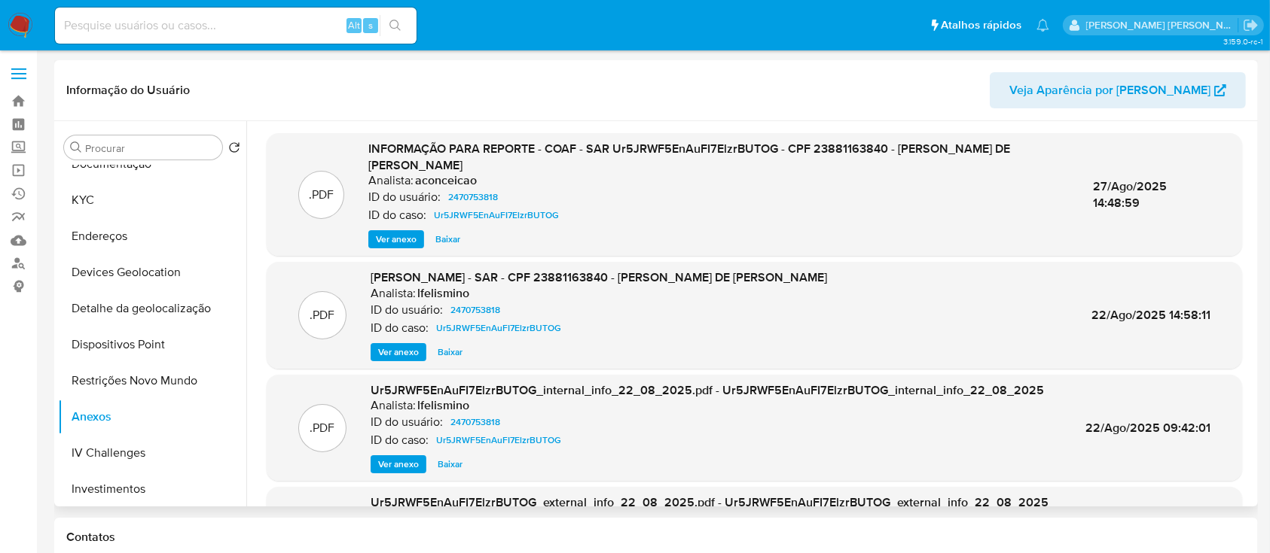
click at [402, 233] on span "Ver anexo" at bounding box center [396, 239] width 41 height 15
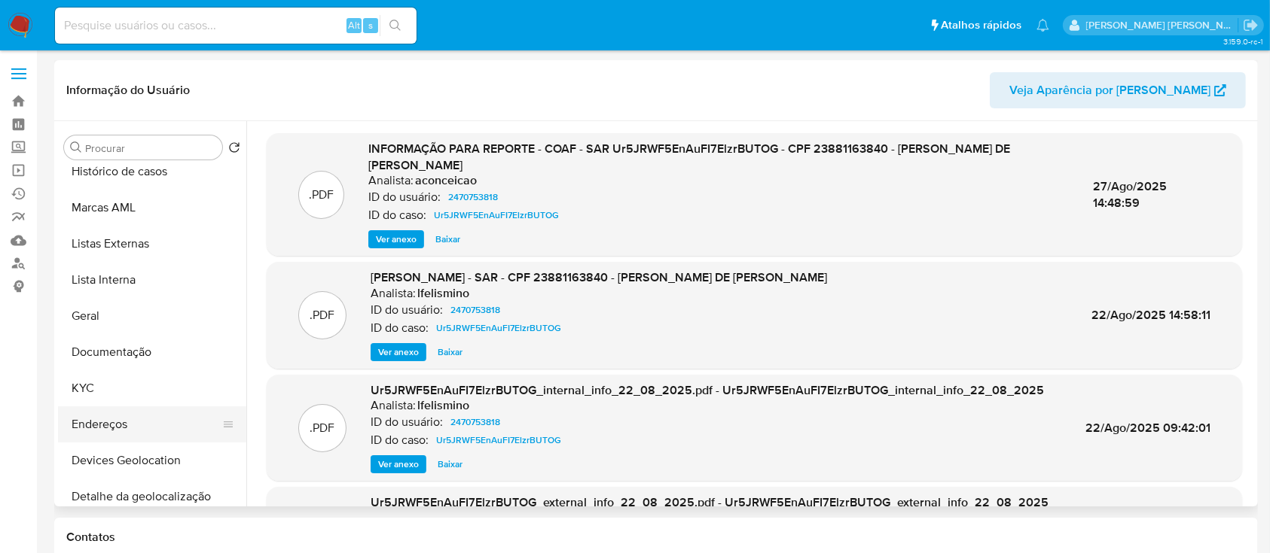
scroll to position [0, 0]
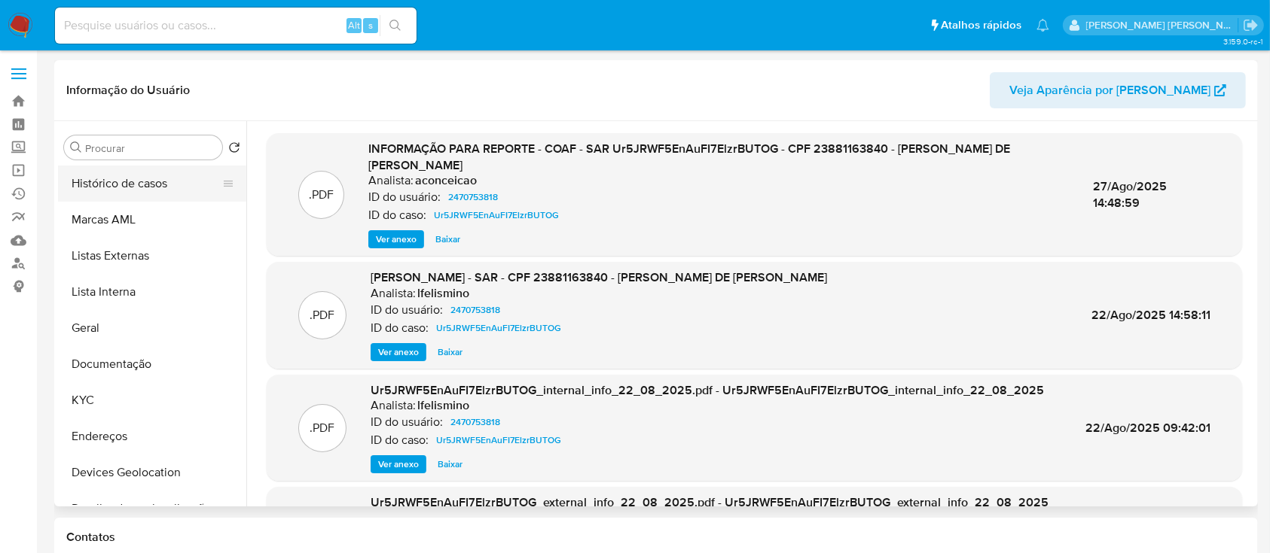
click at [147, 187] on button "Histórico de casos" at bounding box center [146, 184] width 176 height 36
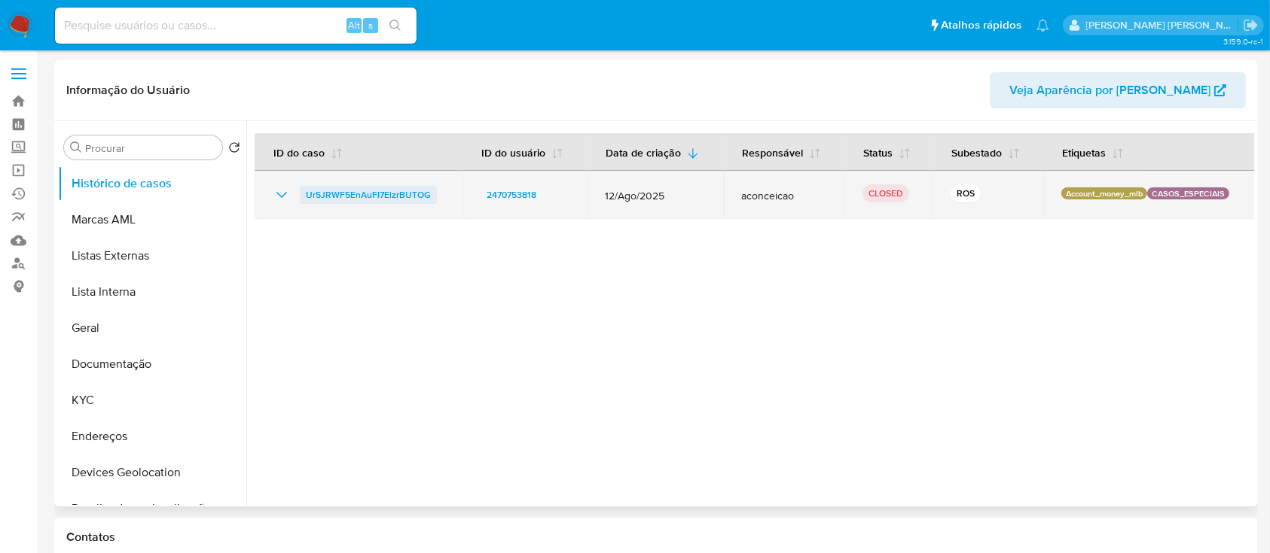
drag, startPoint x: 410, startPoint y: 197, endPoint x: 301, endPoint y: 197, distance: 108.4
click at [301, 197] on div "Ur5JRWF5EnAuFI7ElzrBUTOG" at bounding box center [359, 195] width 172 height 18
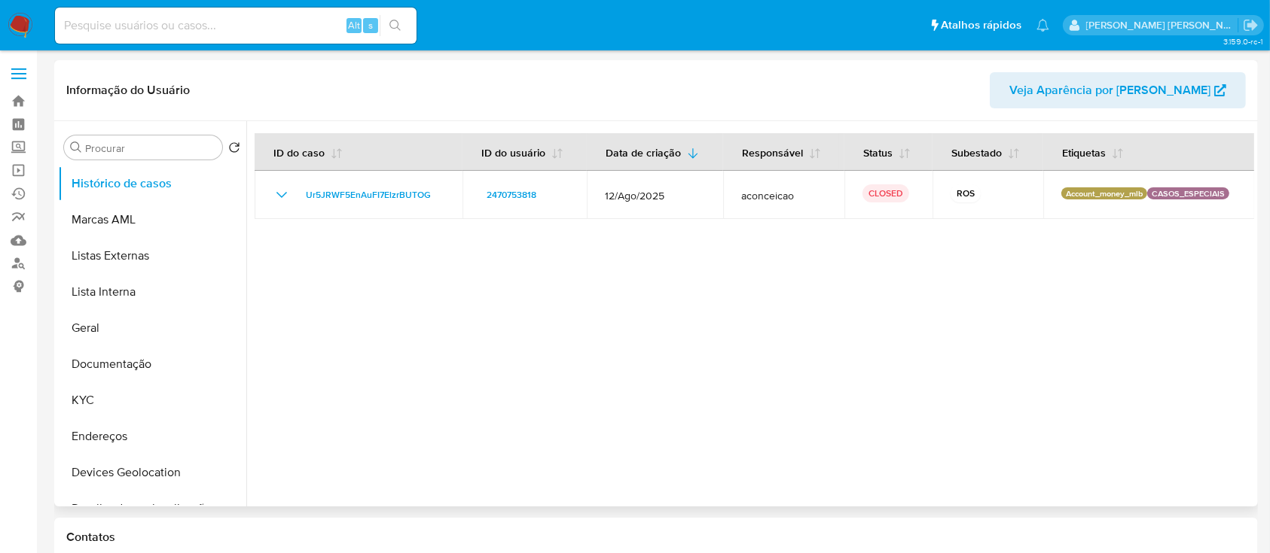
scroll to position [200, 0]
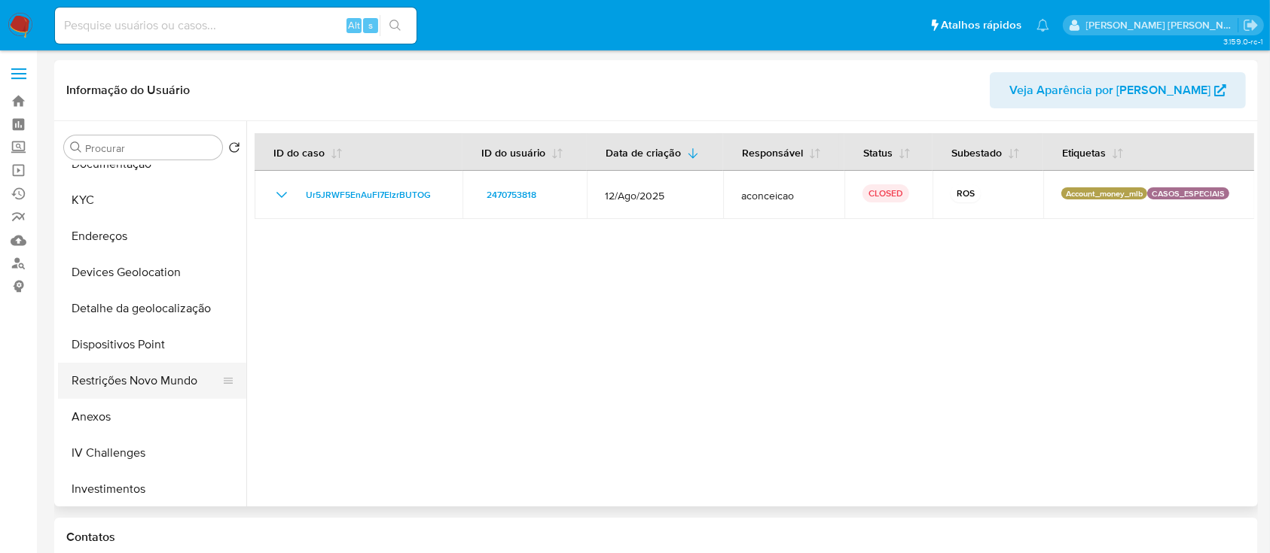
click at [127, 391] on button "Restrições Novo Mundo" at bounding box center [146, 381] width 176 height 36
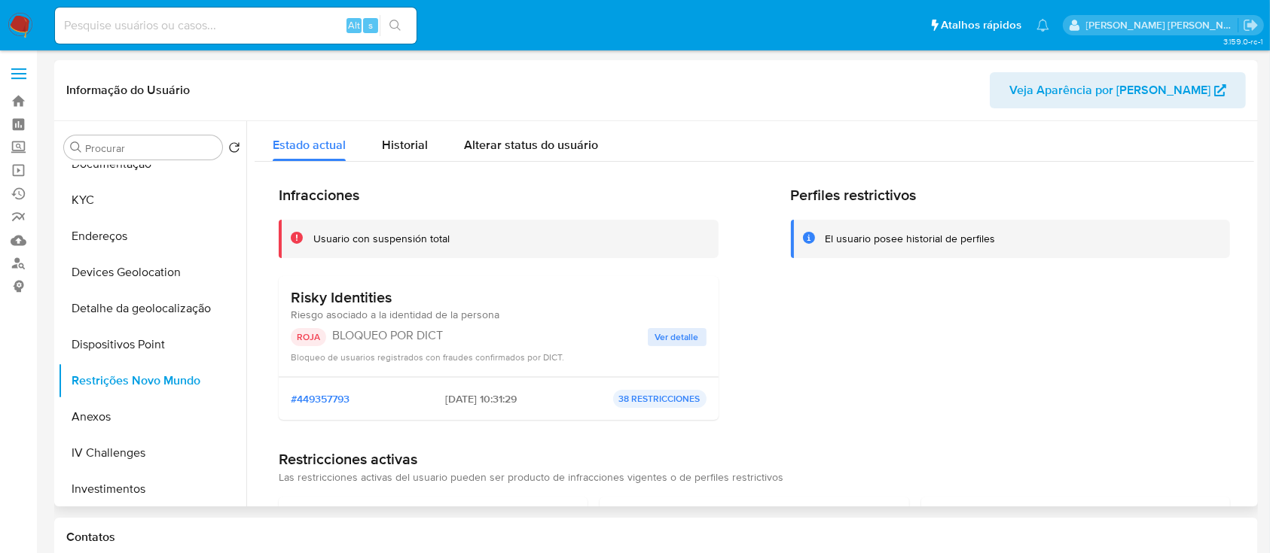
click at [672, 331] on span "Ver detalle" at bounding box center [677, 337] width 44 height 15
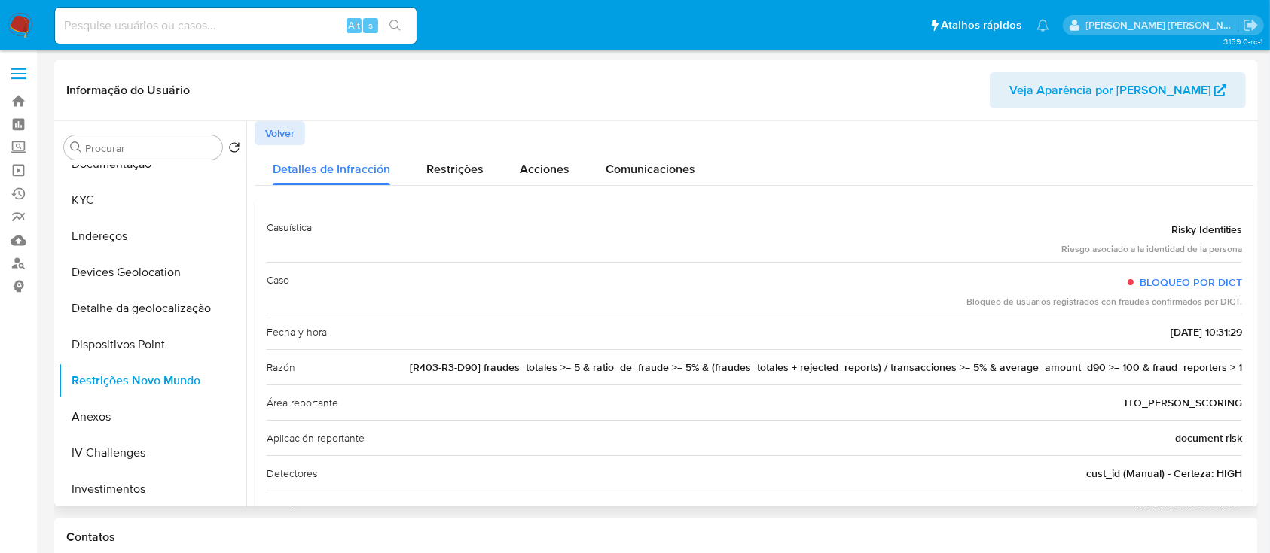
drag, startPoint x: 1133, startPoint y: 280, endPoint x: 1236, endPoint y: 283, distance: 103.2
click at [1236, 283] on div "Casuística Risky Identities Riesgo asociado a la identidad de la persona Caso B…" at bounding box center [754, 404] width 999 height 412
click at [285, 29] on input at bounding box center [235, 26] width 361 height 20
paste input "429809430"
type input "429809430"
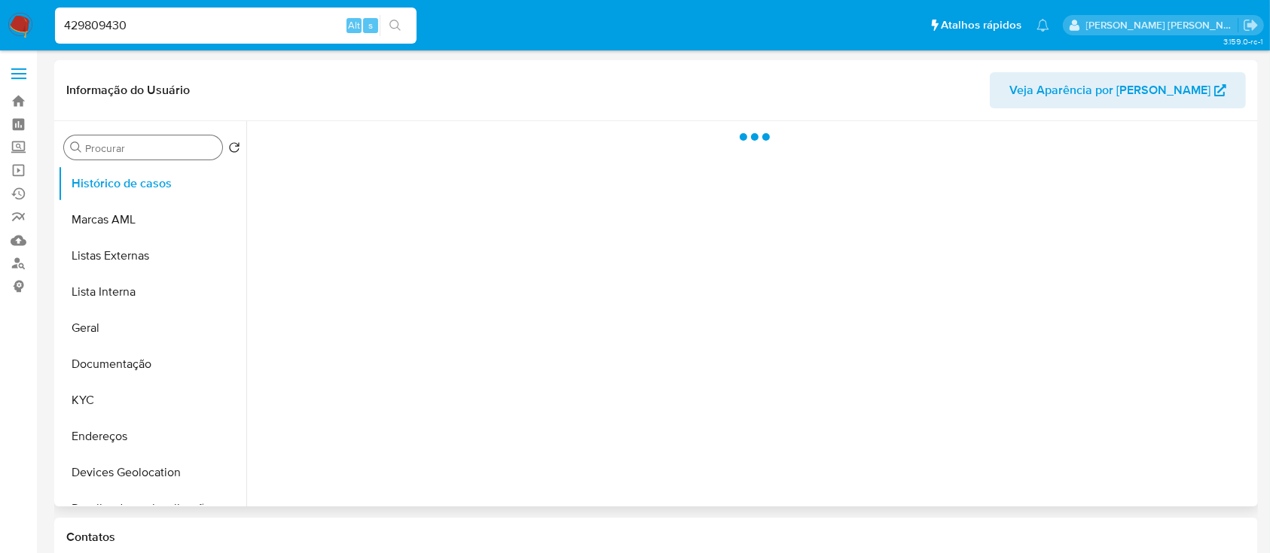
select select "10"
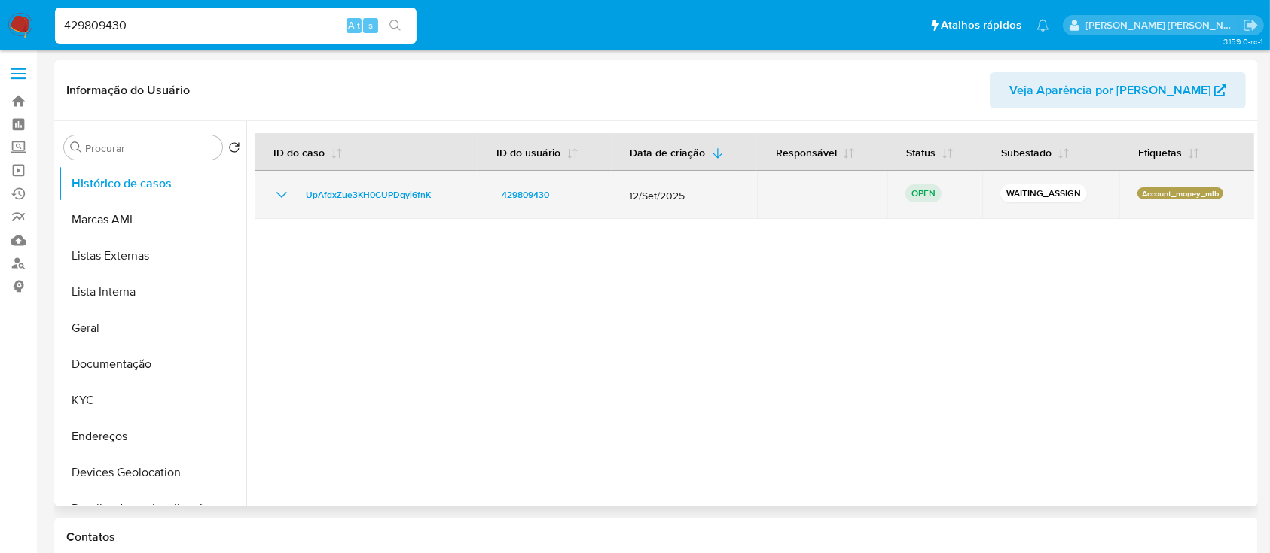
click at [285, 200] on icon "Mostrar/Ocultar" at bounding box center [282, 195] width 18 height 18
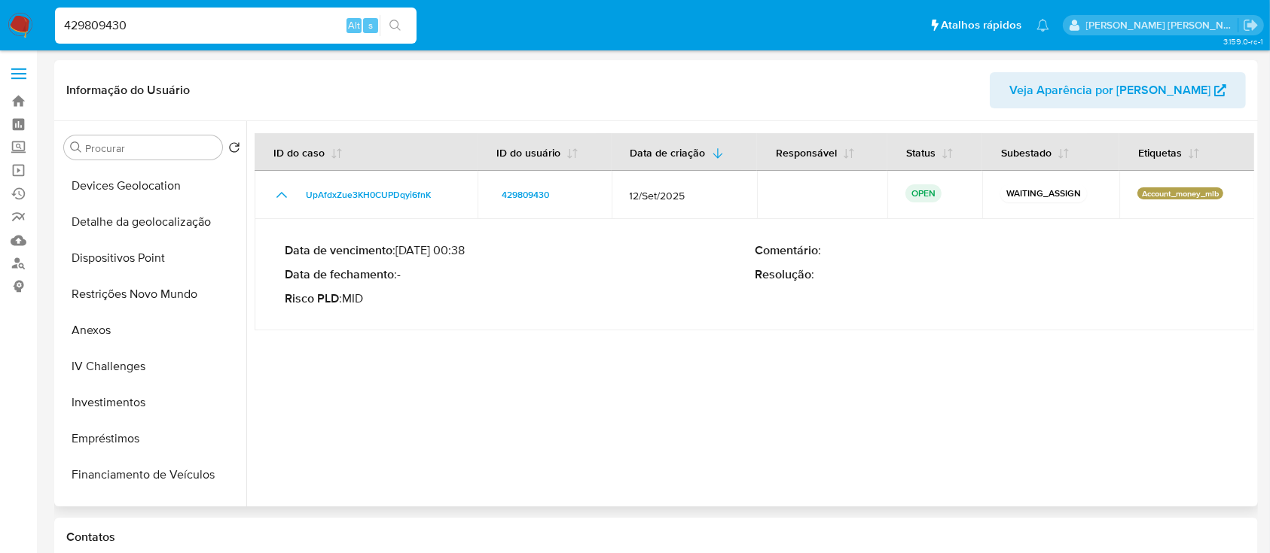
scroll to position [301, 0]
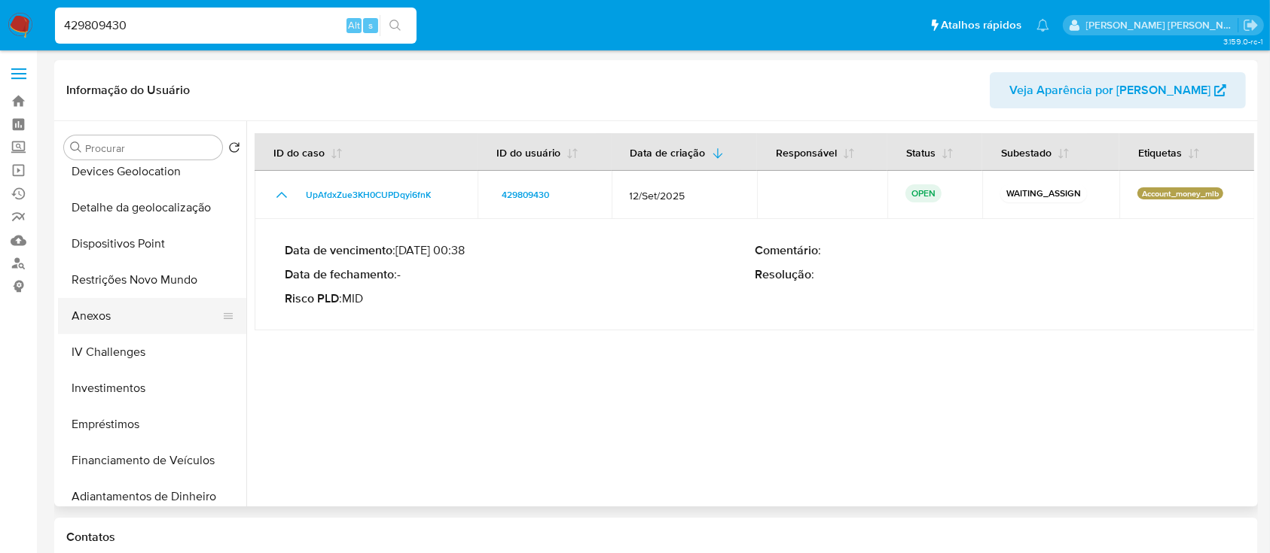
click at [112, 318] on button "Anexos" at bounding box center [146, 316] width 176 height 36
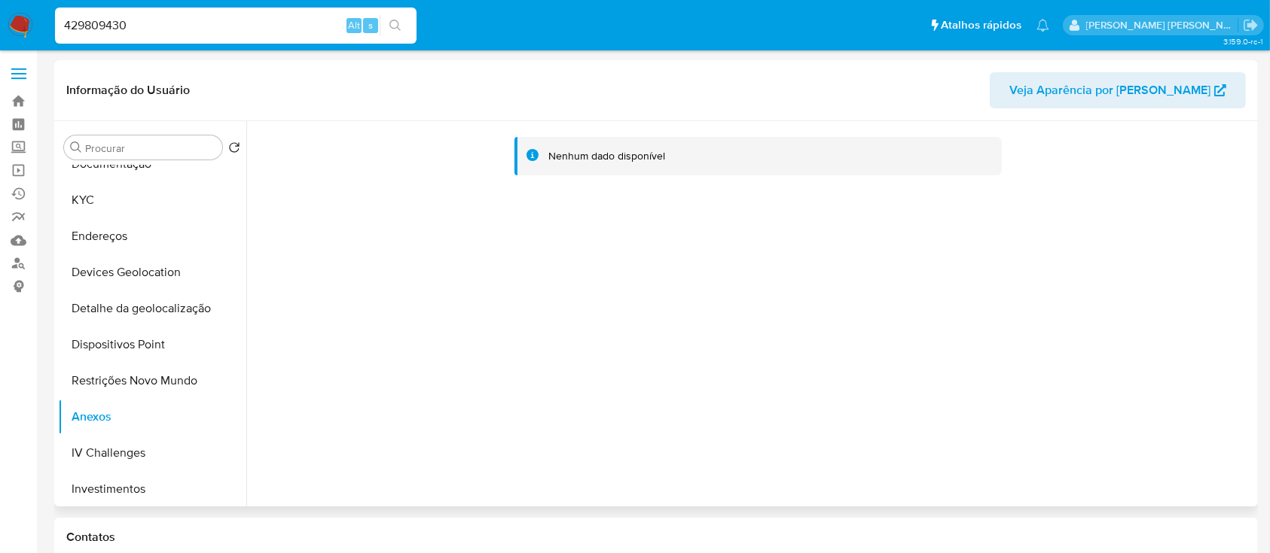
scroll to position [0, 0]
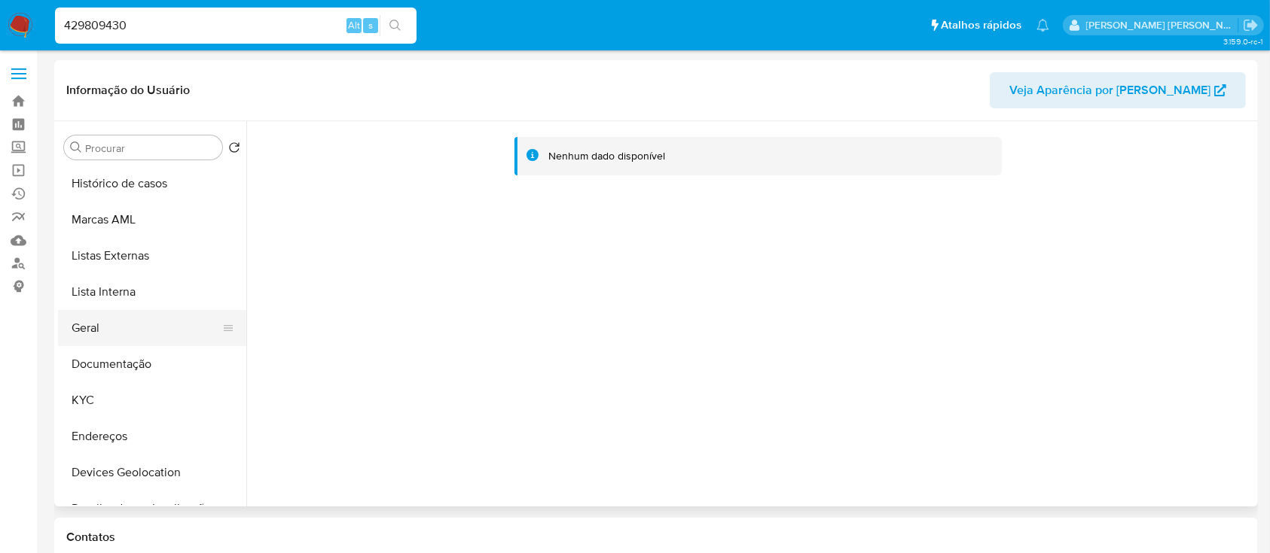
click at [99, 329] on button "Geral" at bounding box center [146, 328] width 176 height 36
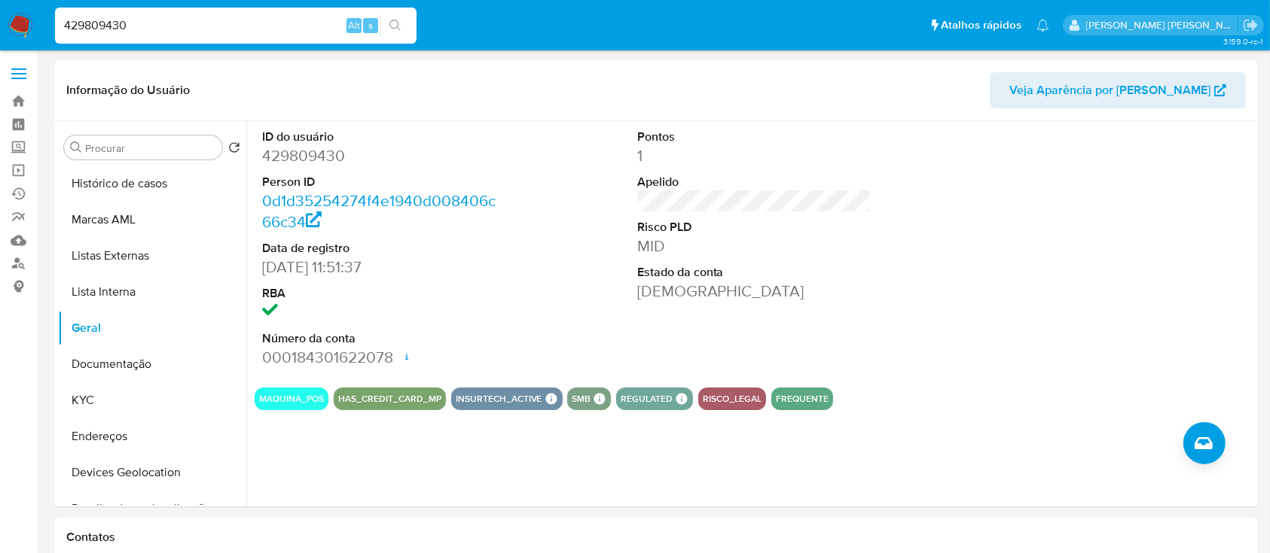
click at [254, 22] on input "429809430" at bounding box center [235, 26] width 361 height 20
paste input "251991480"
type input "2519914800"
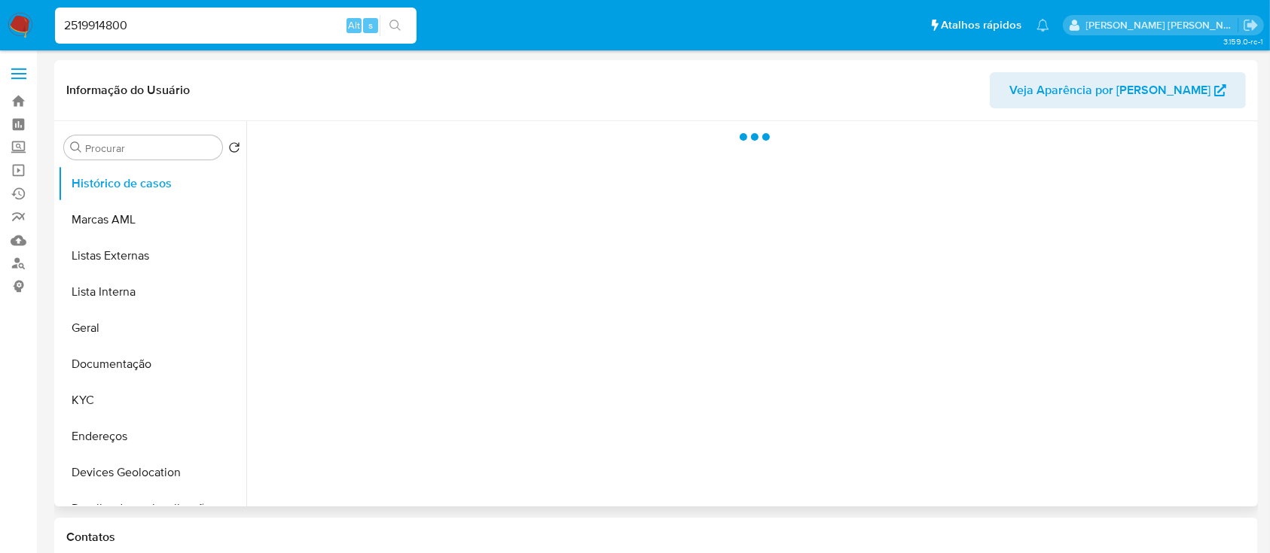
select select "10"
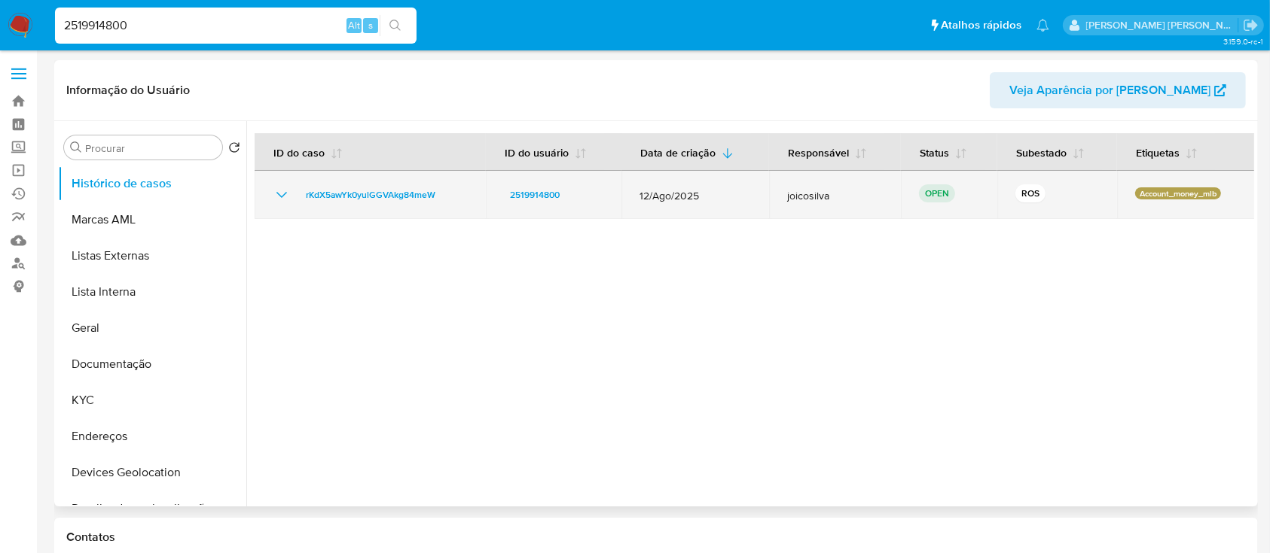
click at [285, 196] on icon "Mostrar/Ocultar" at bounding box center [282, 195] width 18 height 18
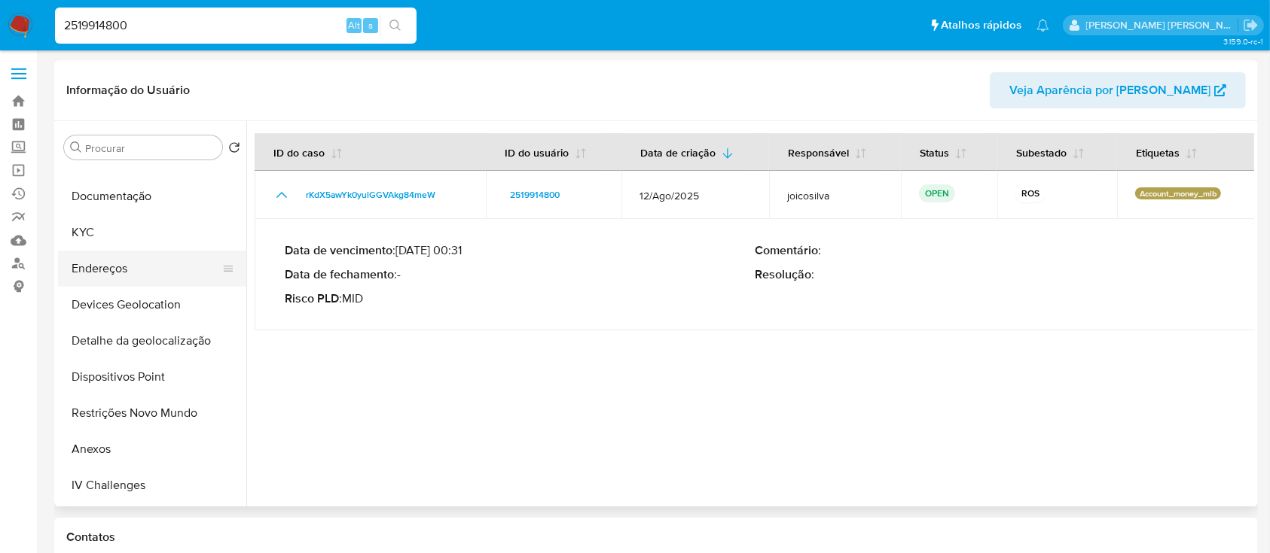
scroll to position [200, 0]
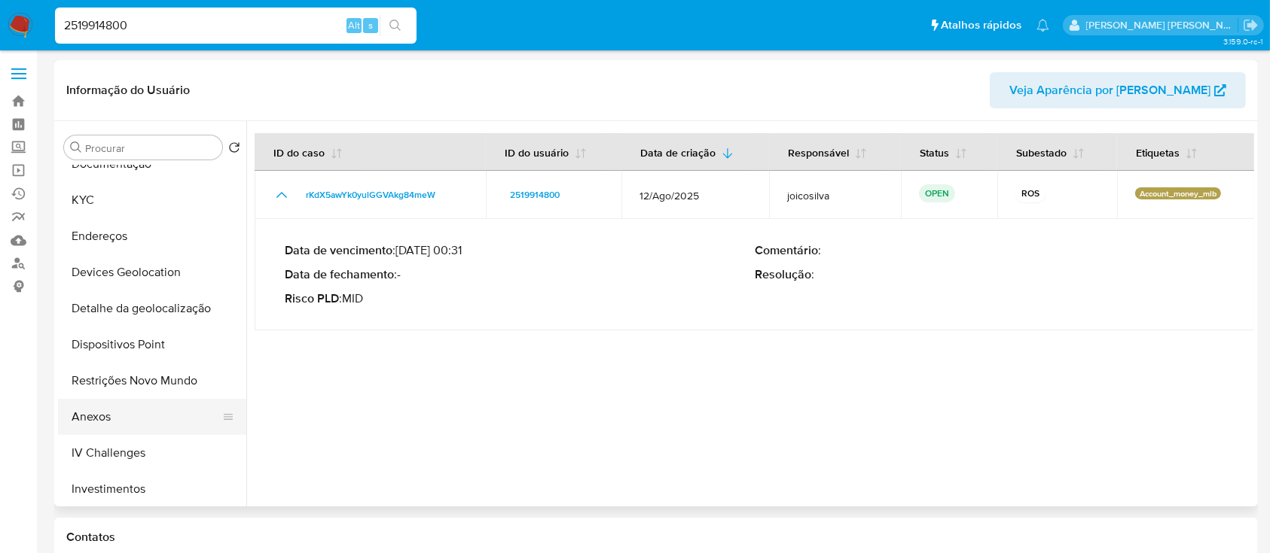
click at [114, 418] on button "Anexos" at bounding box center [146, 417] width 176 height 36
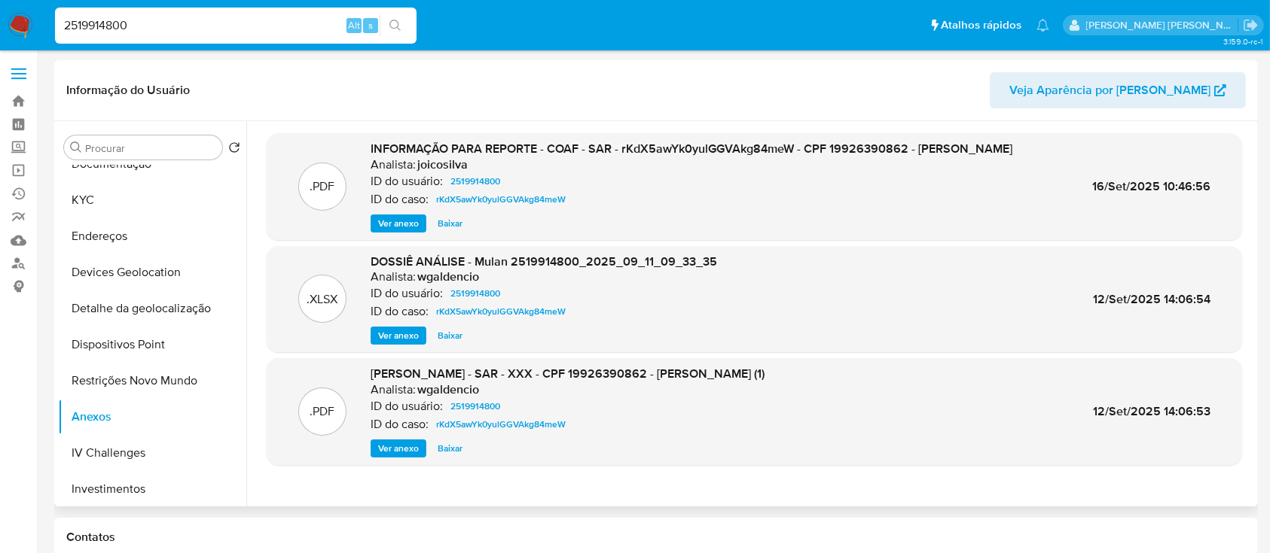
click at [395, 231] on span "Ver anexo" at bounding box center [398, 223] width 41 height 15
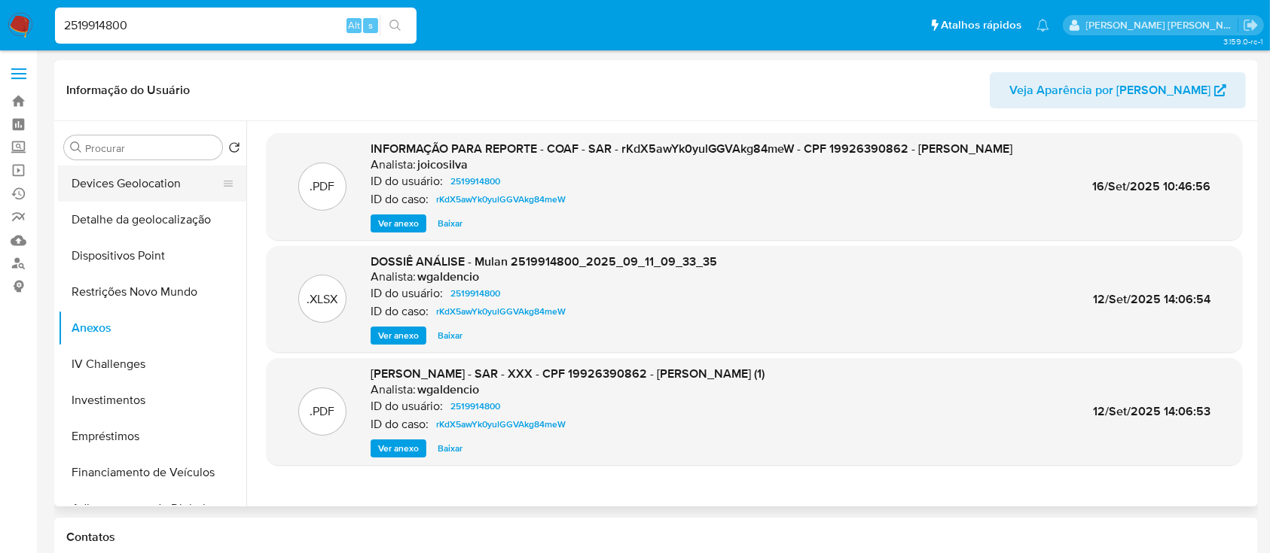
scroll to position [301, 0]
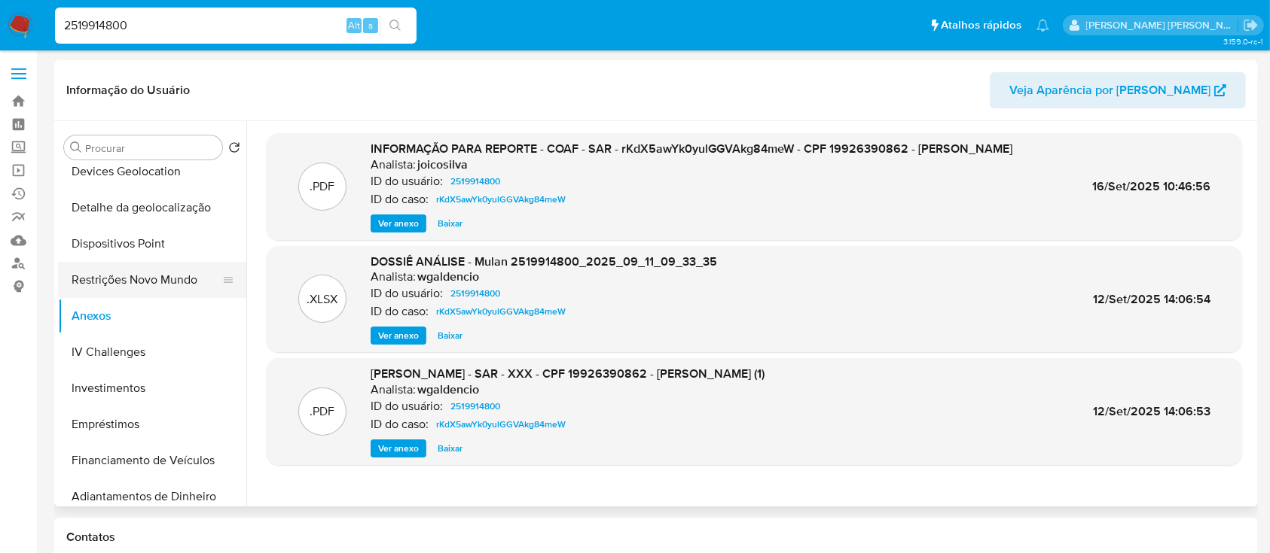
click at [146, 279] on button "Restrições Novo Mundo" at bounding box center [146, 280] width 176 height 36
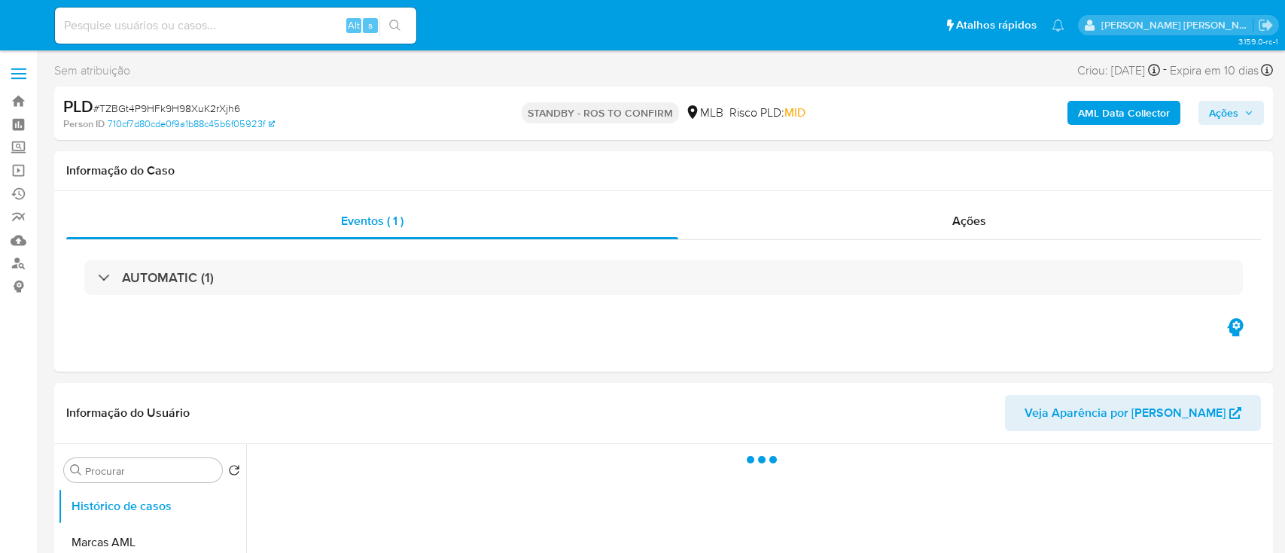
select select "10"
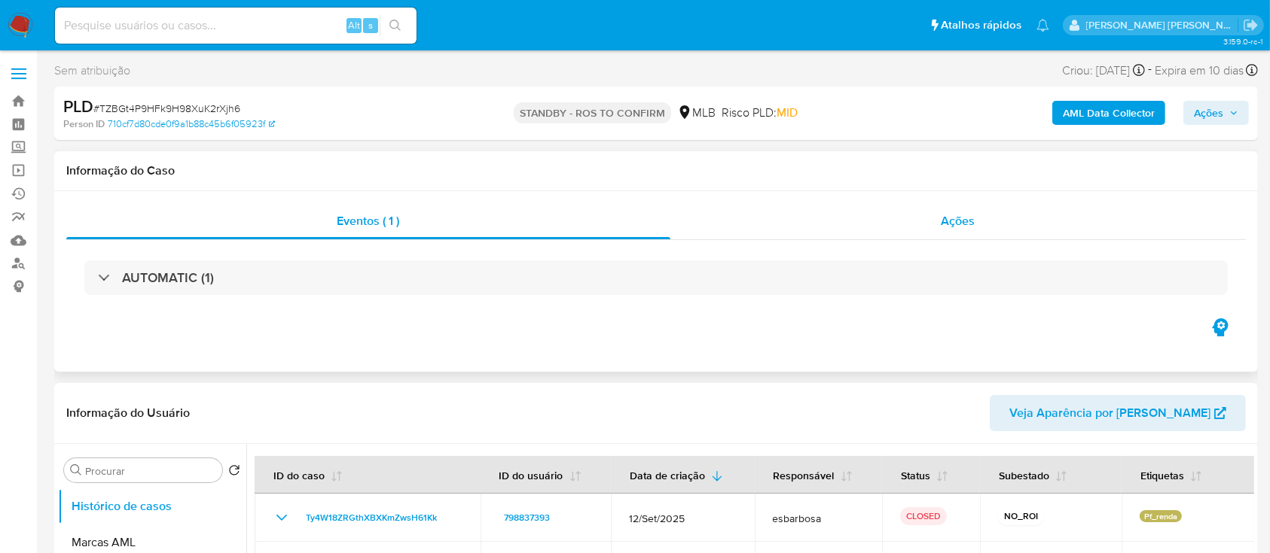
click at [775, 227] on div "Ações" at bounding box center [957, 221] width 575 height 36
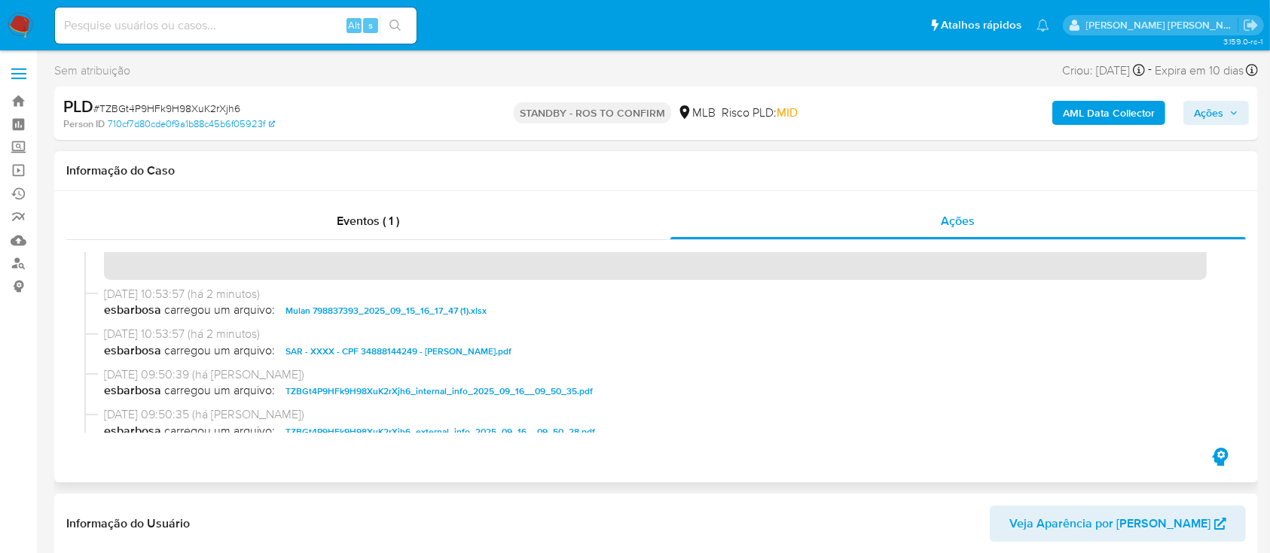
scroll to position [100, 0]
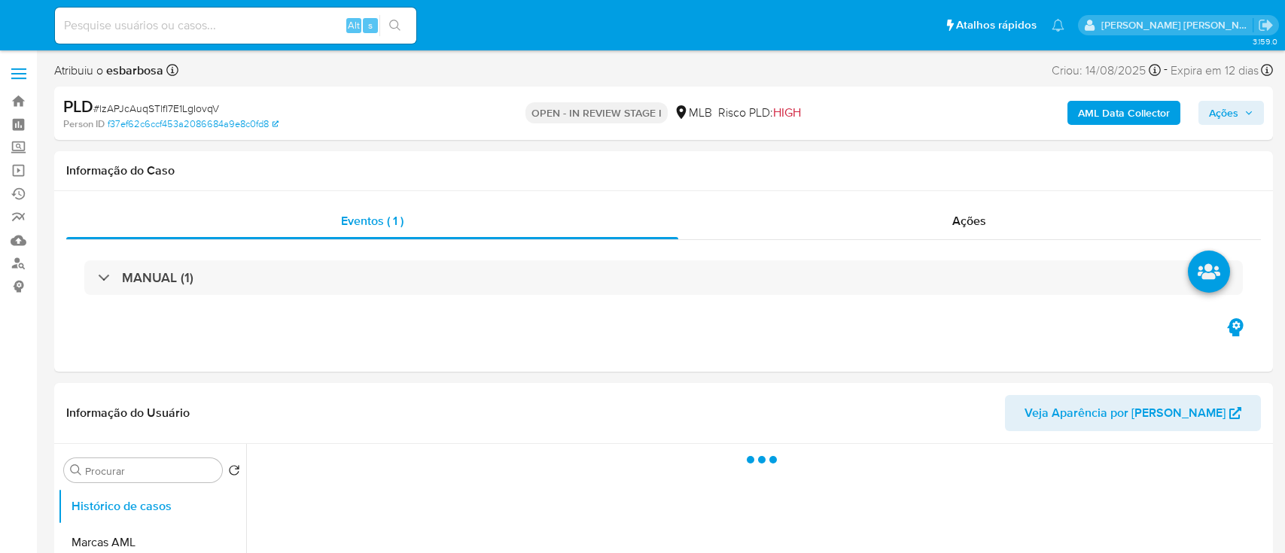
select select "10"
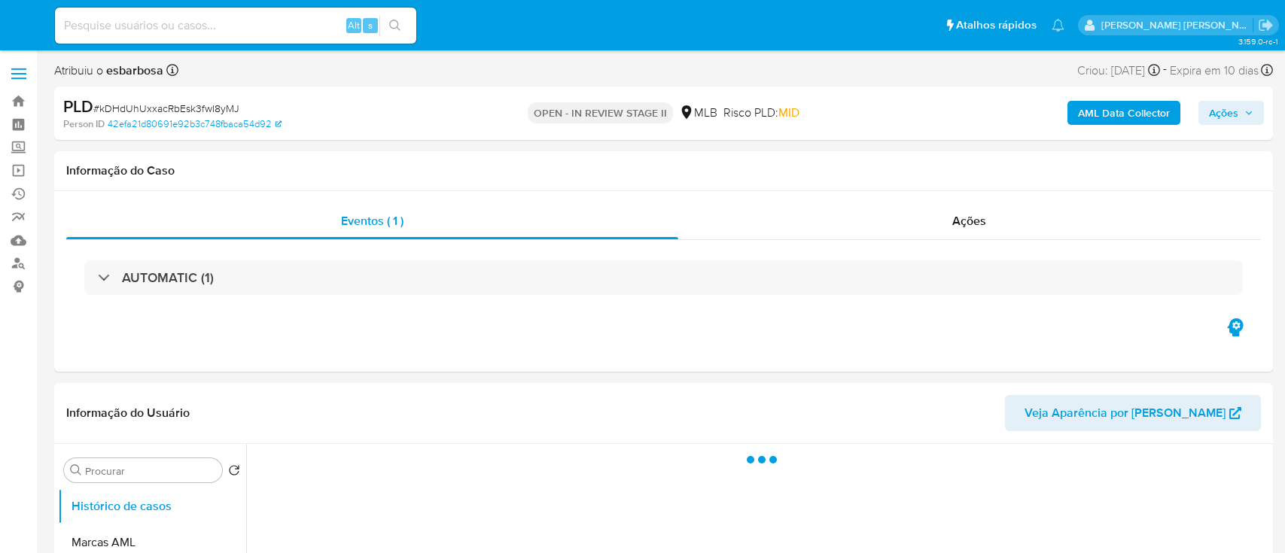
select select "10"
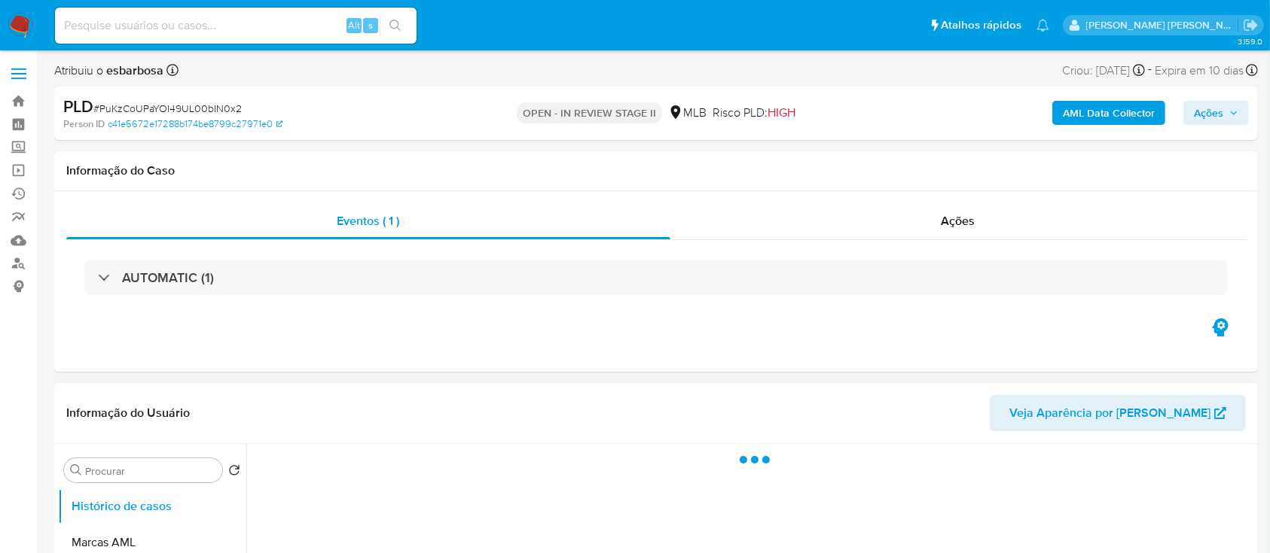
select select "10"
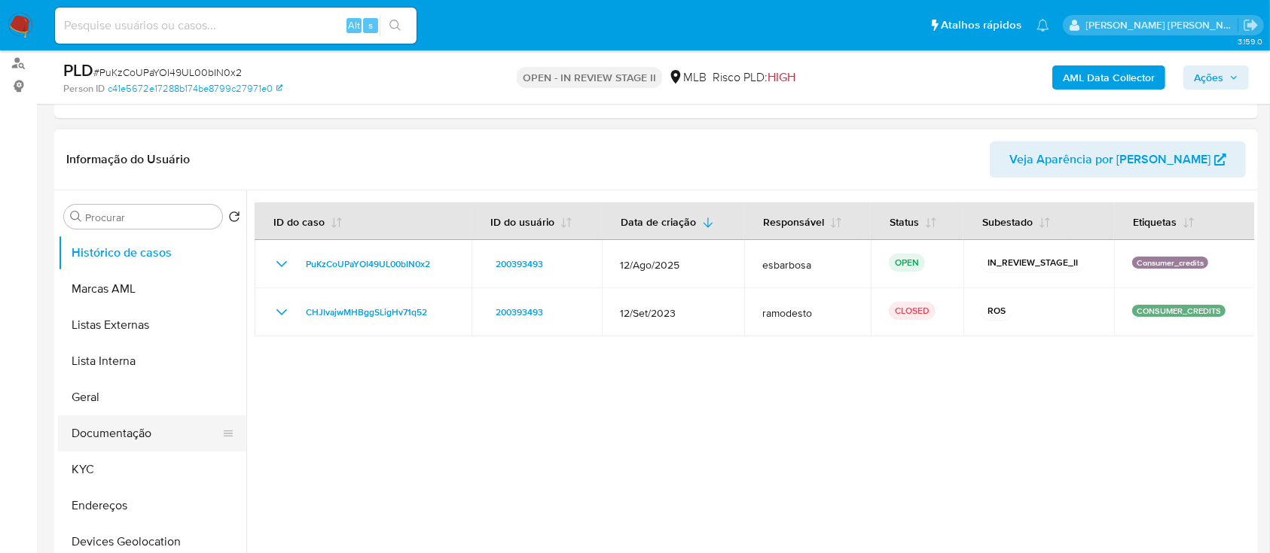
scroll to position [100, 0]
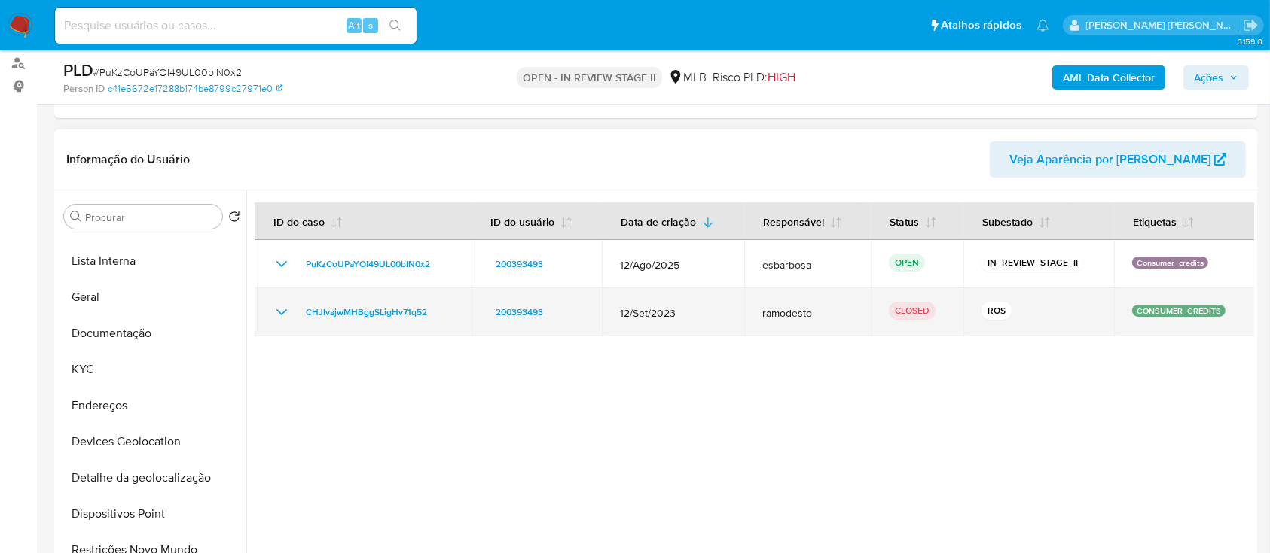
click at [280, 154] on icon "Mostrar/Ocultar" at bounding box center [281, 312] width 11 height 6
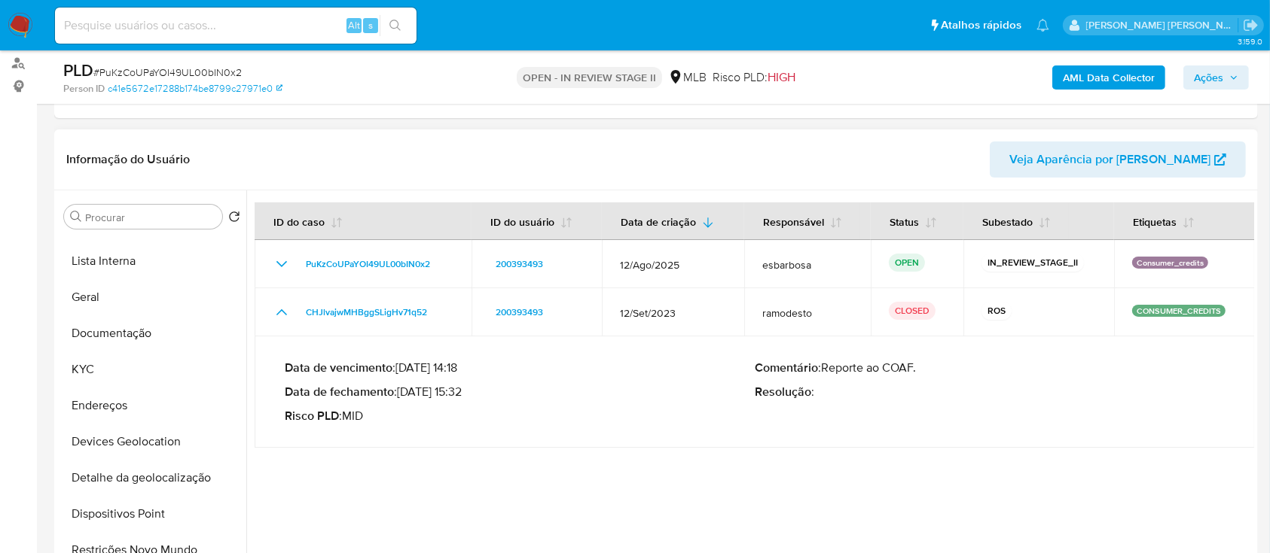
drag, startPoint x: 922, startPoint y: 366, endPoint x: 825, endPoint y: 368, distance: 97.2
click at [825, 154] on p "Comentário : Reporte ao COAF." at bounding box center [990, 368] width 470 height 15
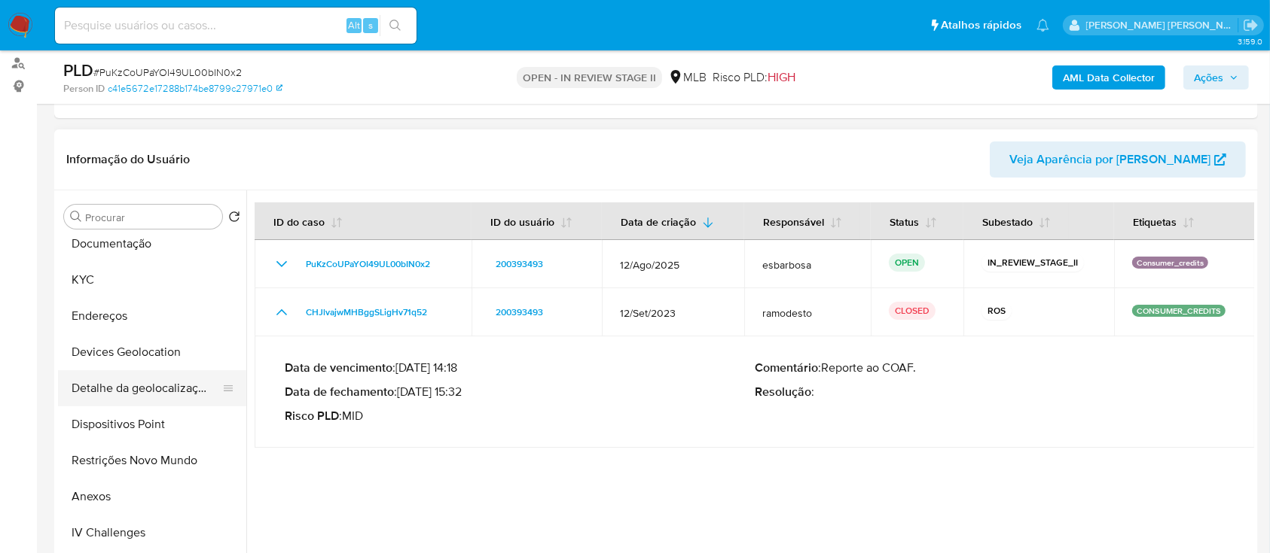
scroll to position [301, 0]
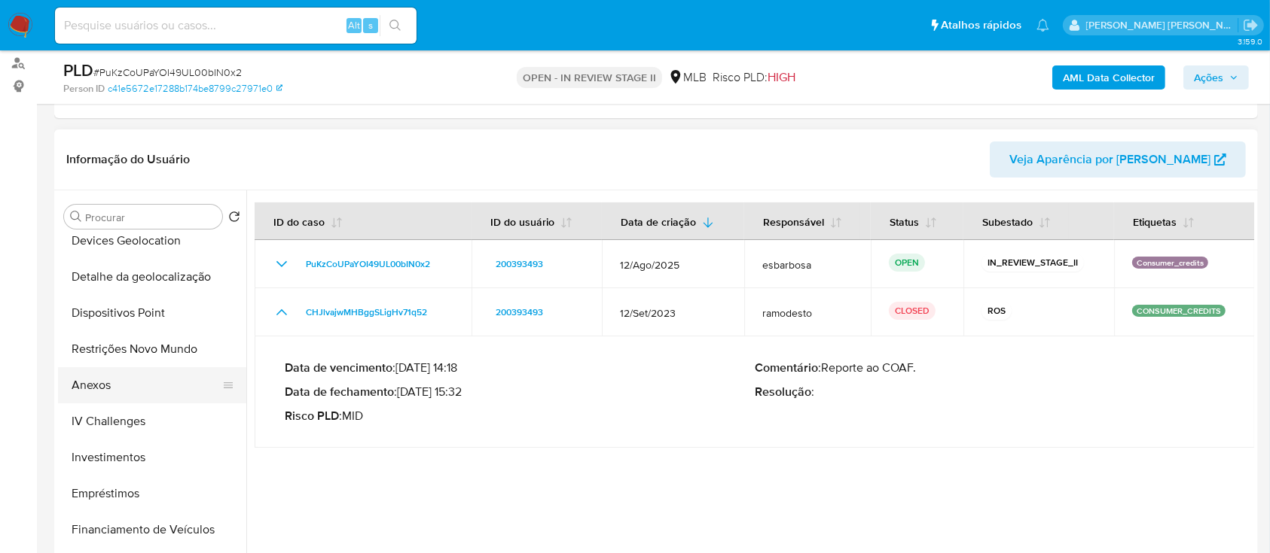
click at [120, 154] on button "Anexos" at bounding box center [146, 385] width 176 height 36
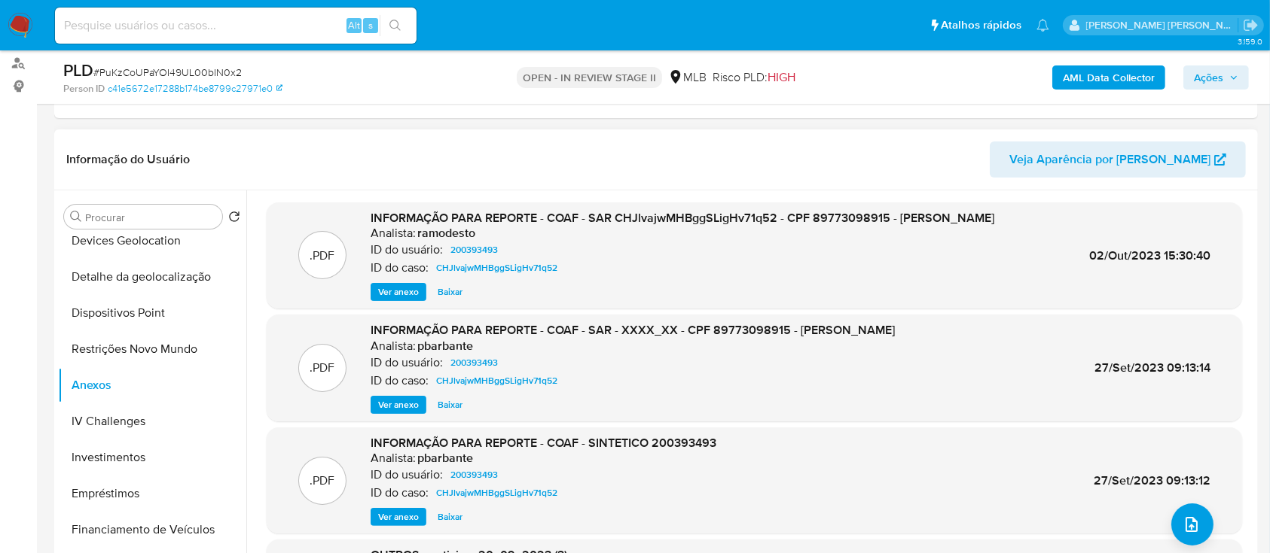
click at [400, 154] on span "Ver anexo" at bounding box center [398, 292] width 41 height 15
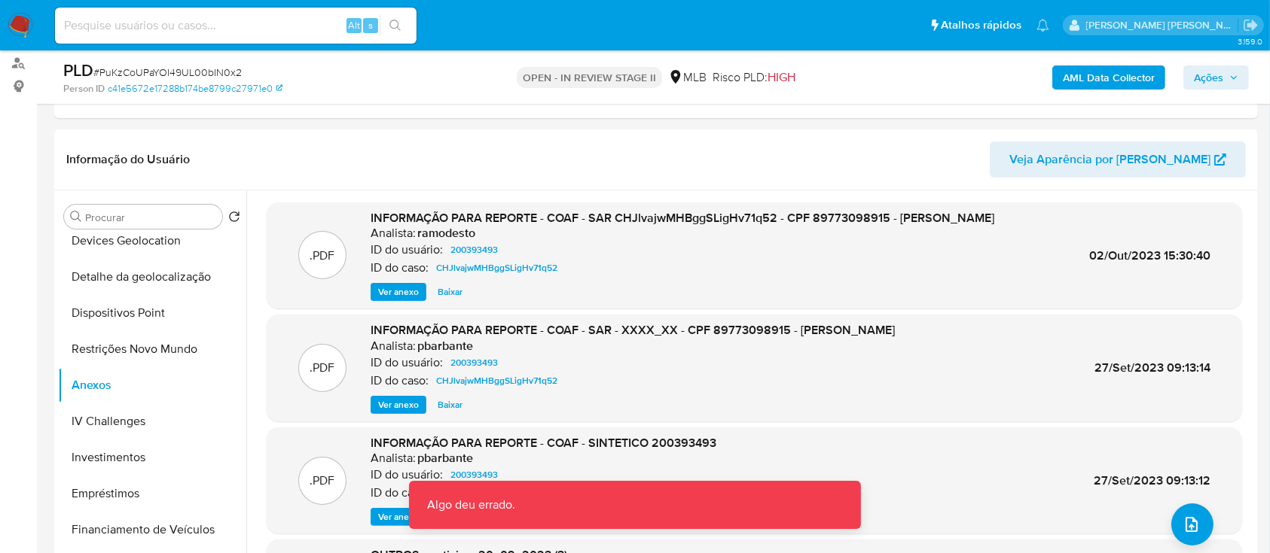
click at [218, 70] on span "# PuKzCoUPaYOI49UL00bIN0x2" at bounding box center [167, 72] width 148 height 15
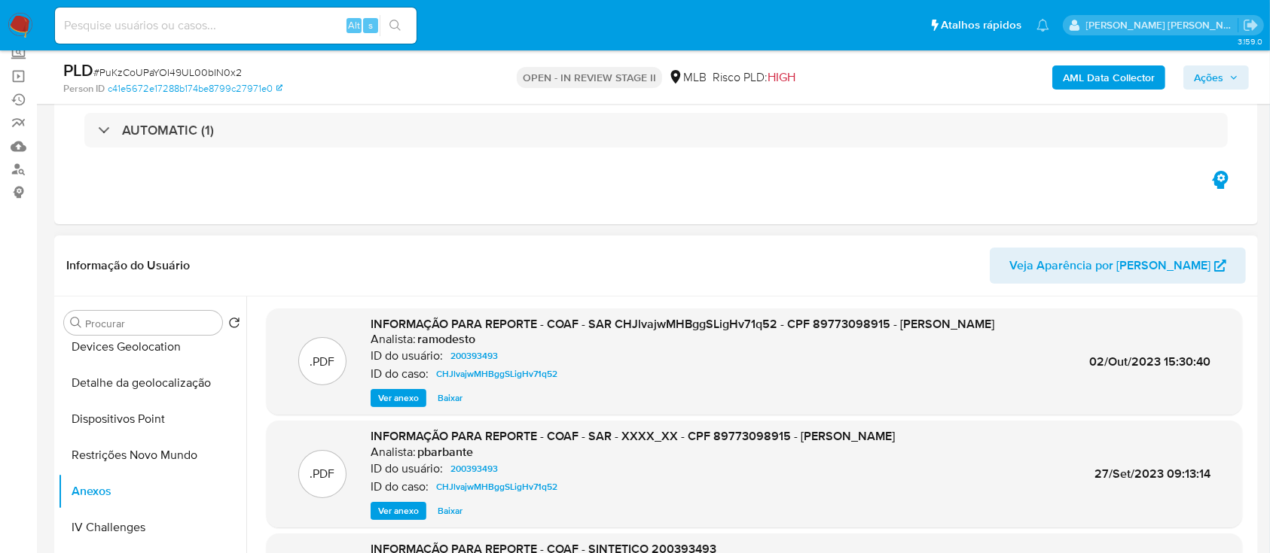
scroll to position [200, 0]
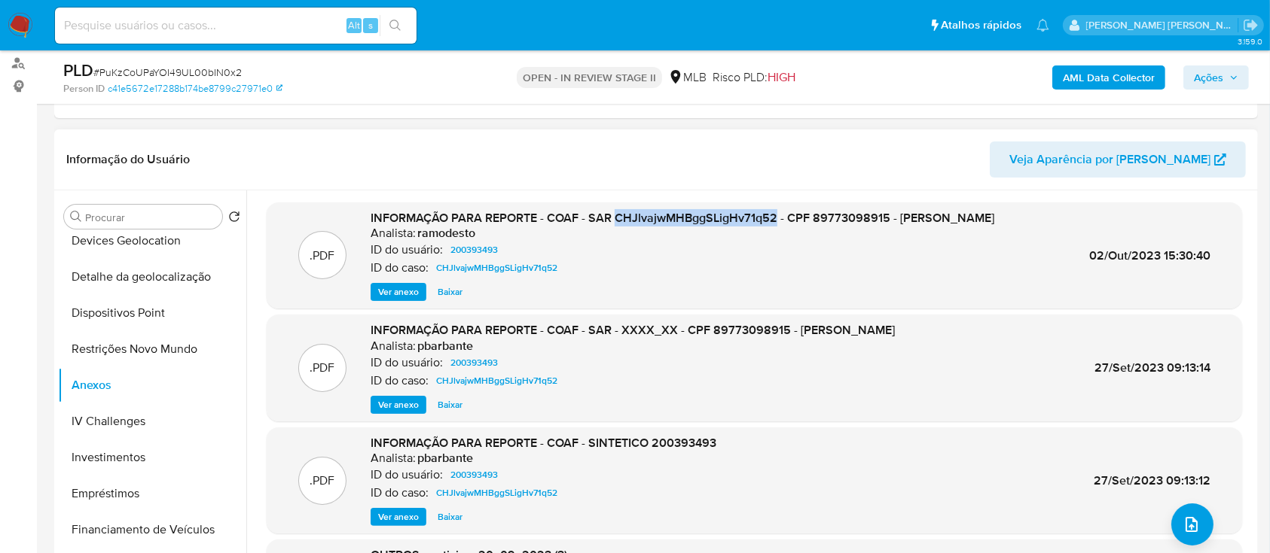
drag, startPoint x: 775, startPoint y: 216, endPoint x: 617, endPoint y: 218, distance: 158.1
click at [617, 154] on span "INFORMAÇÃO PARA REPORTE - COAF - SAR CHJlvajwMHBggSLigHv71q52 - CPF 89773098915…" at bounding box center [681, 217] width 623 height 17
copy span "CHJlvajwMHBggSLigHv71q52"
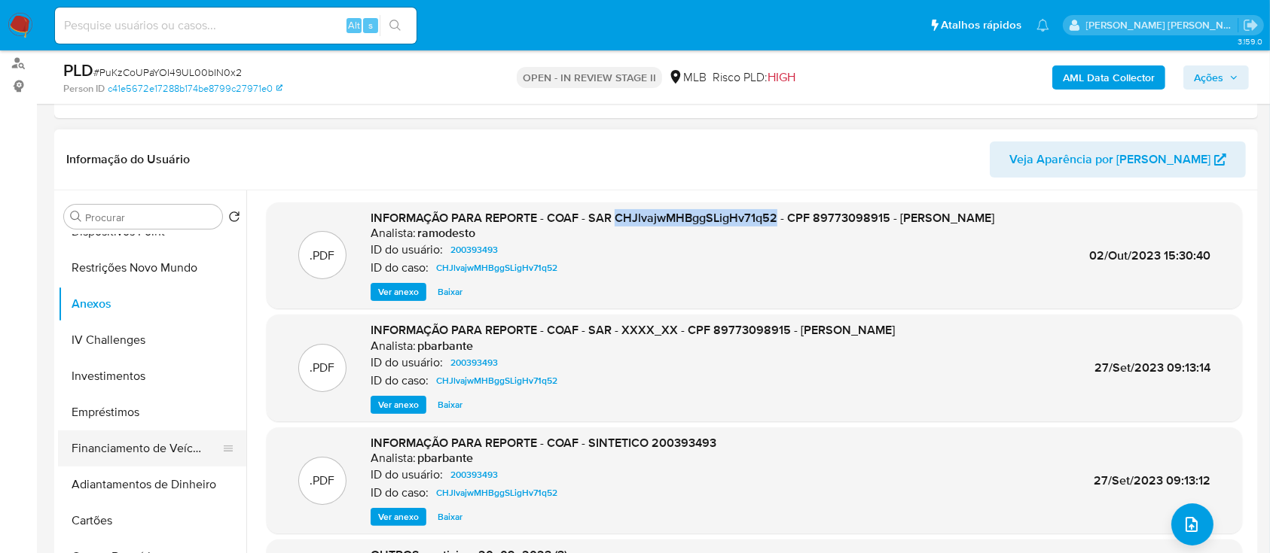
scroll to position [401, 0]
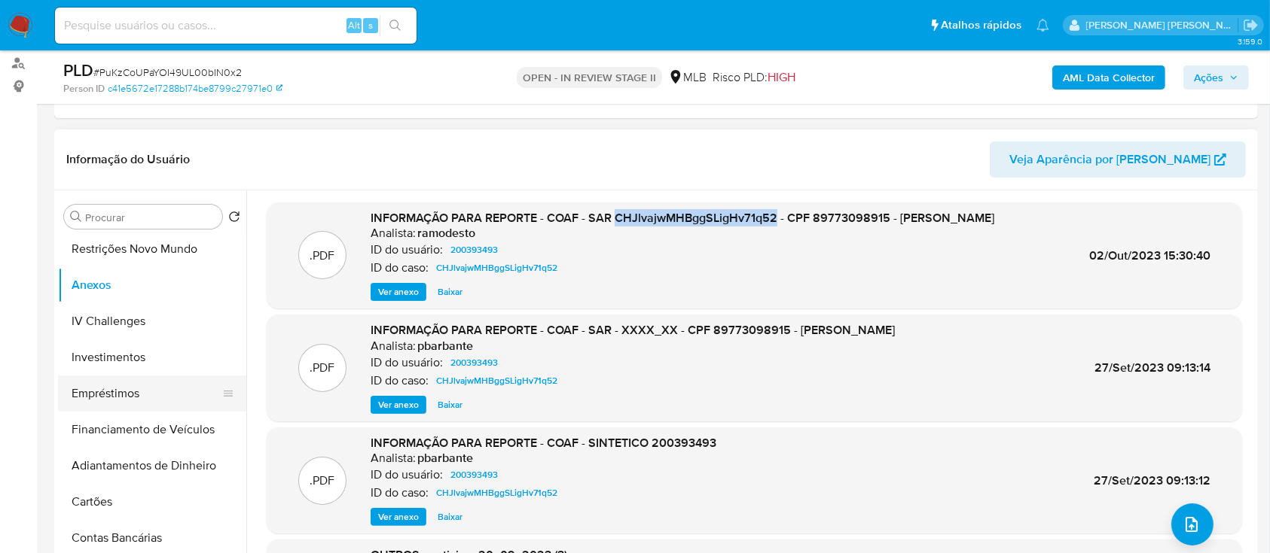
click at [127, 154] on button "Empréstimos" at bounding box center [146, 394] width 176 height 36
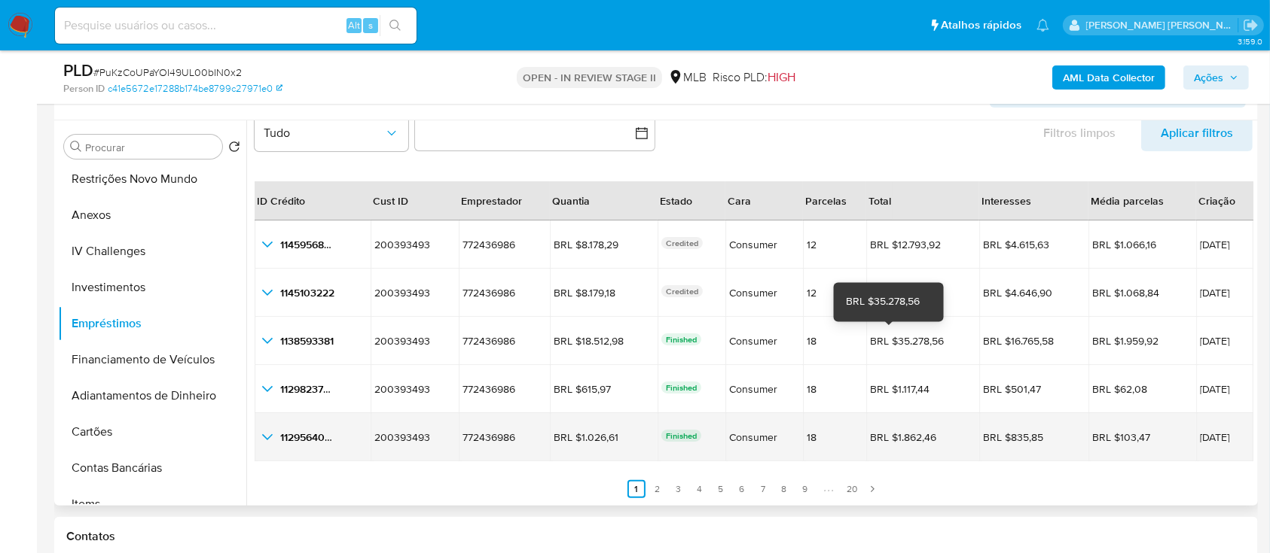
scroll to position [301, 0]
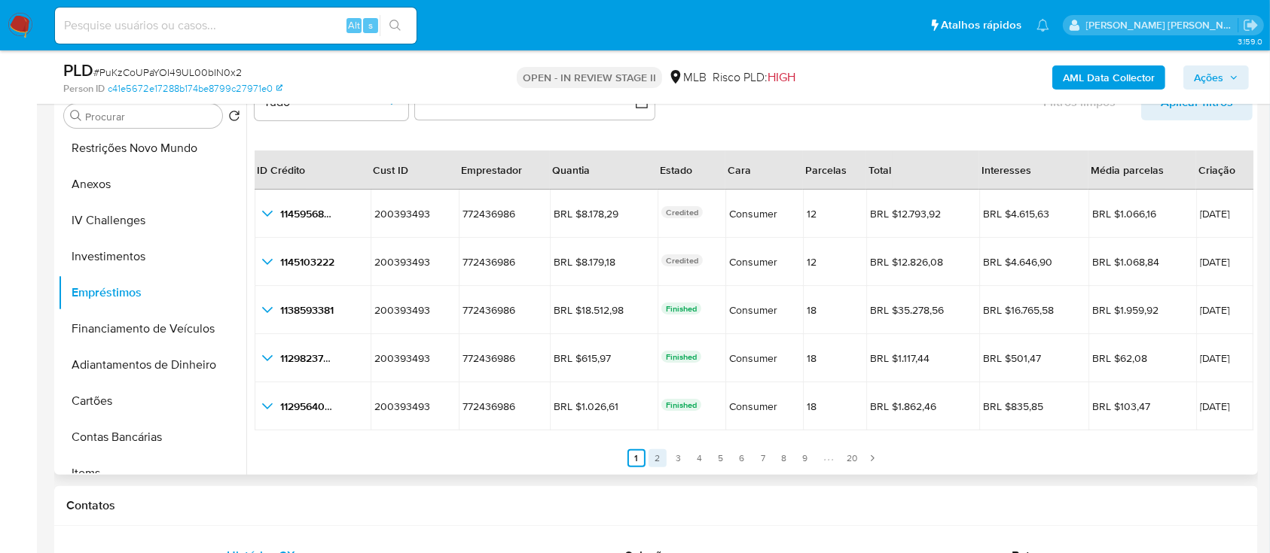
click at [658, 154] on link "2" at bounding box center [657, 459] width 18 height 18
click at [681, 154] on link "3" at bounding box center [687, 459] width 18 height 18
click at [706, 154] on link "4" at bounding box center [709, 459] width 18 height 18
click at [726, 154] on link "5" at bounding box center [730, 459] width 18 height 18
click at [753, 154] on link "6" at bounding box center [751, 459] width 18 height 18
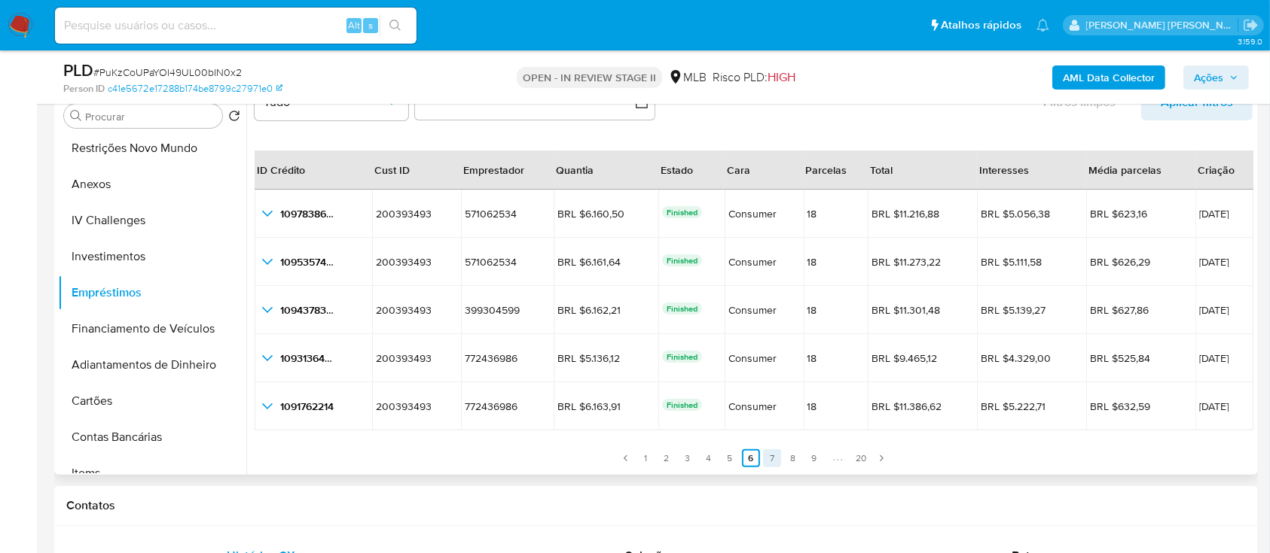
click at [766, 154] on link "7" at bounding box center [772, 459] width 18 height 18
drag, startPoint x: 791, startPoint y: 460, endPoint x: 813, endPoint y: 462, distance: 21.9
click at [793, 154] on link "8" at bounding box center [793, 459] width 18 height 18
click at [815, 154] on link "9" at bounding box center [814, 459] width 18 height 18
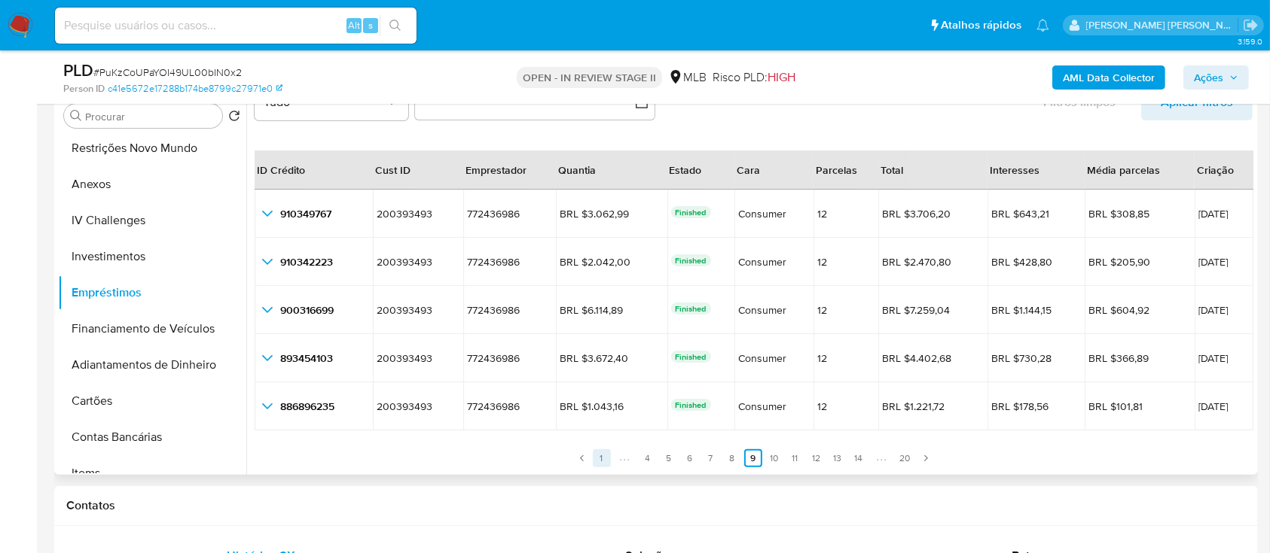
click at [604, 154] on link "1" at bounding box center [602, 459] width 18 height 18
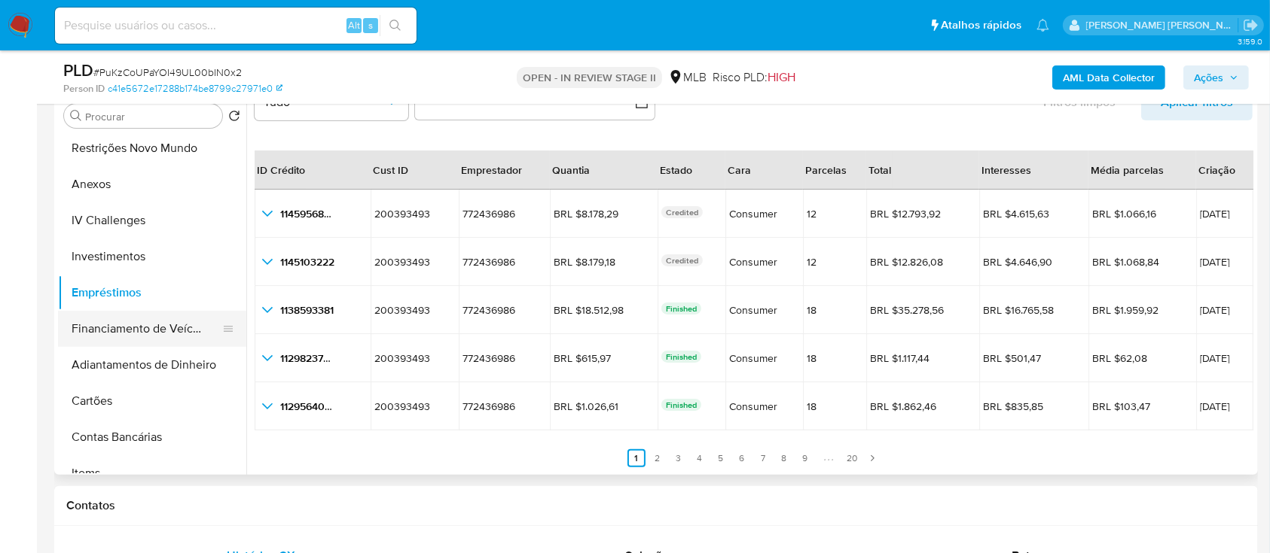
click at [151, 154] on button "Financiamento de Veículos" at bounding box center [146, 329] width 176 height 36
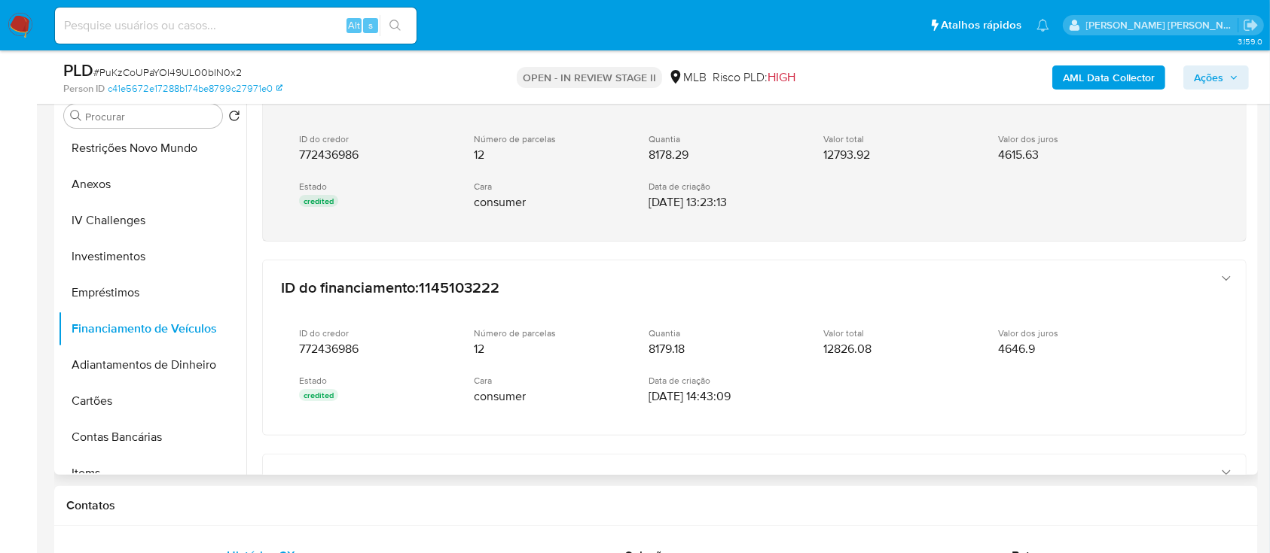
scroll to position [0, 0]
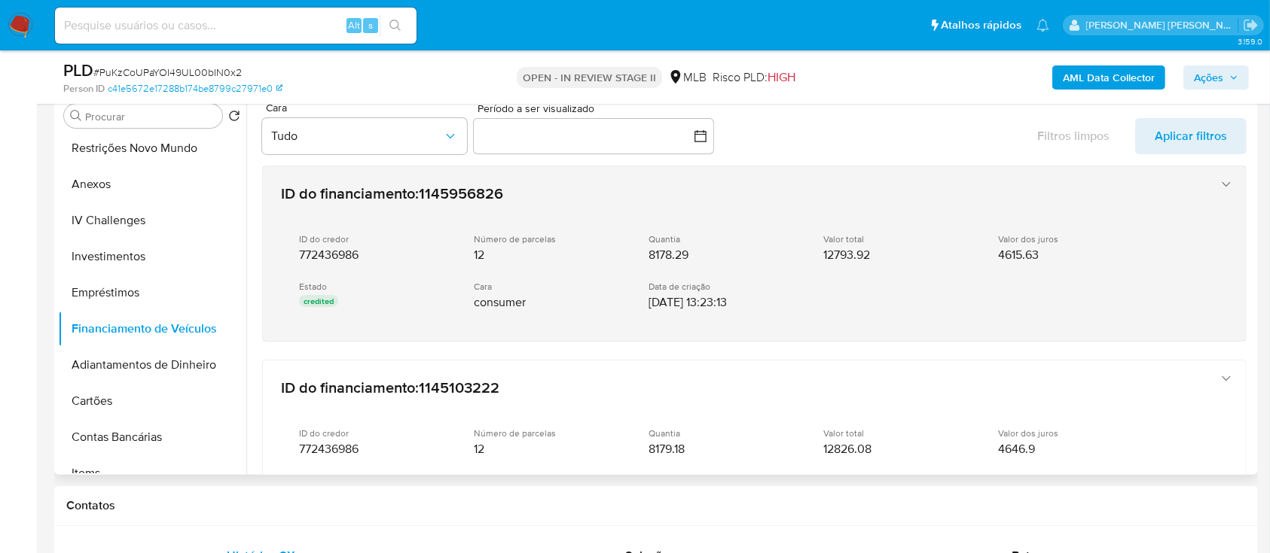
click at [1218, 154] on icon "button" at bounding box center [1225, 184] width 15 height 15
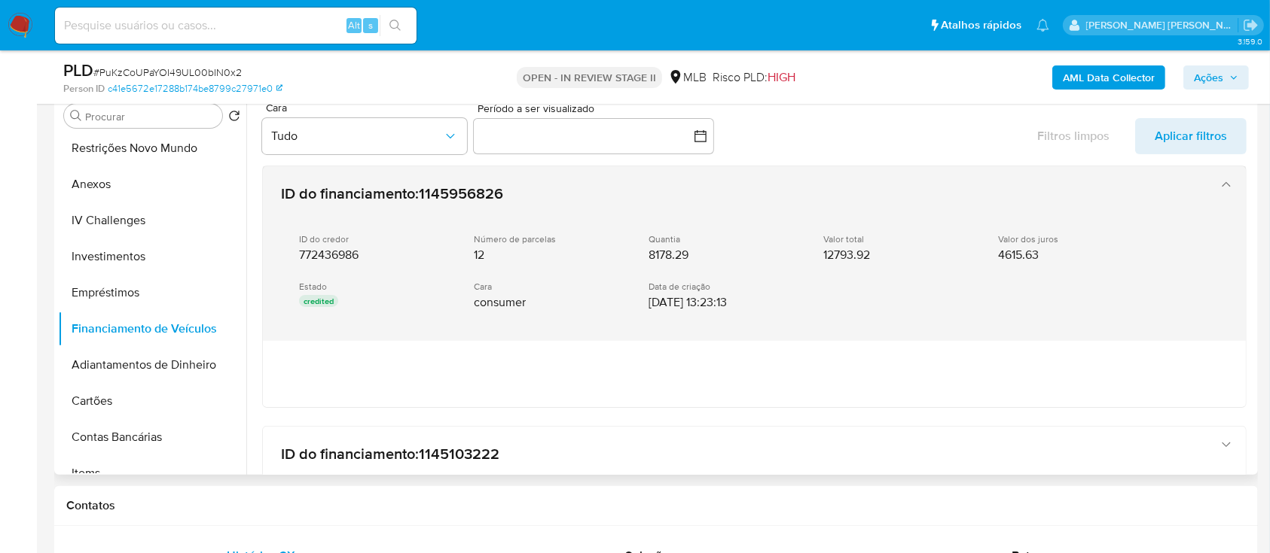
click at [1218, 154] on icon "button" at bounding box center [1225, 184] width 15 height 15
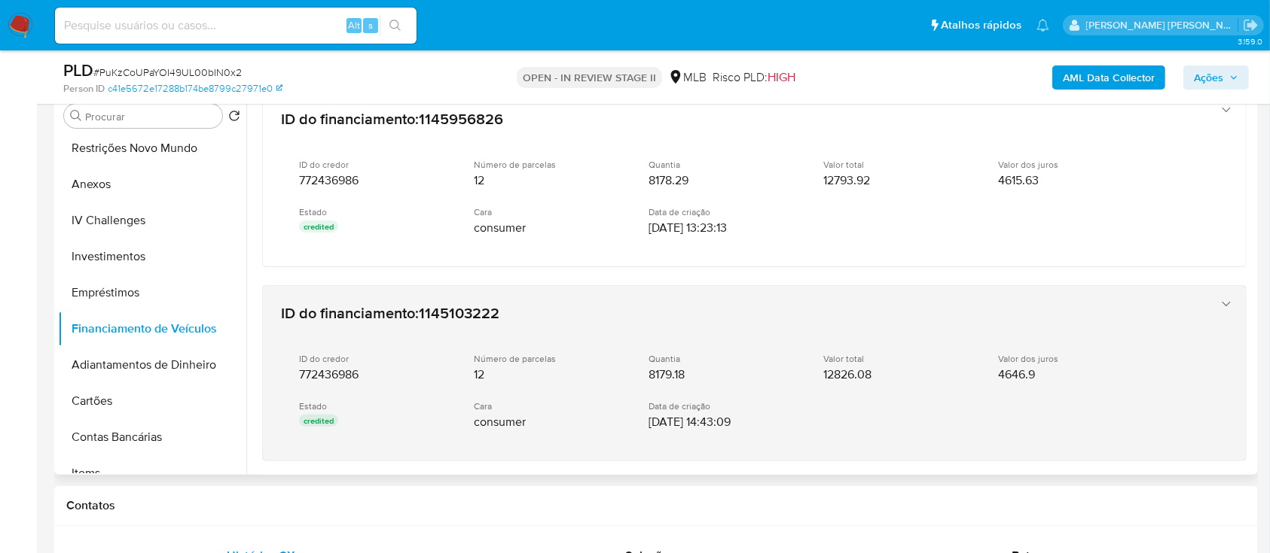
scroll to position [100, 0]
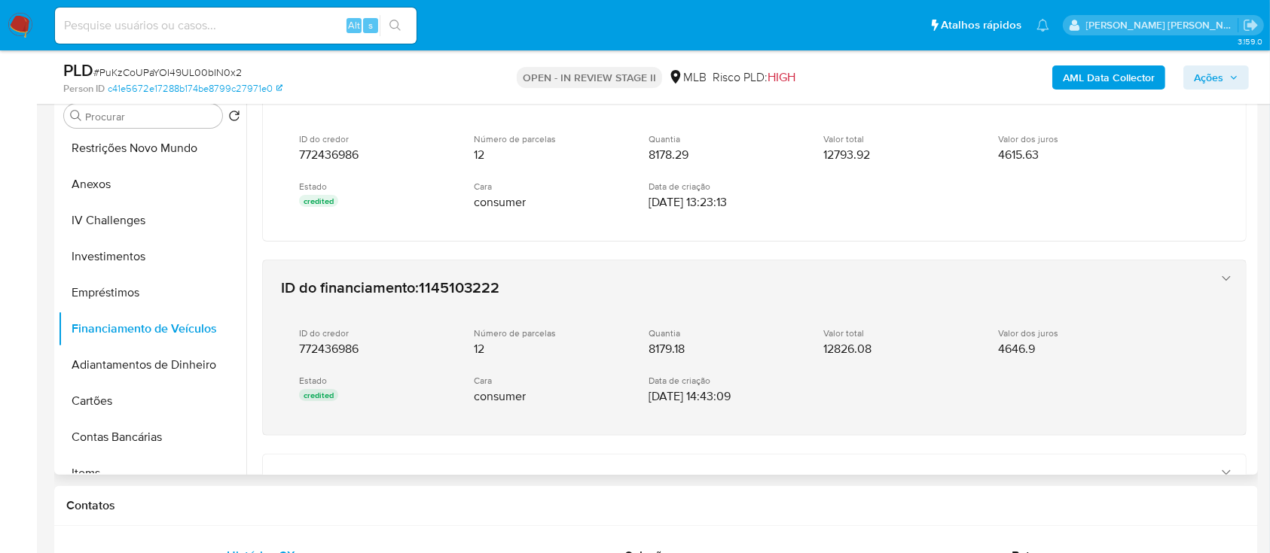
click at [1223, 154] on icon "button" at bounding box center [1225, 278] width 8 height 5
click at [1223, 154] on icon "button" at bounding box center [1225, 278] width 15 height 15
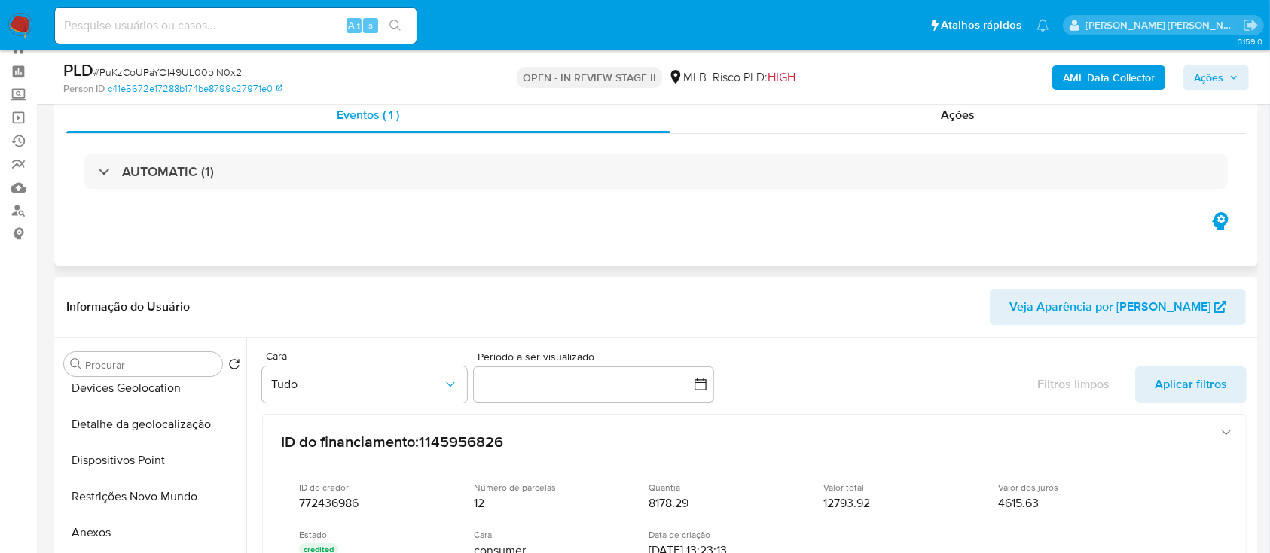
scroll to position [0, 0]
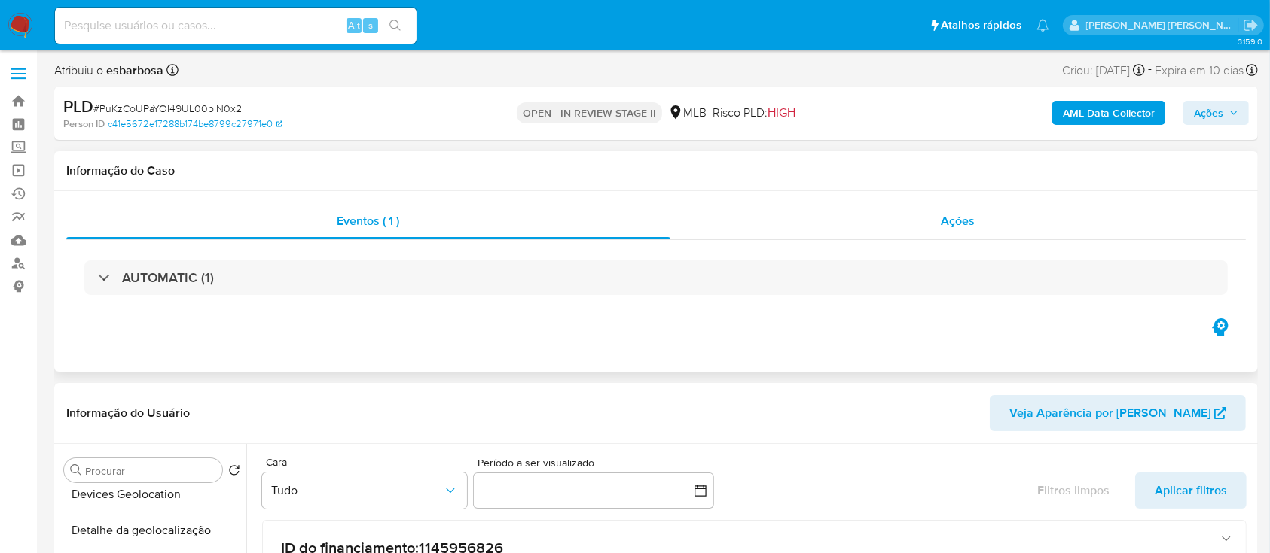
click at [870, 154] on div "Ações" at bounding box center [957, 221] width 575 height 36
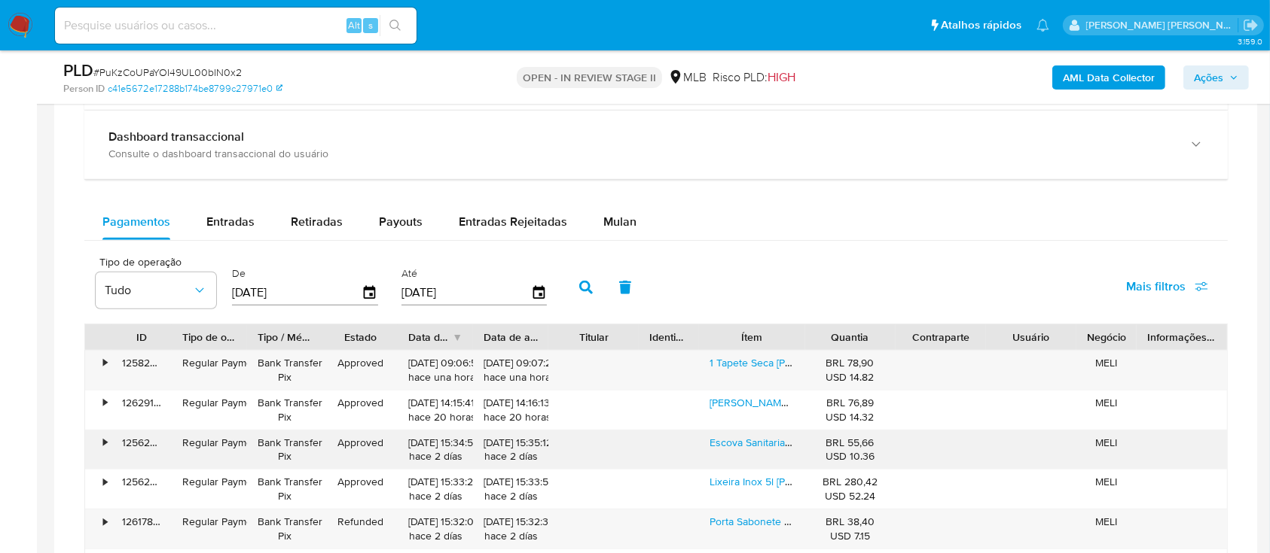
scroll to position [1305, 0]
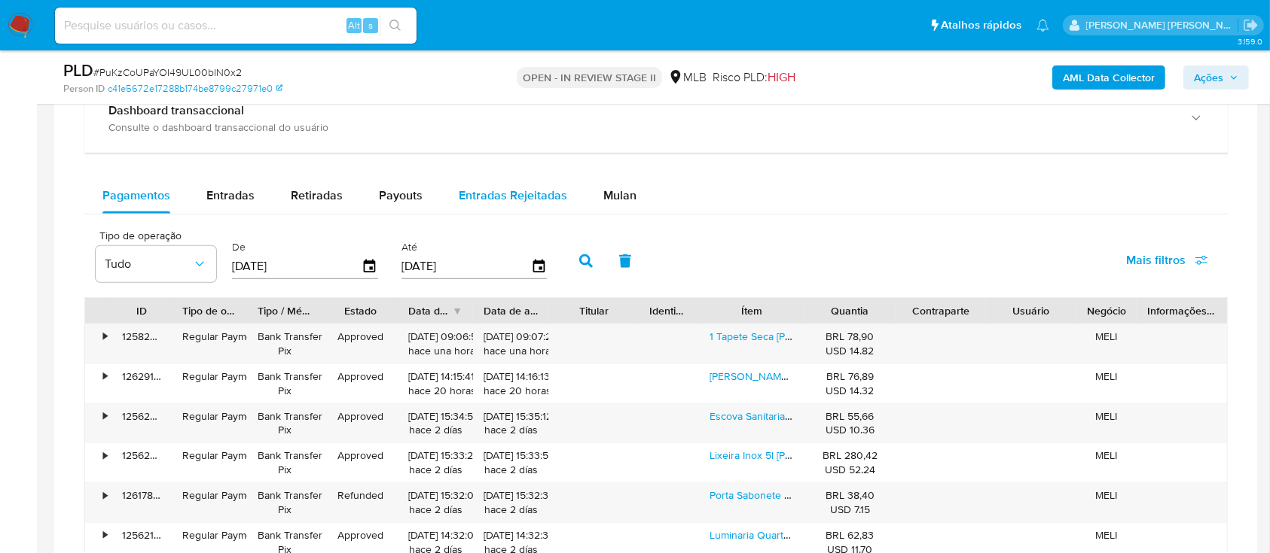
click at [514, 154] on span "Entradas Rejeitadas" at bounding box center [513, 195] width 108 height 17
select select "10"
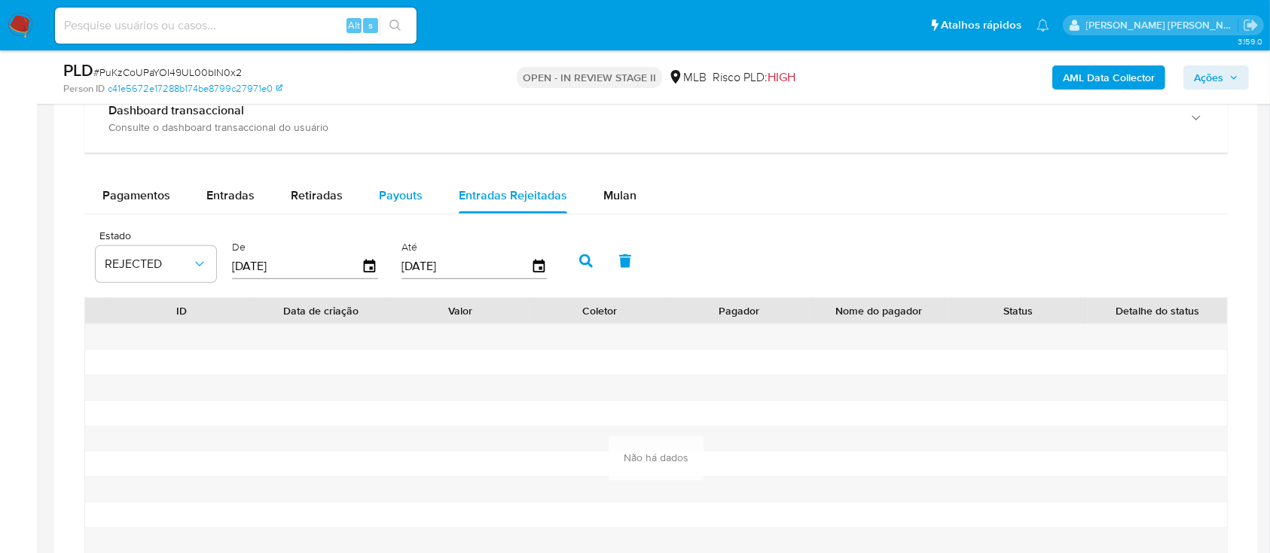
click at [408, 154] on span "Payouts" at bounding box center [401, 195] width 44 height 17
select select "10"
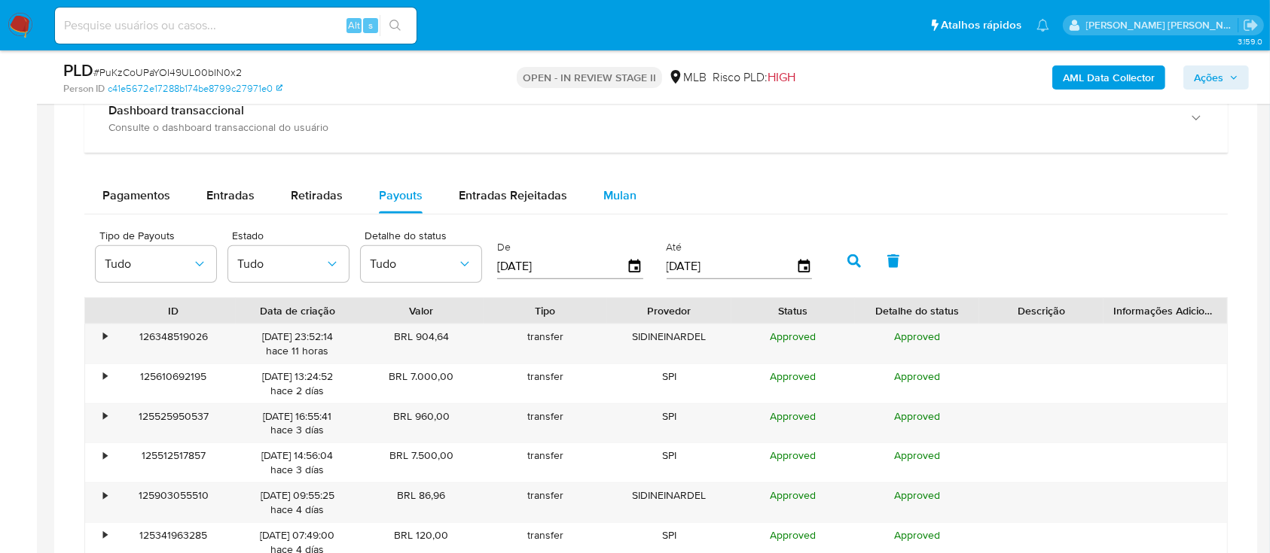
click at [611, 154] on span "Mulan" at bounding box center [619, 195] width 33 height 17
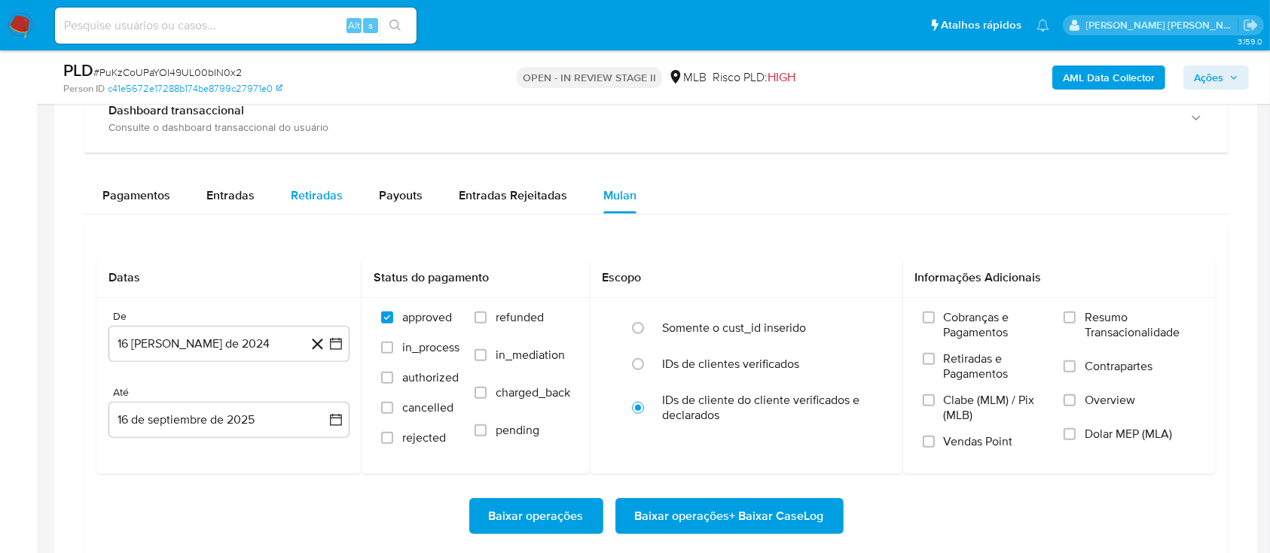
click at [312, 154] on span "Retiradas" at bounding box center [317, 195] width 52 height 17
select select "10"
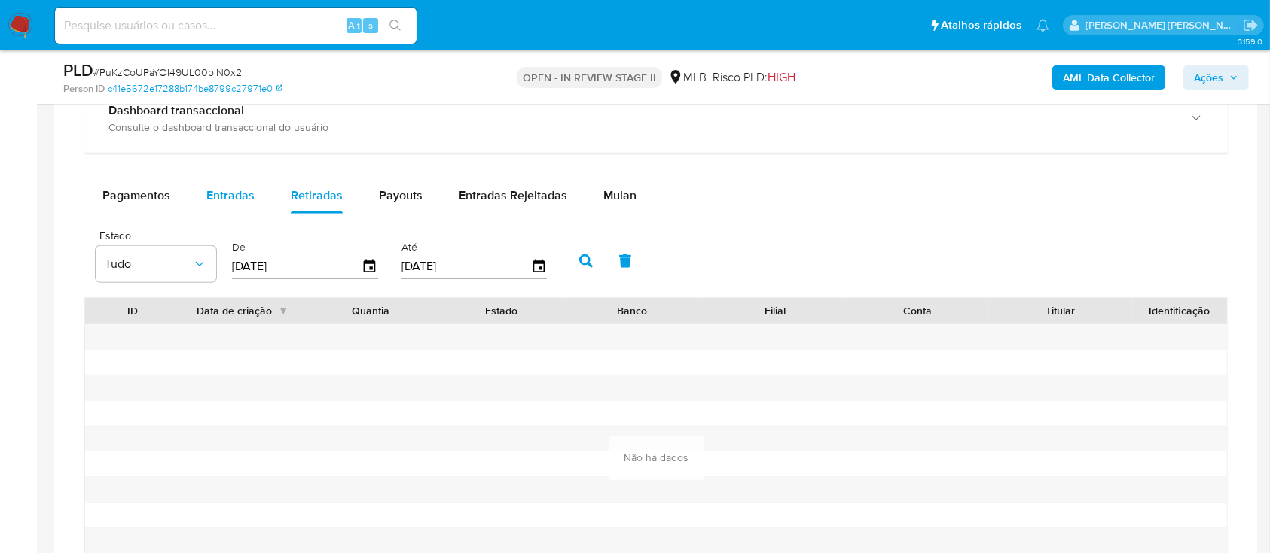
click at [230, 154] on span "Entradas" at bounding box center [230, 195] width 48 height 17
select select "10"
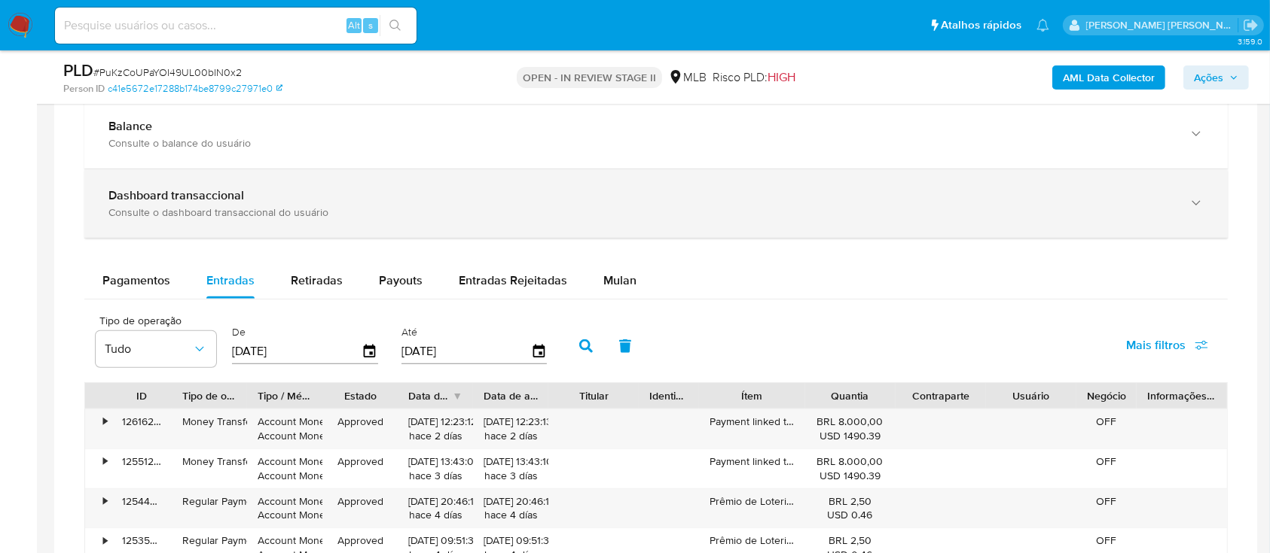
scroll to position [1104, 0]
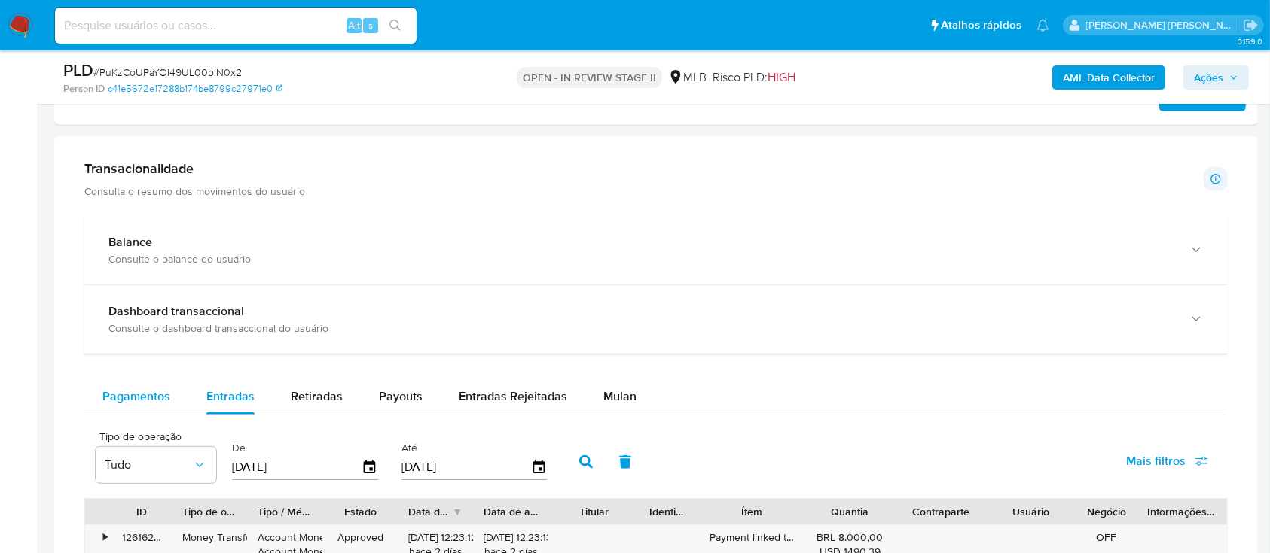
click at [139, 154] on span "Pagamentos" at bounding box center [136, 396] width 68 height 17
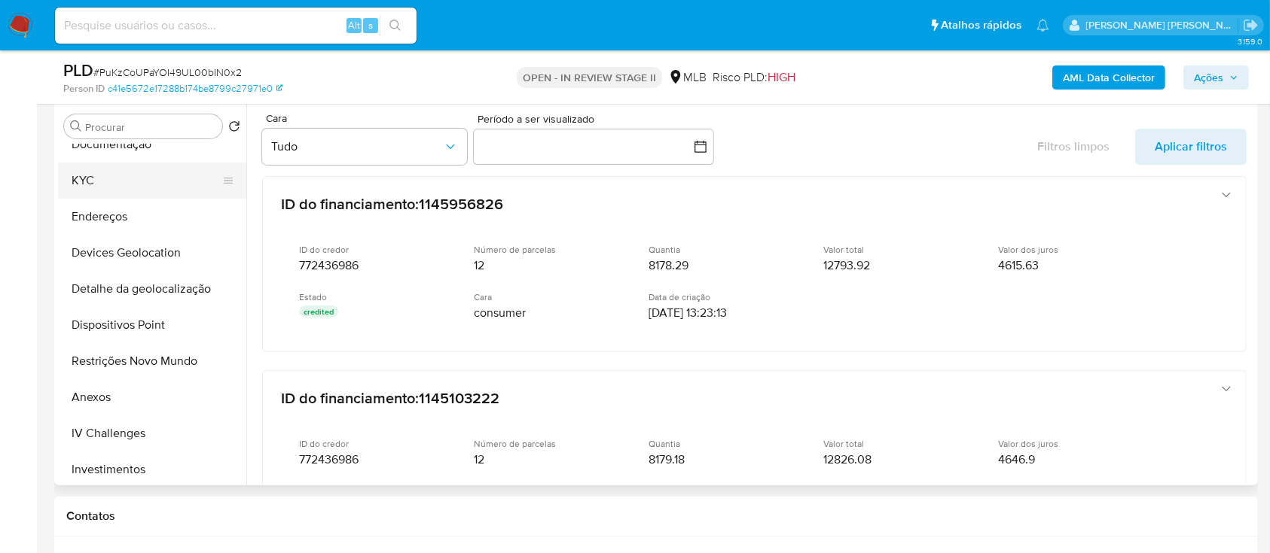
scroll to position [100, 0]
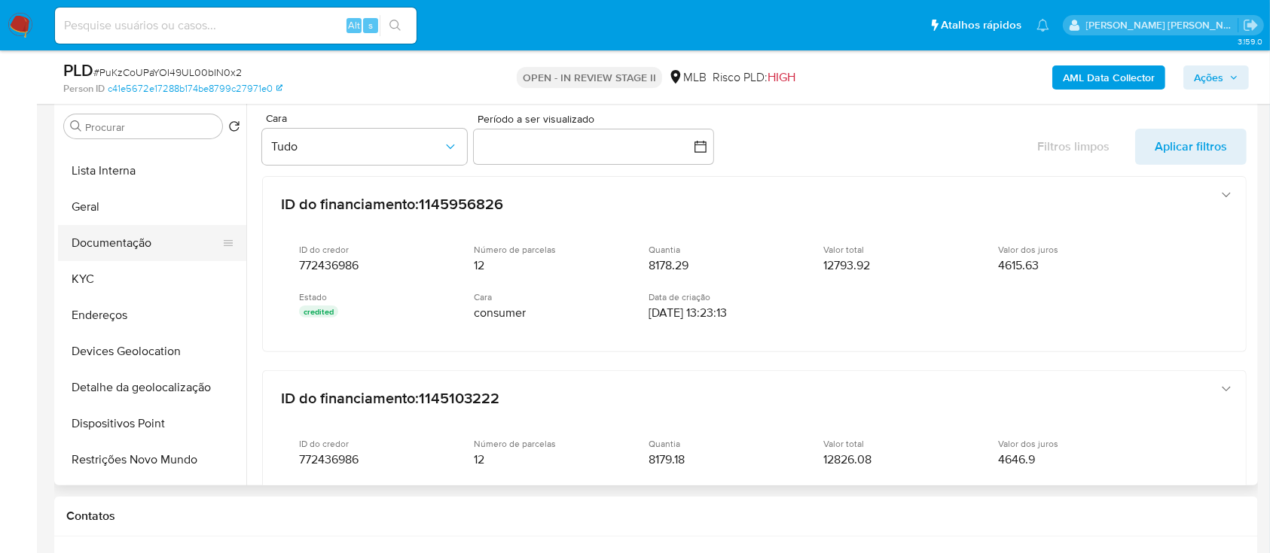
click at [145, 154] on button "Documentação" at bounding box center [146, 243] width 176 height 36
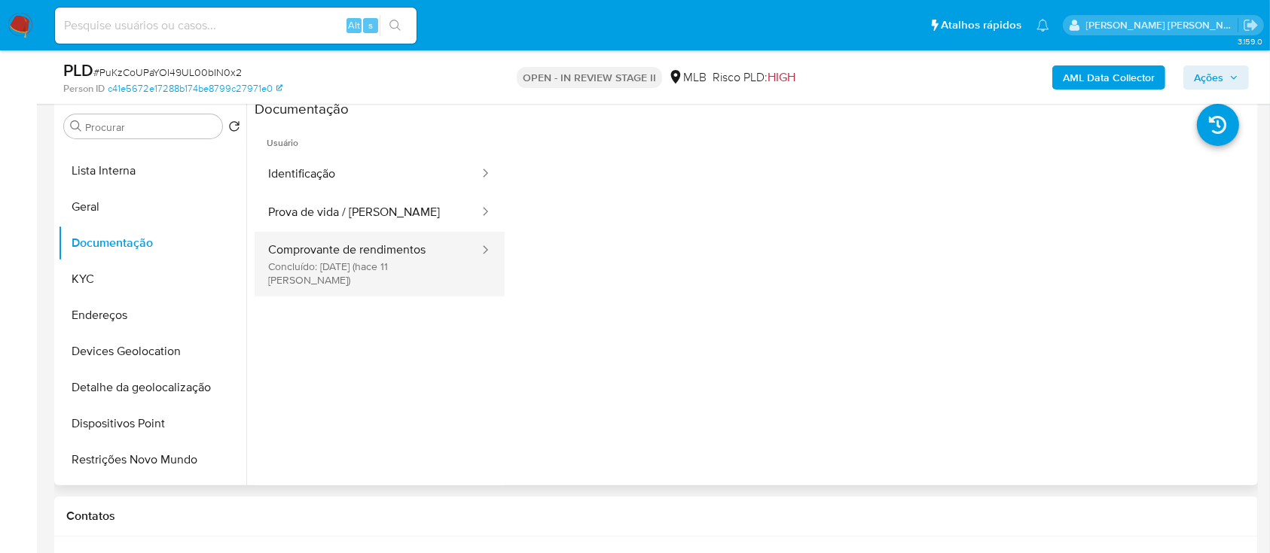
click at [349, 154] on button "Comprovante de rendimentos Concluído: [DATE] (hace 11 [PERSON_NAME])" at bounding box center [368, 264] width 226 height 65
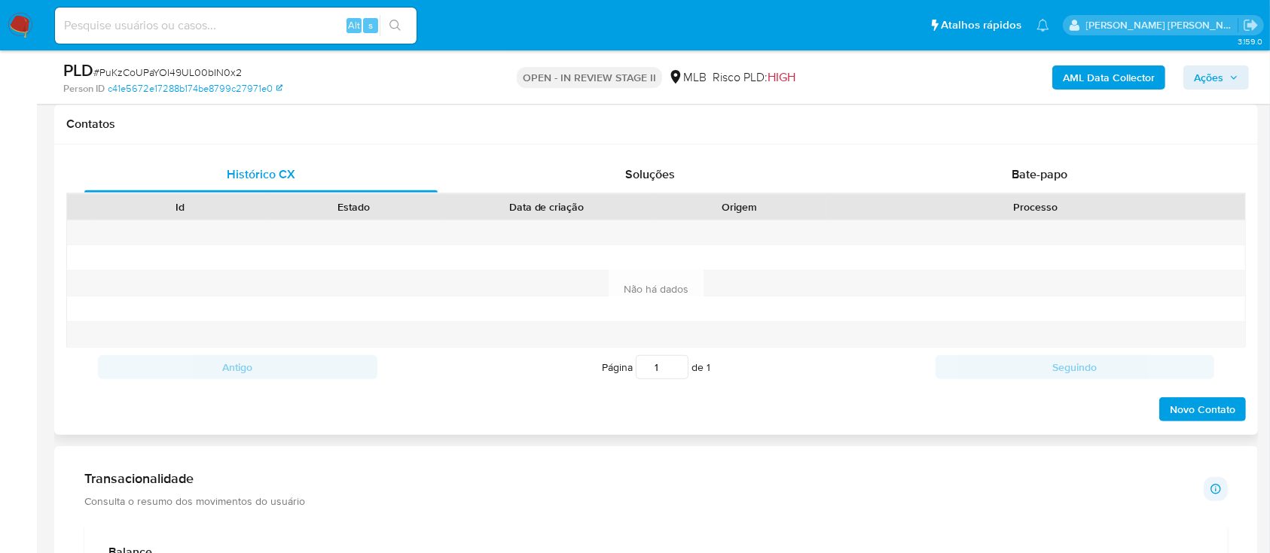
scroll to position [803, 0]
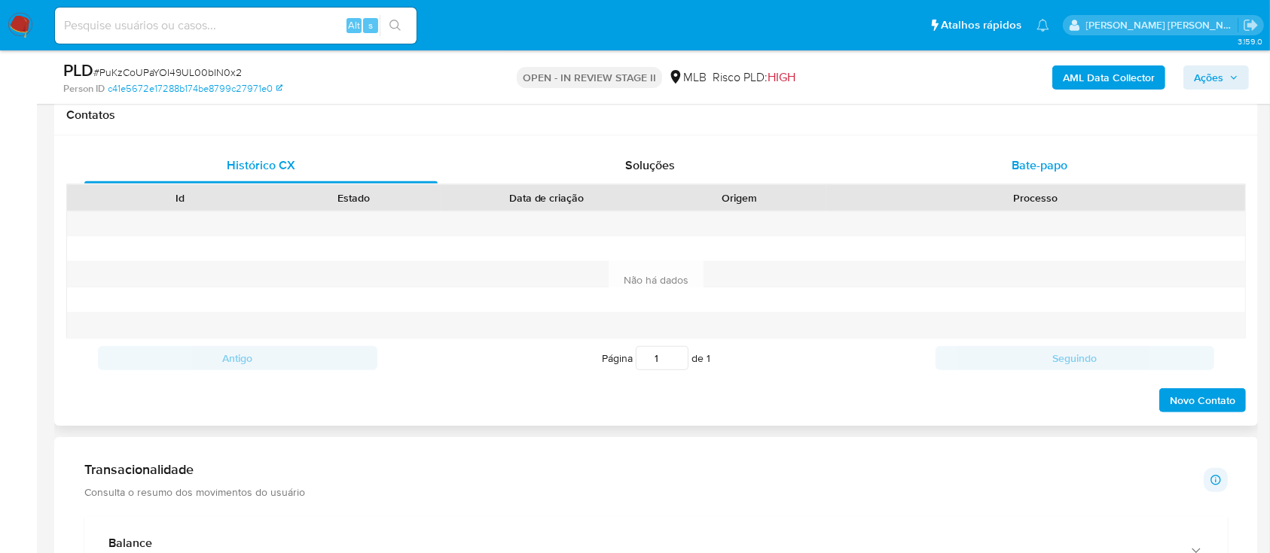
click at [982, 154] on div "Bate-papo" at bounding box center [1039, 166] width 353 height 36
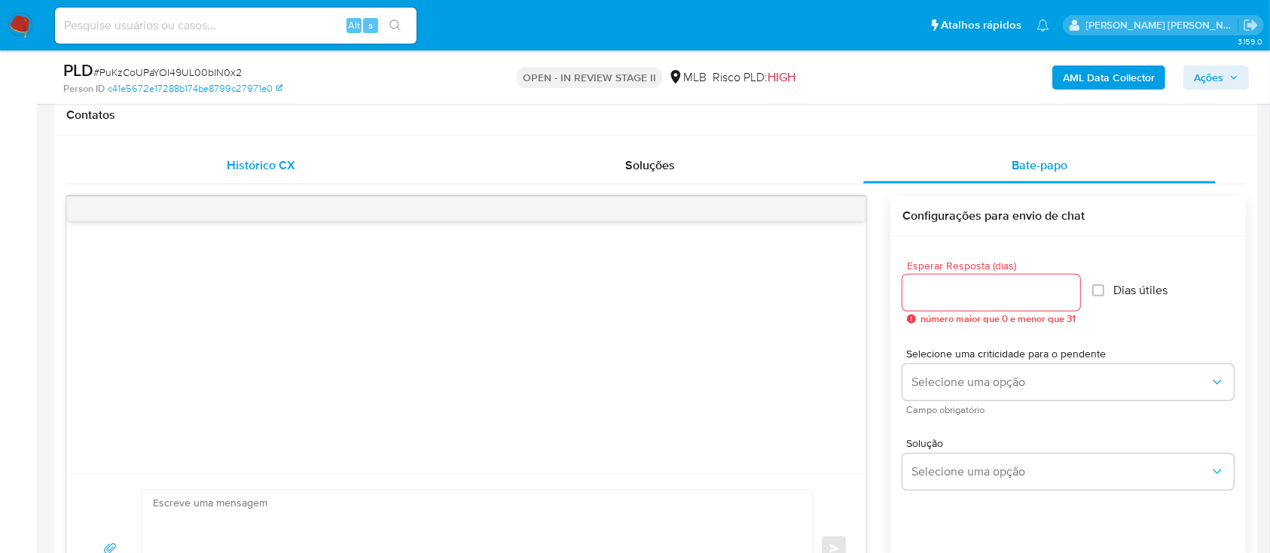
click at [288, 154] on span "Histórico CX" at bounding box center [261, 165] width 69 height 17
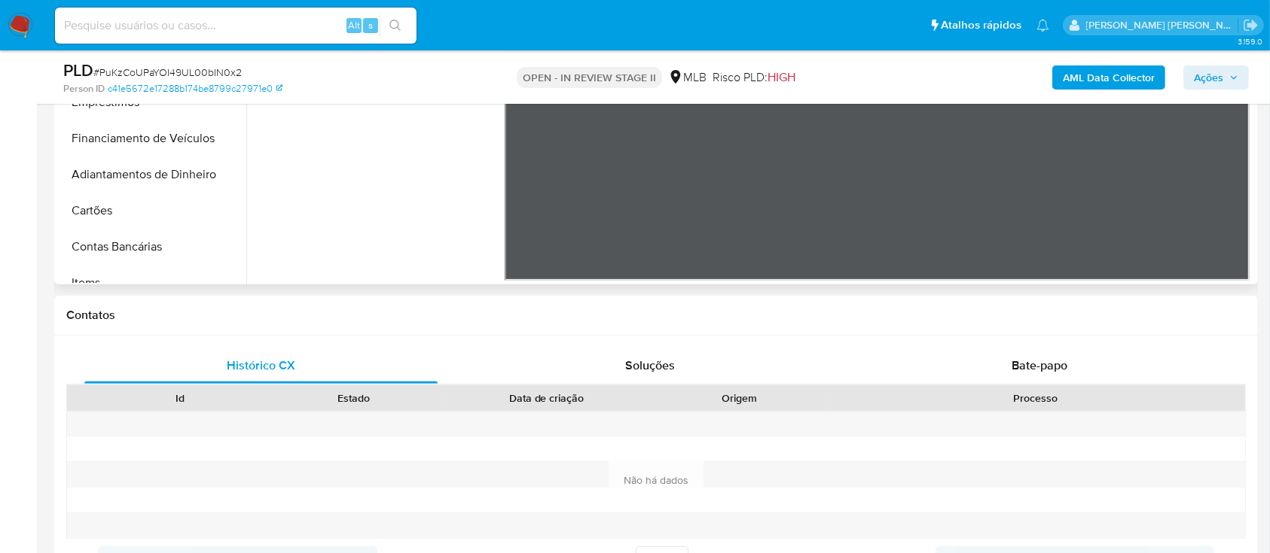
scroll to position [501, 0]
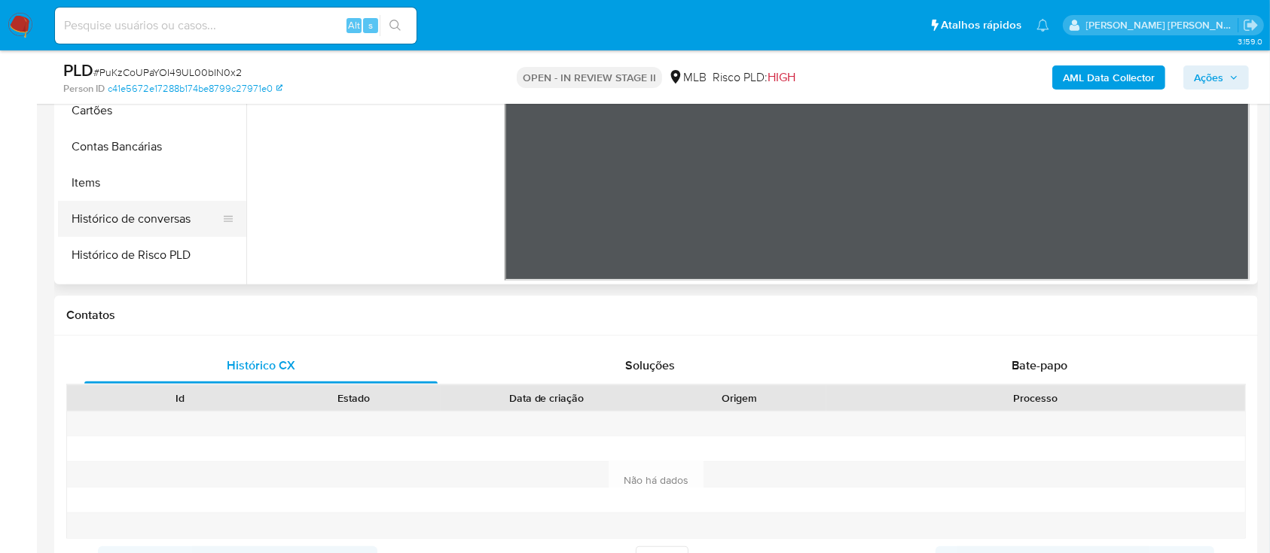
click at [157, 154] on button "Histórico de conversas" at bounding box center [146, 219] width 176 height 36
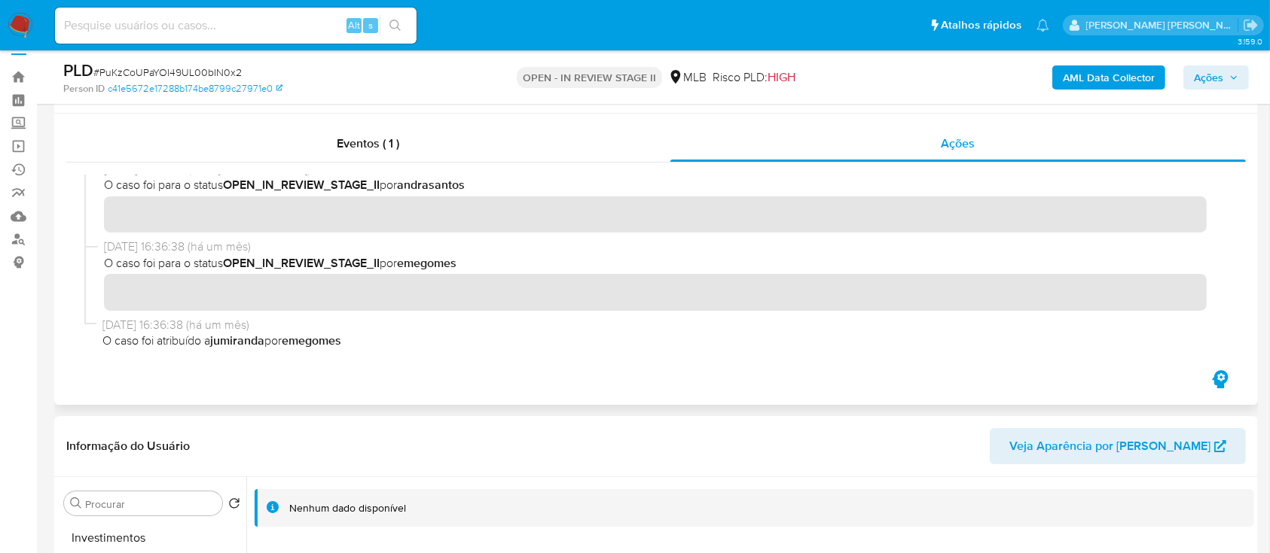
scroll to position [0, 0]
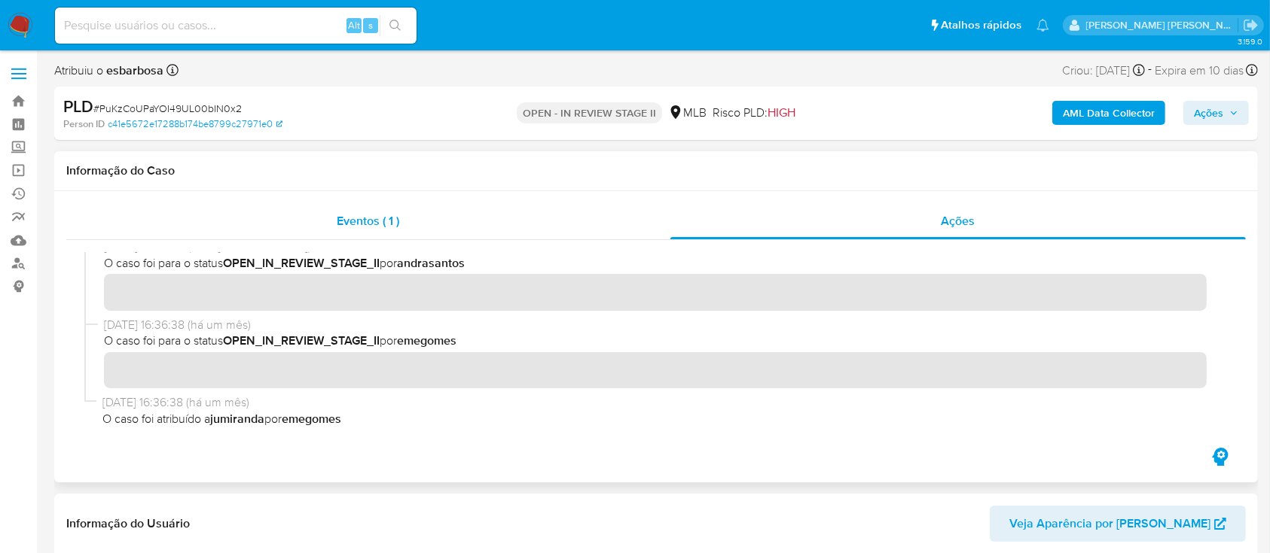
click at [432, 154] on div "Eventos ( 1 )" at bounding box center [368, 221] width 604 height 36
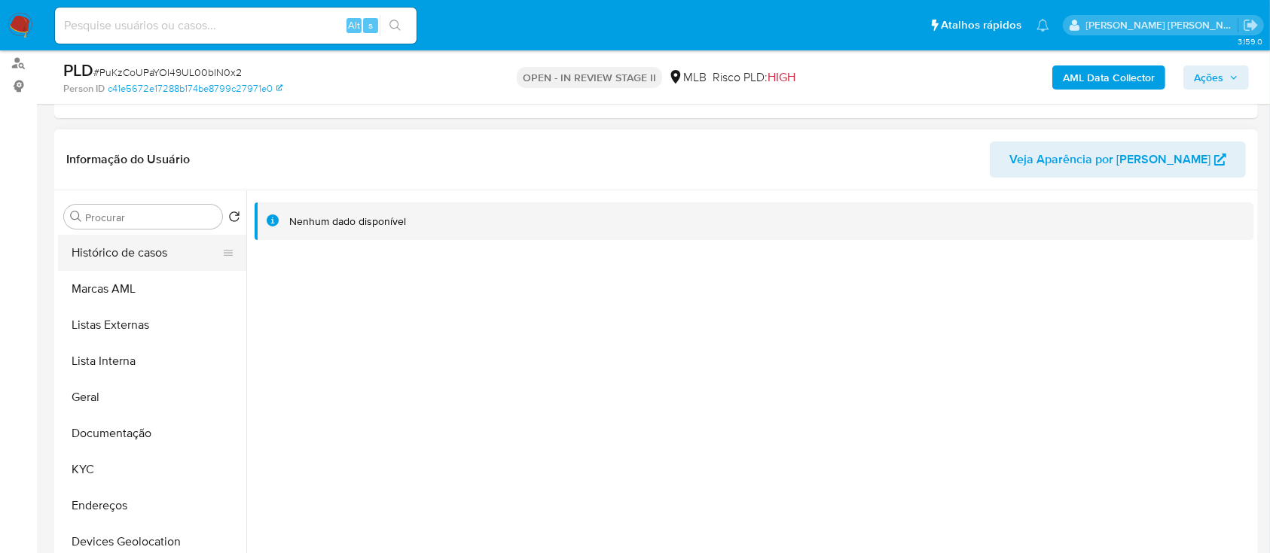
click at [132, 154] on button "Histórico de casos" at bounding box center [146, 253] width 176 height 36
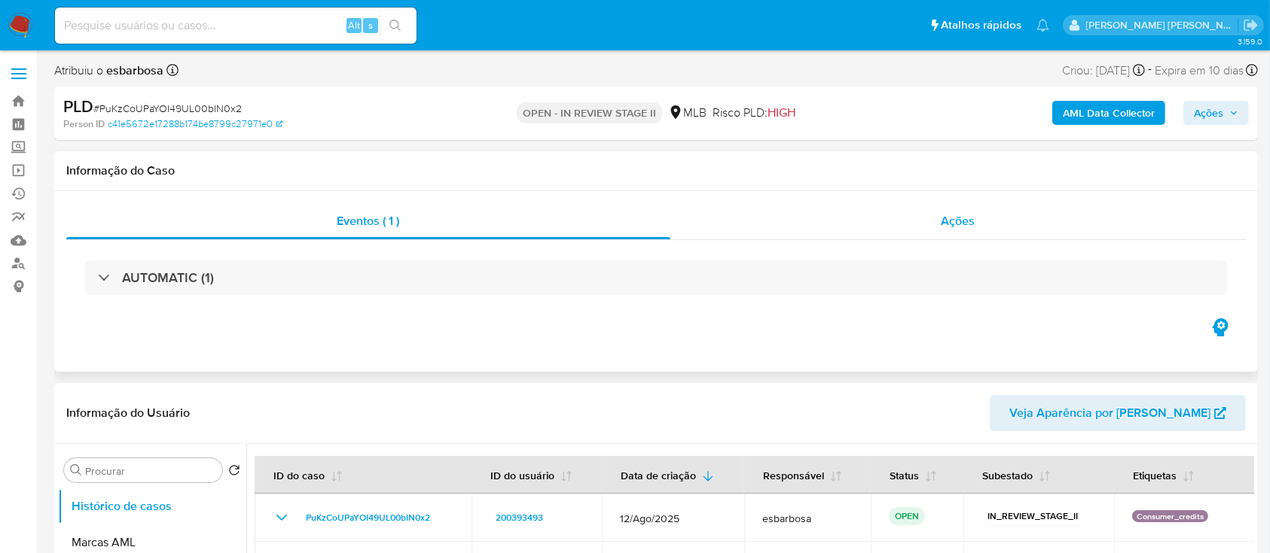
click at [854, 154] on div "Ações" at bounding box center [957, 221] width 575 height 36
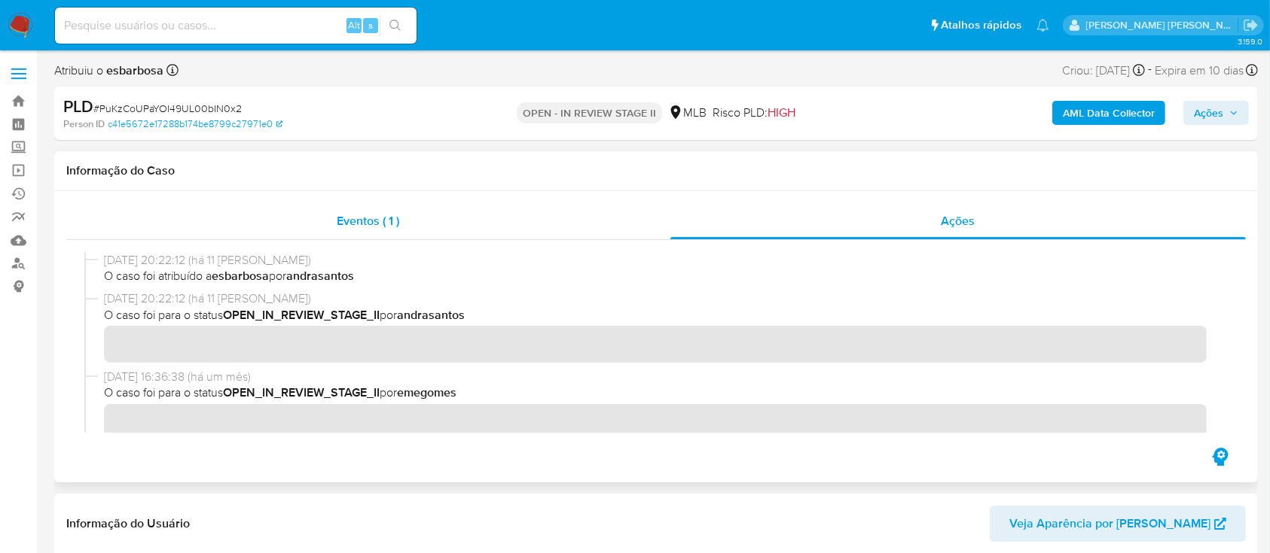
click at [376, 154] on div "Eventos ( 1 )" at bounding box center [368, 221] width 604 height 36
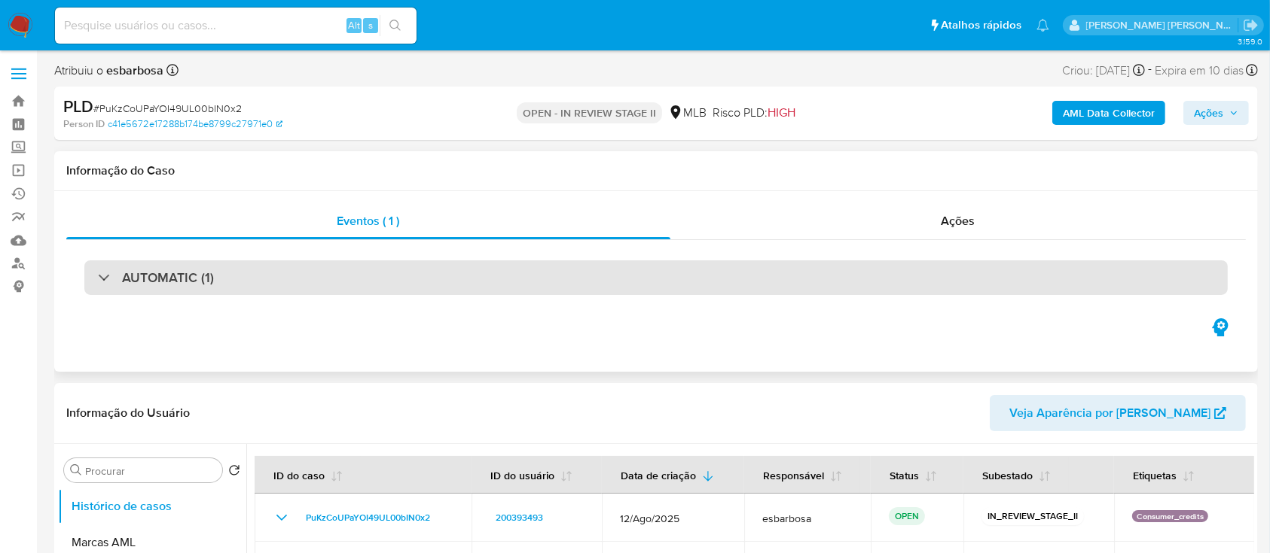
click at [251, 154] on div "AUTOMATIC (1)" at bounding box center [655, 278] width 1143 height 35
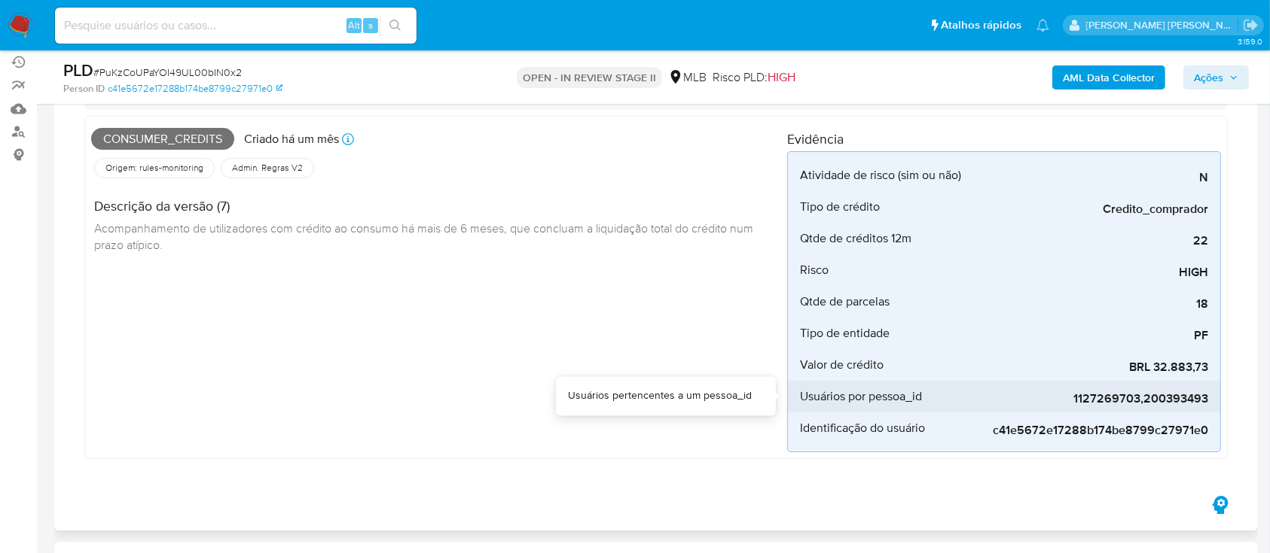
scroll to position [100, 0]
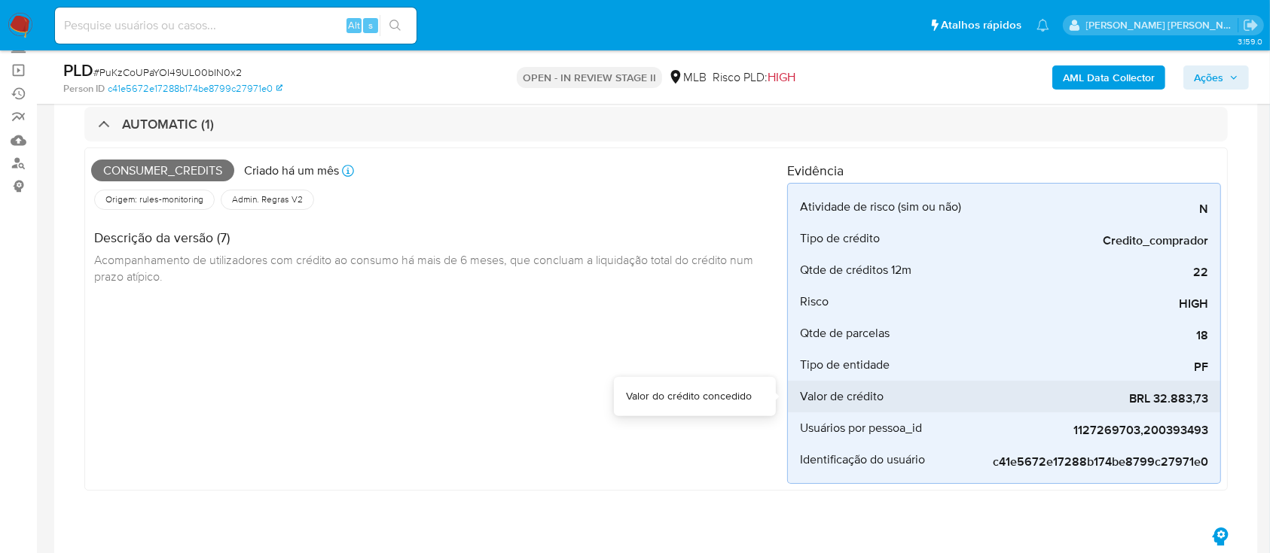
drag, startPoint x: 1157, startPoint y: 400, endPoint x: 1207, endPoint y: 404, distance: 50.7
click at [1207, 154] on span "BRL 32.883,73" at bounding box center [1095, 399] width 226 height 15
